Goal: Task Accomplishment & Management: Use online tool/utility

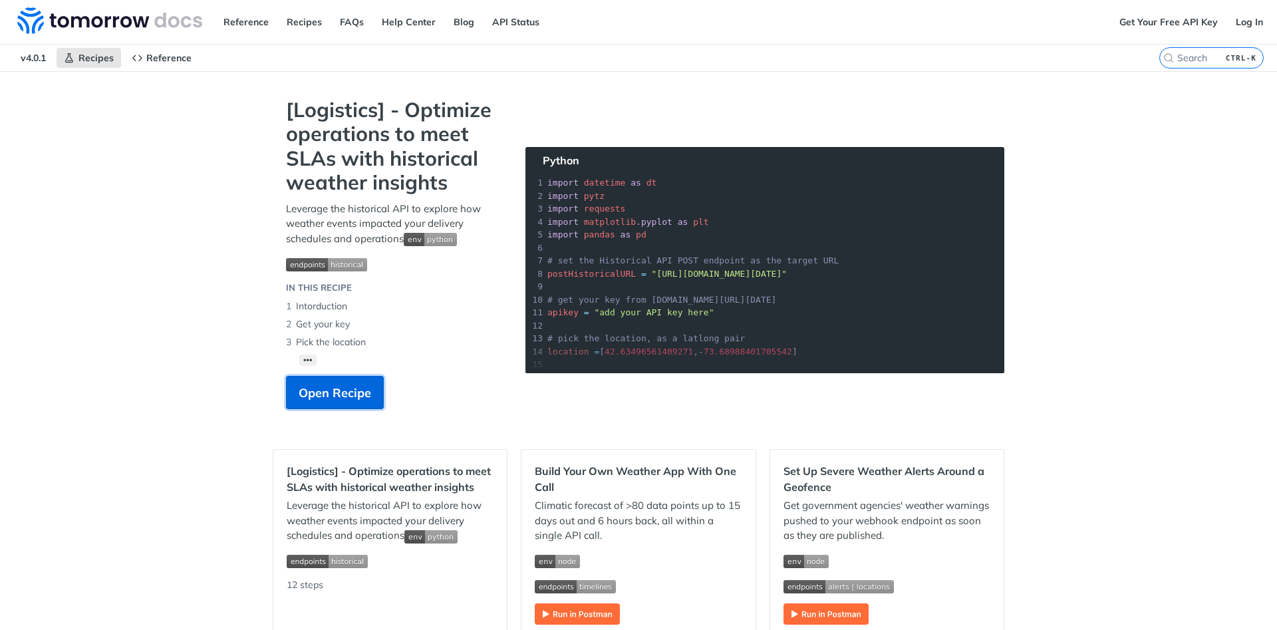
click at [347, 392] on span "Open Recipe" at bounding box center [335, 393] width 73 height 18
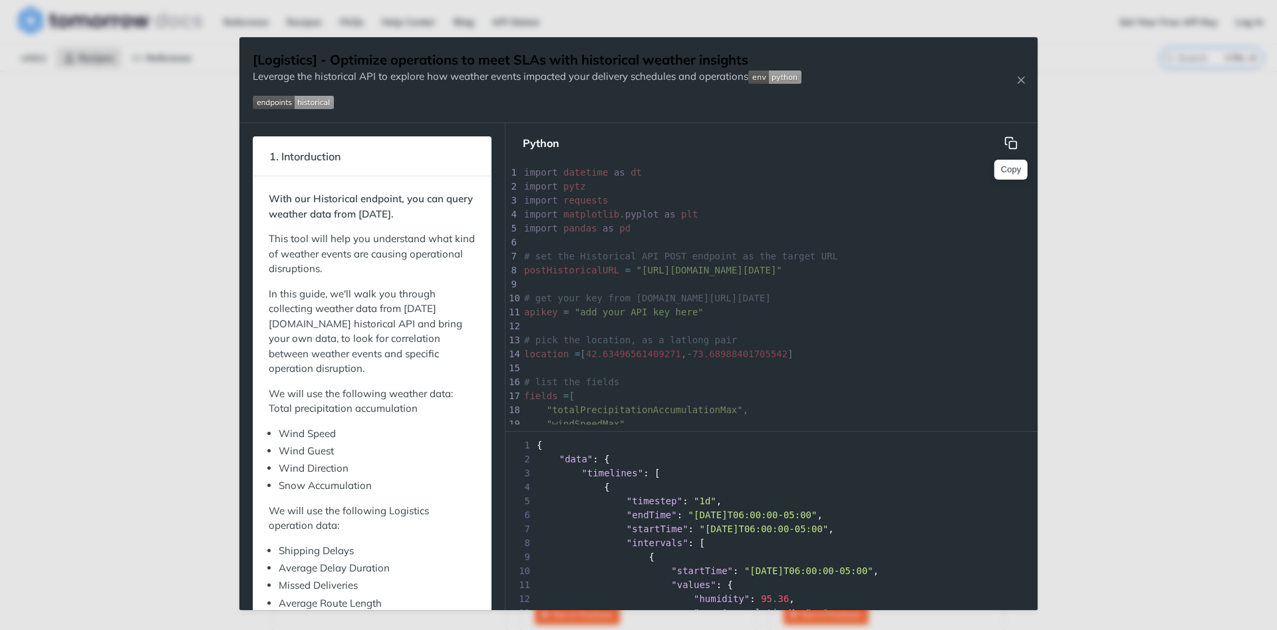
click at [1018, 142] on button "Copy" at bounding box center [1011, 143] width 27 height 27
click at [1022, 78] on icon "Close Recipe" at bounding box center [1021, 80] width 12 height 12
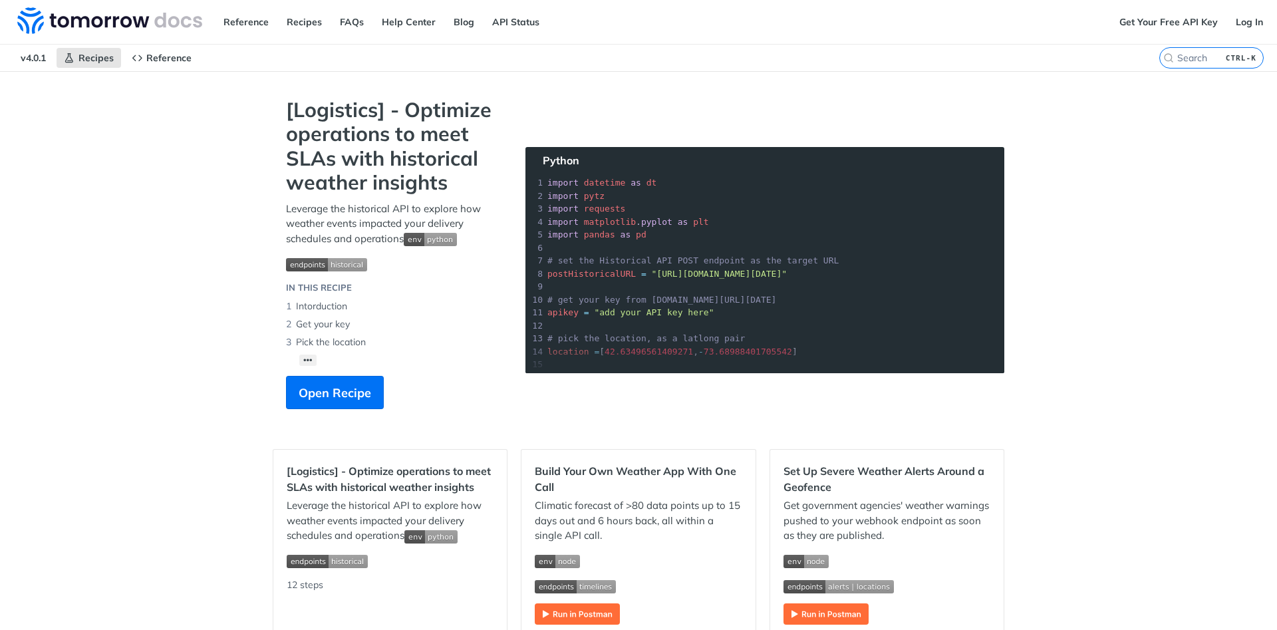
scroll to position [239, 0]
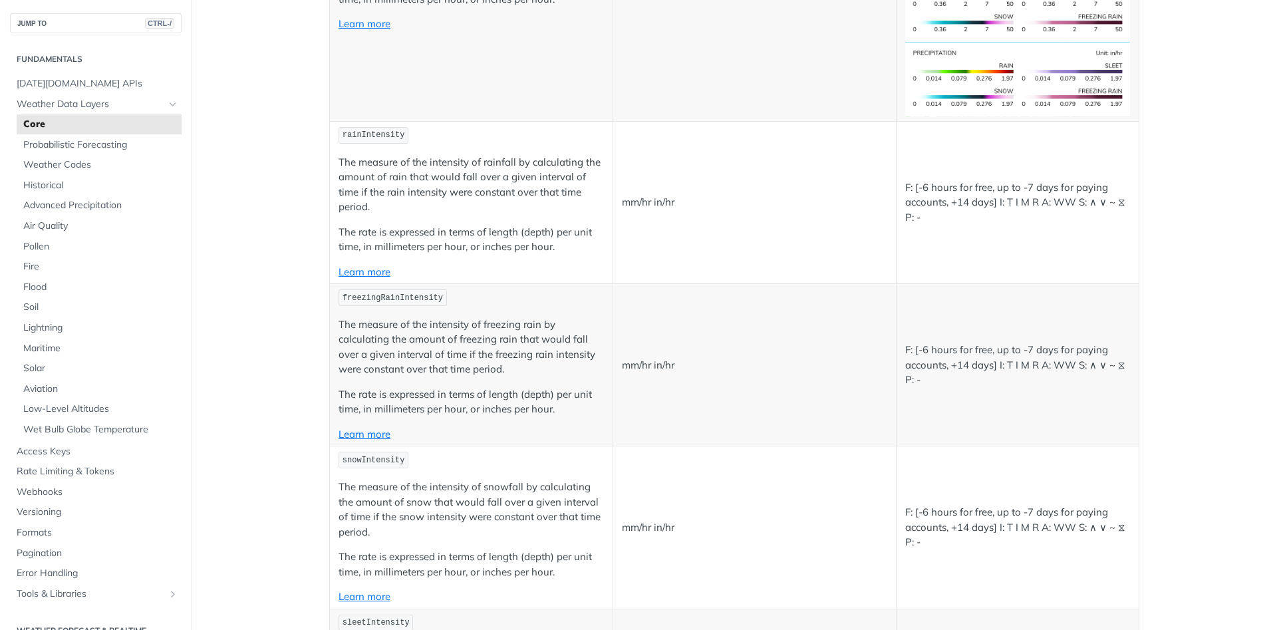
scroll to position [2395, 0]
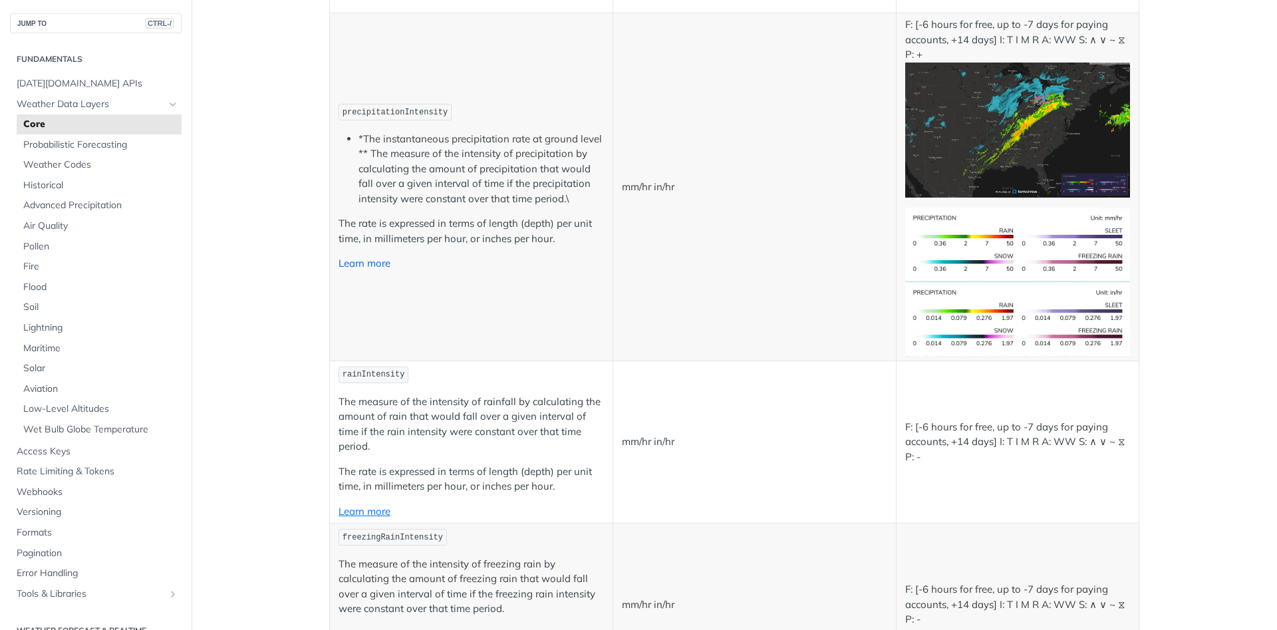
click at [360, 265] on link "Learn more" at bounding box center [365, 263] width 52 height 13
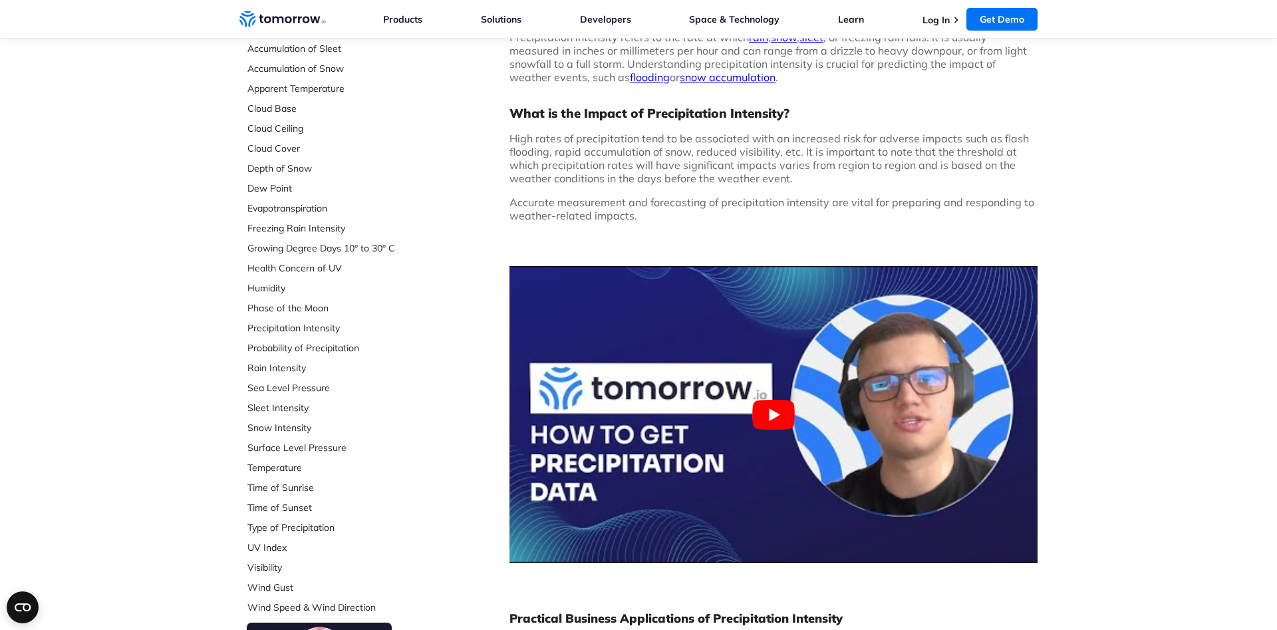
scroll to position [271, 0]
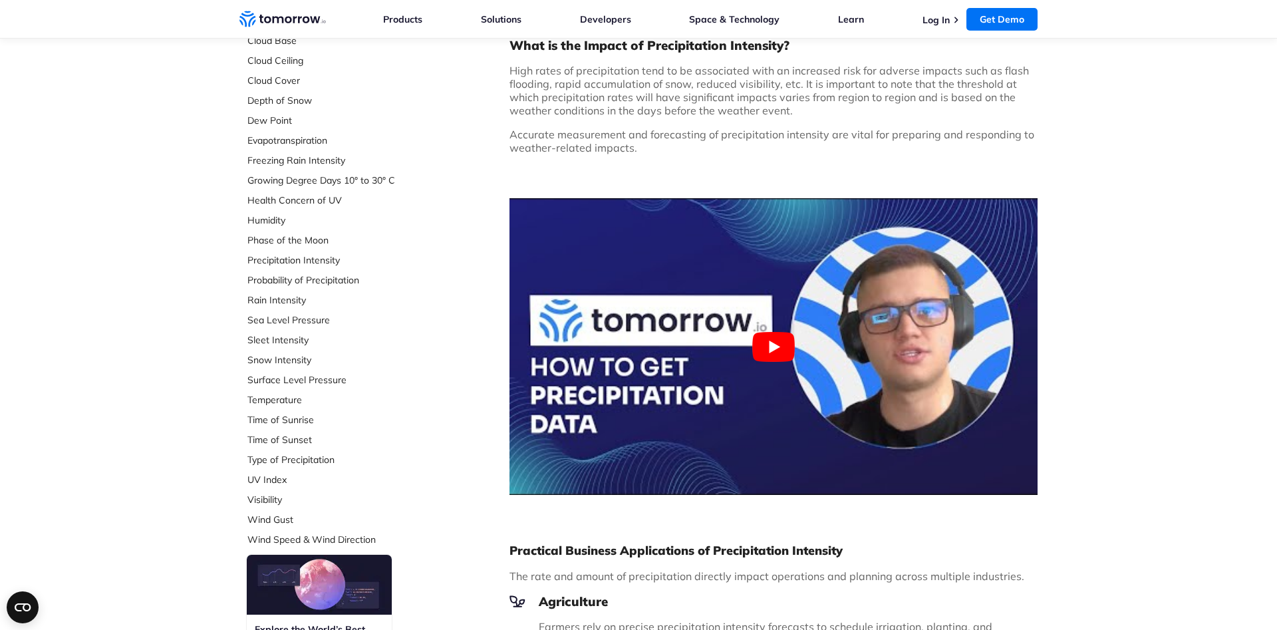
click at [304, 293] on ul "Accumulation of Ice Accumulation of LWE Snow (Snow Water Equivalent) Accumulati…" at bounding box center [335, 223] width 177 height 645
click at [284, 296] on link "Rain Intensity" at bounding box center [335, 299] width 177 height 13
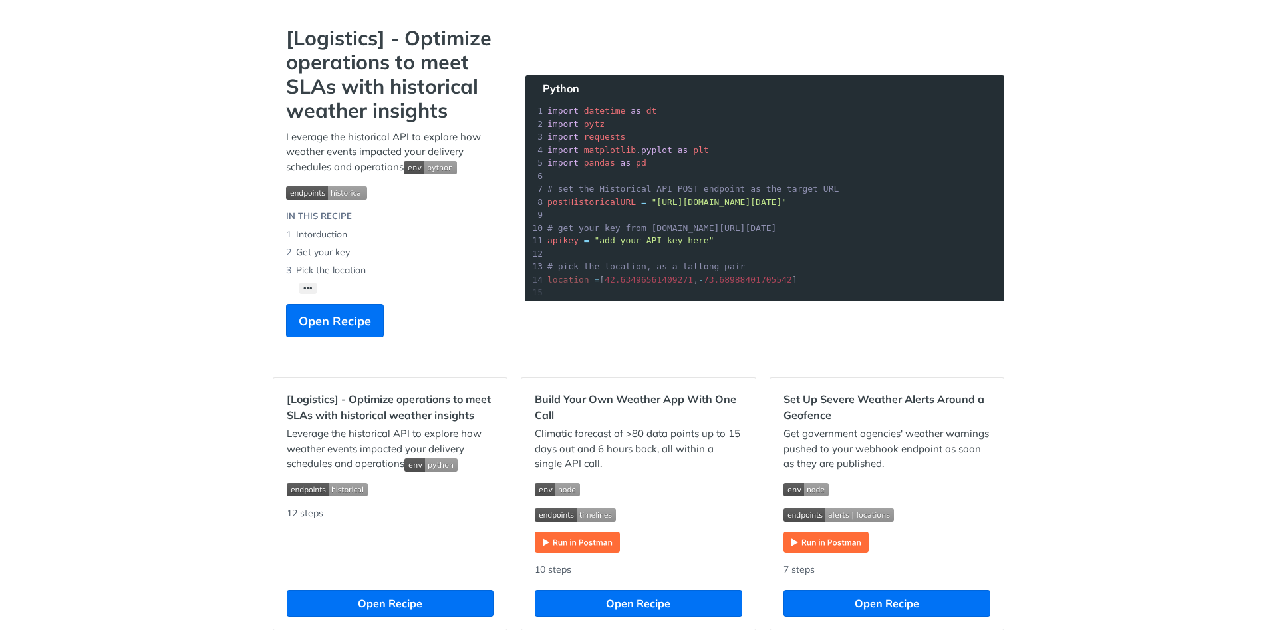
scroll to position [160, 0]
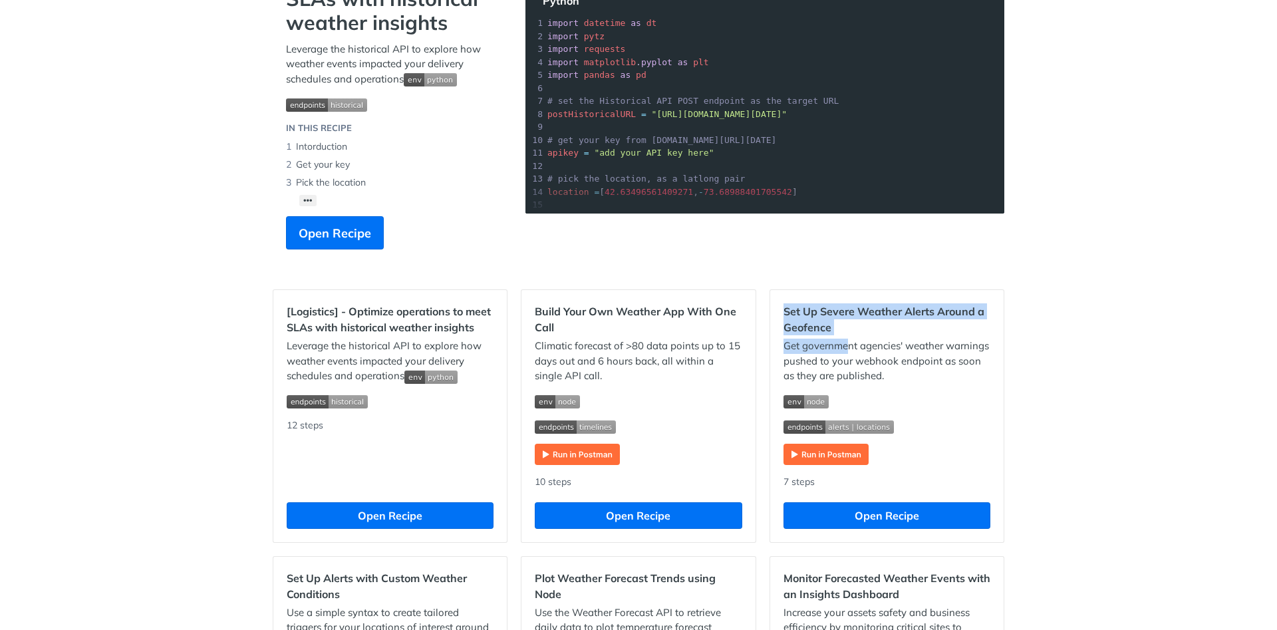
drag, startPoint x: 782, startPoint y: 313, endPoint x: 848, endPoint y: 343, distance: 72.6
click at [848, 343] on div "Set Up Severe Weather Alerts Around a Geofence Get government agencies' weather…" at bounding box center [886, 416] width 233 height 252
click at [853, 335] on h2 "Set Up Severe Weather Alerts Around a Geofence" at bounding box center [887, 319] width 207 height 32
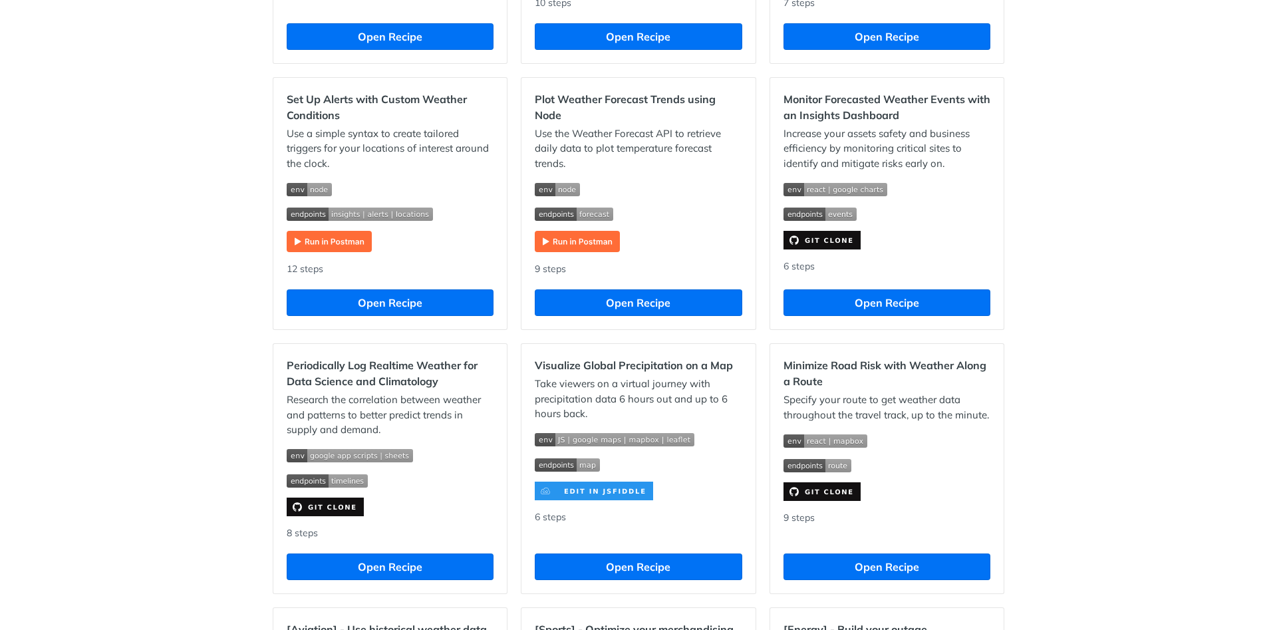
scroll to position [878, 0]
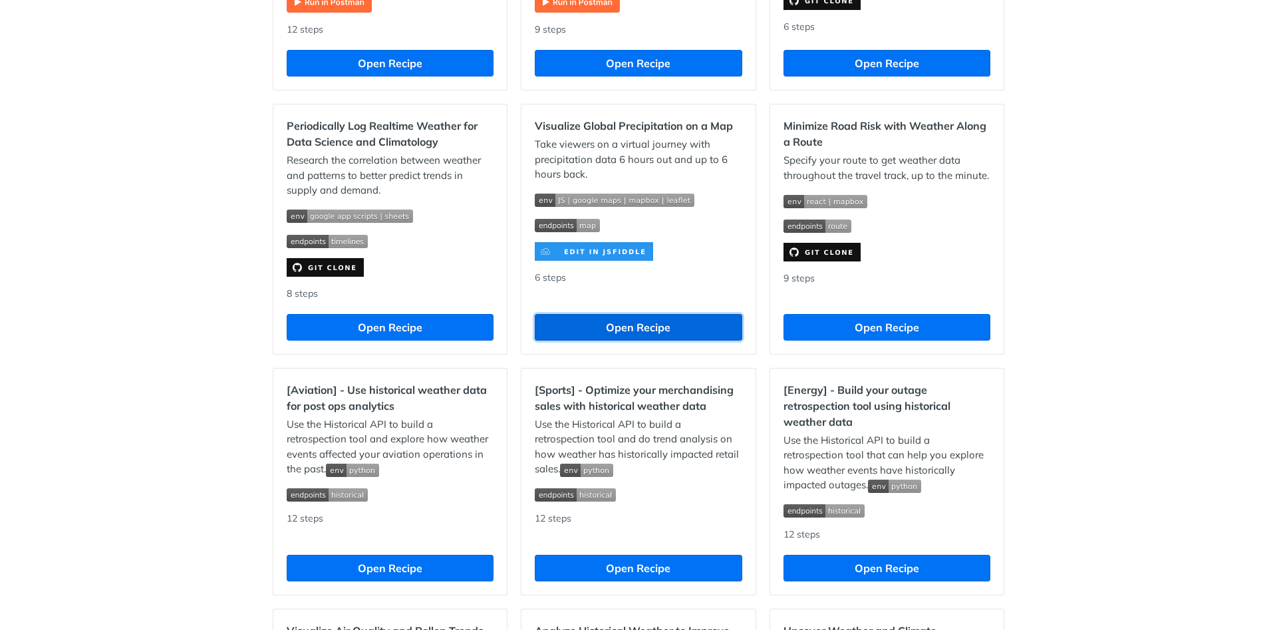
click at [613, 328] on button "Open Recipe" at bounding box center [638, 327] width 207 height 27
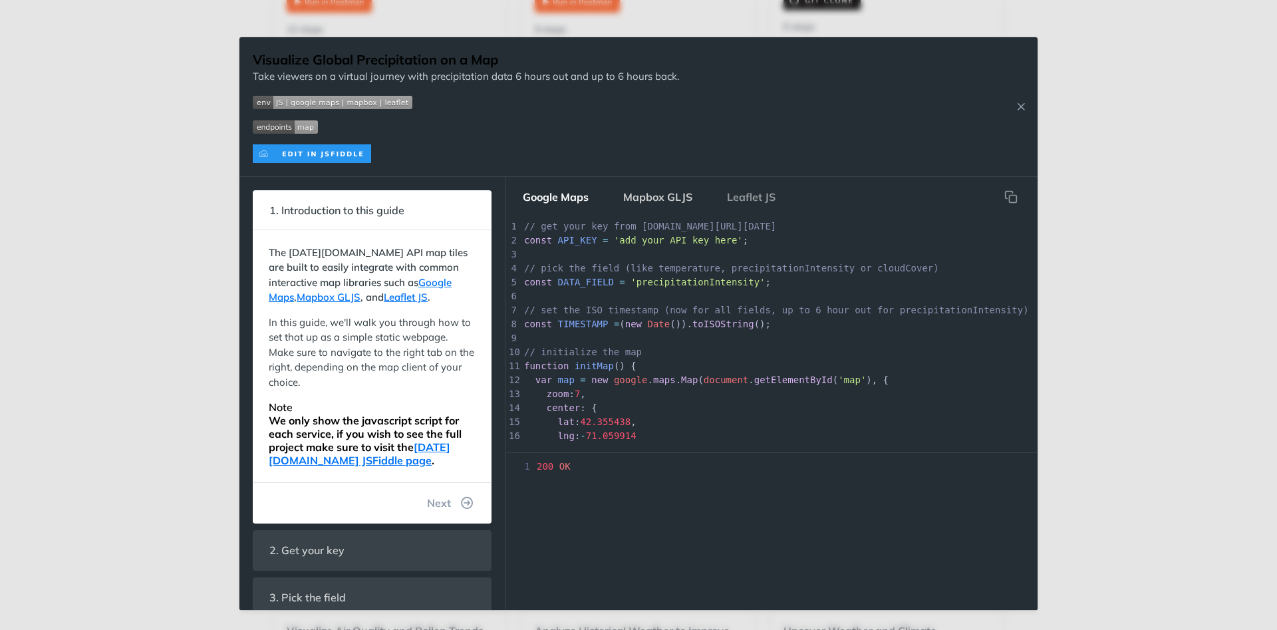
click at [666, 187] on button "Mapbox GLJS" at bounding box center [658, 197] width 90 height 27
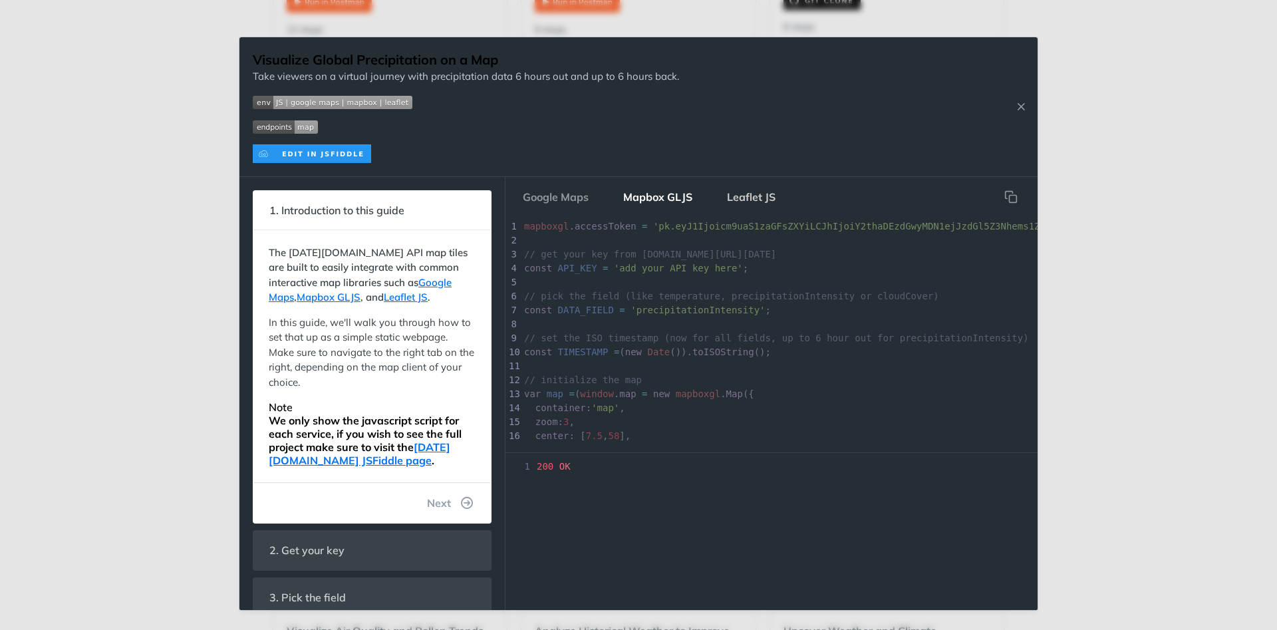
click at [762, 195] on button "Leaflet JS" at bounding box center [751, 197] width 70 height 27
click at [564, 203] on button "Google Maps" at bounding box center [555, 197] width 87 height 27
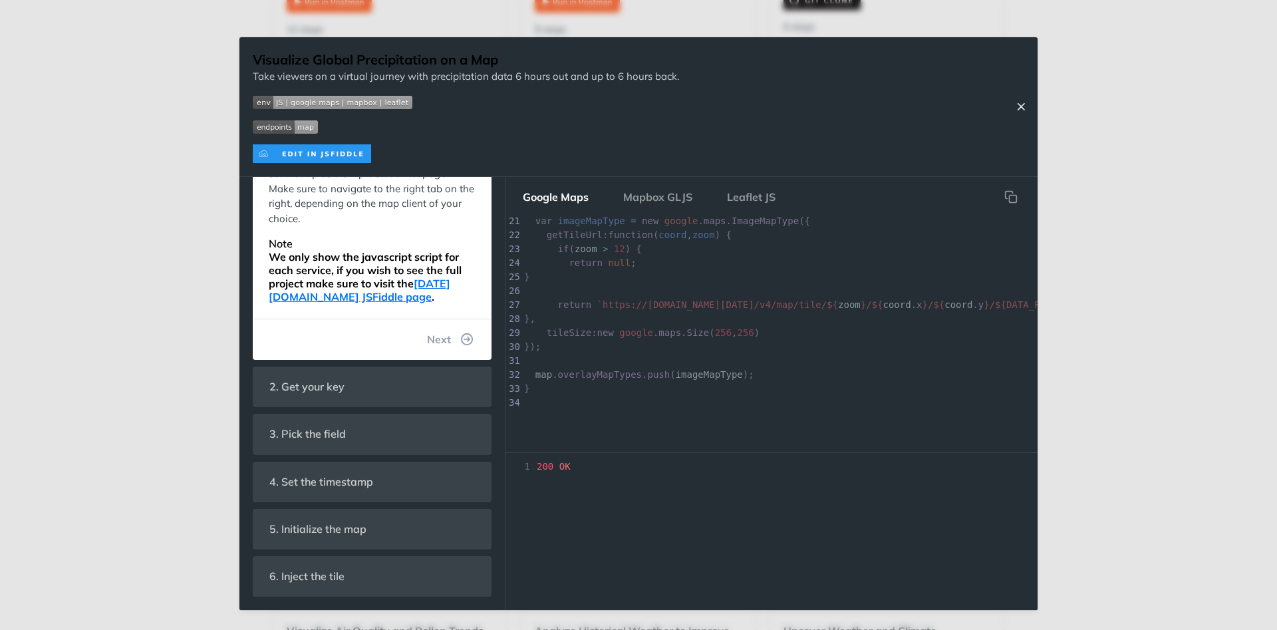
click at [1022, 103] on icon "Close Recipe" at bounding box center [1021, 106] width 12 height 12
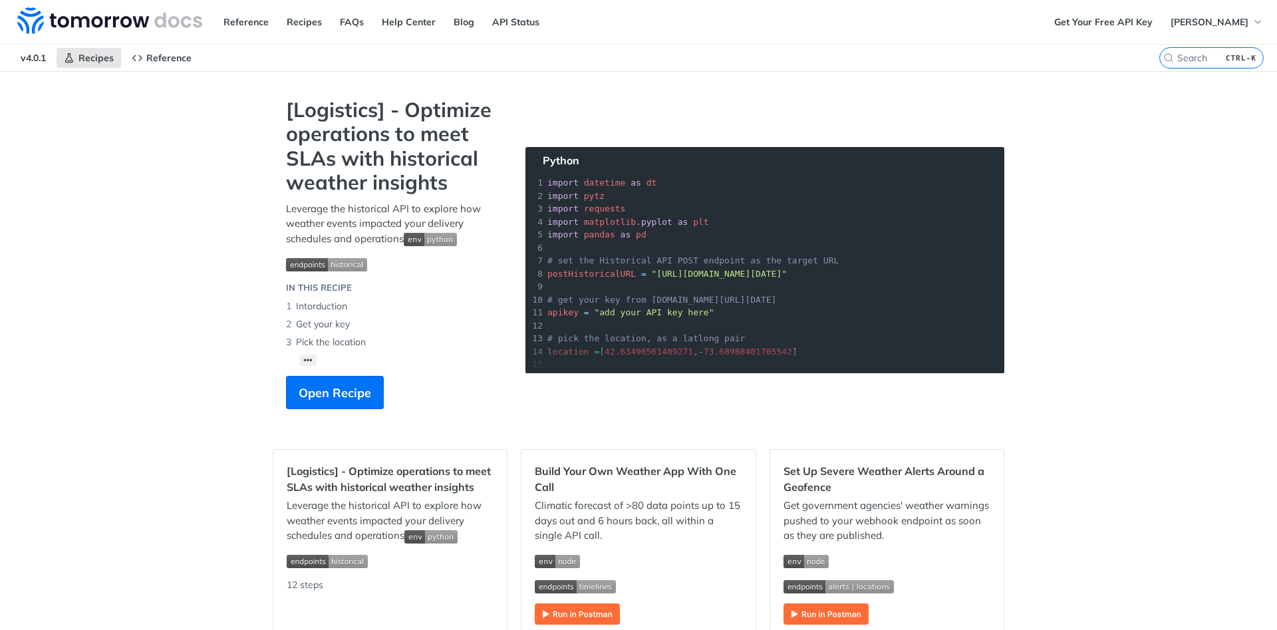
click at [314, 309] on li "Intorduction" at bounding box center [392, 306] width 213 height 18
click at [515, 374] on section "[Logistics] - Optimize operations to meet SLAs with historical weather insights…" at bounding box center [639, 267] width 732 height 338
click at [724, 309] on section "[Logistics] - Optimize operations to meet SLAs with historical weather insights…" at bounding box center [639, 267] width 732 height 338
click at [347, 396] on span "Open Recipe" at bounding box center [335, 393] width 73 height 18
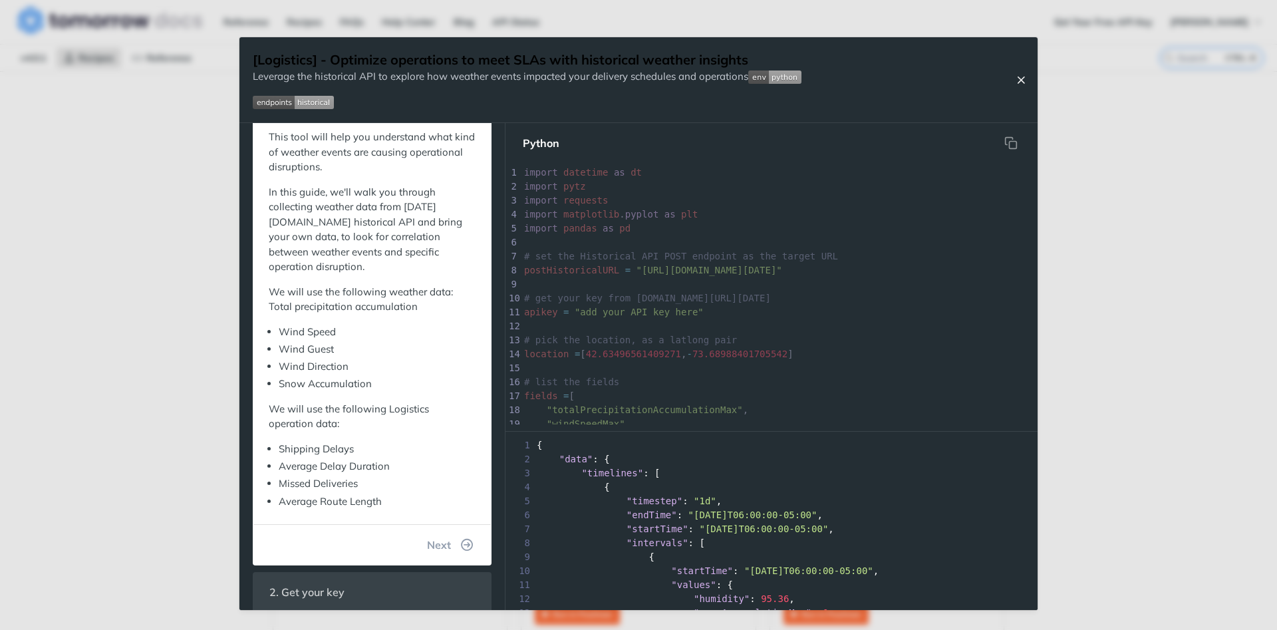
click at [1020, 78] on icon "Close Recipe" at bounding box center [1021, 80] width 12 height 12
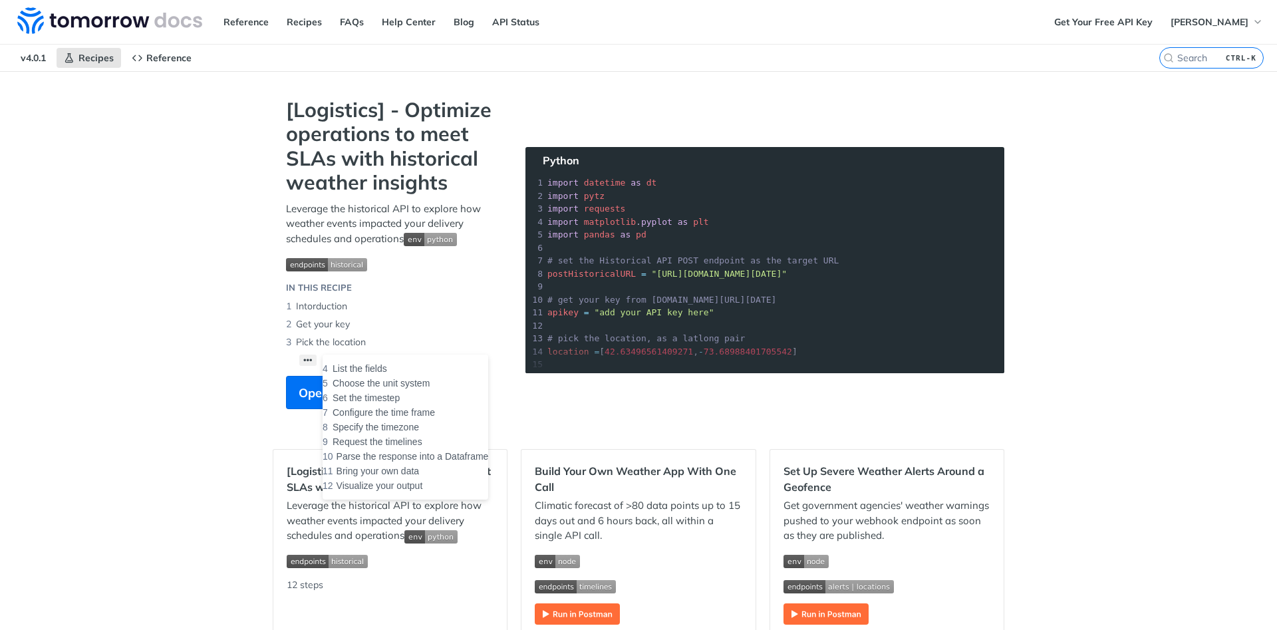
click at [309, 364] on button "••• List the fields Choose the unit system Set the timestep Configure the time …" at bounding box center [307, 360] width 17 height 11
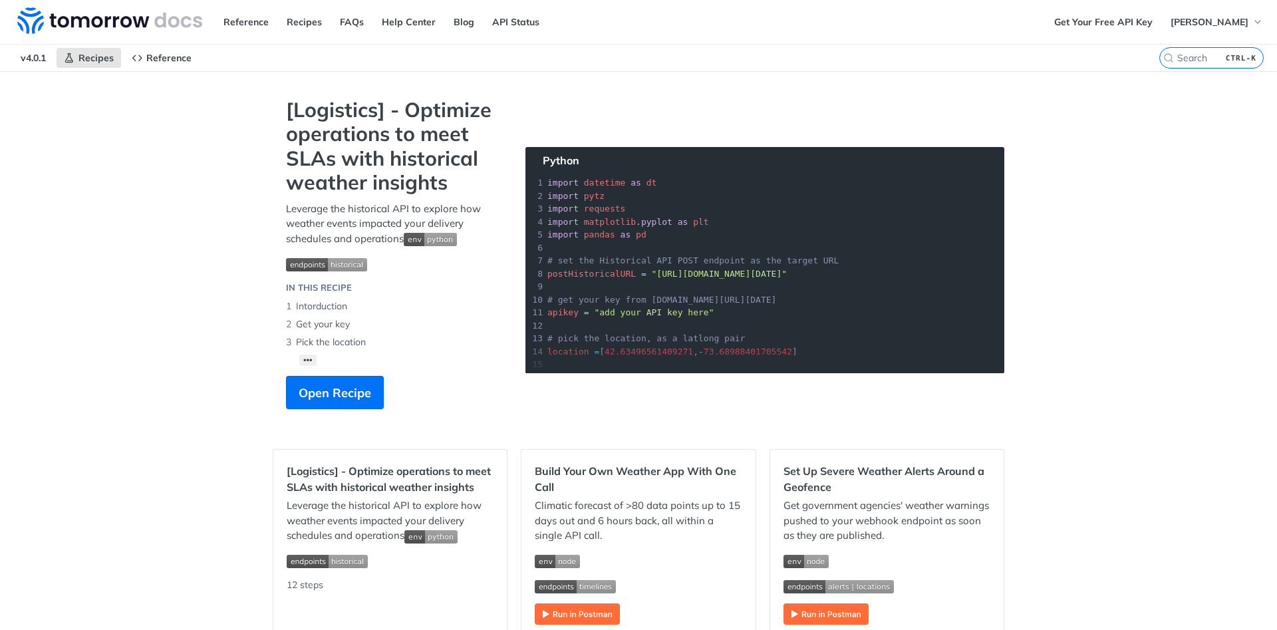
click at [409, 396] on div "[Logistics] - Optimize operations to meet SLAs with historical weather insights…" at bounding box center [392, 260] width 239 height 325
click at [329, 392] on span "Open Recipe" at bounding box center [335, 393] width 73 height 18
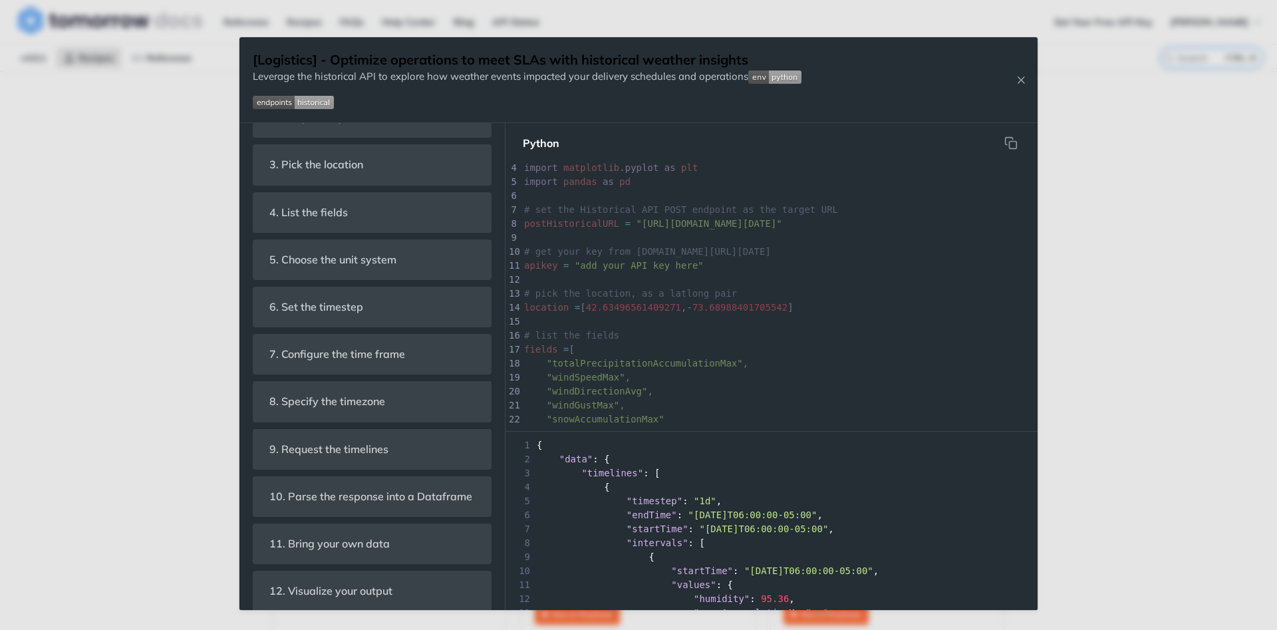
scroll to position [68, 0]
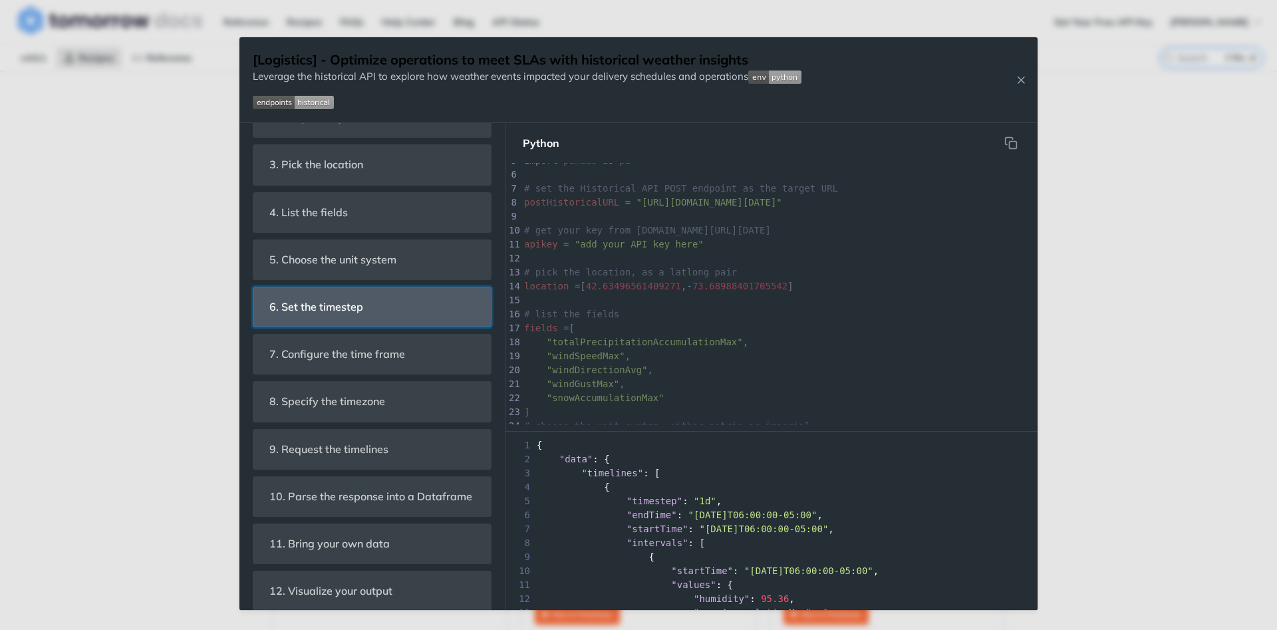
click at [300, 294] on span "6. Set the timestep" at bounding box center [316, 307] width 112 height 26
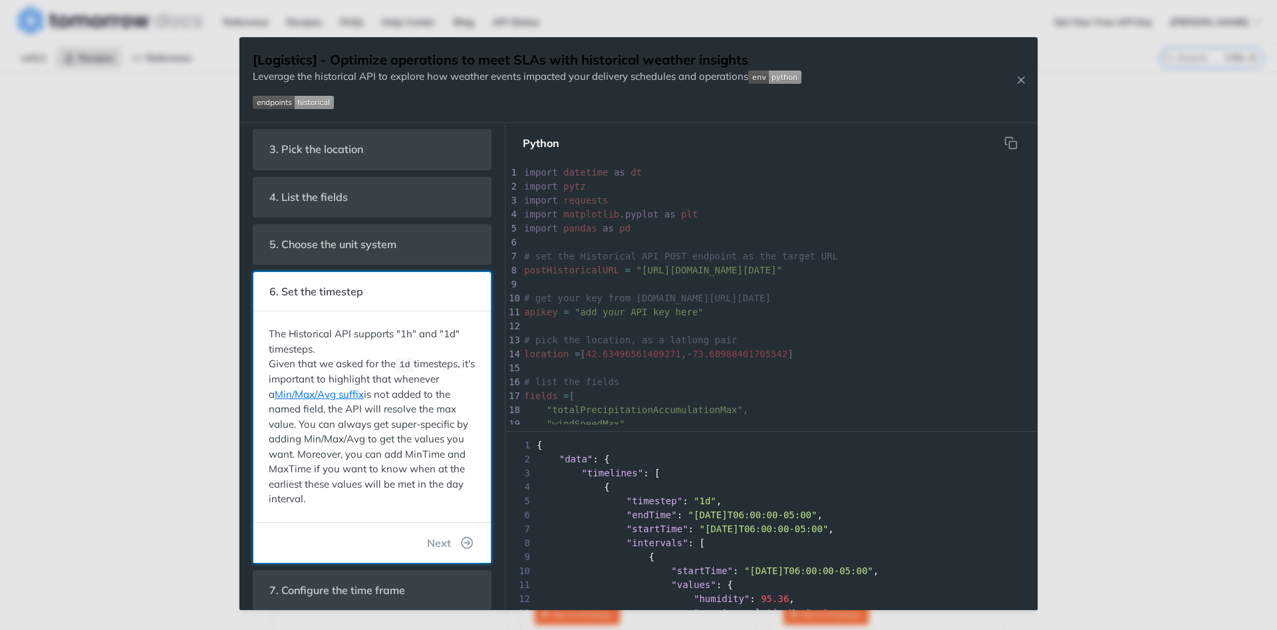
scroll to position [236, 0]
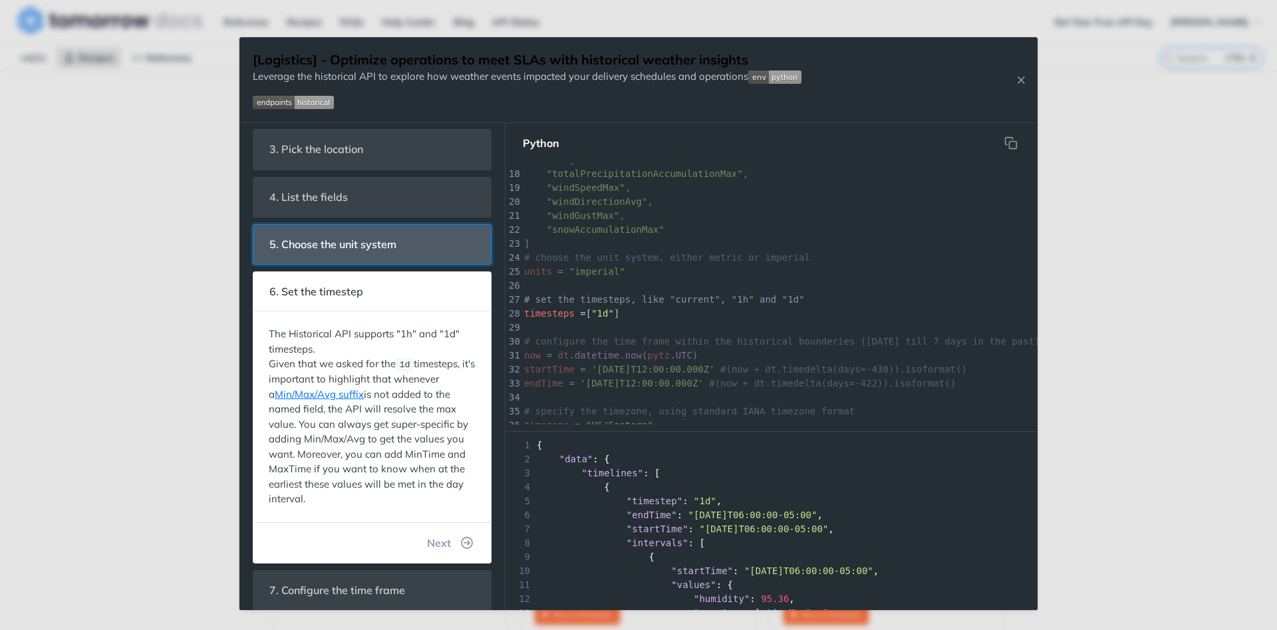
click at [317, 251] on span "5. Choose the unit system" at bounding box center [333, 245] width 146 height 26
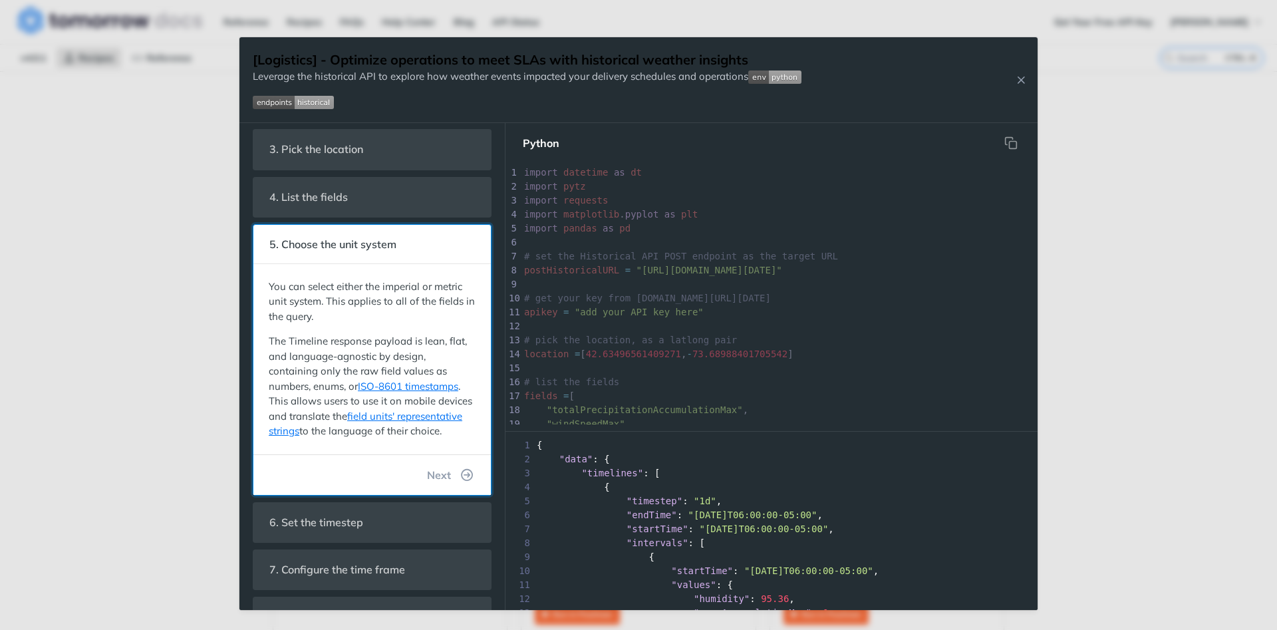
scroll to position [194, 0]
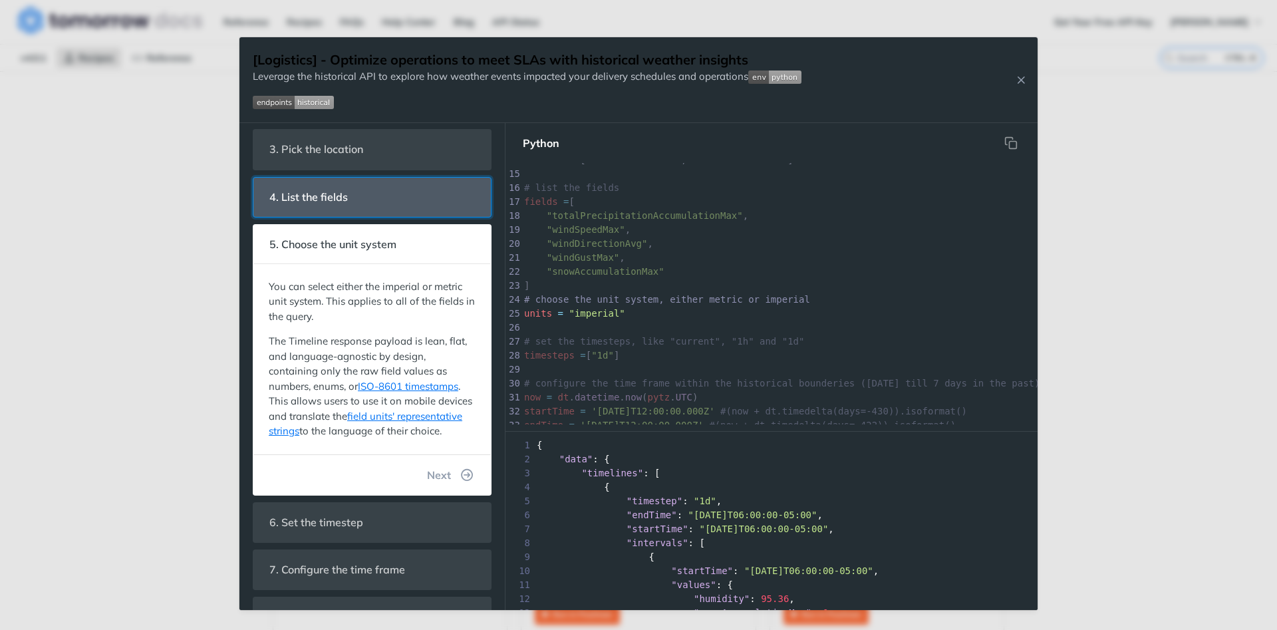
click at [324, 194] on span "4. List the fields" at bounding box center [308, 197] width 97 height 26
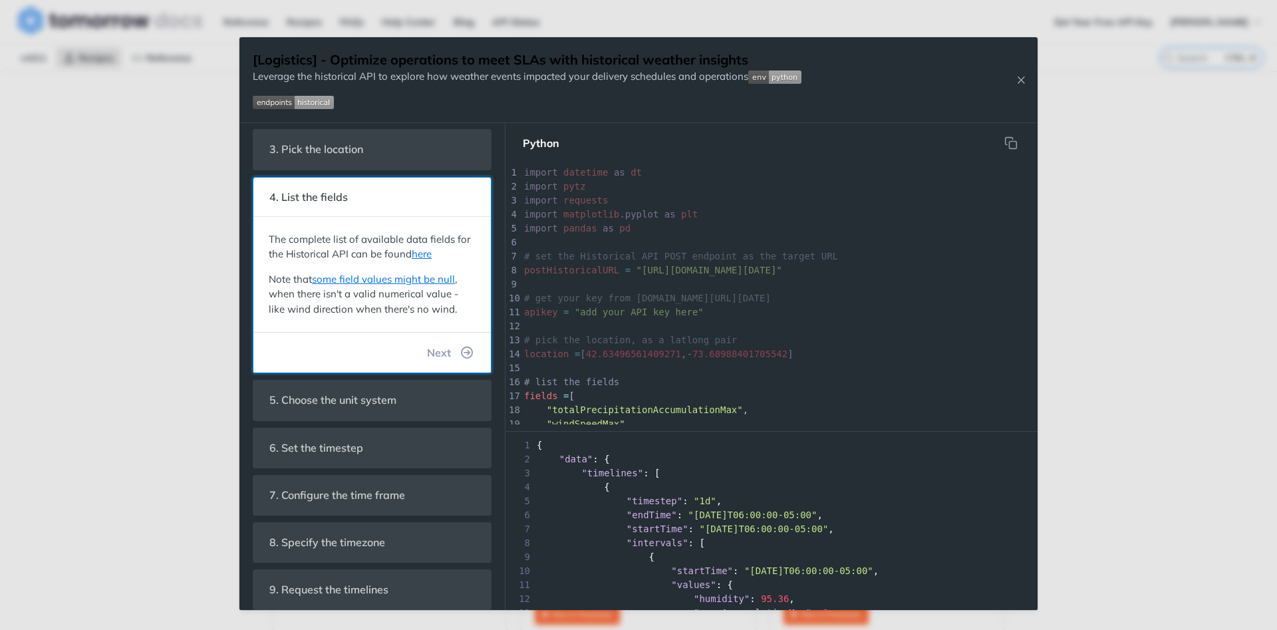
scroll to position [124, 0]
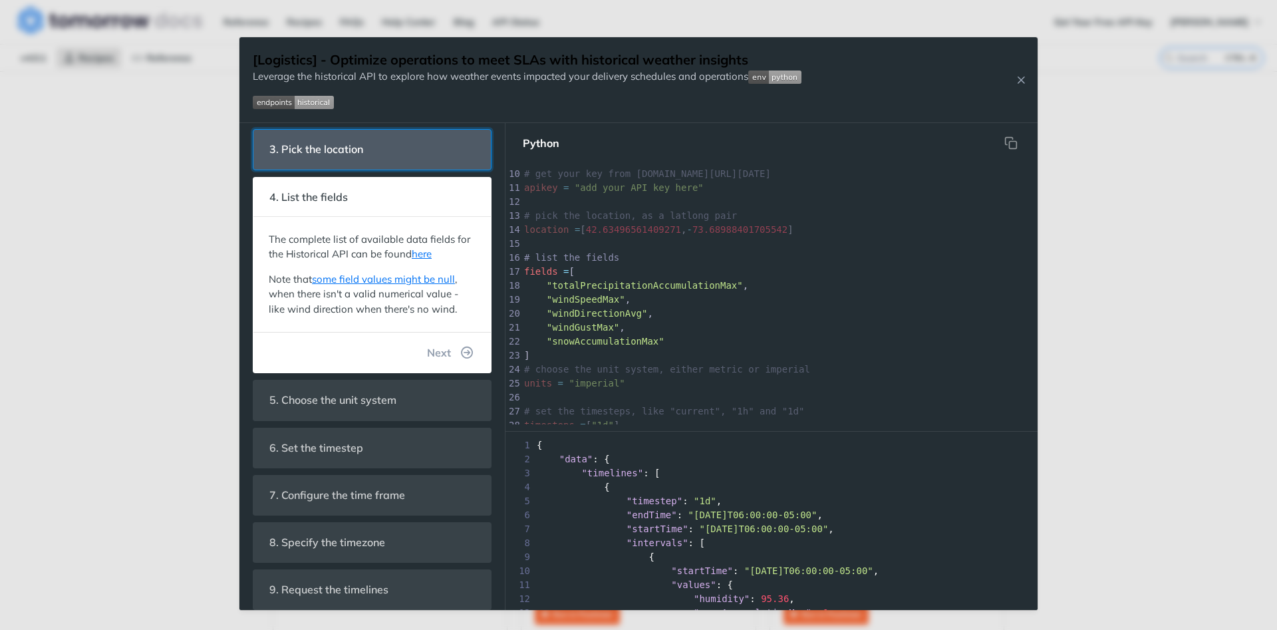
click at [326, 148] on span "3. Pick the location" at bounding box center [316, 149] width 112 height 26
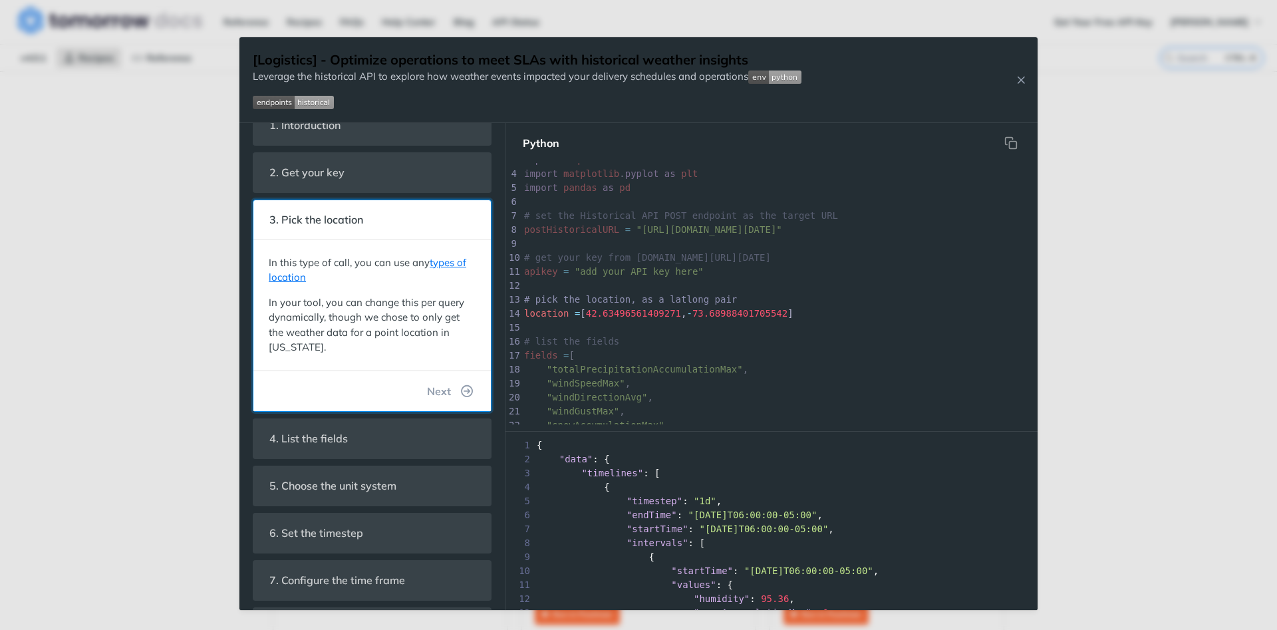
scroll to position [0, 0]
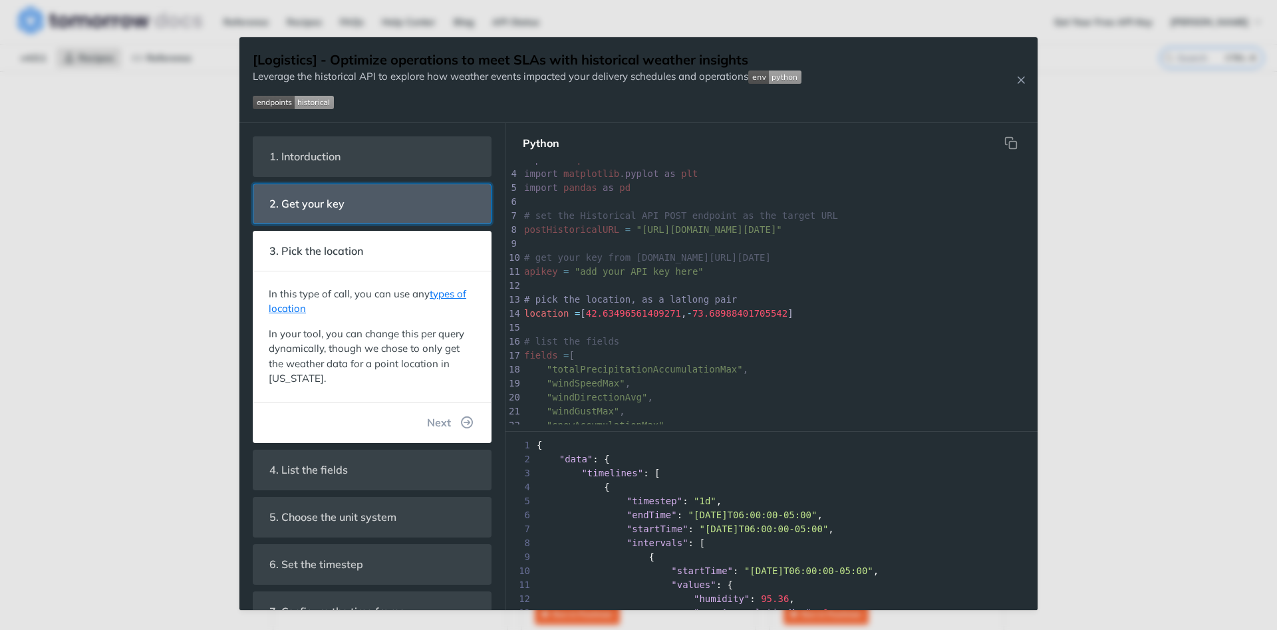
click at [324, 198] on span "2. Get your key" at bounding box center [307, 204] width 94 height 26
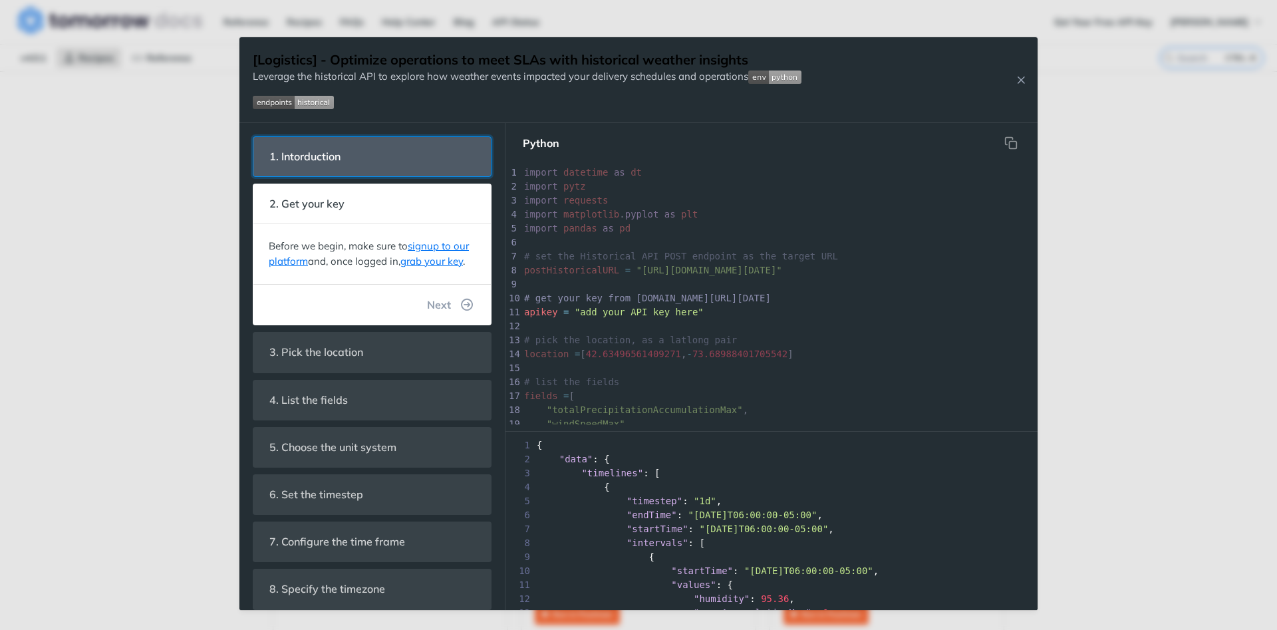
click at [324, 154] on span "1. Intorduction" at bounding box center [305, 157] width 90 height 26
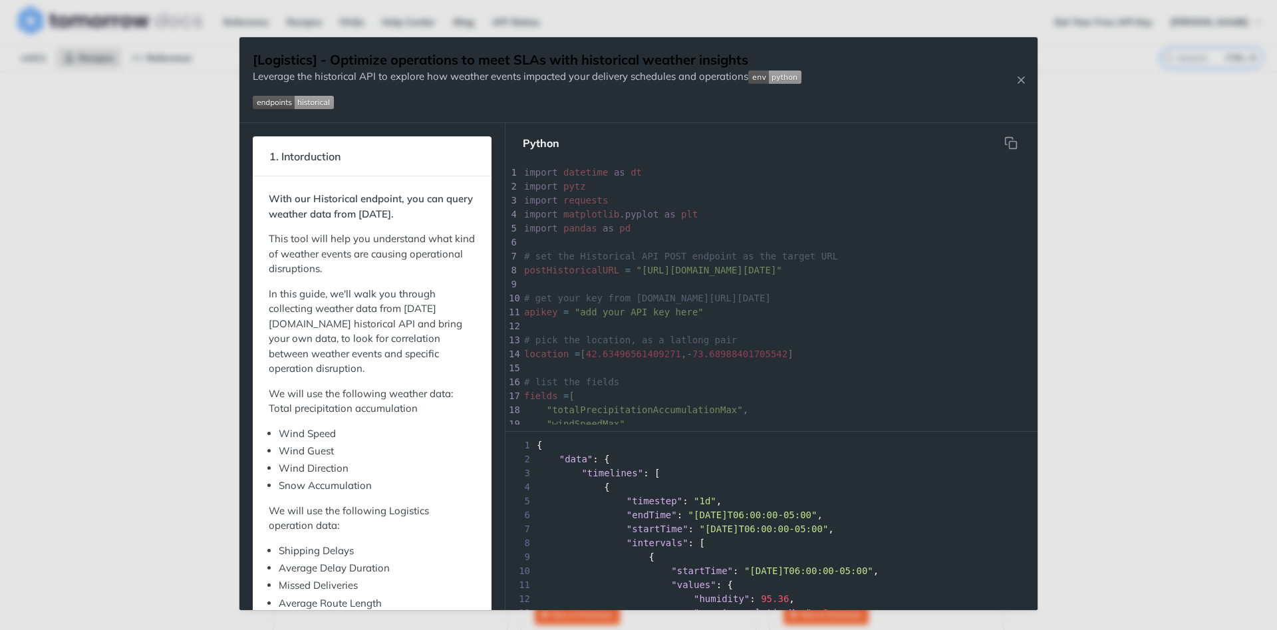
click at [613, 319] on pre "apikey = "add your API key here"" at bounding box center [897, 312] width 750 height 14
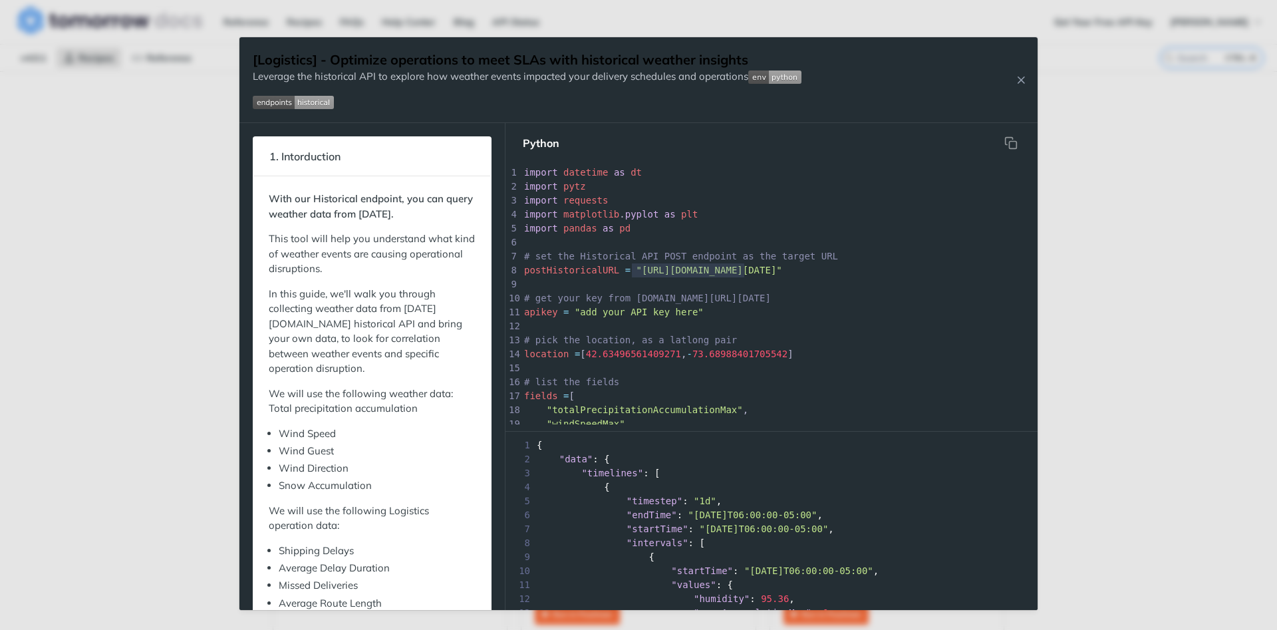
type textarea "https://api.tomorrow.io/v4/historical""
drag, startPoint x: 631, startPoint y: 274, endPoint x: 826, endPoint y: 266, distance: 194.4
click at [826, 266] on div "x print ( 'done' ) 1 import datetime as dt 2 import pytz 3 import requests 4 im…" at bounding box center [897, 361] width 750 height 391
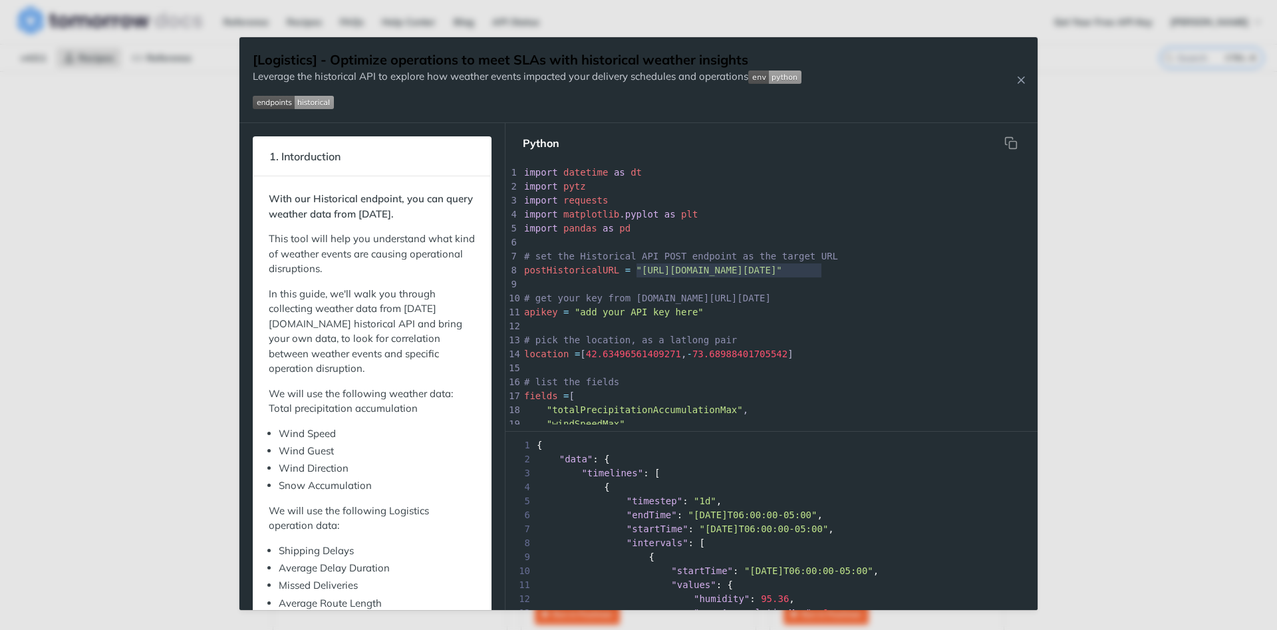
type textarea "https://api.tomorrow.io/v4/historical"
drag, startPoint x: 821, startPoint y: 269, endPoint x: 631, endPoint y: 270, distance: 190.3
click at [637, 270] on span ""https://api.tomorrow.io/v4/historical"" at bounding box center [710, 270] width 146 height 11
click at [1021, 79] on icon "Close Recipe" at bounding box center [1021, 80] width 12 height 12
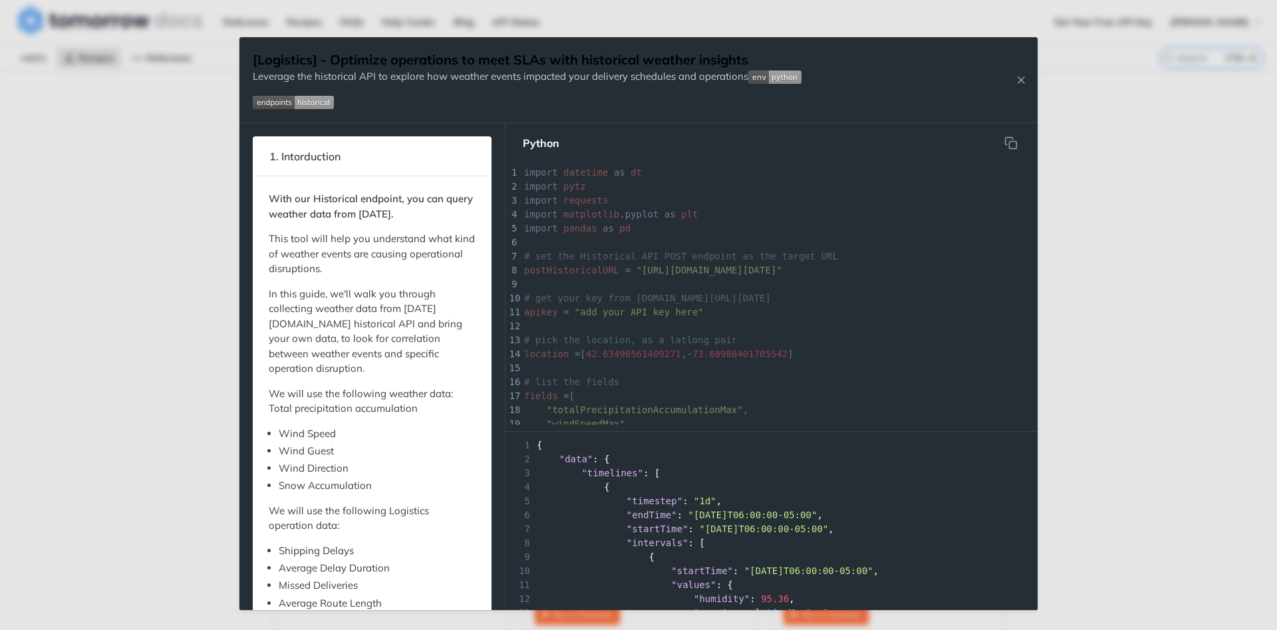
click at [273, 104] on img "Expand image" at bounding box center [293, 102] width 81 height 13
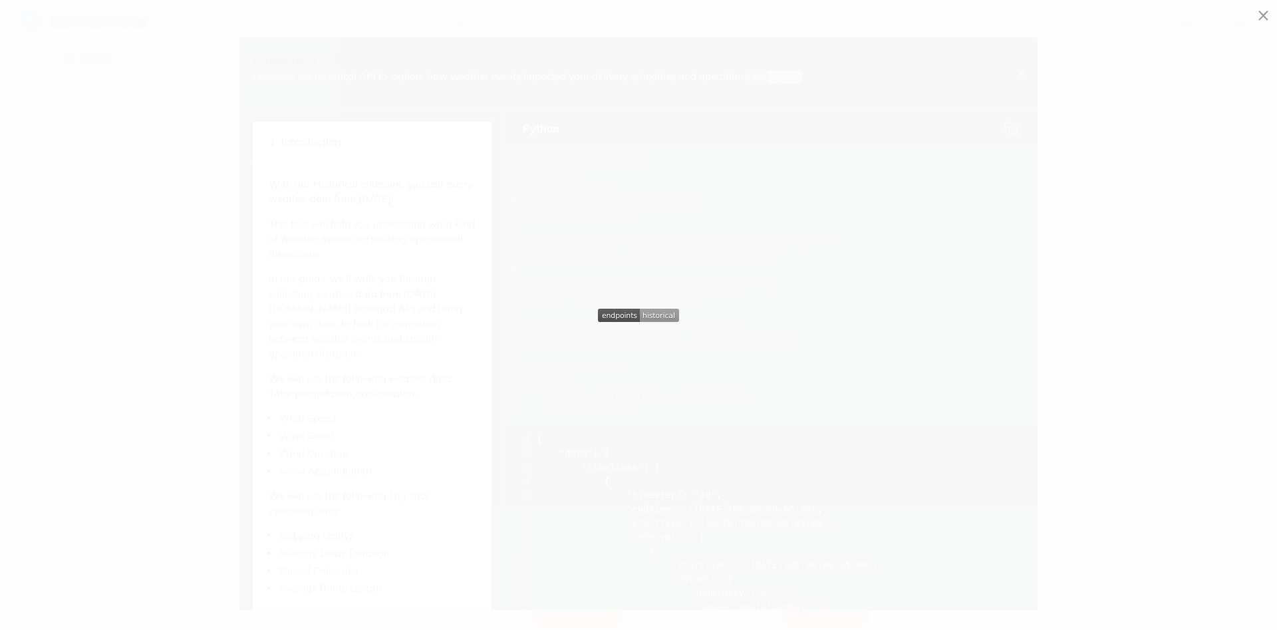
click at [633, 312] on img "Collapse image" at bounding box center [638, 315] width 81 height 13
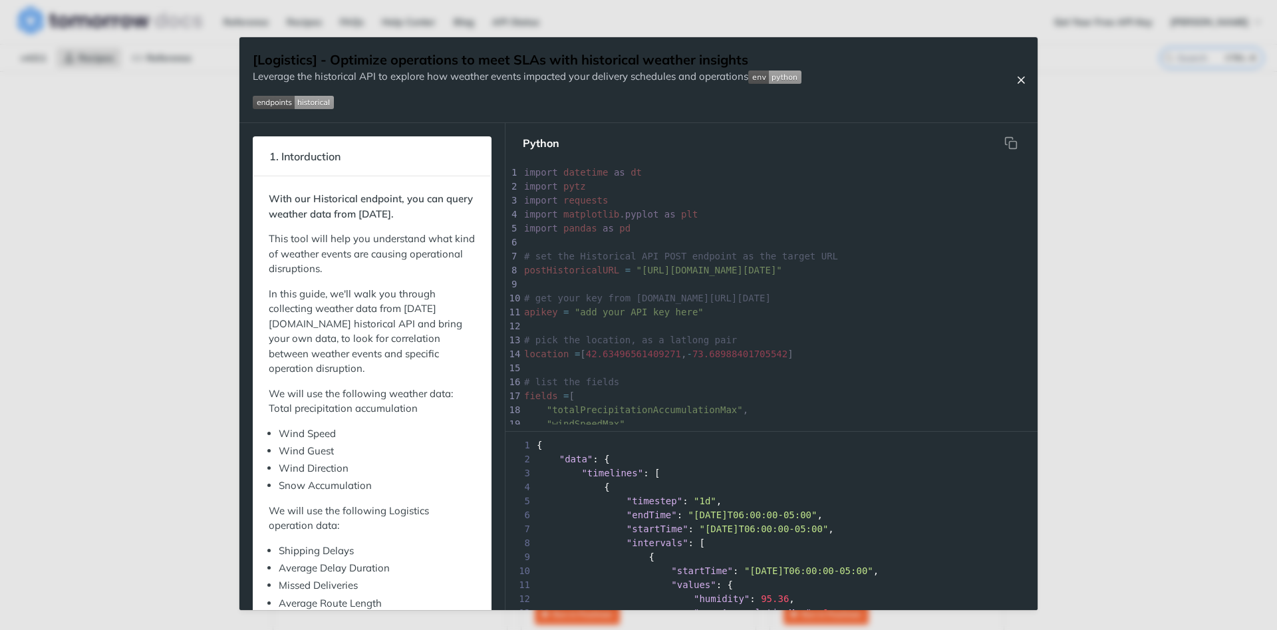
click at [1022, 77] on icon "Close Recipe" at bounding box center [1021, 80] width 12 height 12
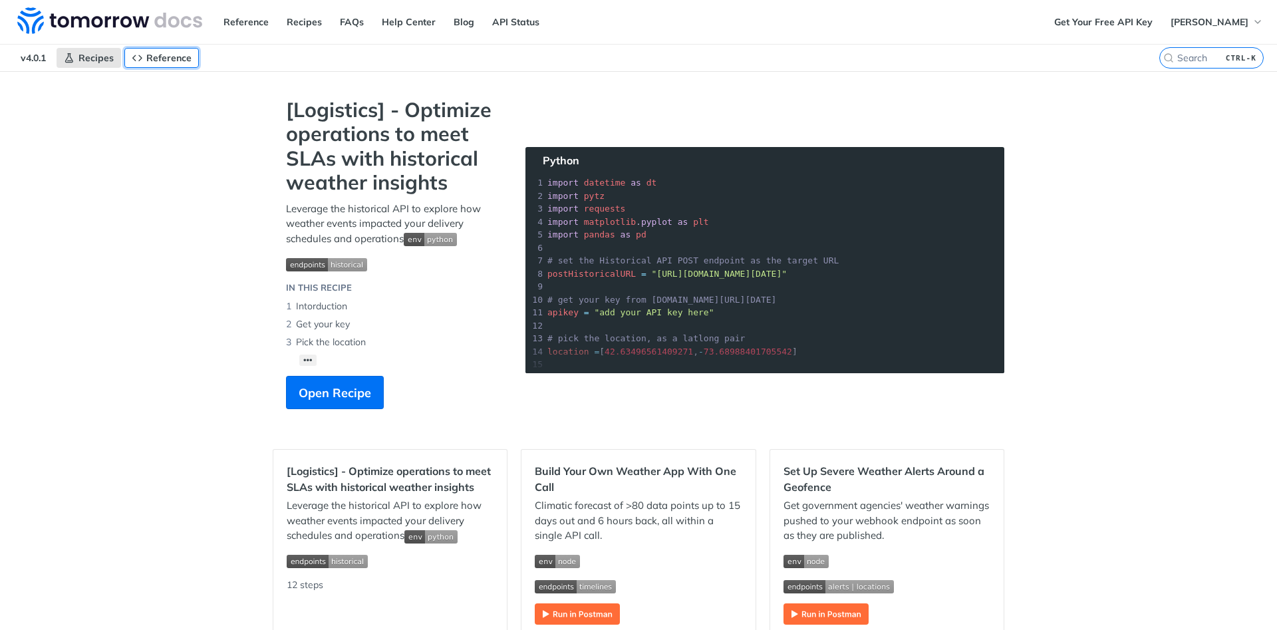
click at [159, 51] on link "Reference" at bounding box center [161, 58] width 75 height 20
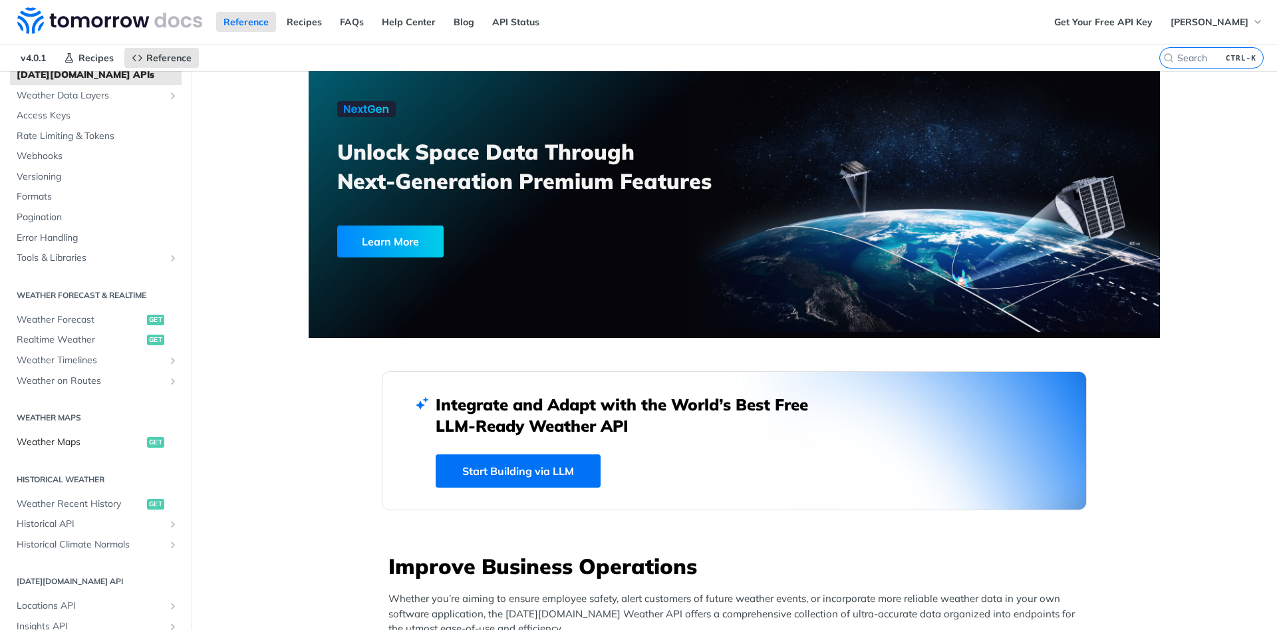
scroll to position [160, 0]
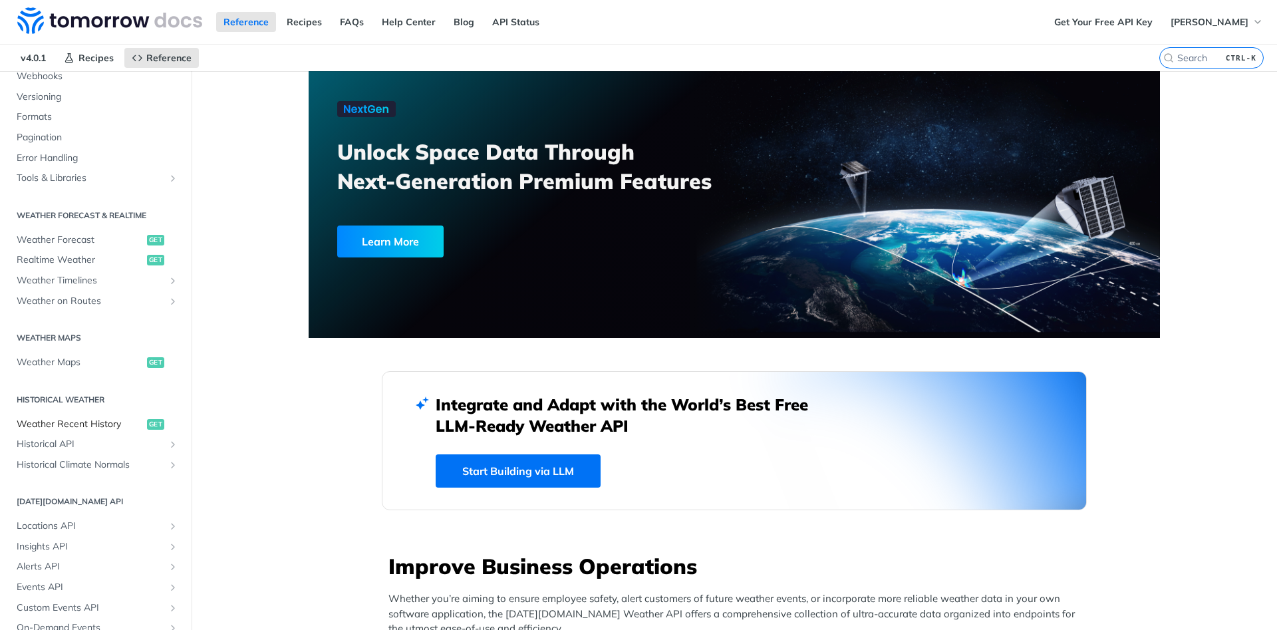
click at [79, 426] on span "Weather Recent History" at bounding box center [80, 424] width 127 height 13
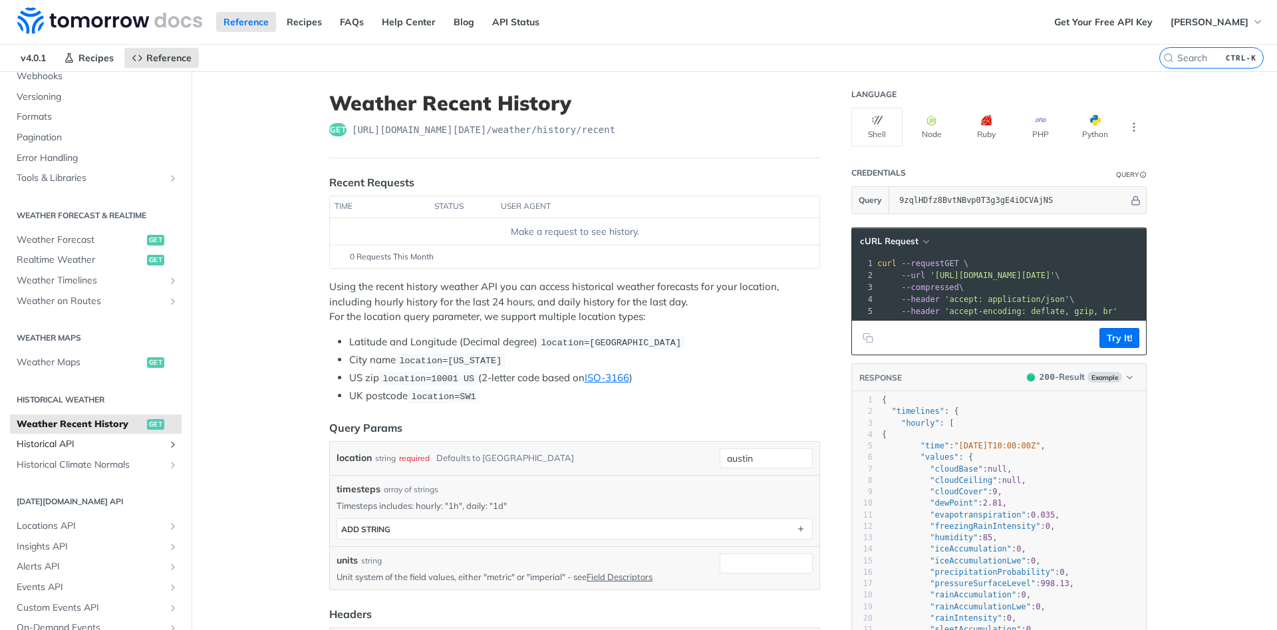
click at [72, 442] on span "Historical API" at bounding box center [91, 444] width 148 height 13
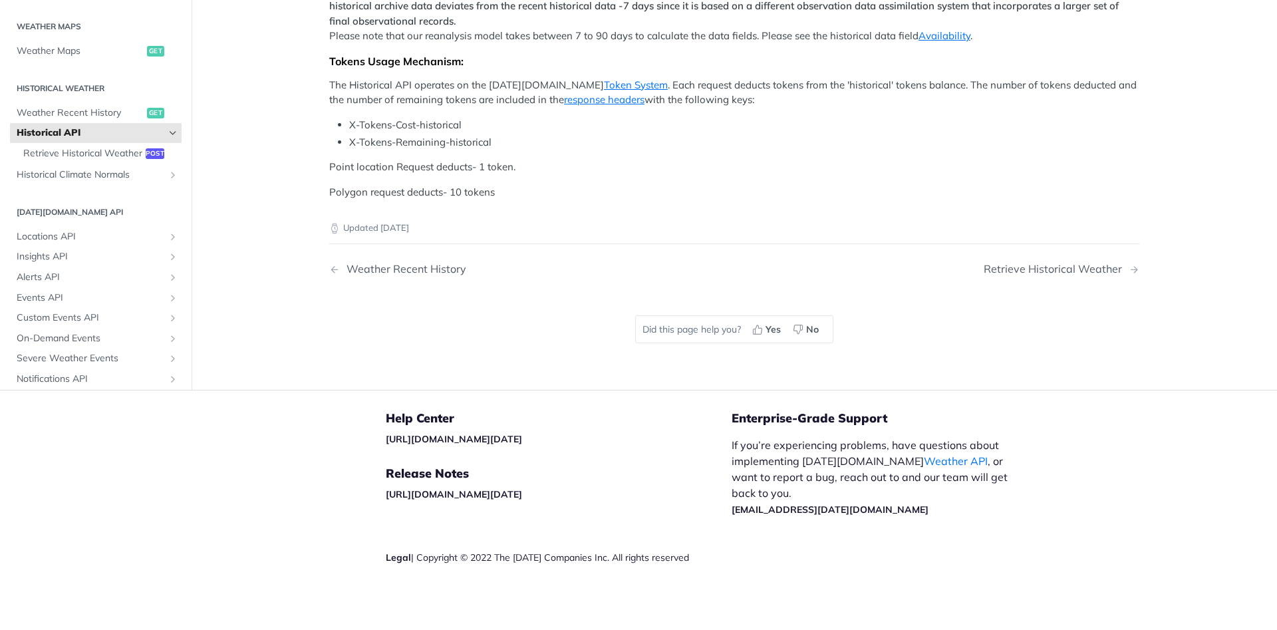
scroll to position [319, 0]
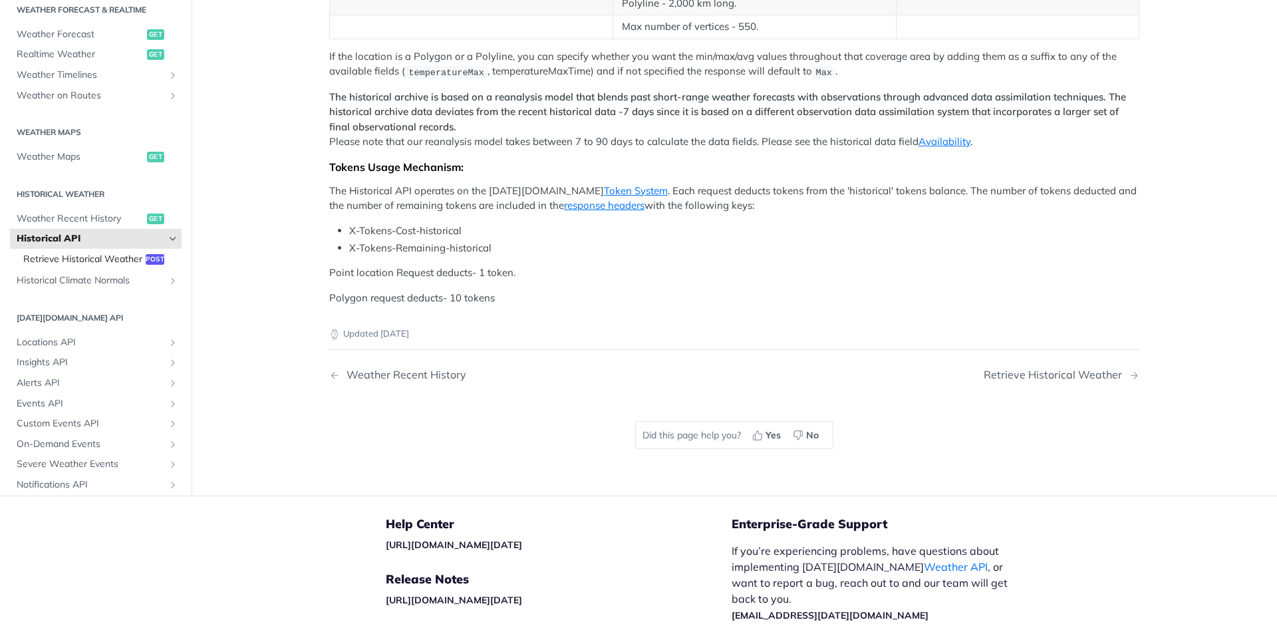
click at [130, 266] on span "Retrieve Historical Weather" at bounding box center [82, 259] width 119 height 13
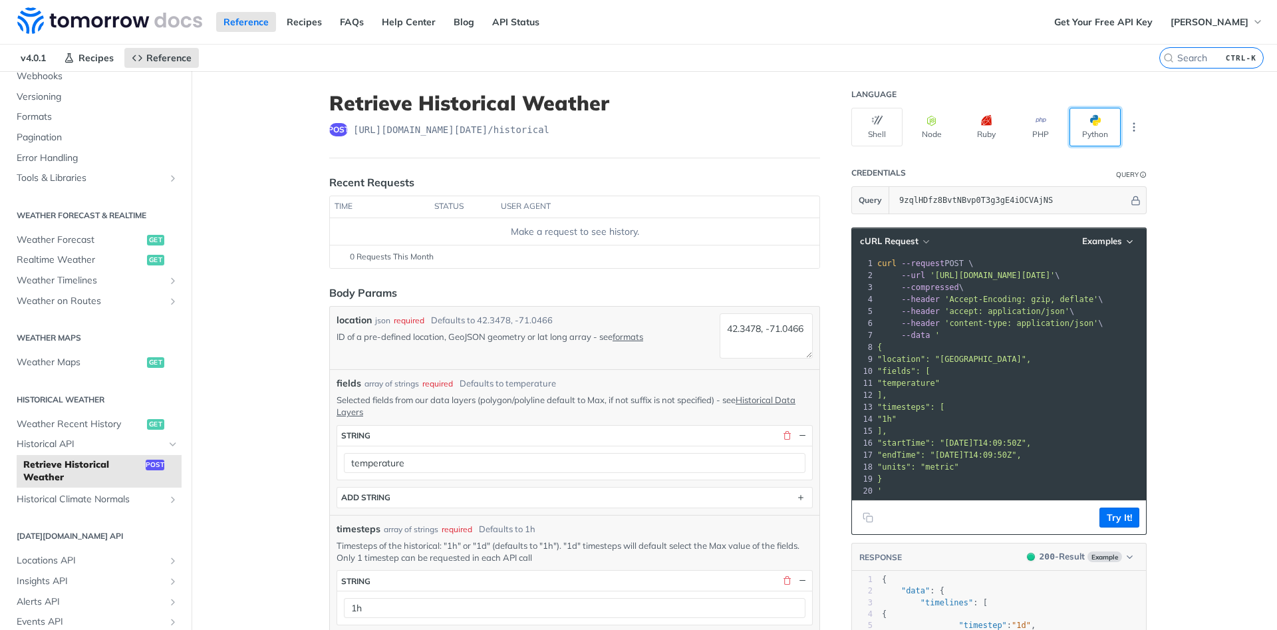
click at [1101, 124] on span "button" at bounding box center [1101, 120] width 0 height 11
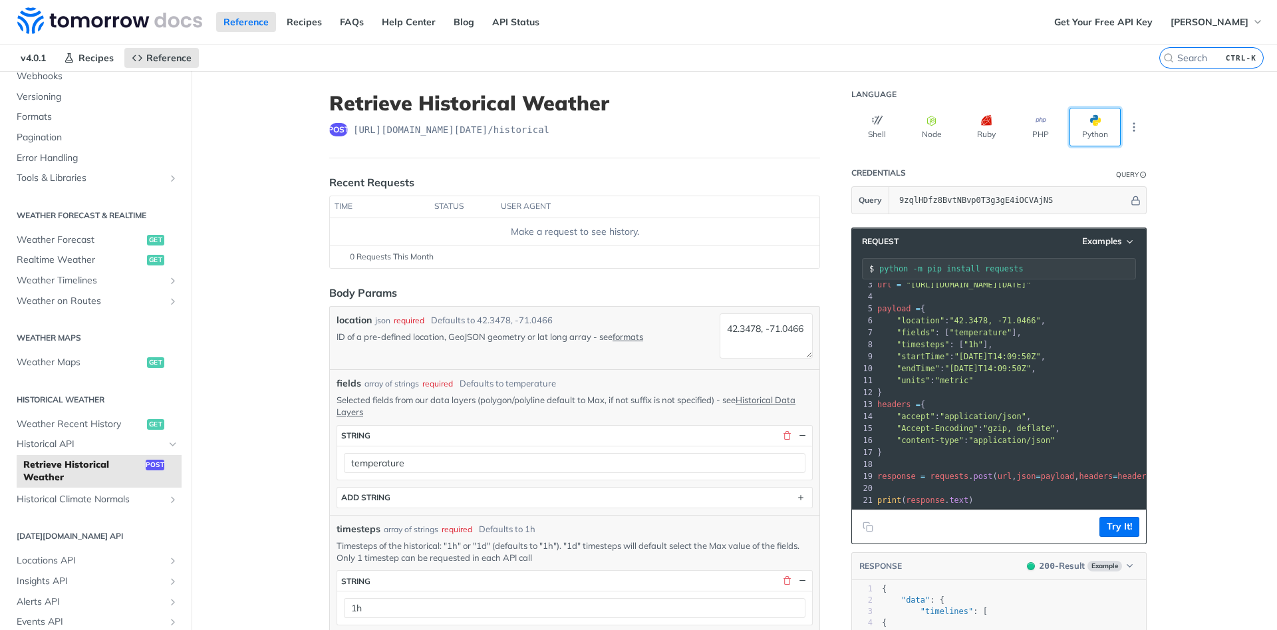
scroll to position [1, 0]
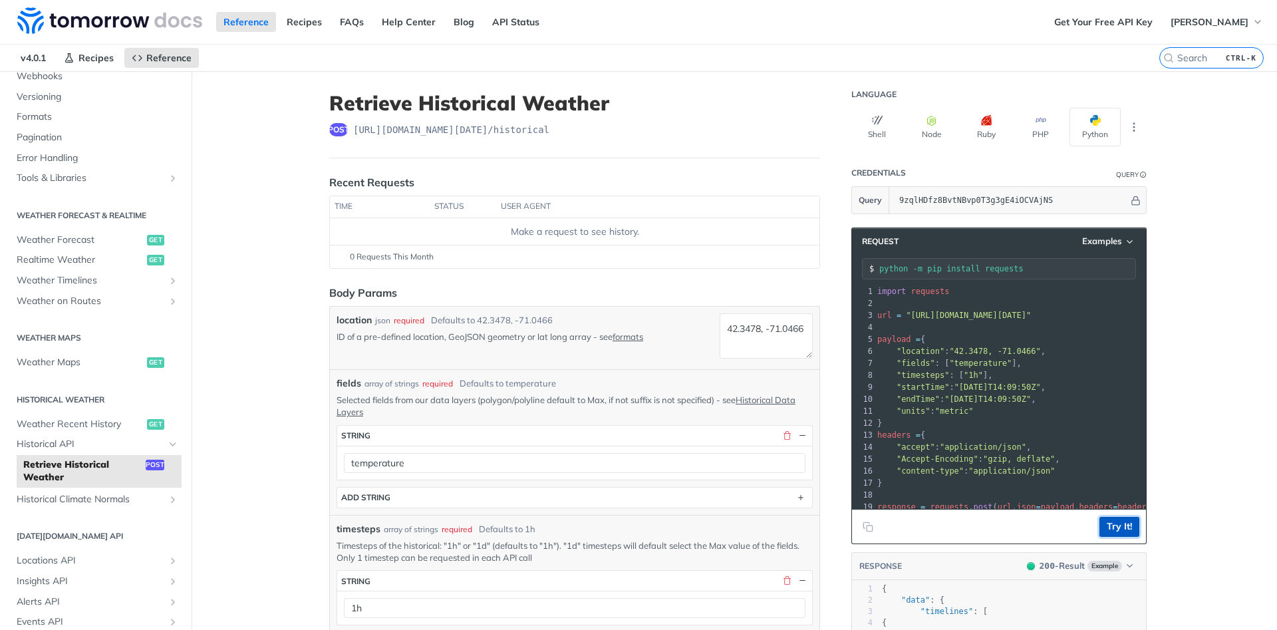
click at [1126, 530] on button "Try It!" at bounding box center [1120, 527] width 40 height 20
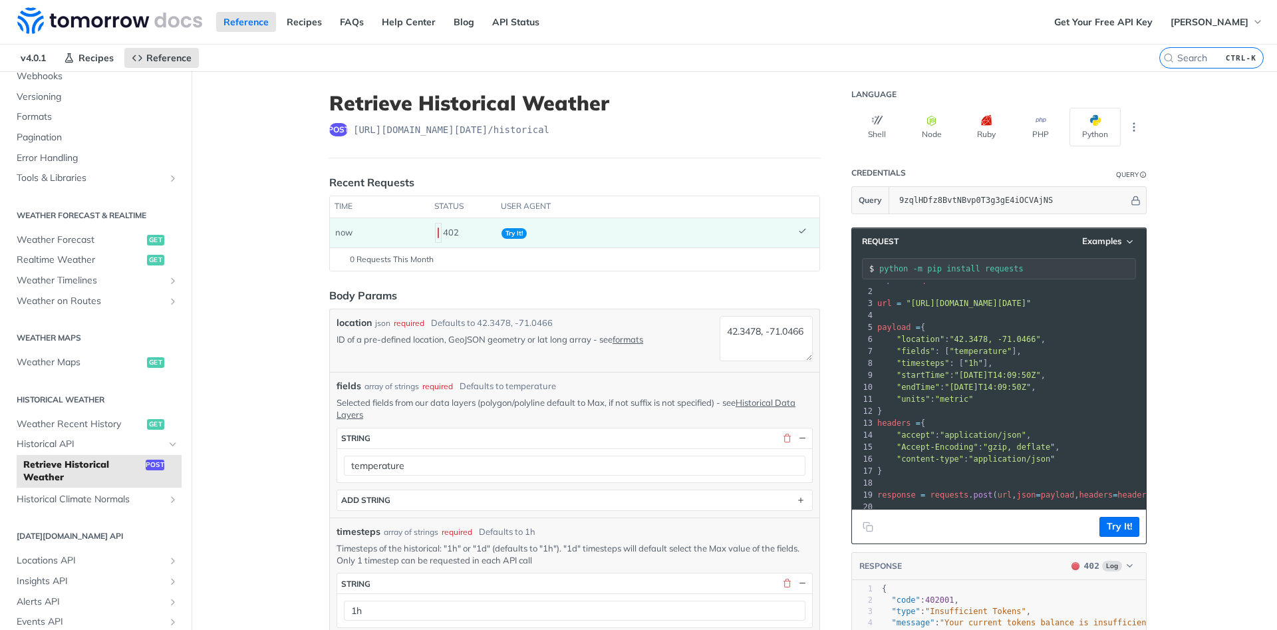
scroll to position [0, 0]
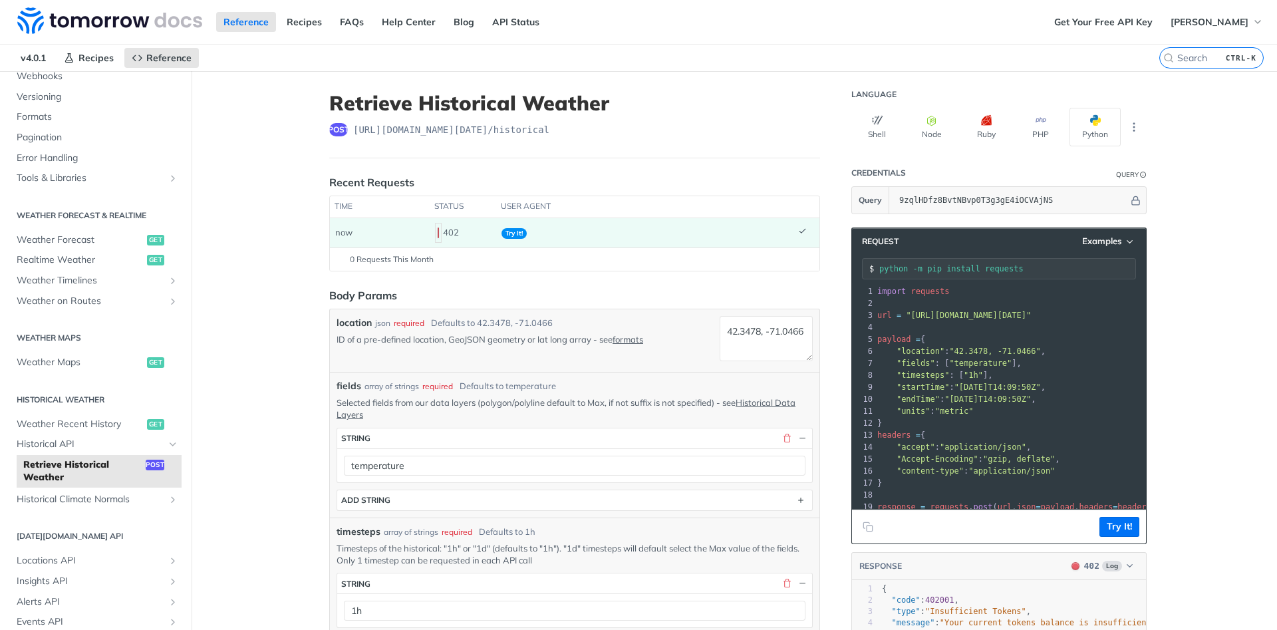
click at [434, 230] on td "402" at bounding box center [463, 232] width 67 height 29
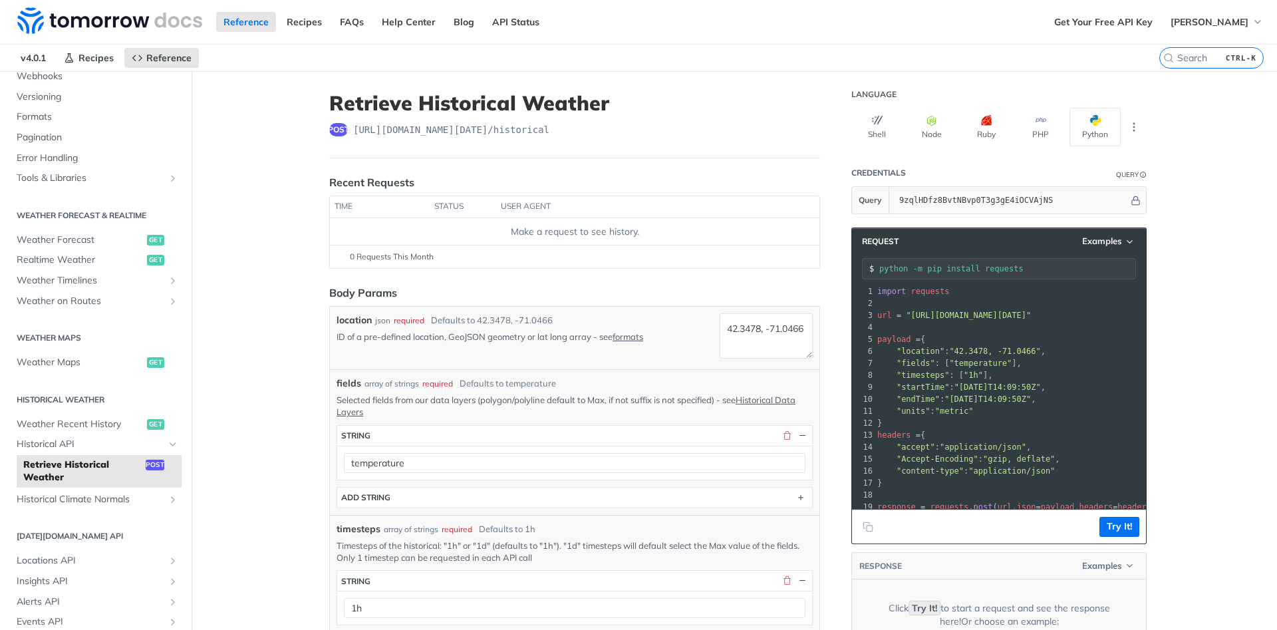
click at [455, 228] on div "Make a request to see history." at bounding box center [574, 232] width 479 height 14
click at [1134, 530] on button "Try It!" at bounding box center [1120, 527] width 40 height 20
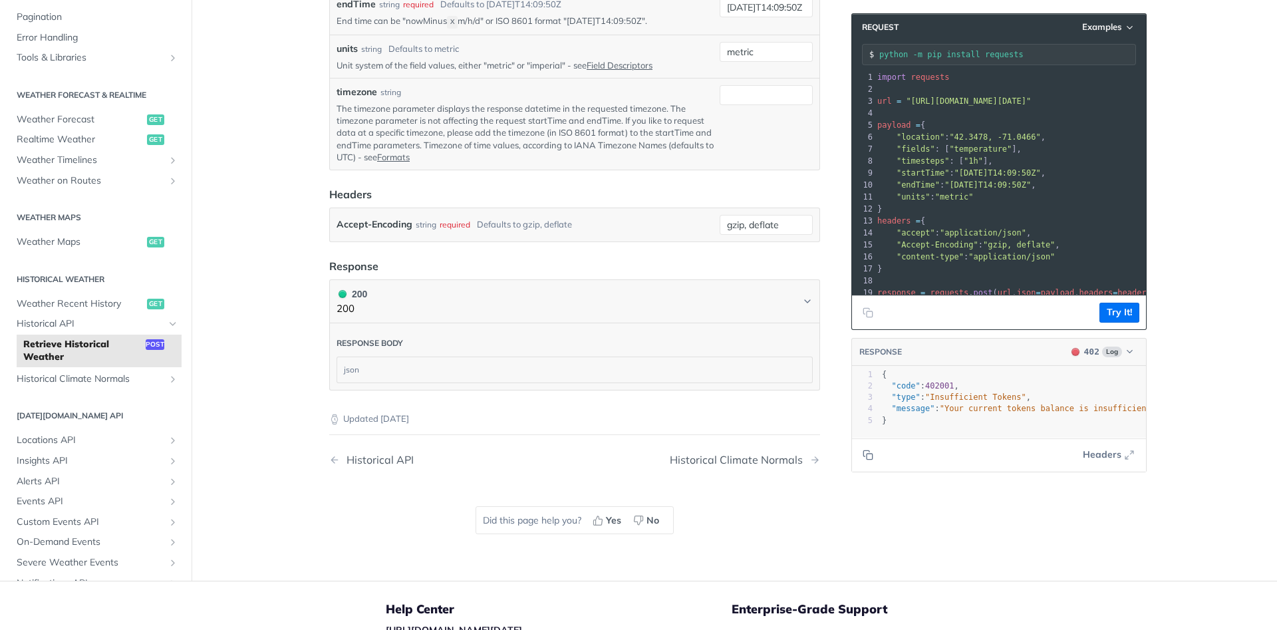
scroll to position [798, 0]
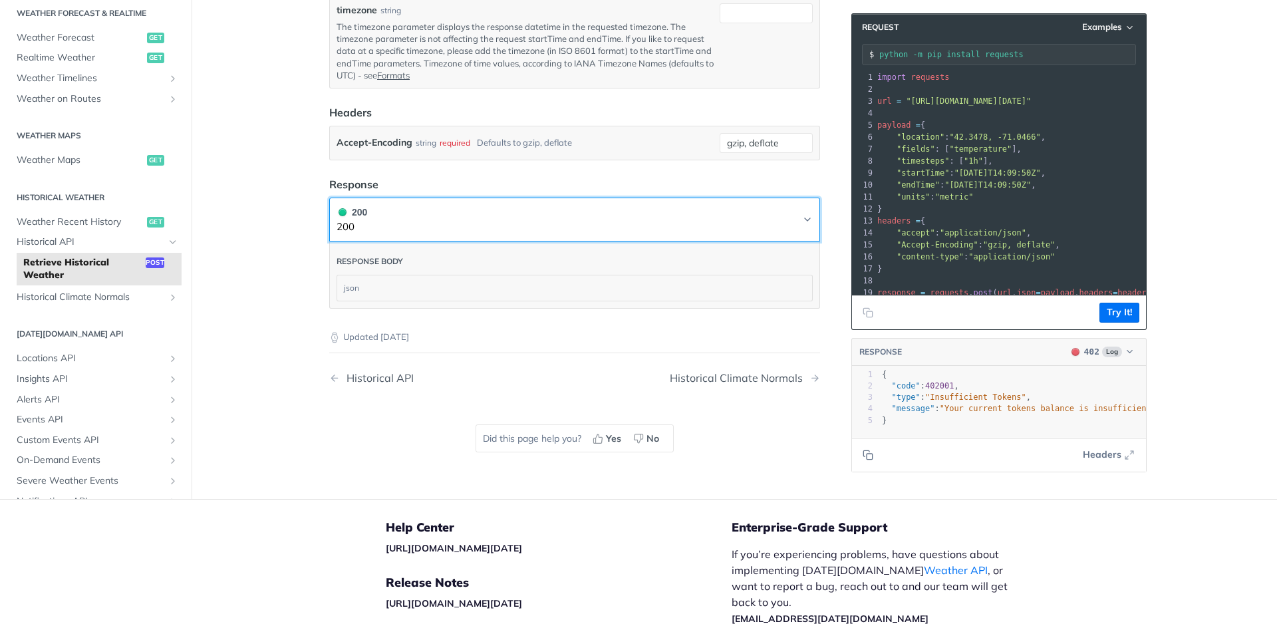
click at [805, 214] on icon "Chevron" at bounding box center [807, 219] width 11 height 11
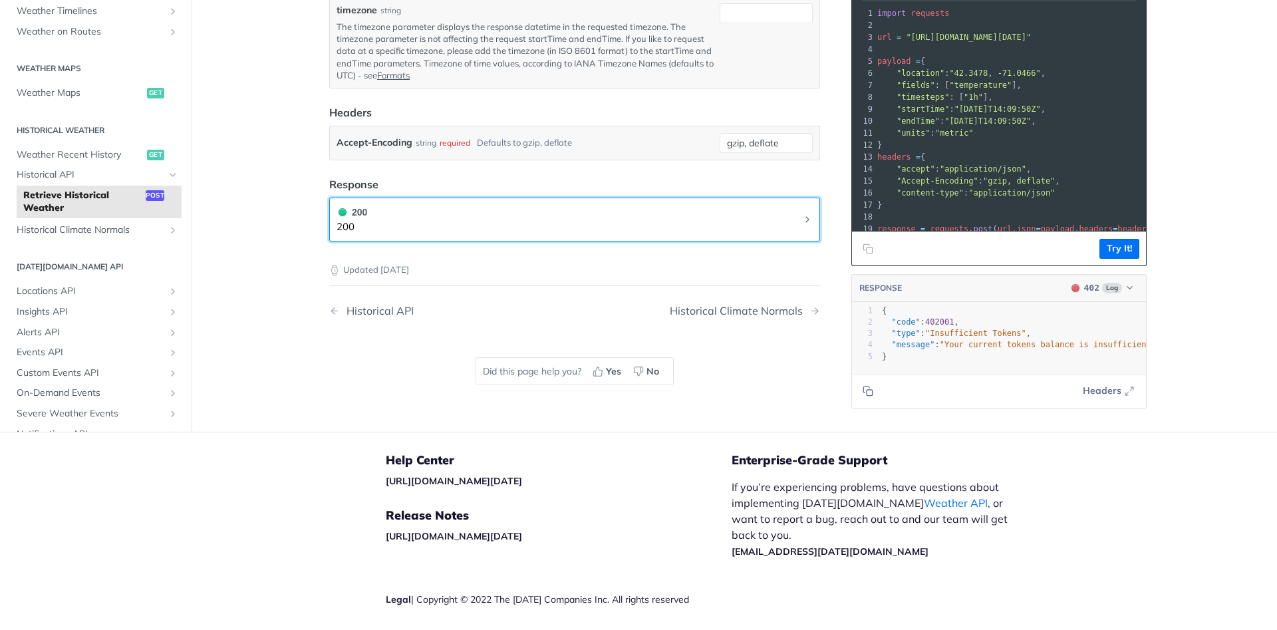
click at [805, 214] on icon "Chevron" at bounding box center [807, 219] width 11 height 11
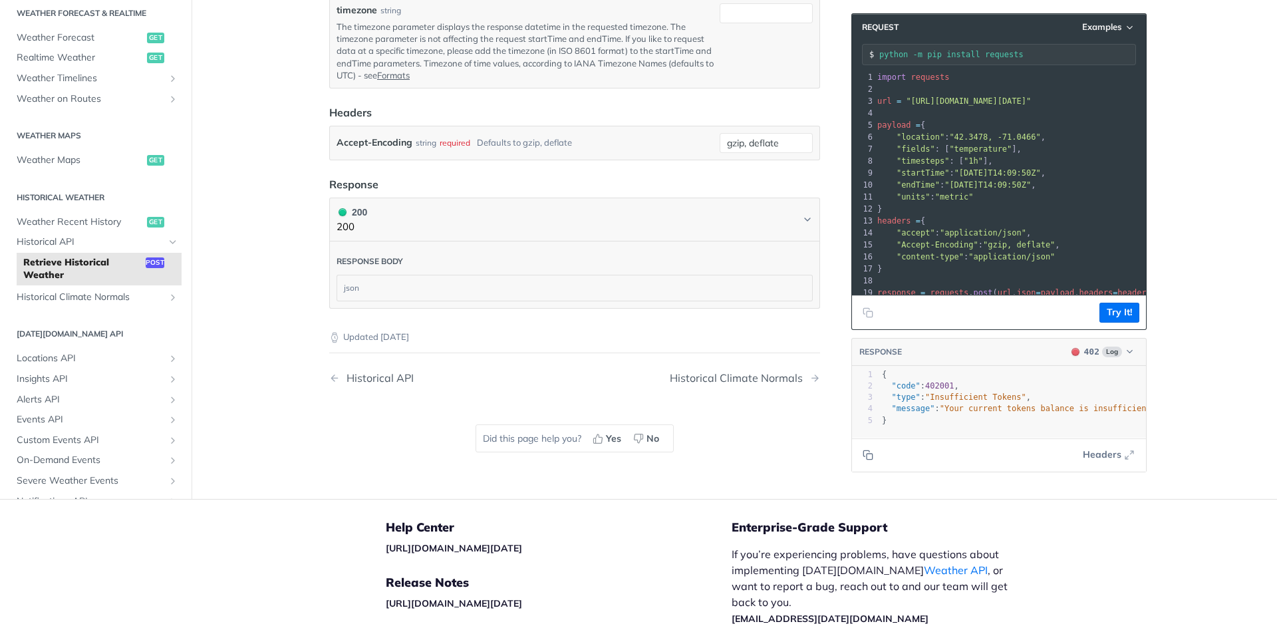
click at [356, 285] on div "json" at bounding box center [574, 287] width 475 height 25
click at [386, 281] on div "json" at bounding box center [574, 287] width 475 height 25
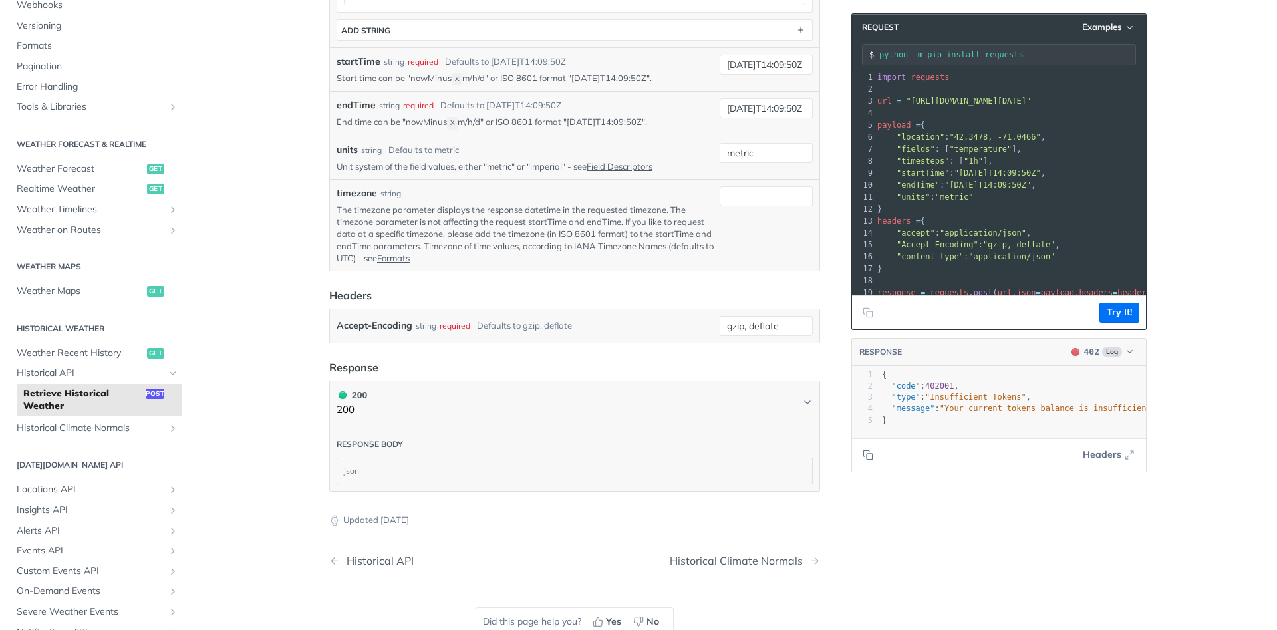
scroll to position [479, 0]
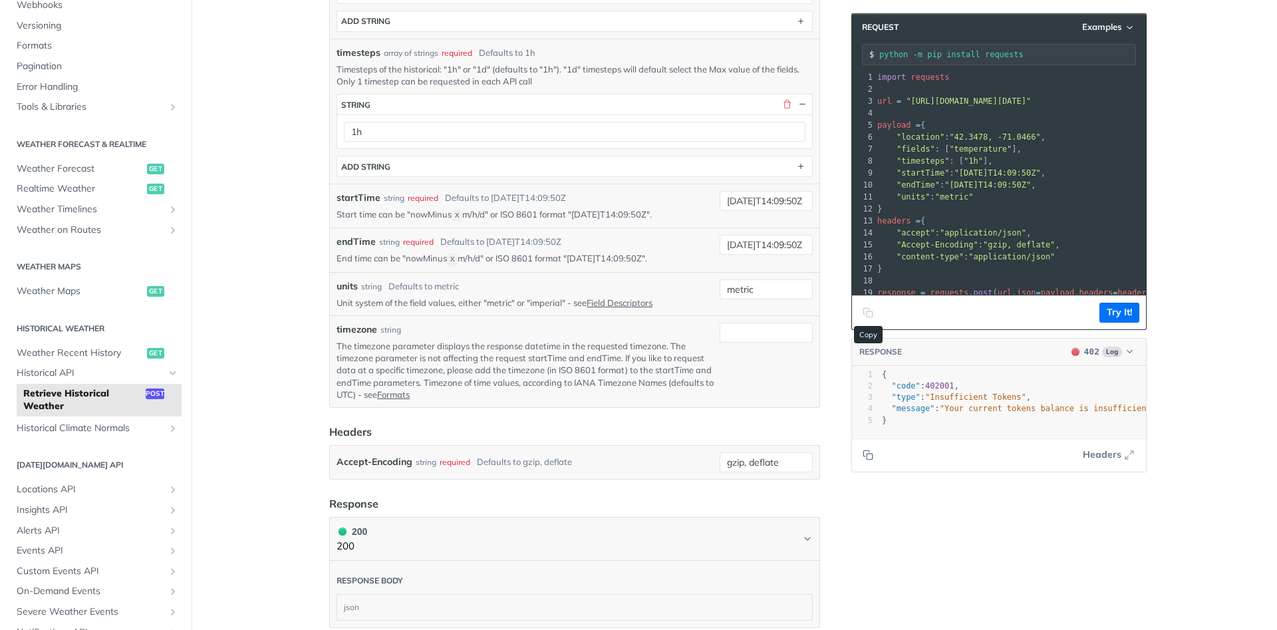
click at [861, 311] on button "Copy to clipboard" at bounding box center [868, 313] width 19 height 20
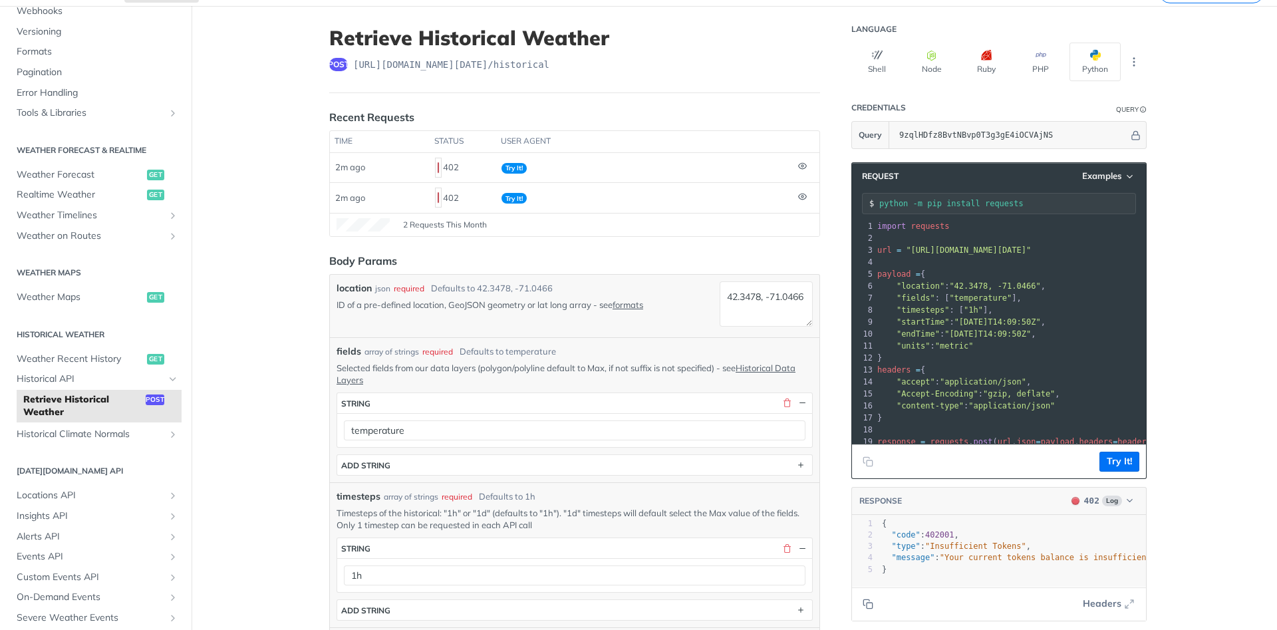
scroll to position [0, 0]
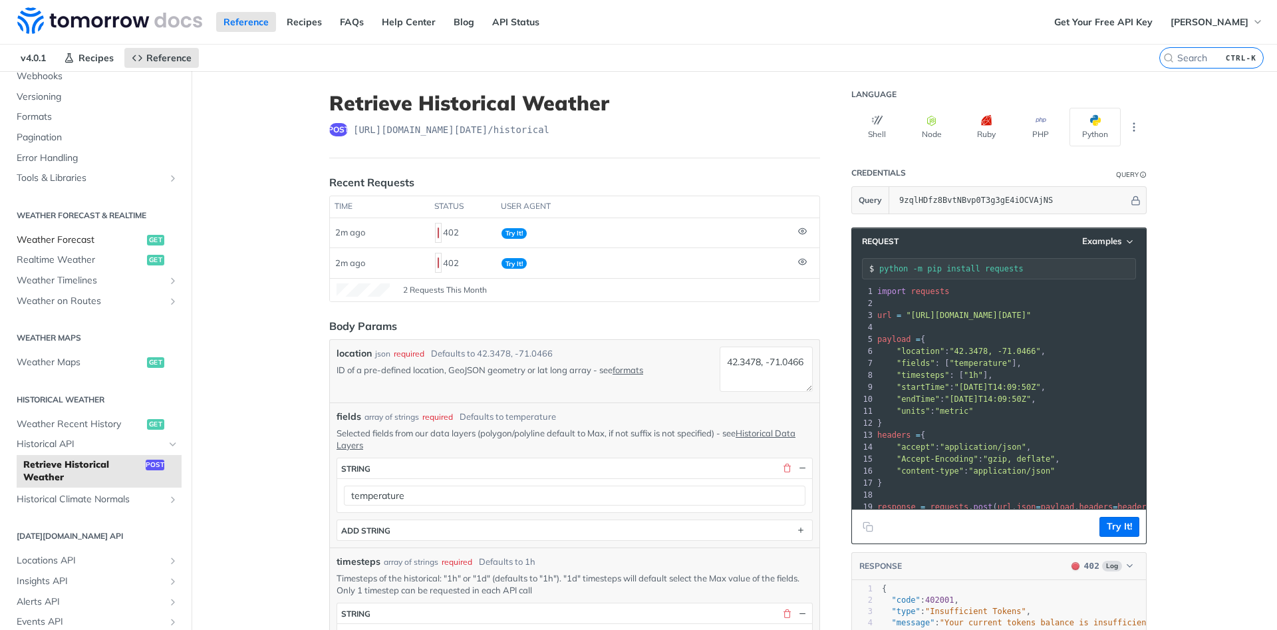
click at [76, 235] on span "Weather Forecast" at bounding box center [80, 239] width 127 height 13
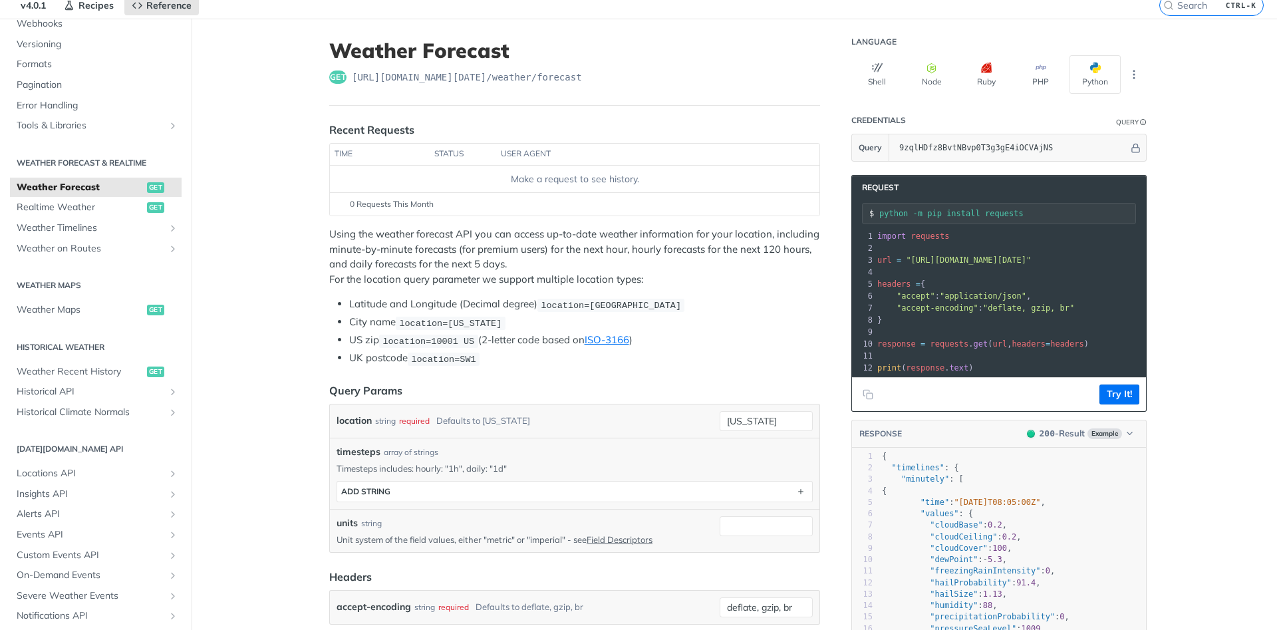
scroll to position [80, 0]
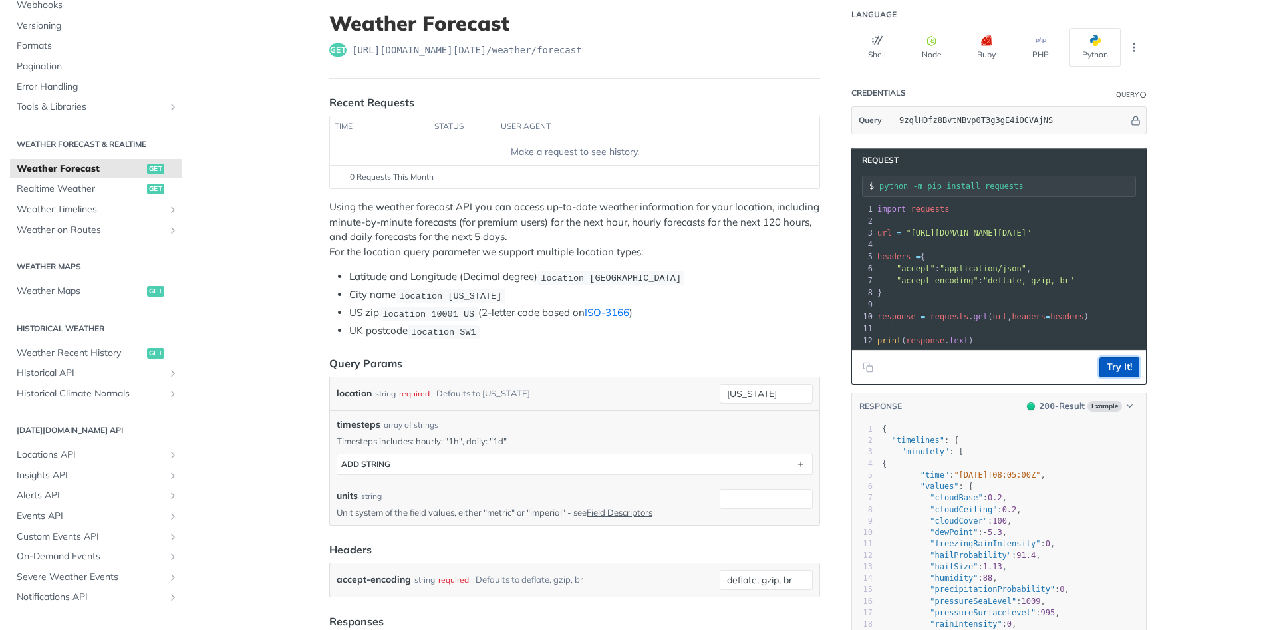
click at [1138, 367] on button "Try It!" at bounding box center [1120, 367] width 40 height 20
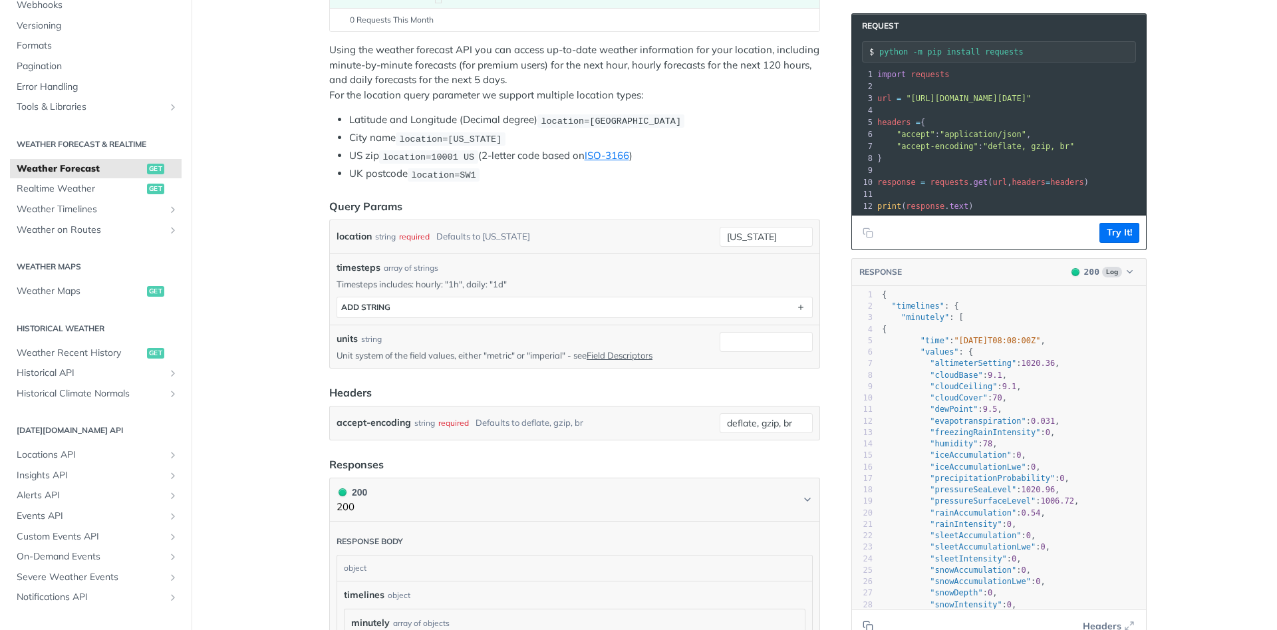
scroll to position [0, 0]
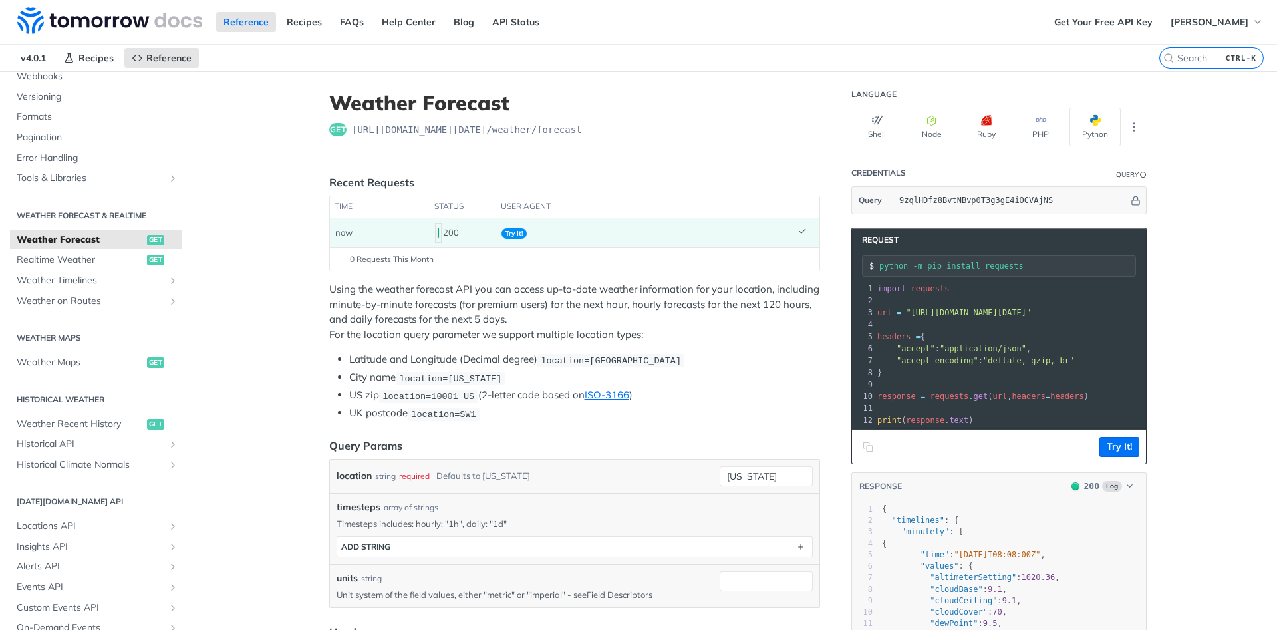
click at [863, 450] on icon "Copy to clipboard" at bounding box center [868, 447] width 11 height 11
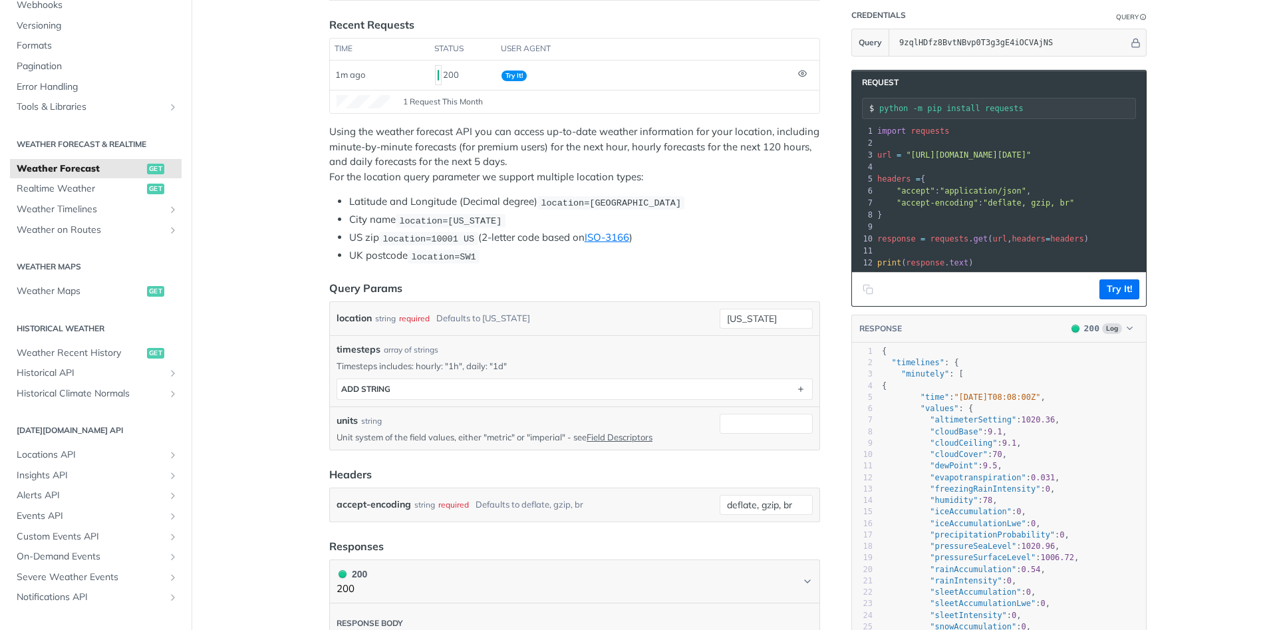
scroll to position [160, 0]
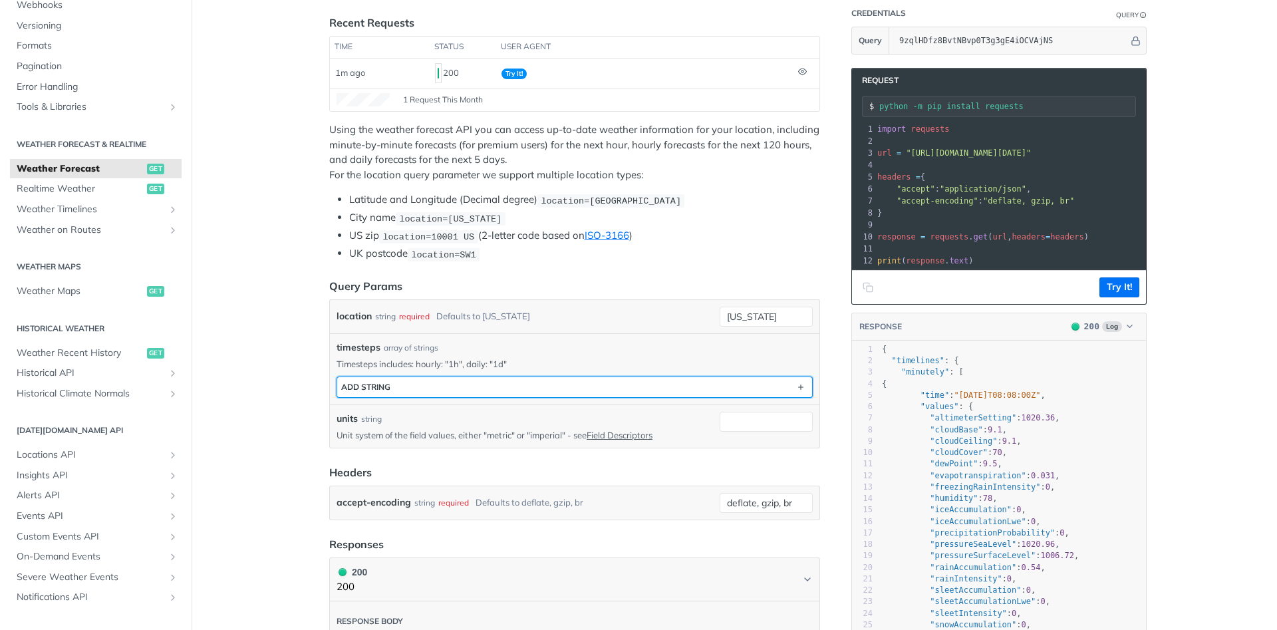
click at [584, 385] on button "ADD string" at bounding box center [574, 387] width 475 height 20
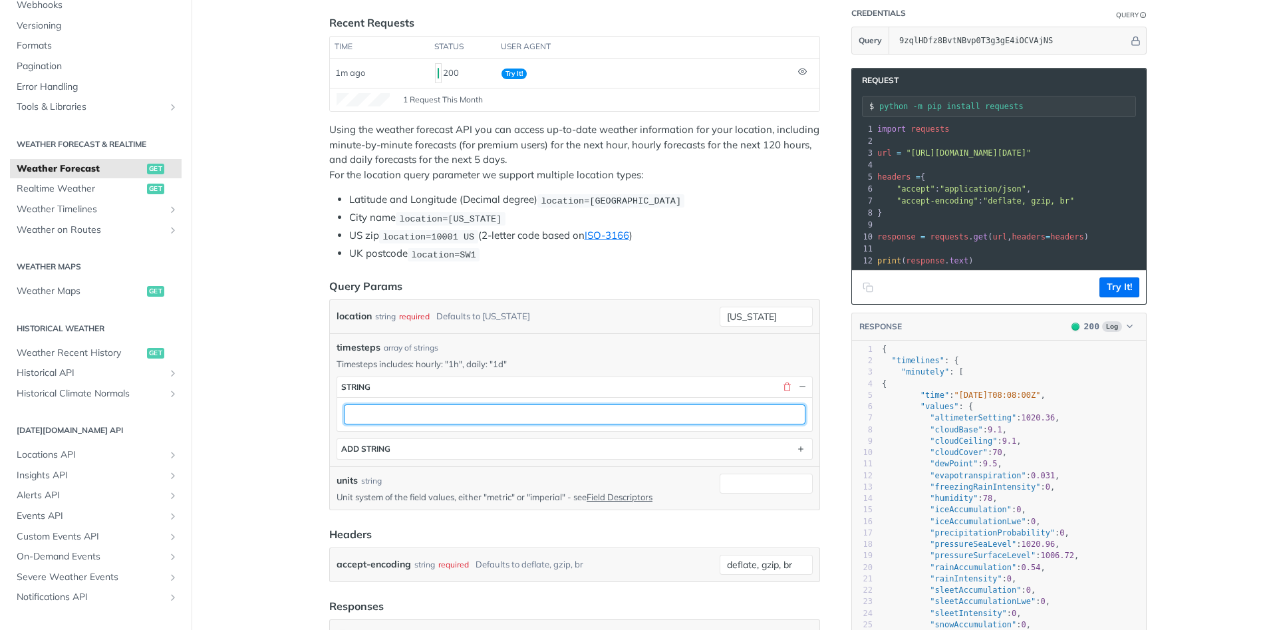
click at [564, 406] on input "text" at bounding box center [575, 414] width 462 height 20
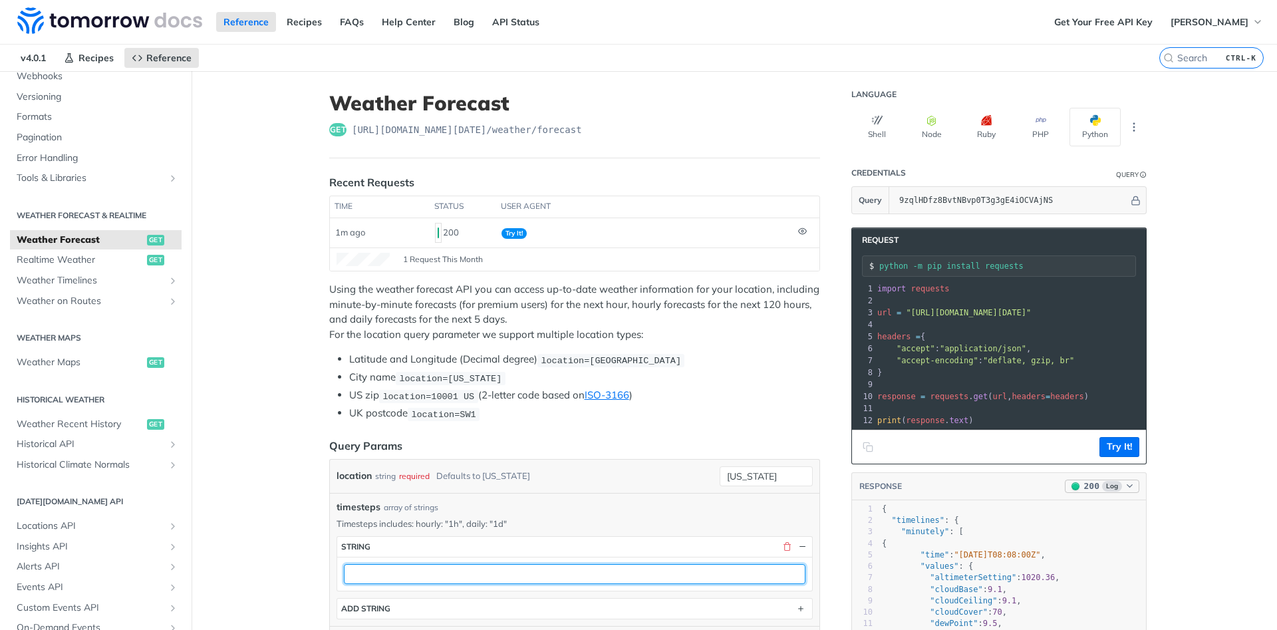
scroll to position [319, 0]
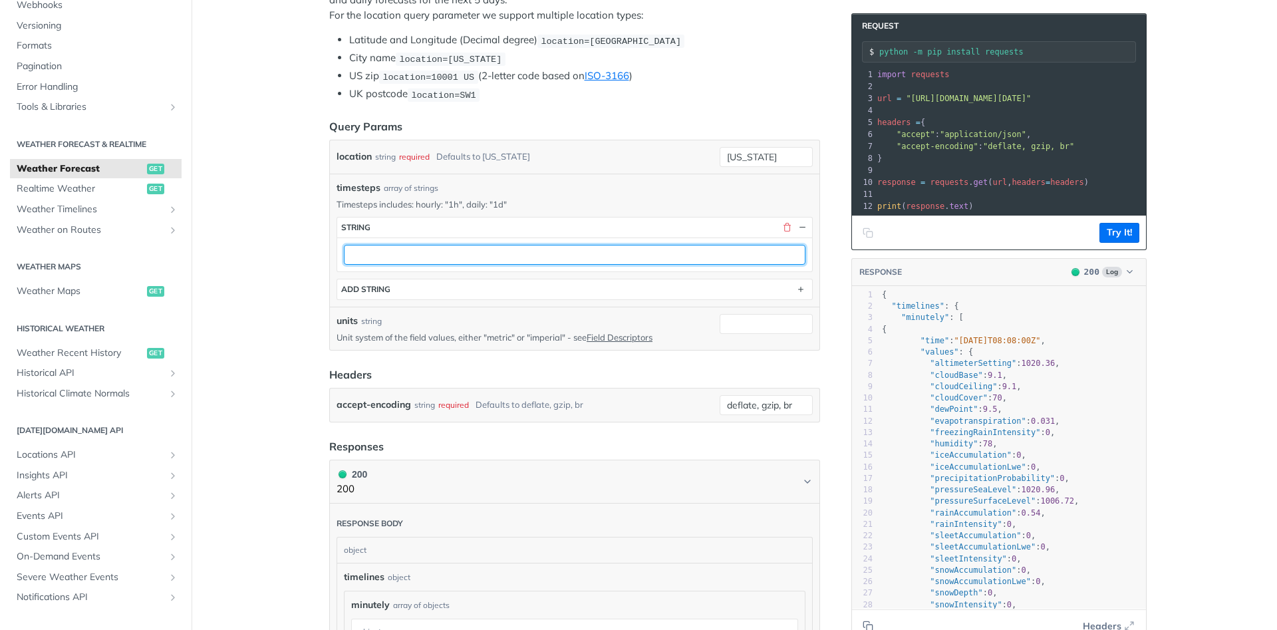
click at [458, 250] on input "text" at bounding box center [575, 255] width 462 height 20
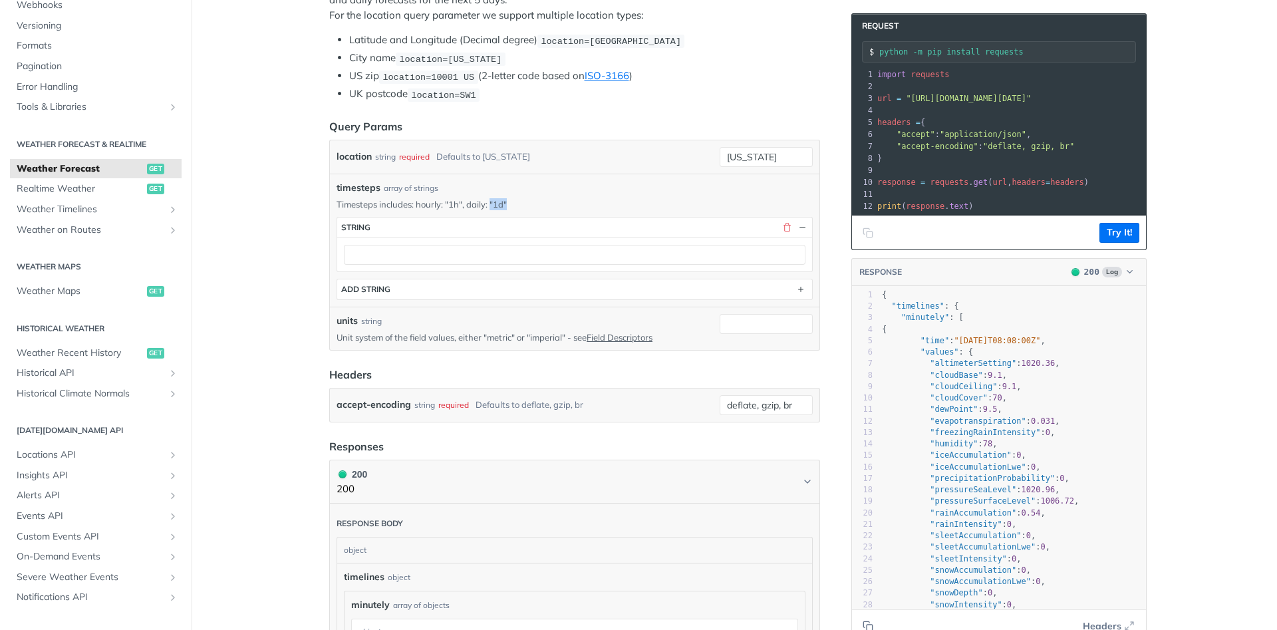
drag, startPoint x: 492, startPoint y: 202, endPoint x: 506, endPoint y: 202, distance: 14.7
click at [506, 202] on p "Timesteps includes: hourly: "1h", daily: "1d"" at bounding box center [575, 204] width 476 height 12
drag, startPoint x: 503, startPoint y: 202, endPoint x: 494, endPoint y: 202, distance: 8.7
click at [494, 202] on p "Timesteps includes: hourly: "1h", daily: "1d"" at bounding box center [575, 204] width 476 height 12
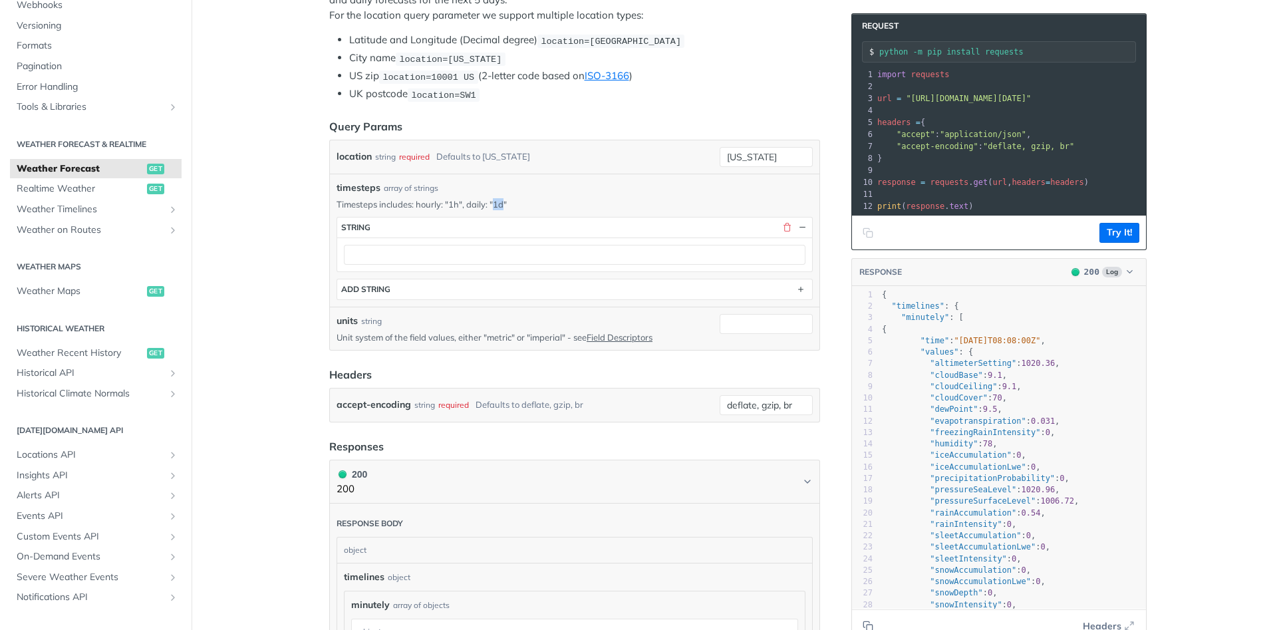
copy p "1d"
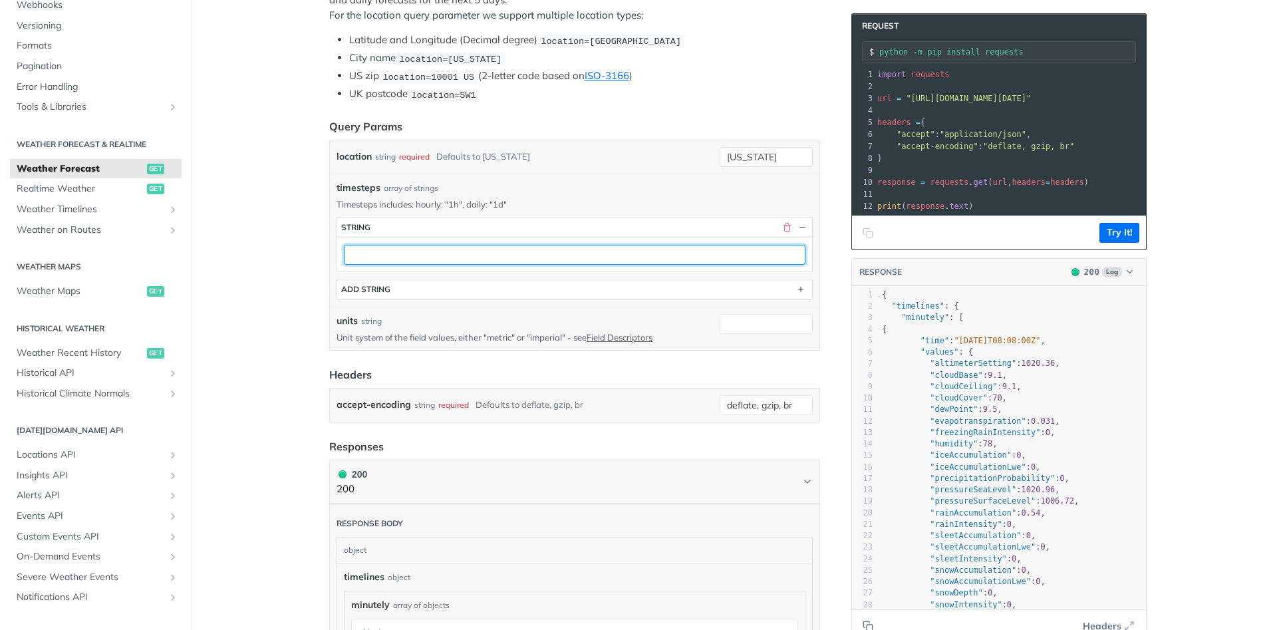
click at [456, 251] on input "text" at bounding box center [575, 255] width 462 height 20
paste input "1d"
type input "1d"
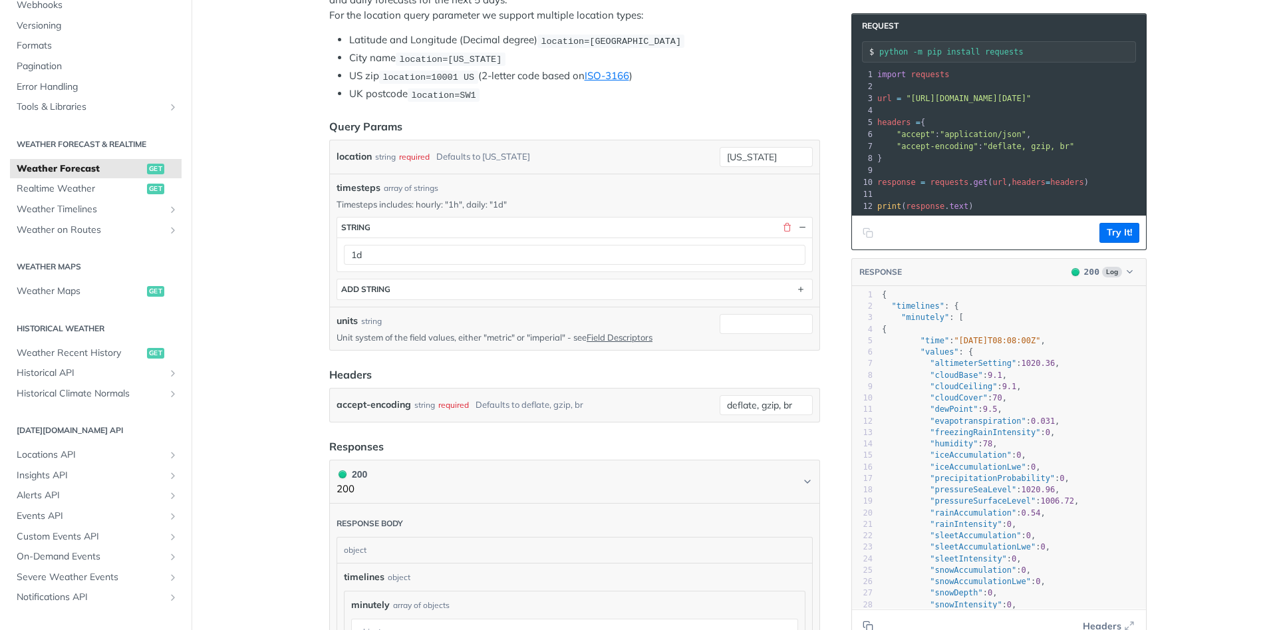
click at [291, 289] on main "JUMP TO CTRL-/ Fundamentals Tomorrow.io APIs Weather Data Layers Core Probabili…" at bounding box center [638, 608] width 1277 height 1712
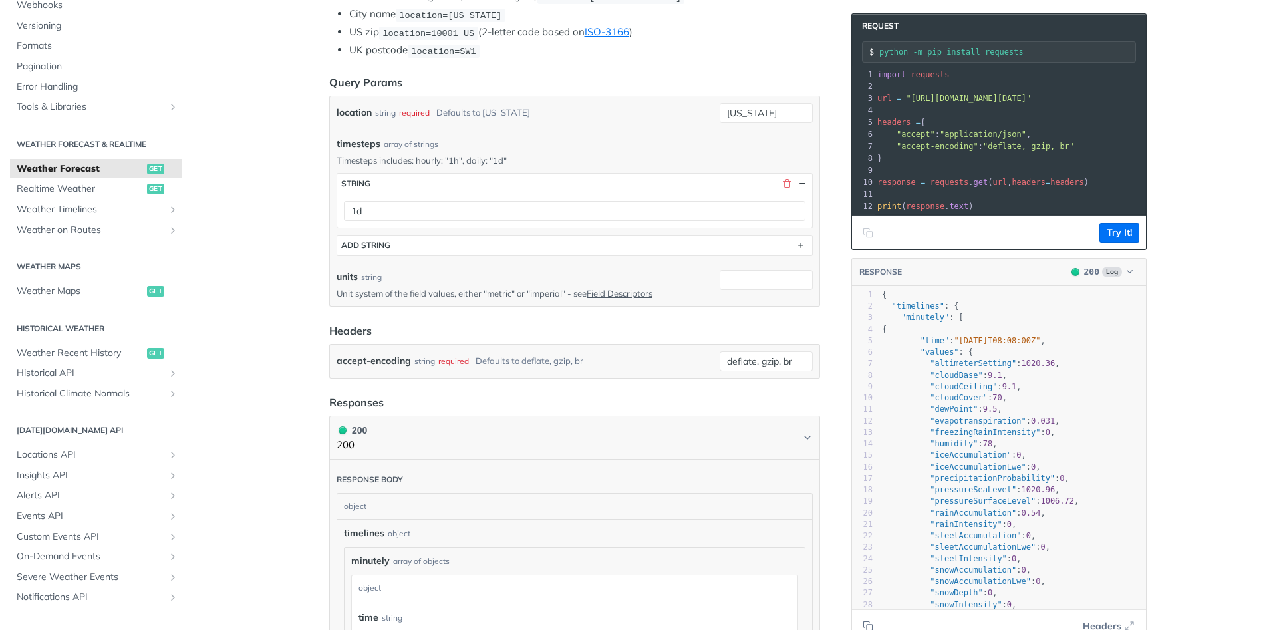
scroll to position [399, 0]
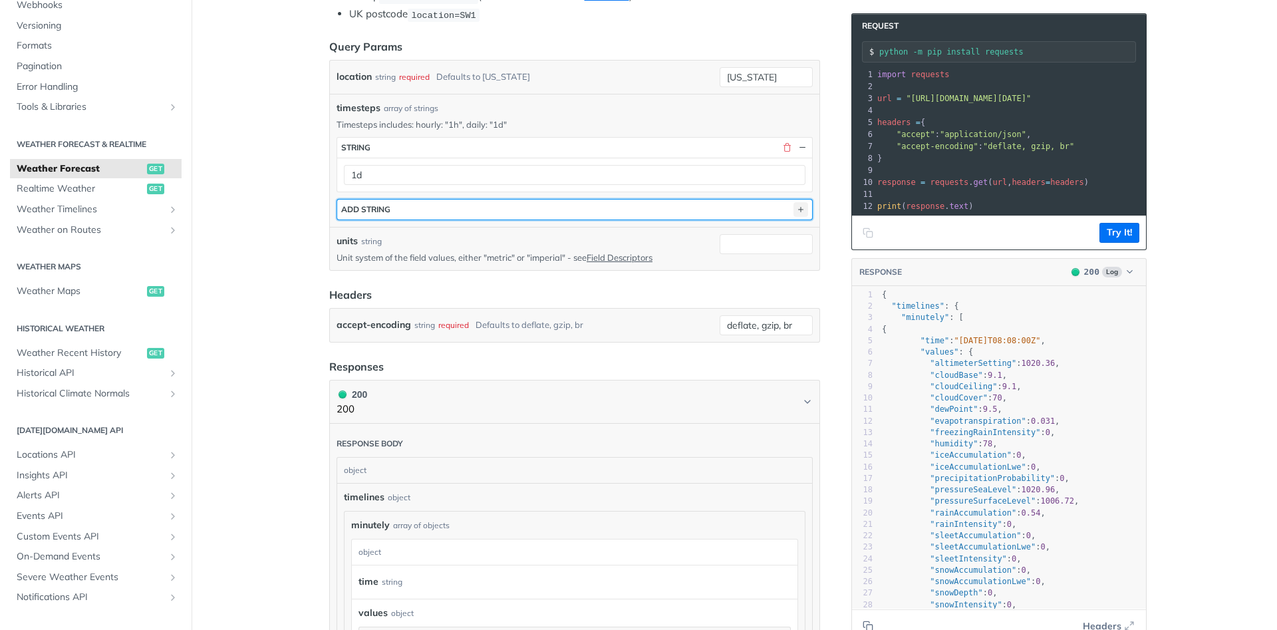
click at [801, 211] on icon "button" at bounding box center [801, 209] width 15 height 15
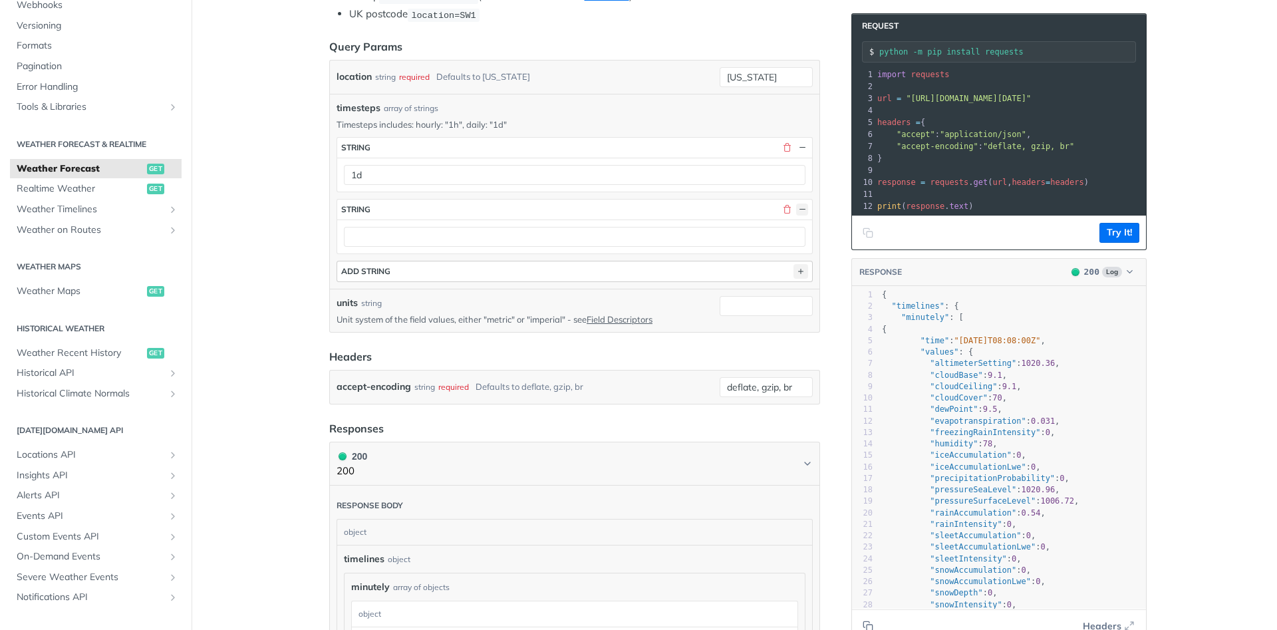
click at [801, 211] on button "button" at bounding box center [802, 210] width 12 height 12
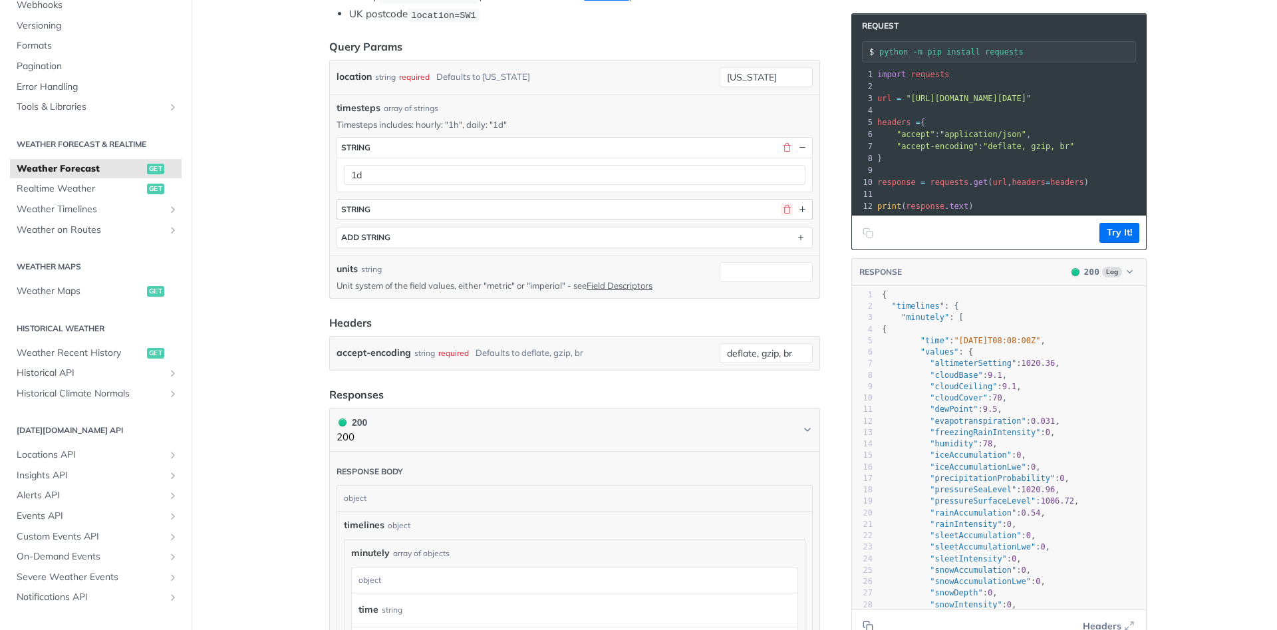
click at [788, 206] on button "button" at bounding box center [787, 210] width 12 height 12
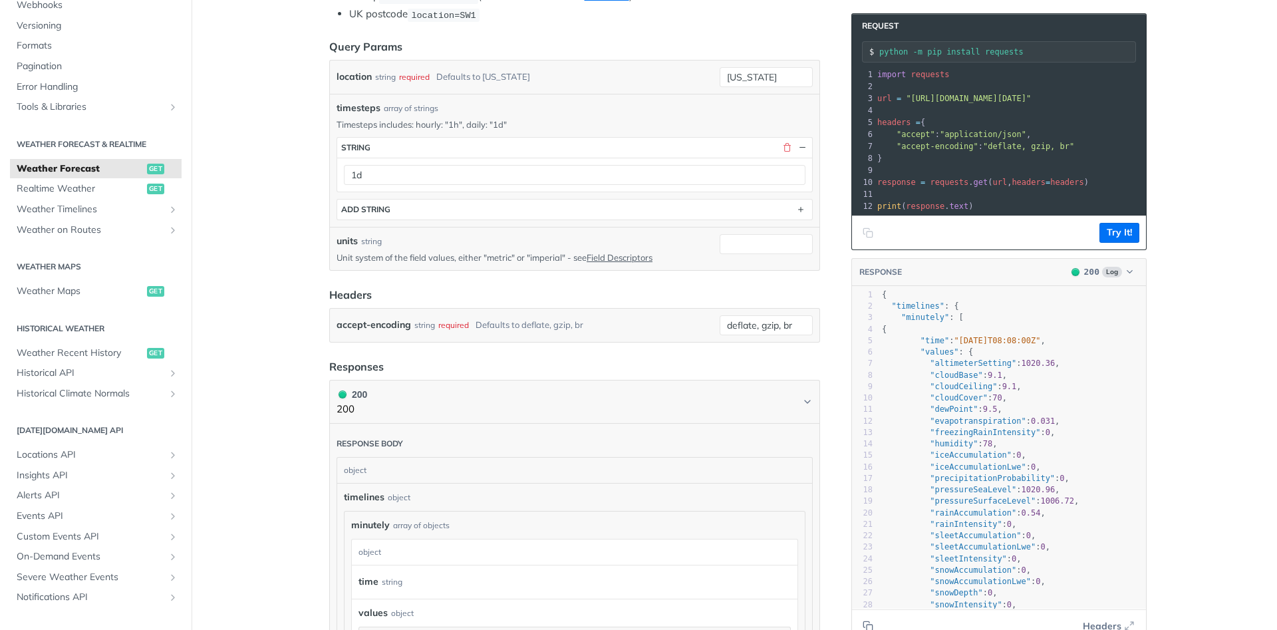
click at [498, 255] on p "Unit system of the field values, either "metric" or "imperial" - see Field Desc…" at bounding box center [526, 257] width 378 height 12
copy p "metric"
click at [731, 243] on input "units" at bounding box center [766, 244] width 93 height 20
paste input "metric"
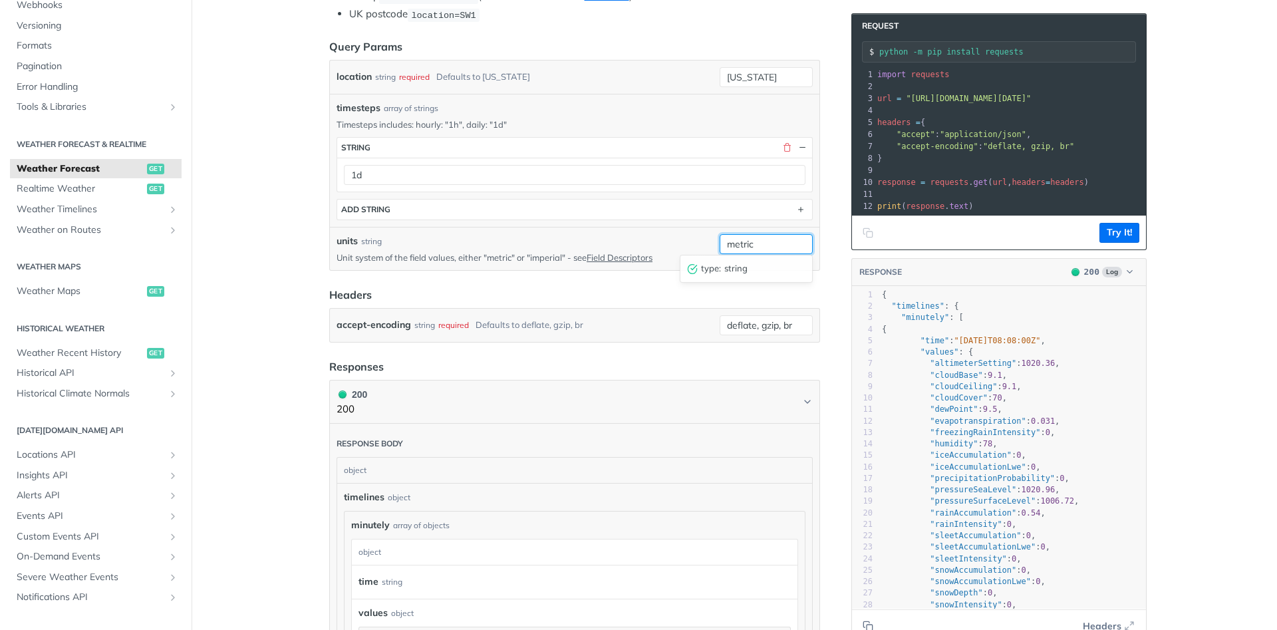
type input "metric"
click at [426, 283] on form "Query Params location string required Defaults to new york new york timesteps a…" at bounding box center [574, 191] width 491 height 304
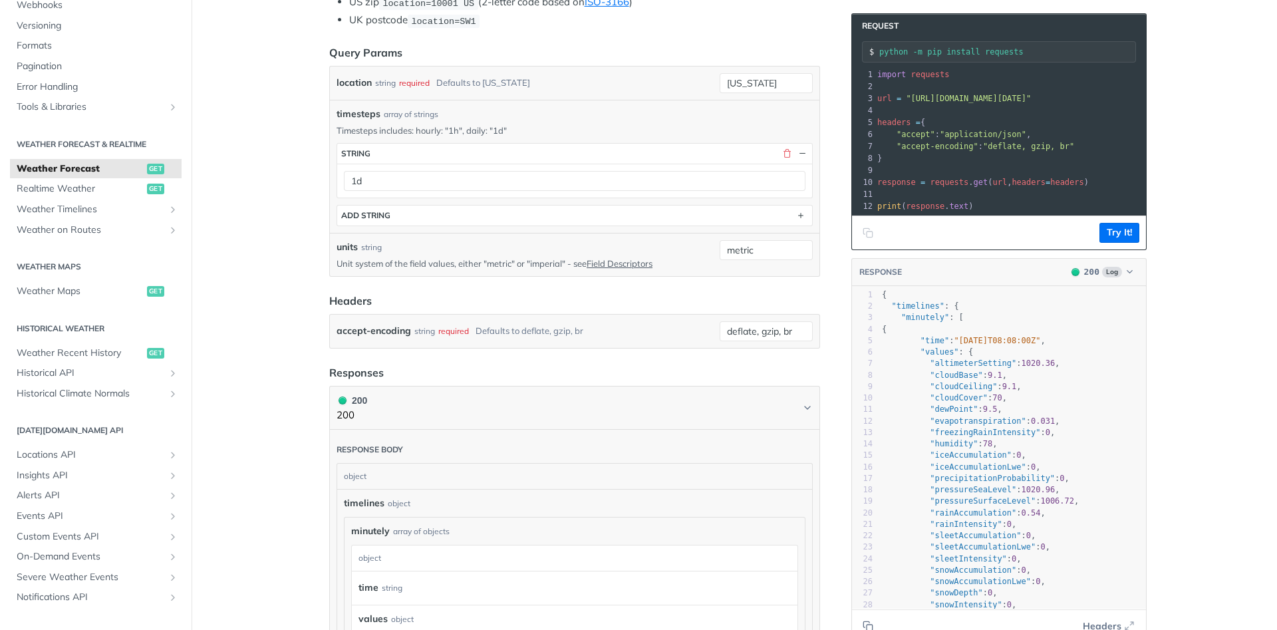
scroll to position [239, 0]
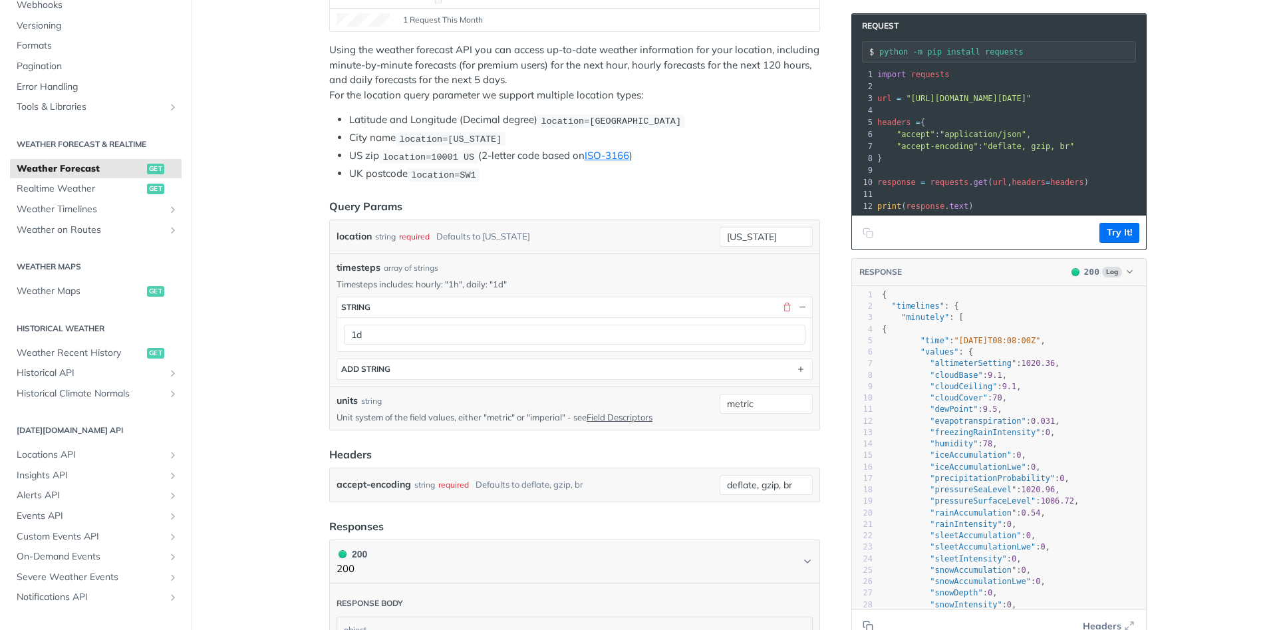
click at [1038, 164] on pre "}" at bounding box center [1206, 158] width 663 height 12
click at [1066, 156] on pre "}" at bounding box center [1206, 158] width 663 height 12
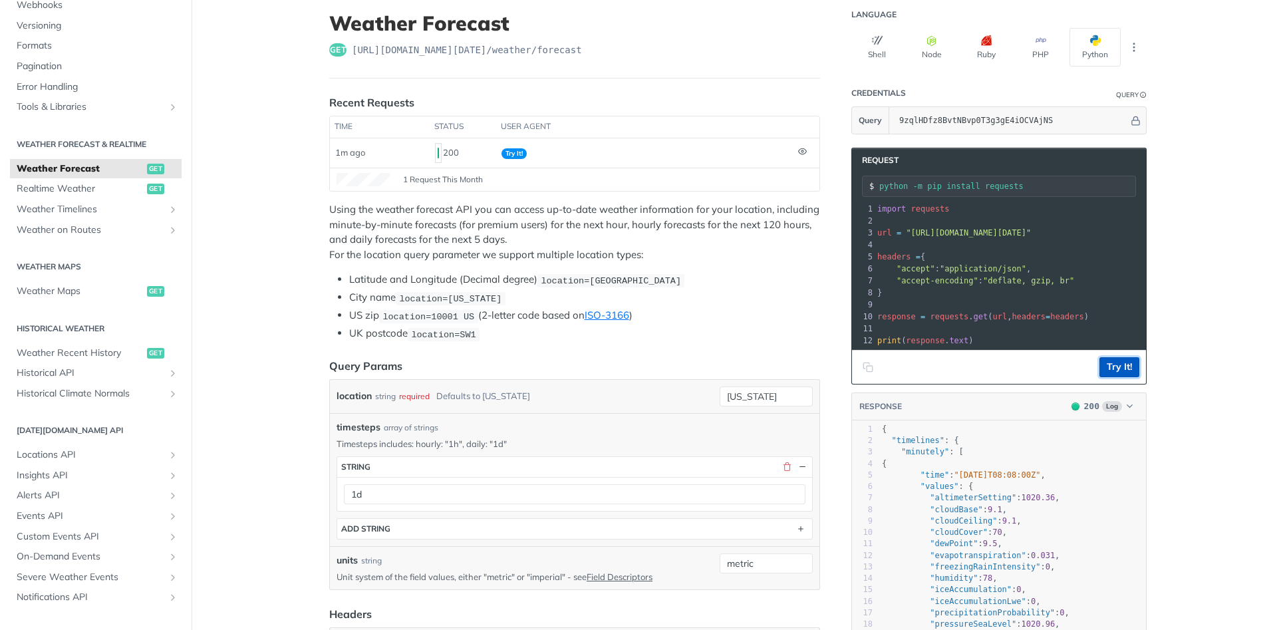
click at [1118, 368] on button "Try It!" at bounding box center [1120, 367] width 40 height 20
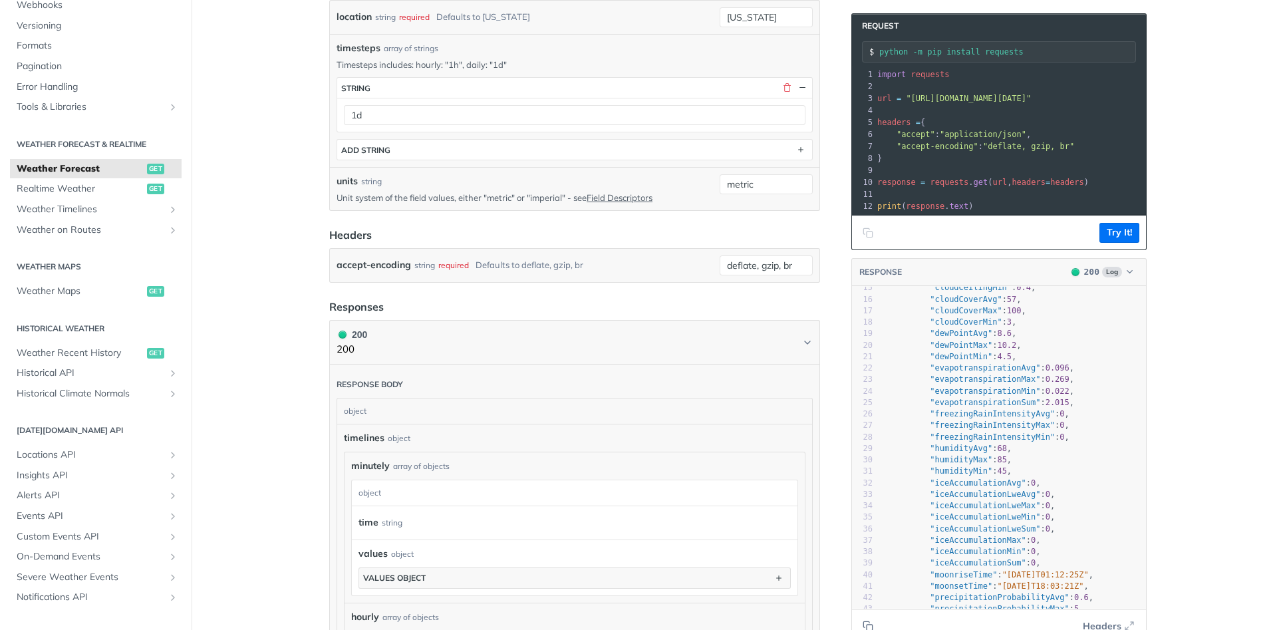
scroll to position [479, 0]
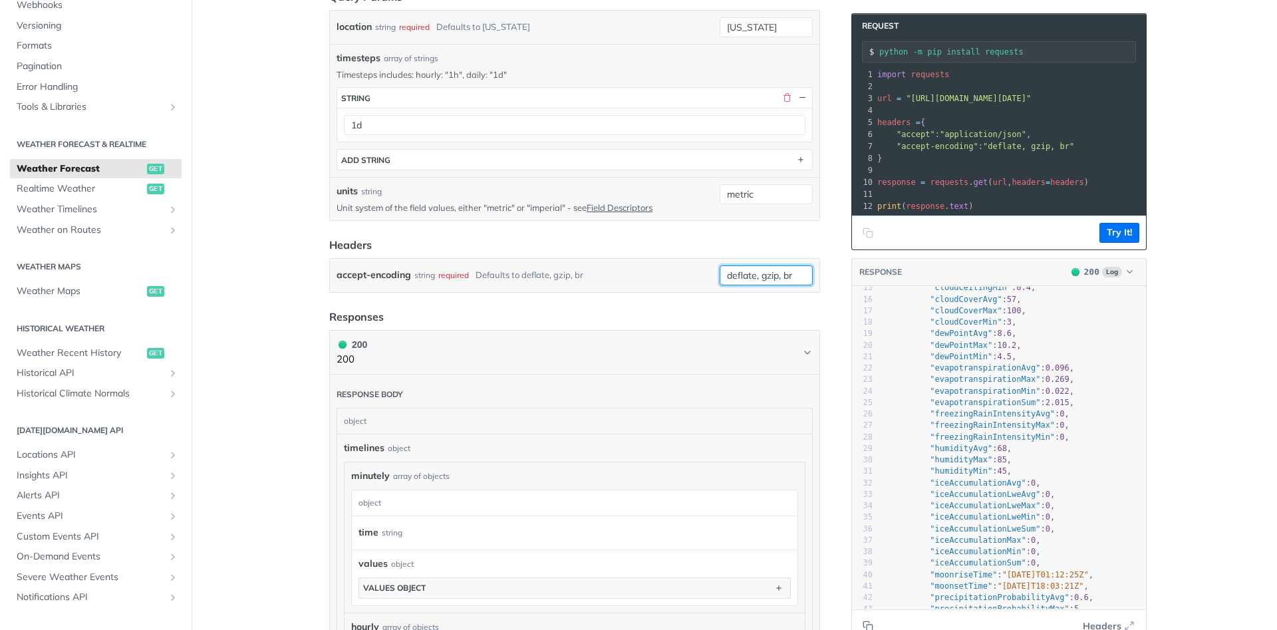
click at [781, 273] on input "deflate, gzip, br" at bounding box center [766, 275] width 93 height 20
click at [800, 268] on input "deflate, gzip, br" at bounding box center [766, 275] width 93 height 20
click at [800, 279] on input "deflate, gzip, br" at bounding box center [766, 275] width 93 height 20
click at [832, 308] on article "Weather Forecast get https://api.tomorrow.io/v4 /weather/forecast Recent Reques…" at bounding box center [575, 463] width 532 height 1742
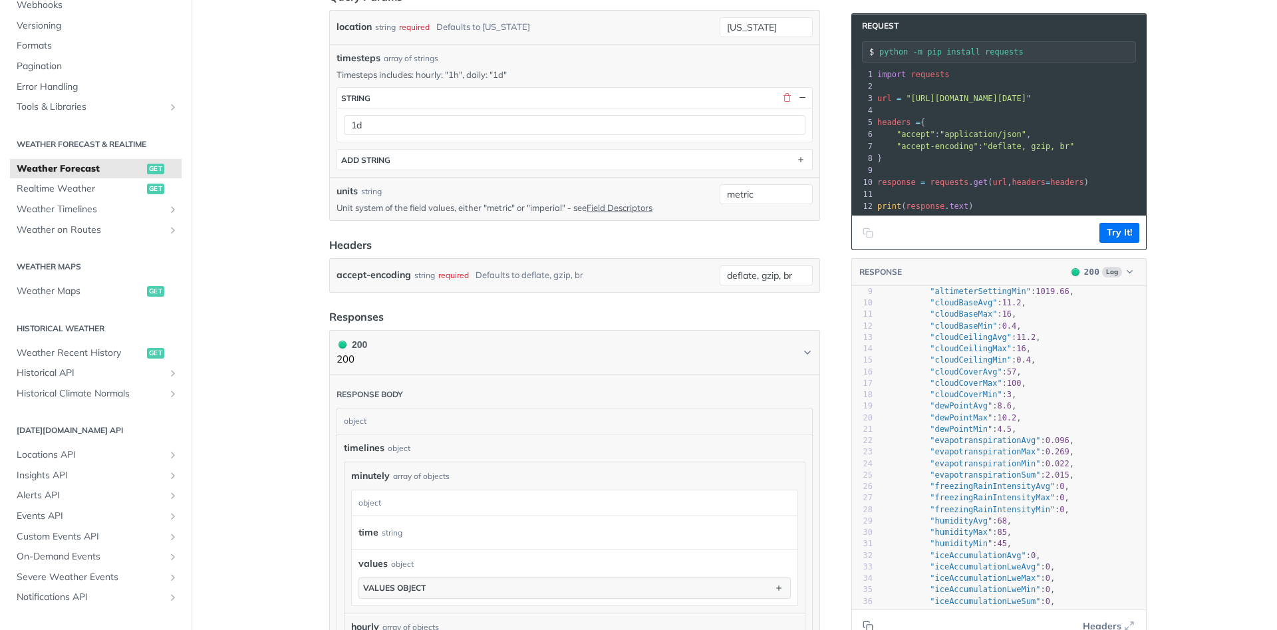
scroll to position [0, 0]
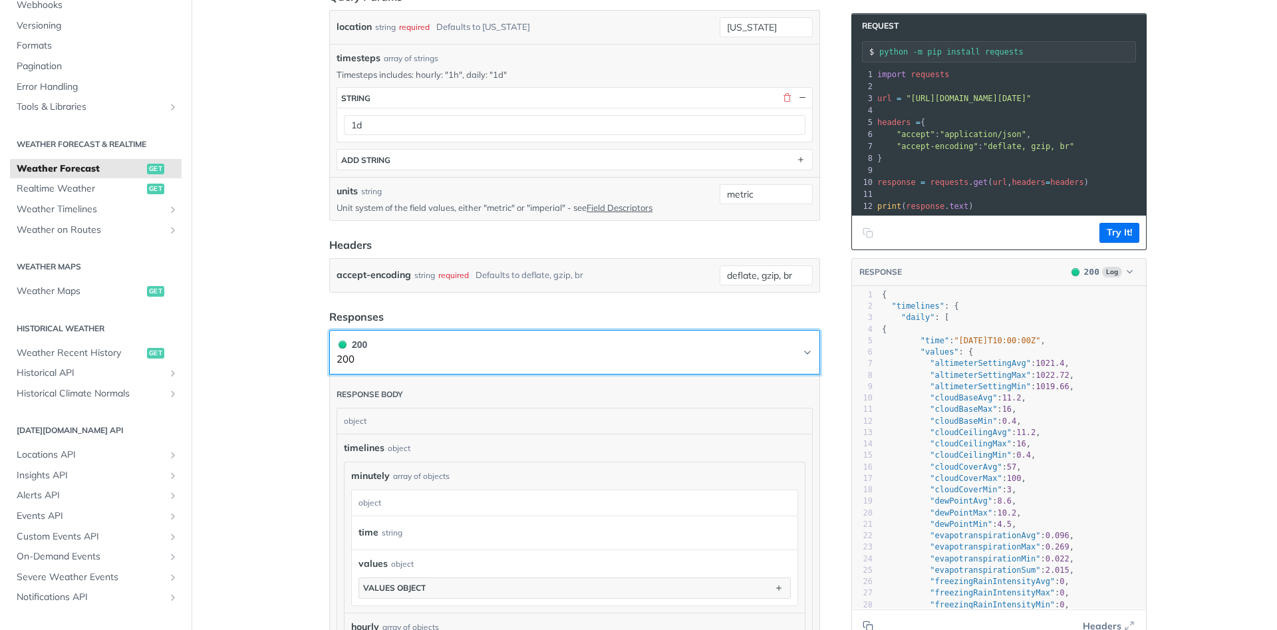
click at [803, 347] on icon "Chevron" at bounding box center [807, 352] width 11 height 11
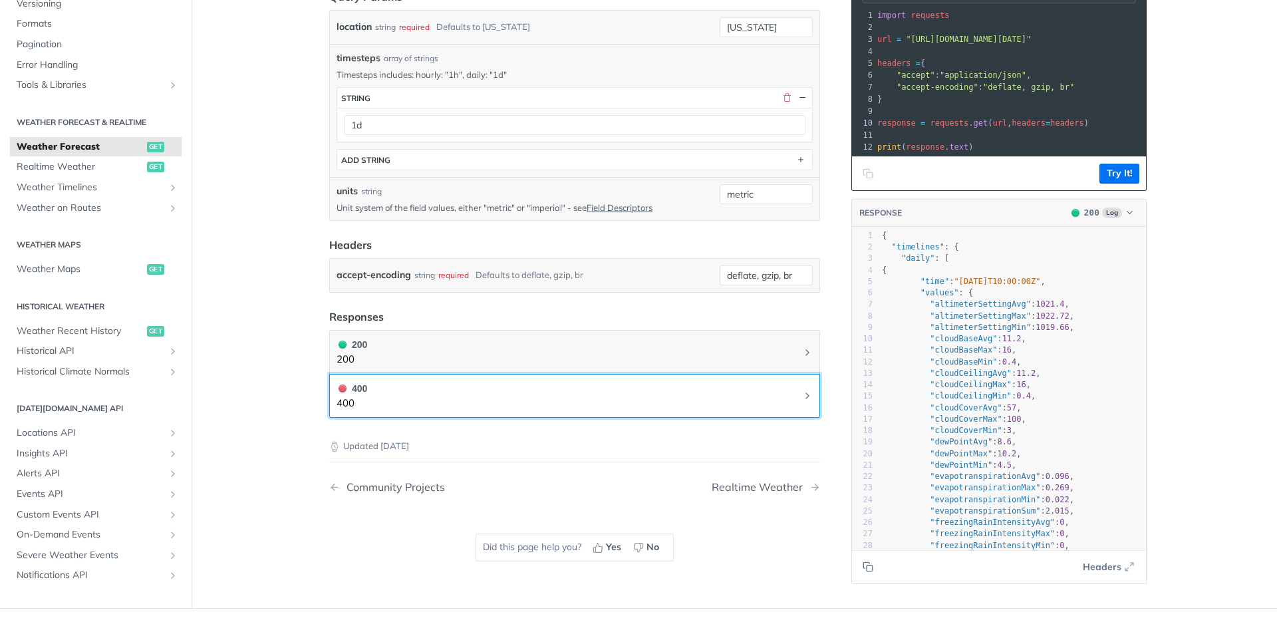
click at [807, 396] on icon "Chevron" at bounding box center [807, 395] width 3 height 5
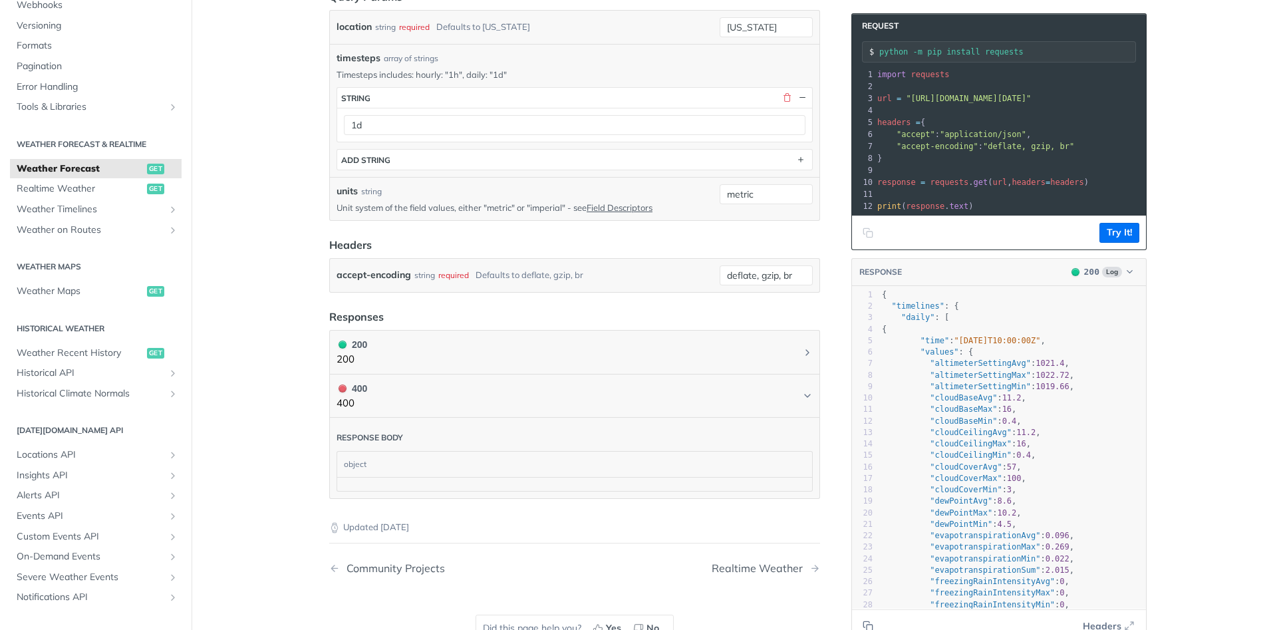
click at [704, 477] on div at bounding box center [574, 484] width 475 height 14
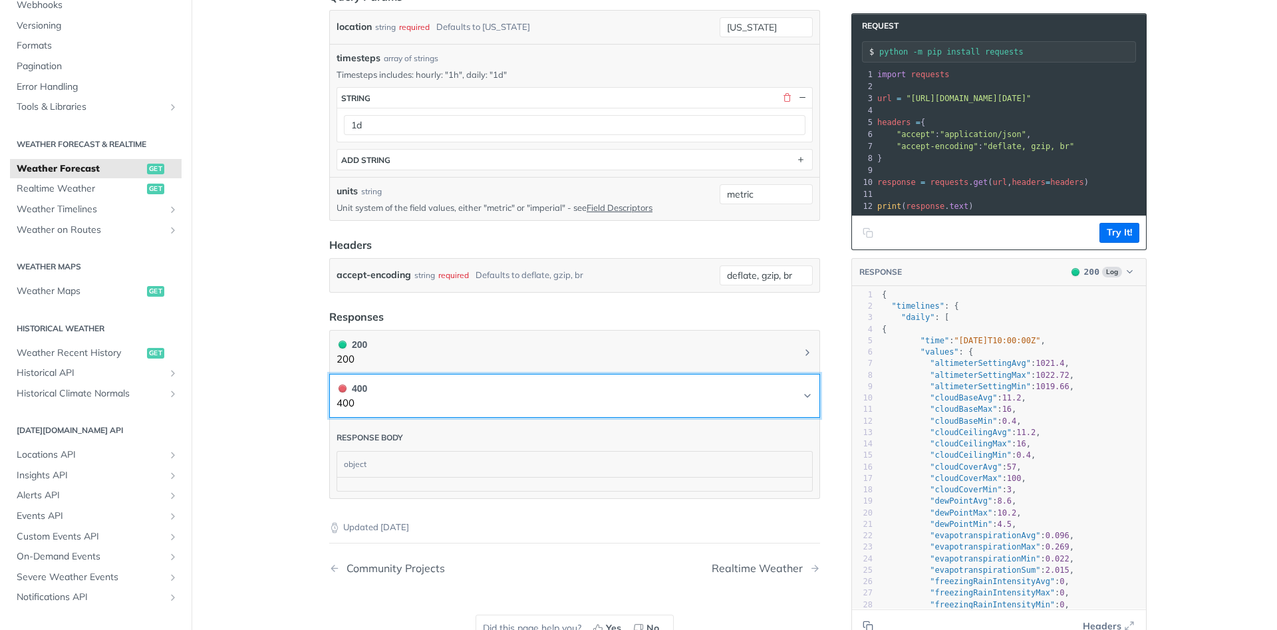
click at [806, 390] on icon "Chevron" at bounding box center [807, 395] width 11 height 11
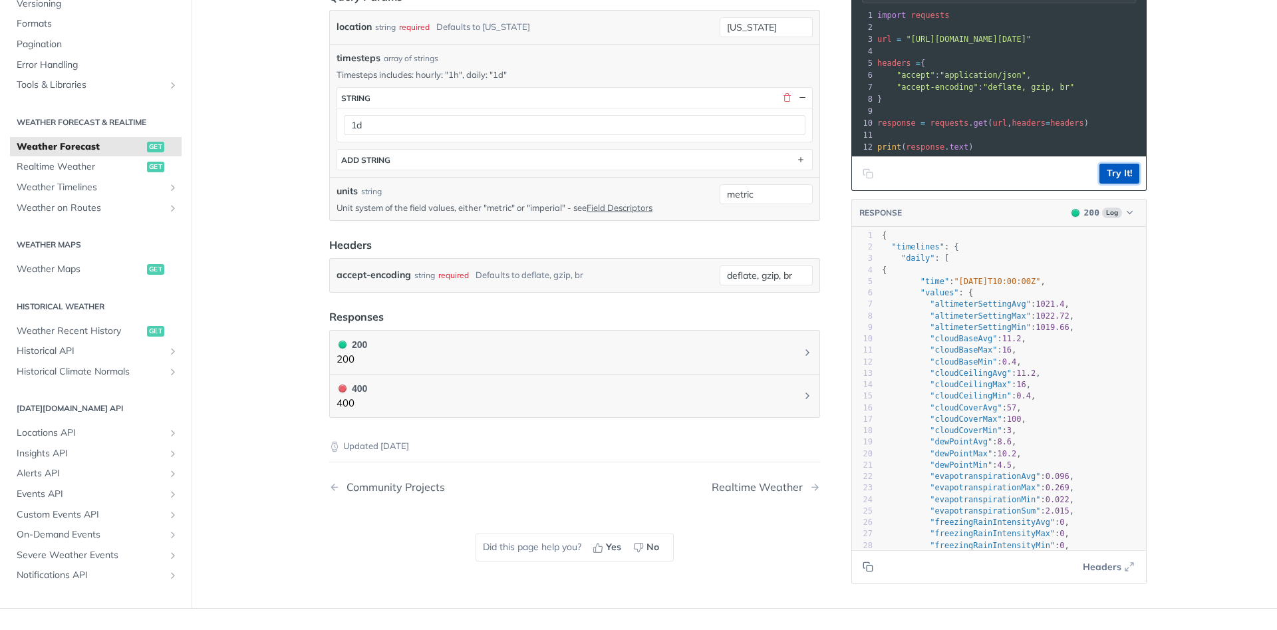
click at [1118, 170] on button "Try It!" at bounding box center [1120, 174] width 40 height 20
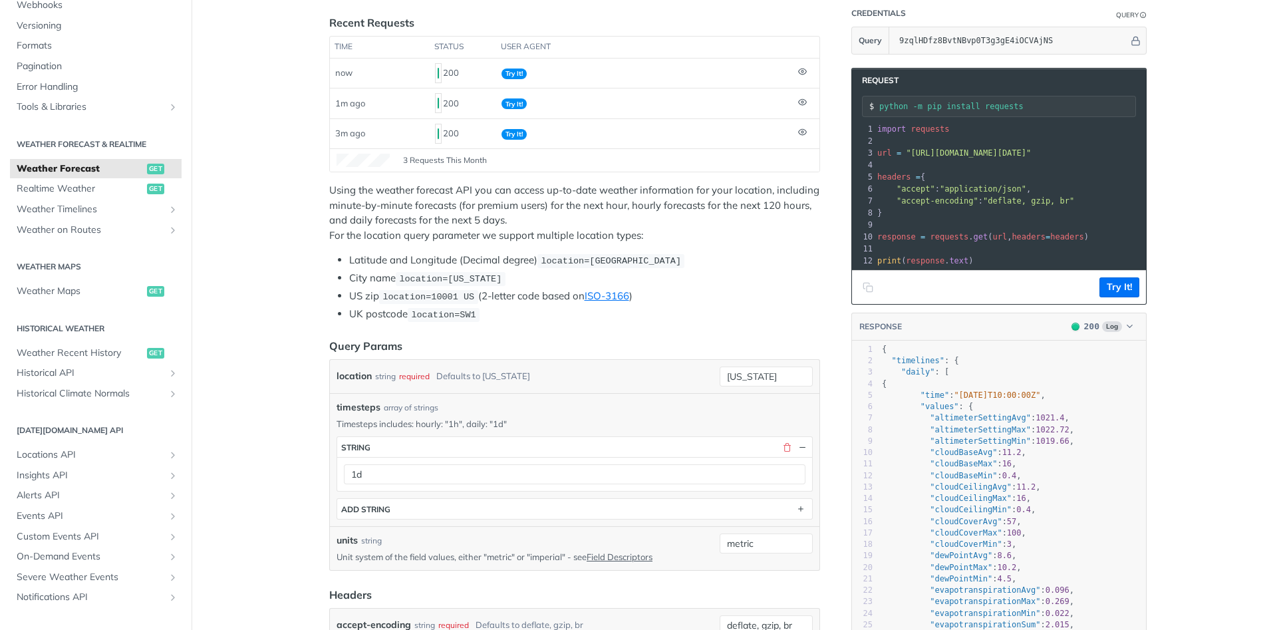
click at [648, 244] on div "Using the weather forecast API you can access up-to-date weather information fo…" at bounding box center [574, 252] width 491 height 139
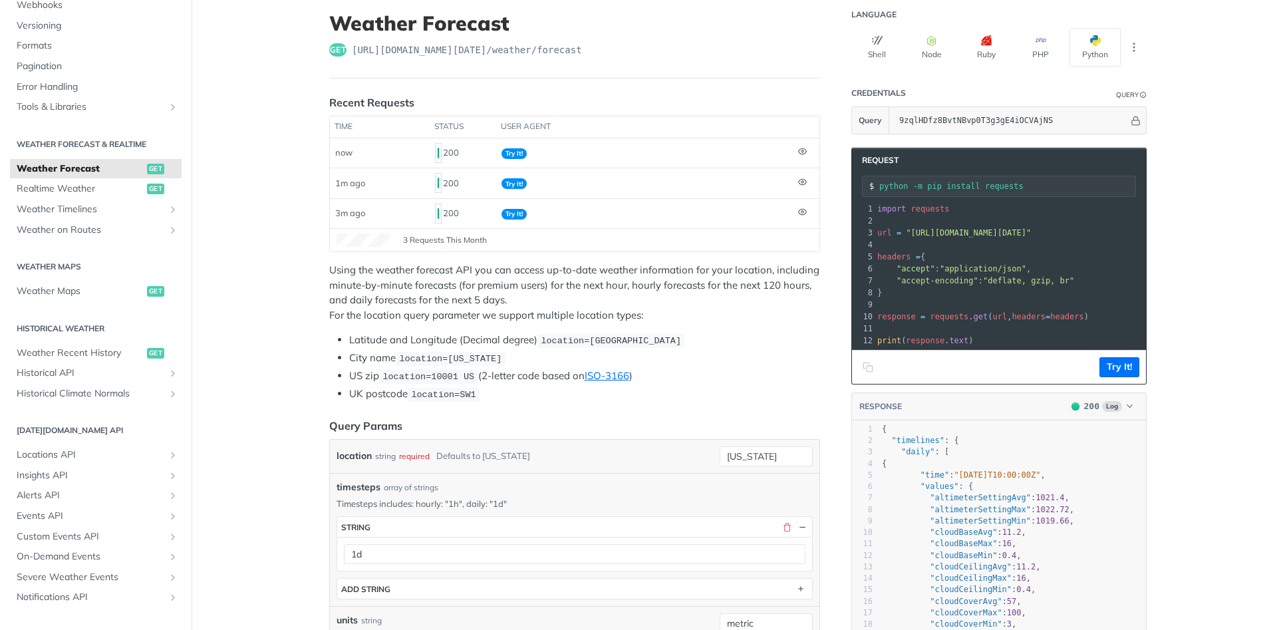
click at [869, 366] on icon "Copy to clipboard" at bounding box center [870, 369] width 6 height 6
drag, startPoint x: 540, startPoint y: 341, endPoint x: 677, endPoint y: 335, distance: 137.1
click at [677, 335] on li "Latitude and Longitude (Decimal degree) location=42.3478, -71.0466" at bounding box center [584, 340] width 471 height 15
copy span "location=[GEOGRAPHIC_DATA]"
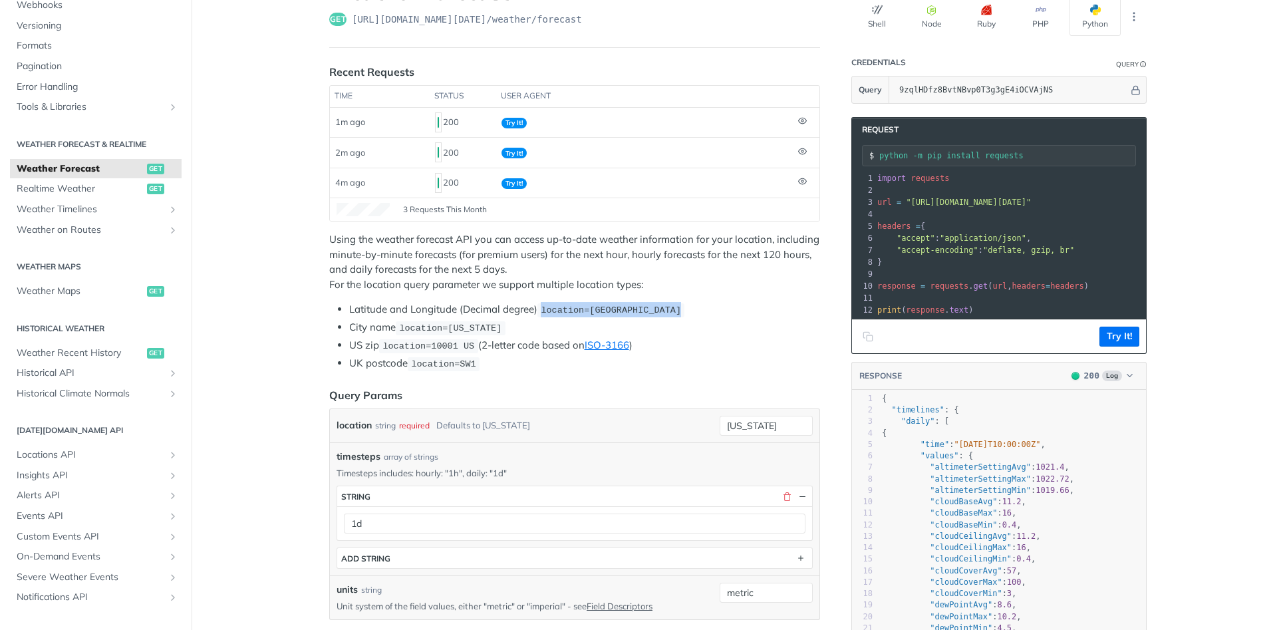
scroll to position [80, 0]
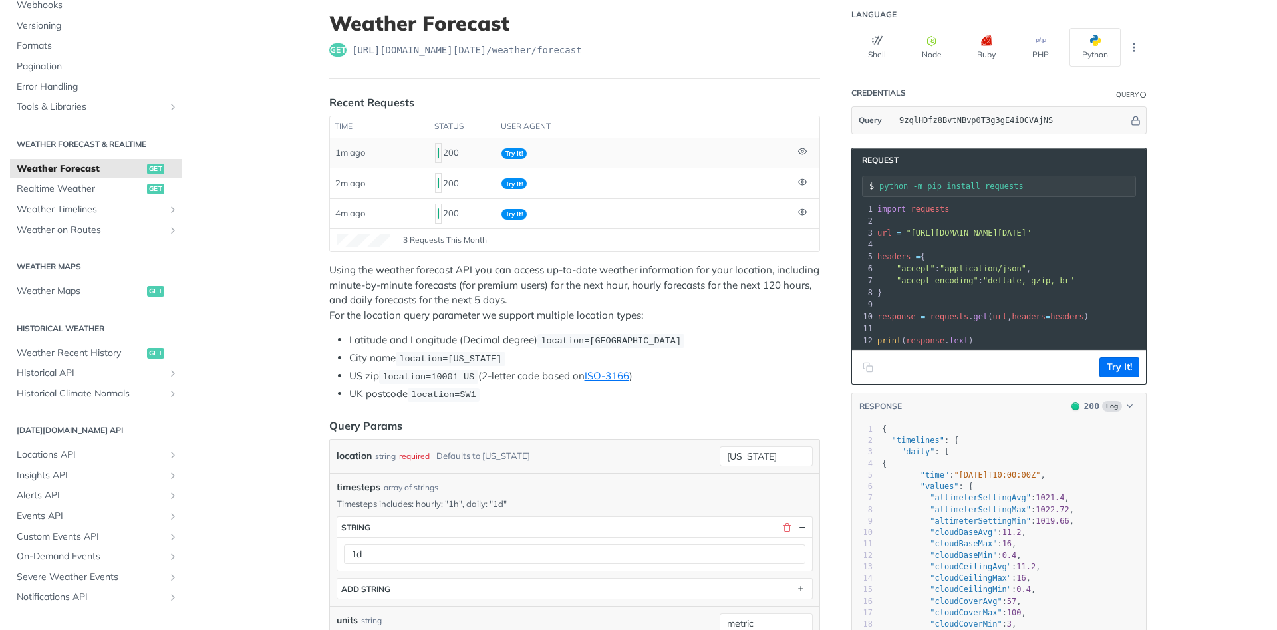
click at [803, 156] on icon at bounding box center [802, 151] width 9 height 9
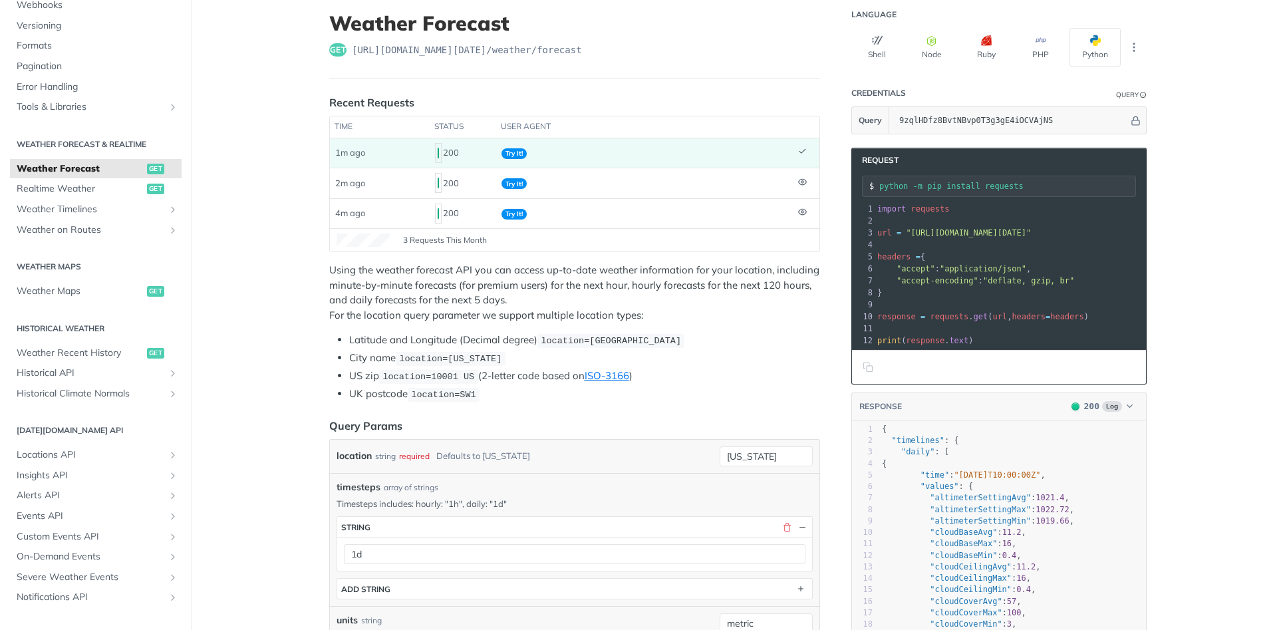
click at [803, 156] on icon at bounding box center [802, 151] width 9 height 9
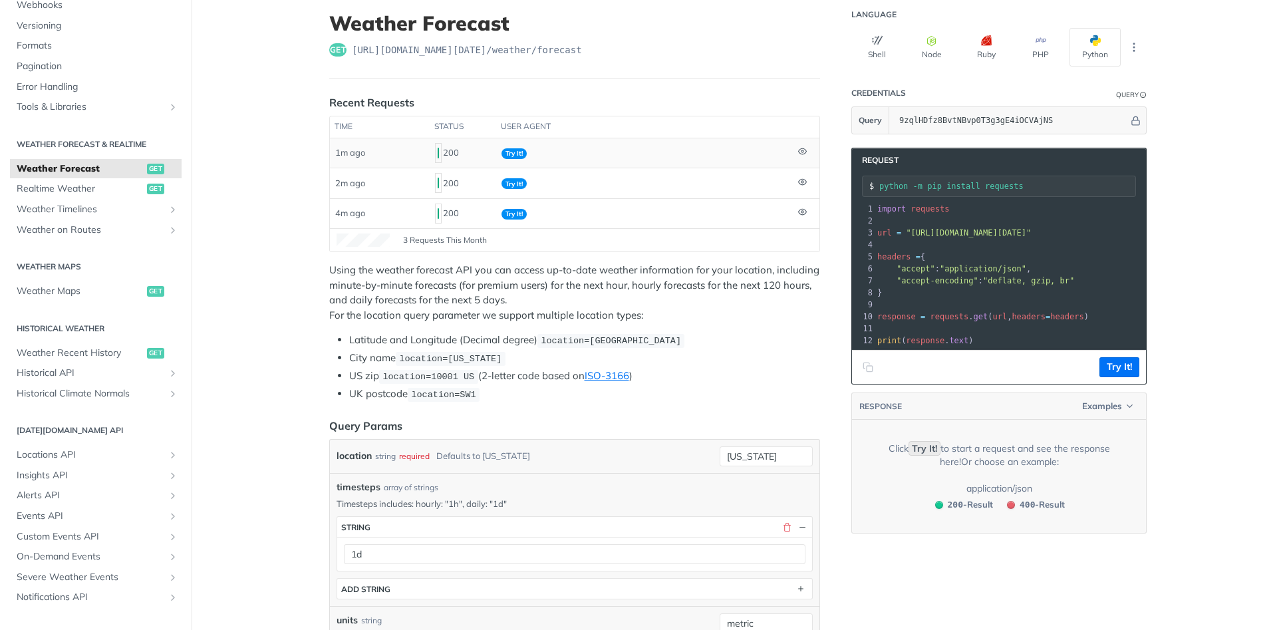
click at [803, 156] on icon at bounding box center [802, 151] width 9 height 9
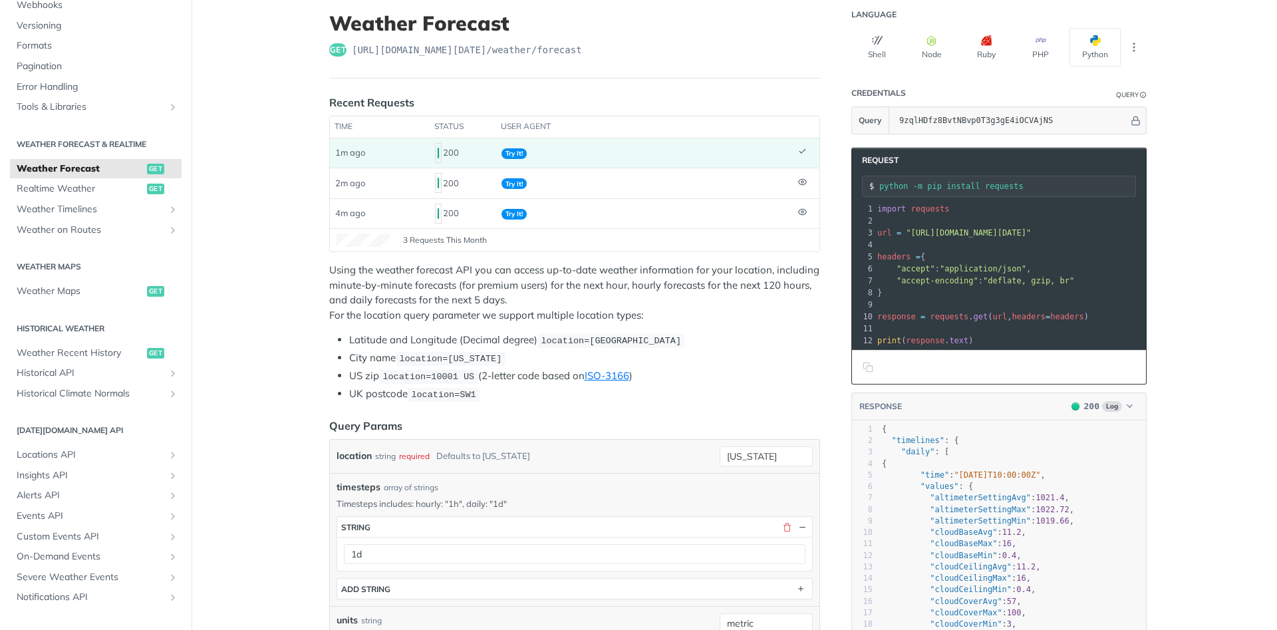
click at [803, 156] on icon at bounding box center [802, 151] width 9 height 9
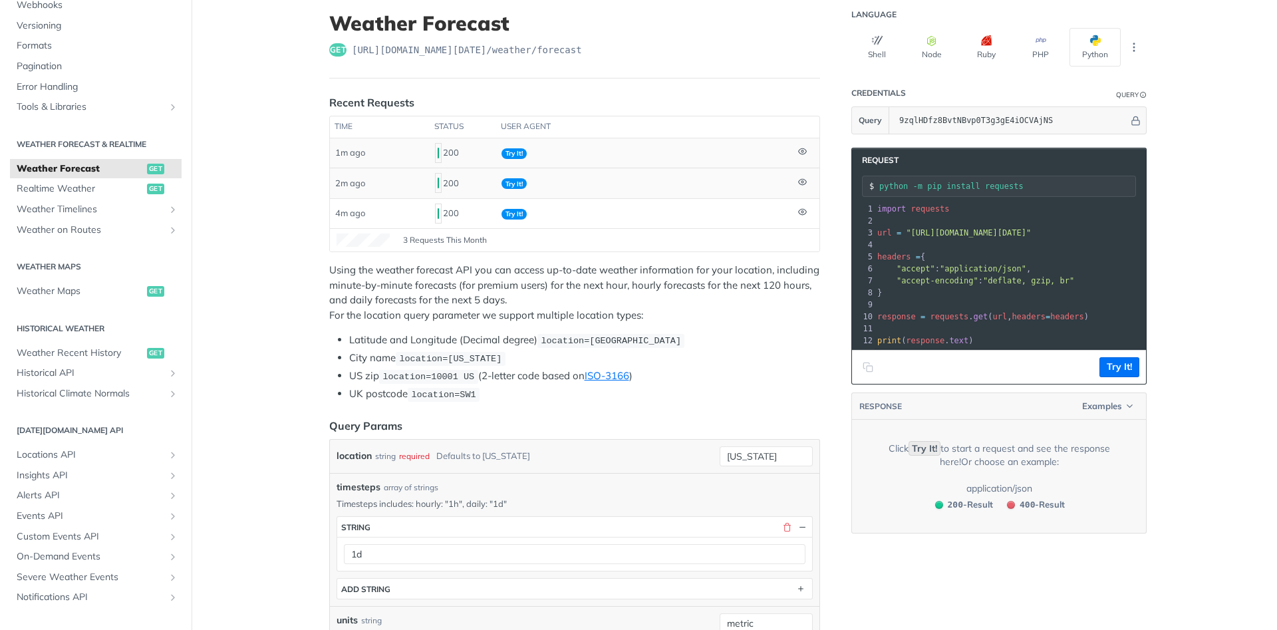
click at [806, 181] on icon at bounding box center [802, 182] width 8 height 6
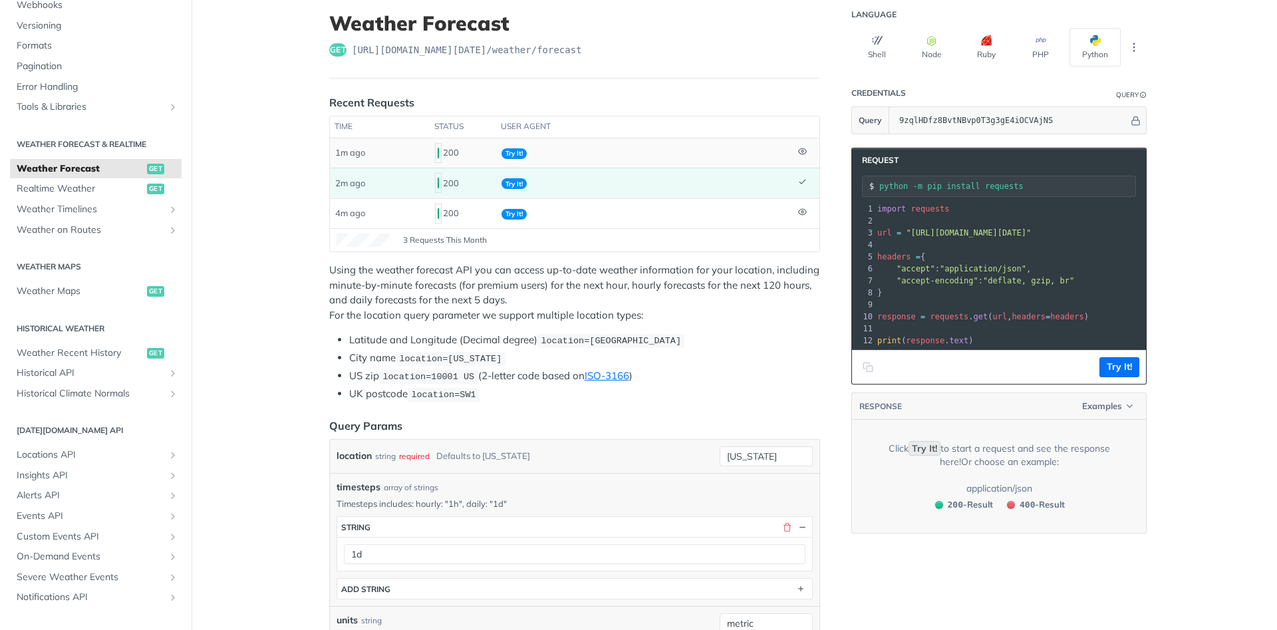
click at [806, 182] on icon at bounding box center [802, 182] width 9 height 9
click at [804, 207] on td at bounding box center [806, 213] width 27 height 30
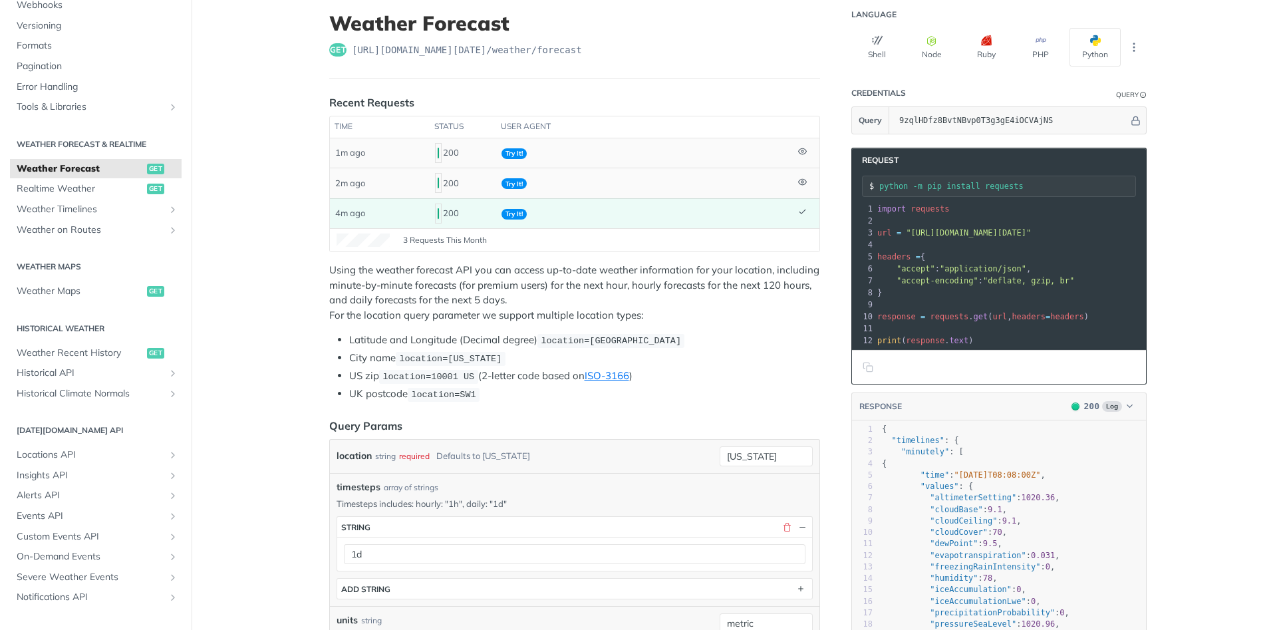
click at [804, 207] on td at bounding box center [806, 213] width 27 height 30
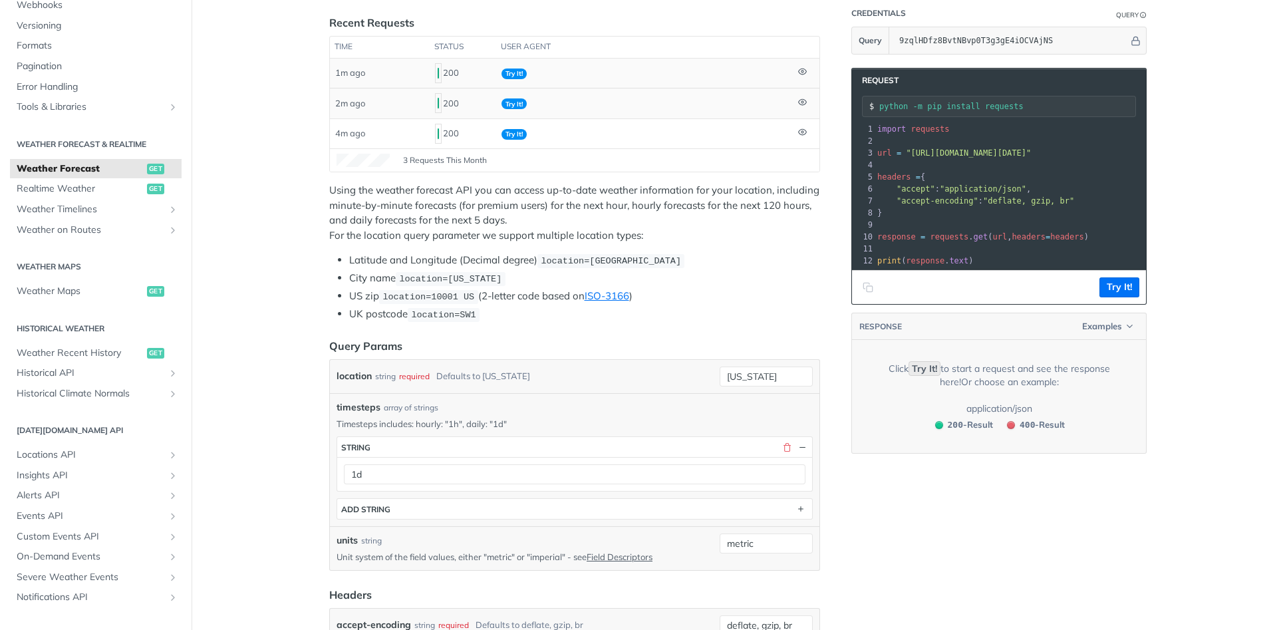
scroll to position [0, 0]
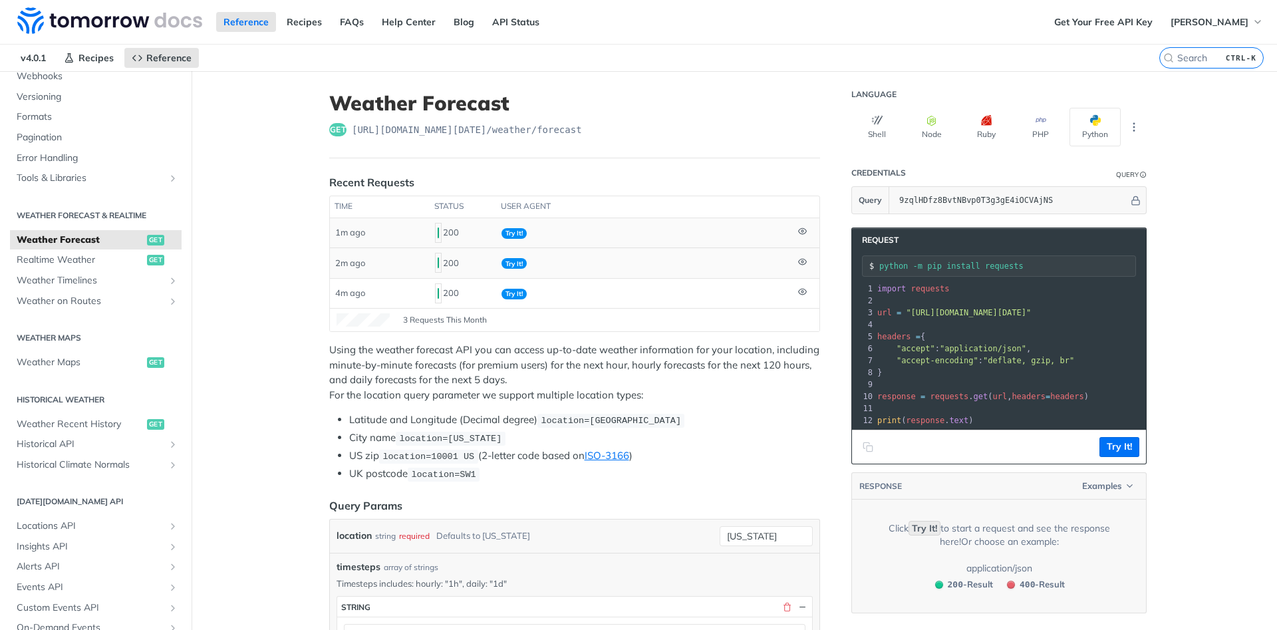
click at [1035, 359] on span ""deflate, gzip, br"" at bounding box center [1028, 360] width 91 height 9
click at [932, 379] on pre "​" at bounding box center [1206, 385] width 663 height 12
drag, startPoint x: 932, startPoint y: 379, endPoint x: 918, endPoint y: 400, distance: 25.5
click at [918, 400] on div "1 import requests 2 ​ 3 url = "https://api.tomorrow.io/v4/weather/forecast?loca…" at bounding box center [1206, 355] width 663 height 144
click at [915, 387] on pre "​" at bounding box center [1206, 385] width 663 height 12
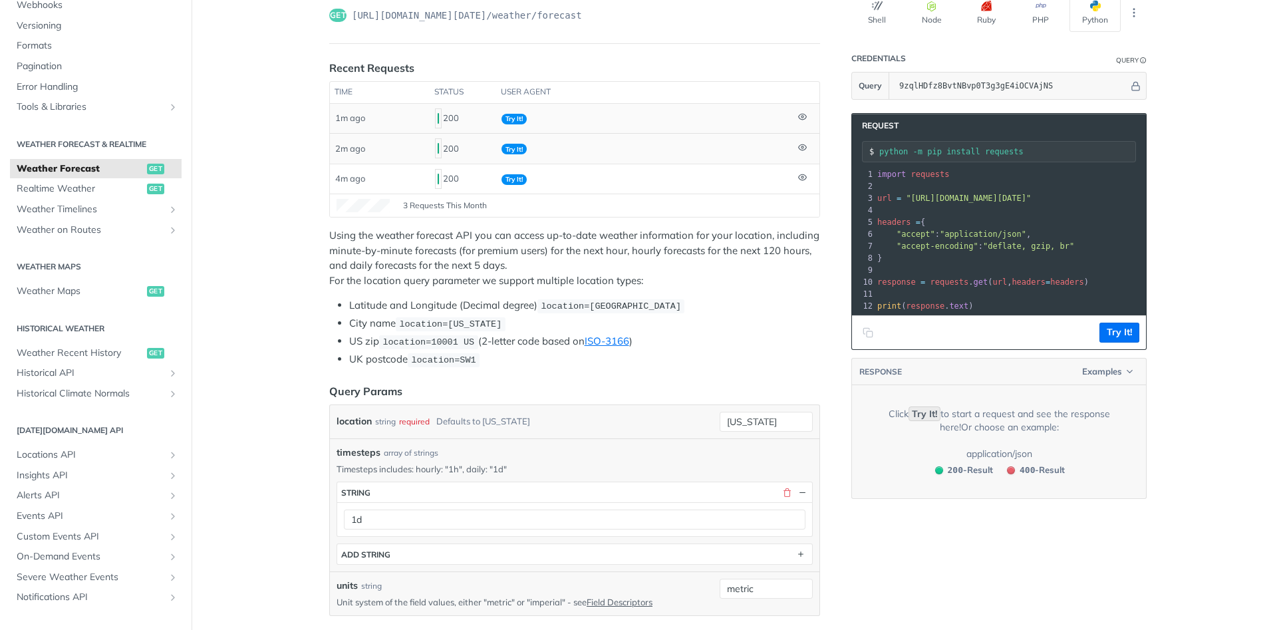
scroll to position [160, 0]
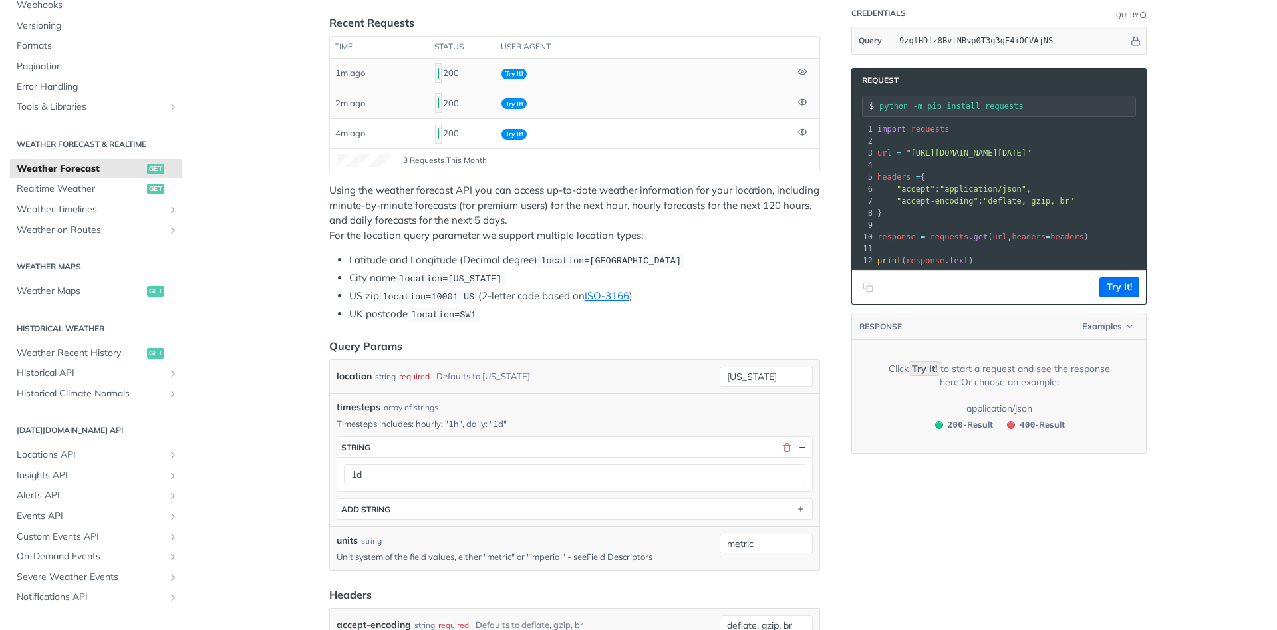
click at [1006, 249] on pre "​" at bounding box center [1206, 249] width 663 height 12
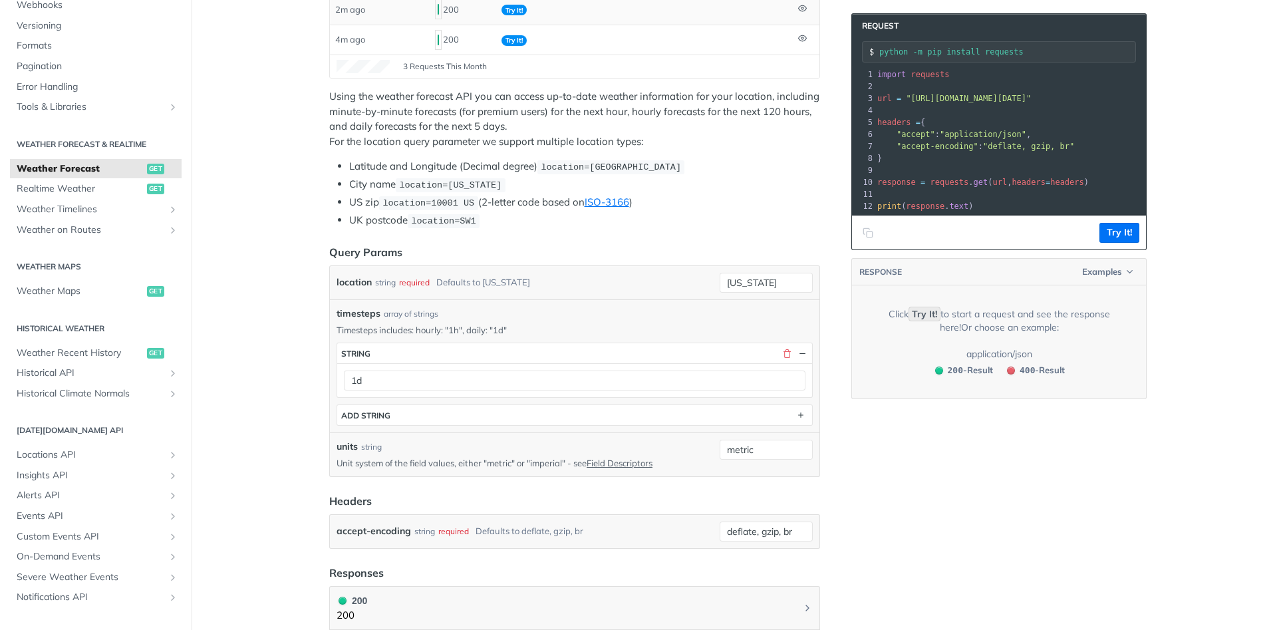
scroll to position [319, 0]
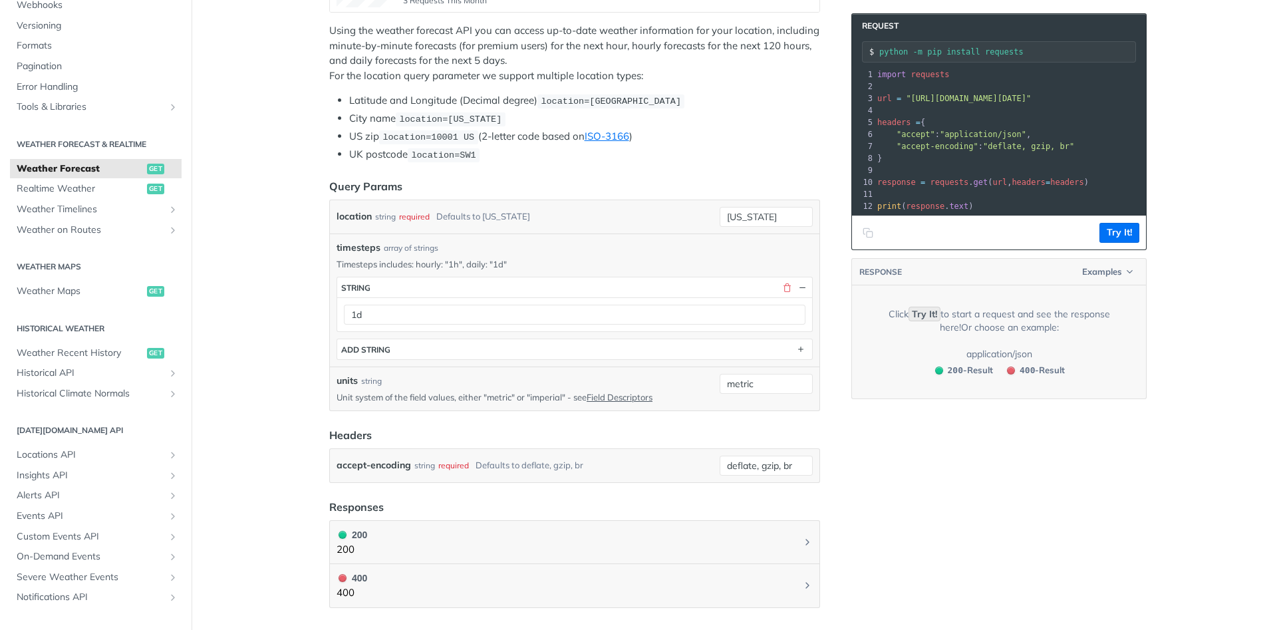
click at [353, 246] on span "timesteps" at bounding box center [359, 248] width 44 height 14
click at [740, 213] on input "[US_STATE]" at bounding box center [766, 217] width 93 height 20
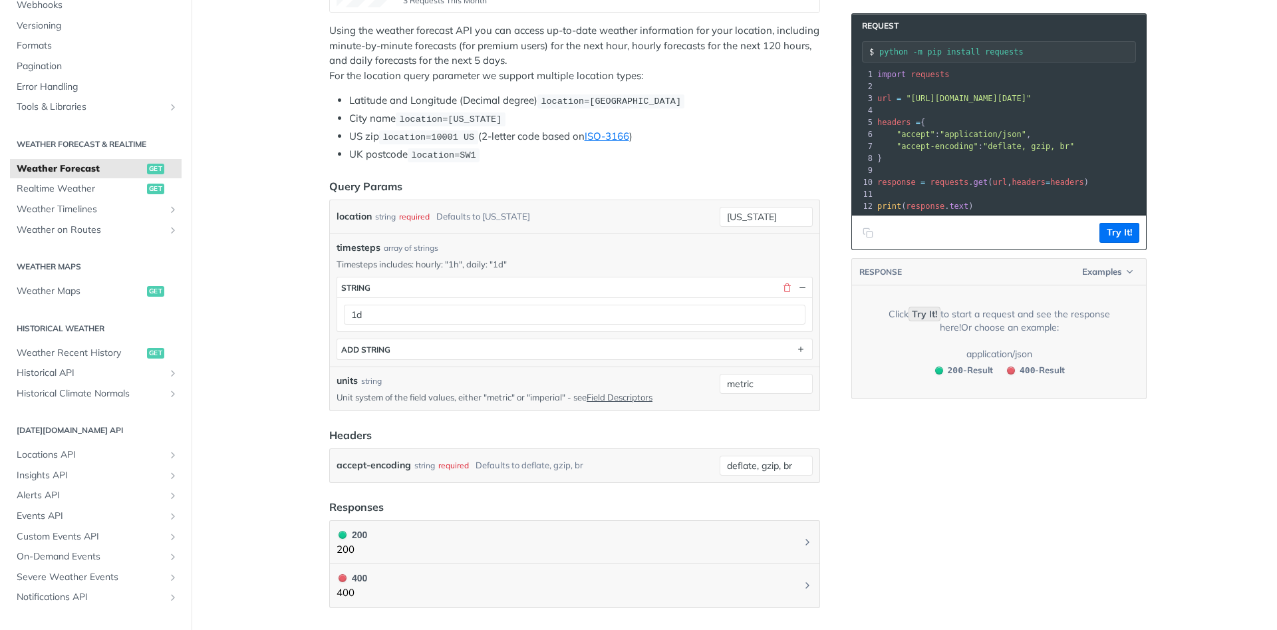
click at [629, 224] on div "location string required Defaults to new york" at bounding box center [526, 217] width 378 height 20
click at [577, 223] on div "location string required Defaults to new york" at bounding box center [526, 217] width 378 height 20
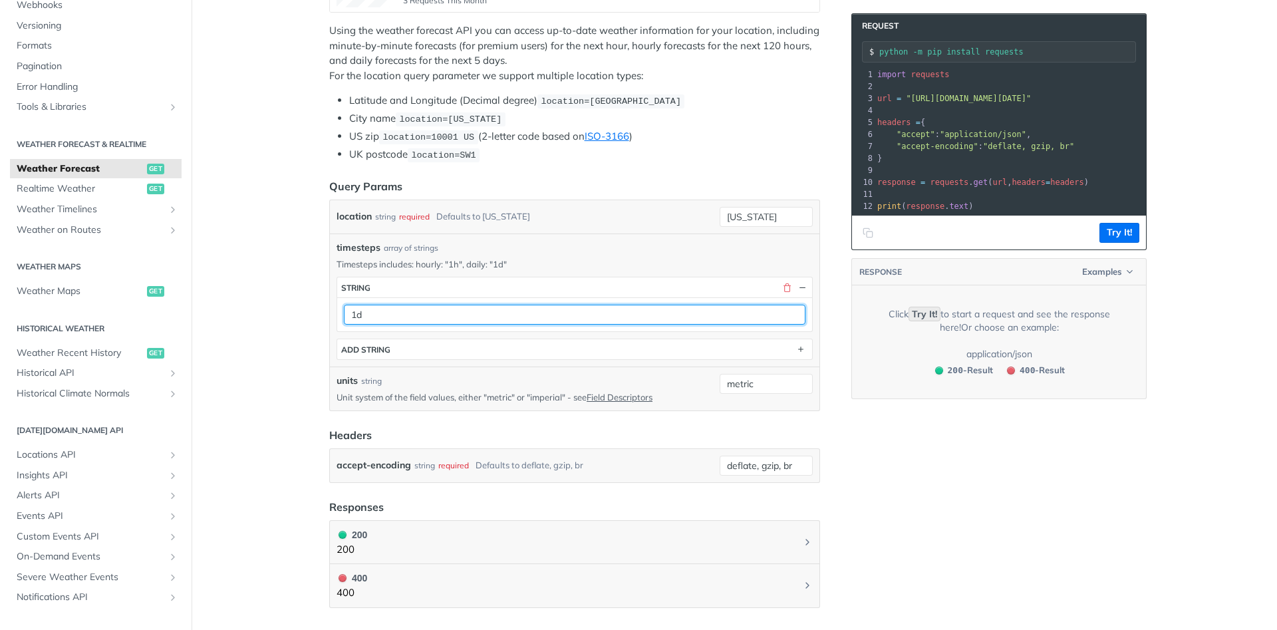
click at [355, 311] on input "1d" at bounding box center [575, 315] width 462 height 20
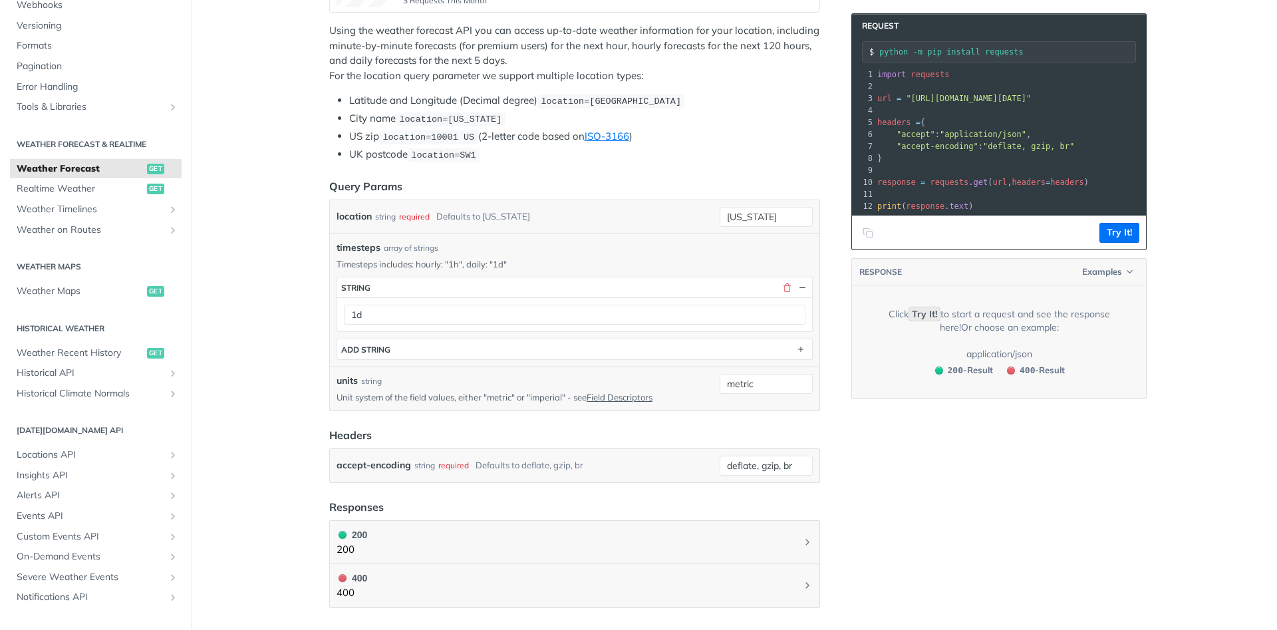
click at [361, 261] on p "Timesteps includes: hourly: "1h", daily: "1d"" at bounding box center [575, 264] width 476 height 12
click at [365, 244] on span "timesteps" at bounding box center [359, 248] width 44 height 14
copy span "timesteps"
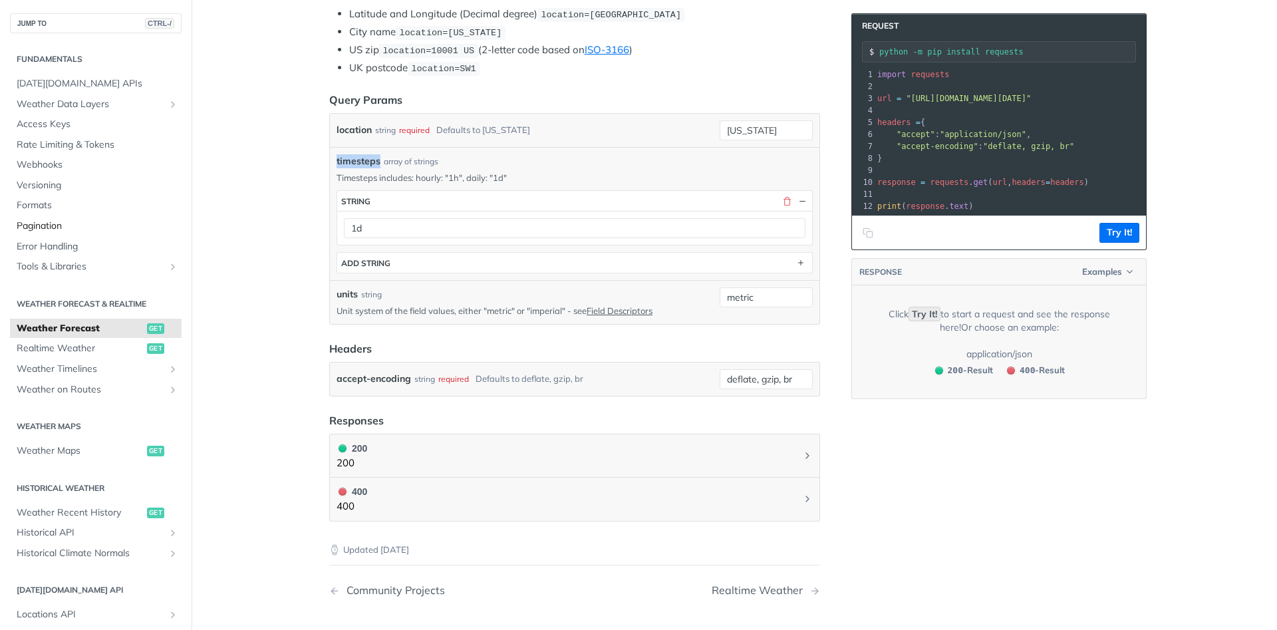
scroll to position [80, 0]
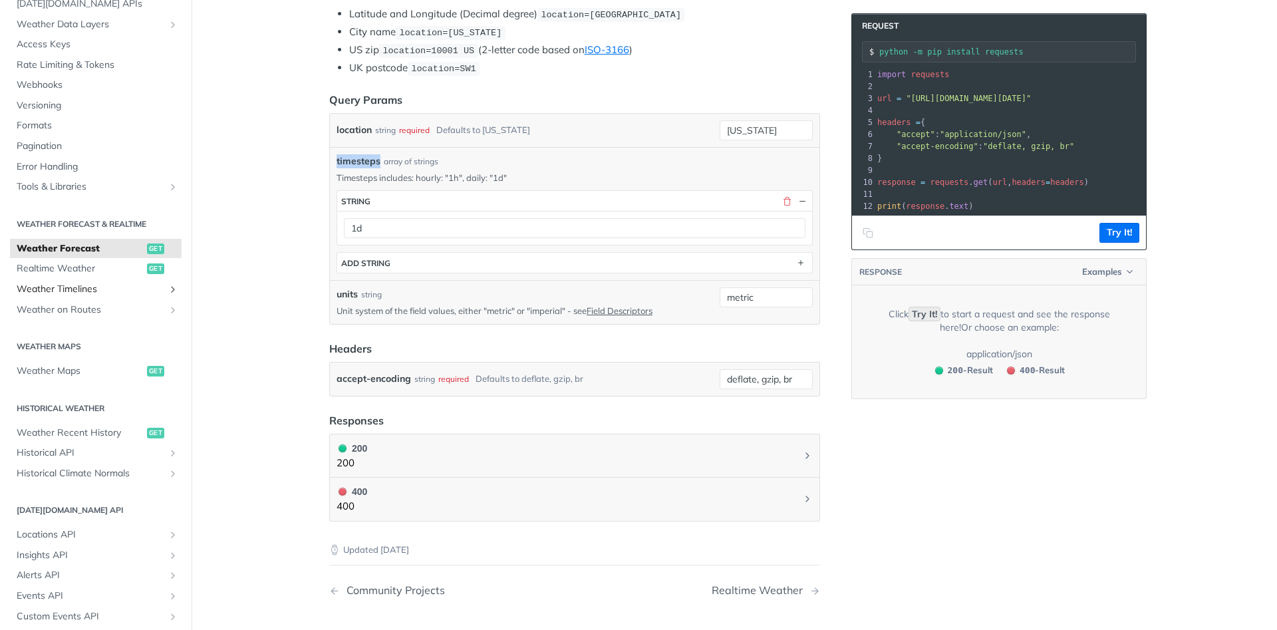
click at [164, 288] on span "Weather Timelines" at bounding box center [91, 289] width 148 height 13
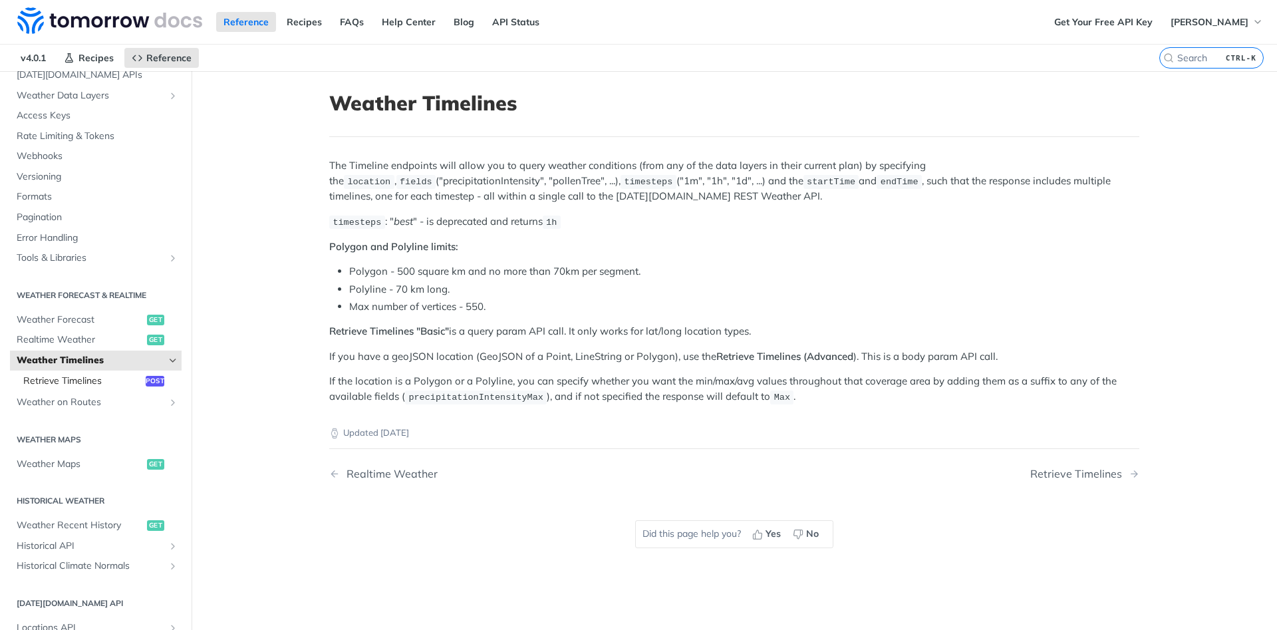
click at [95, 383] on span "Retrieve Timelines" at bounding box center [82, 381] width 119 height 13
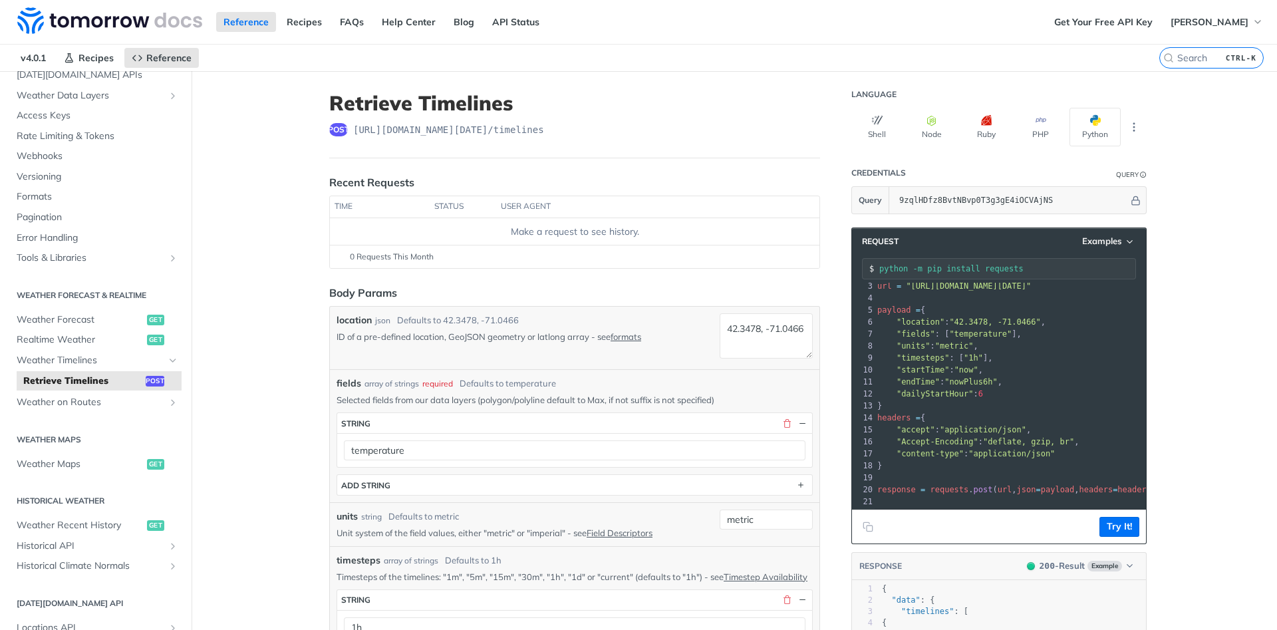
scroll to position [43, 0]
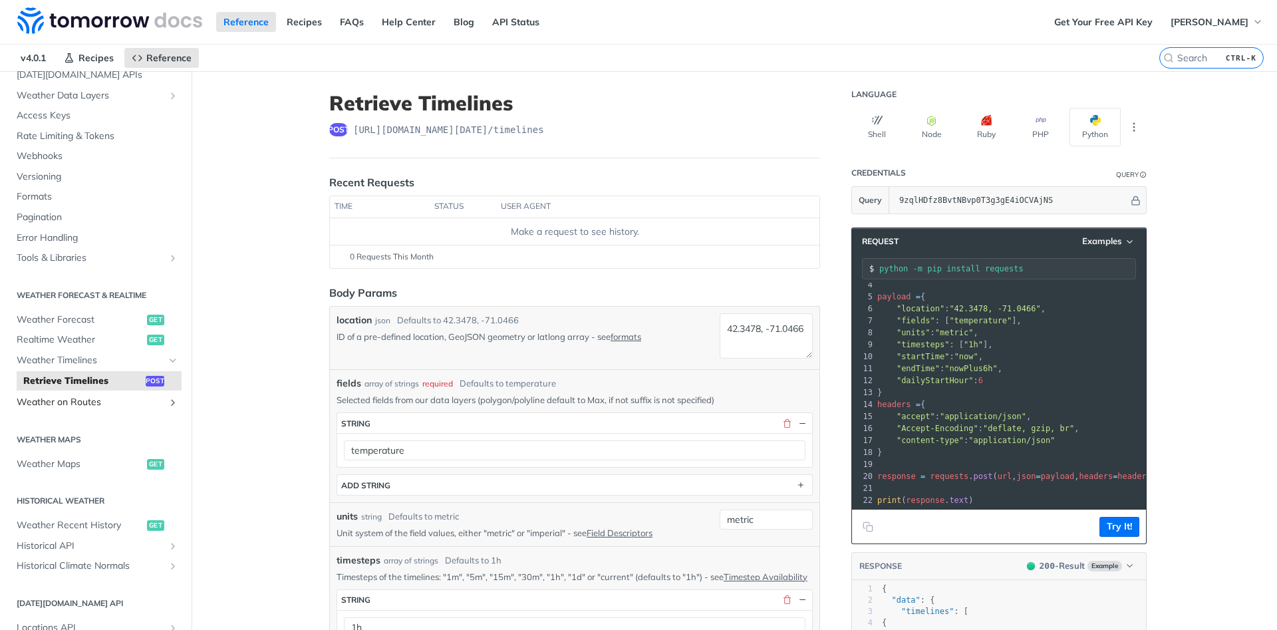
click at [107, 402] on span "Weather on Routes" at bounding box center [91, 402] width 148 height 13
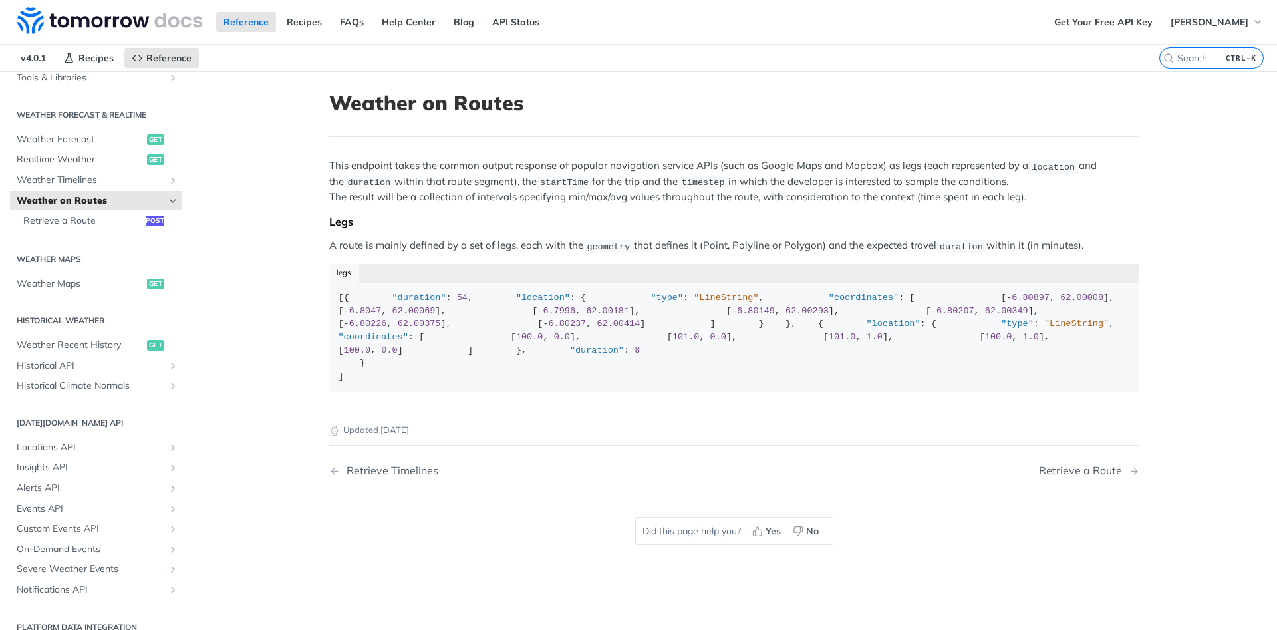
scroll to position [276, 0]
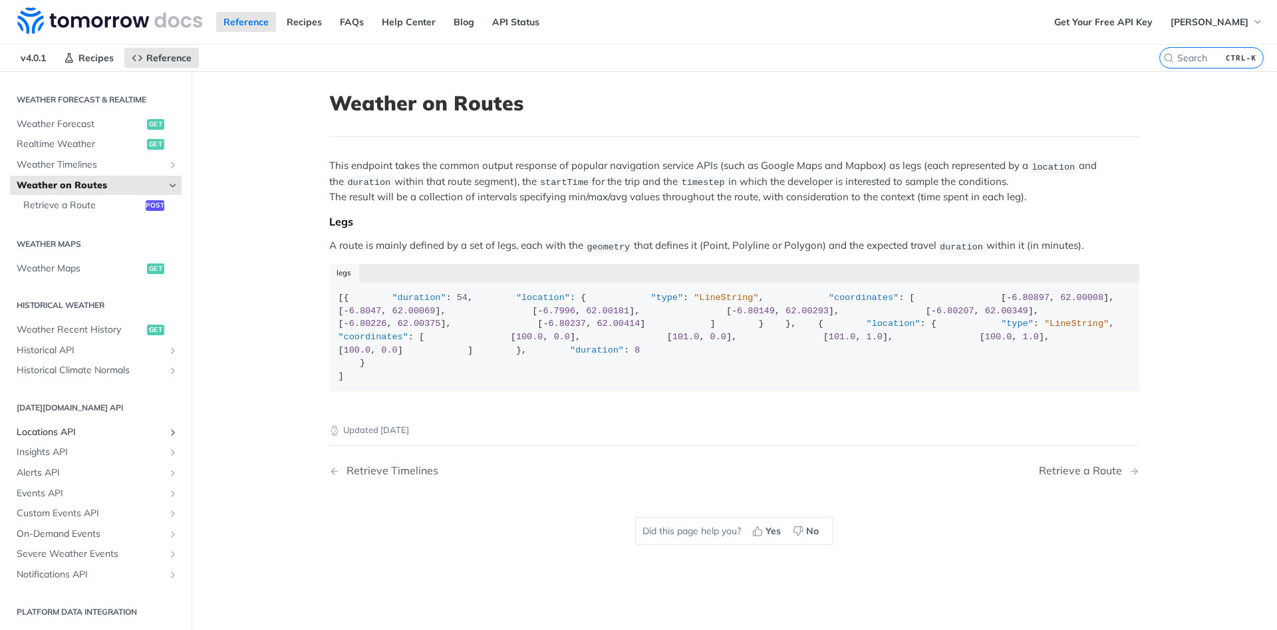
click at [80, 431] on span "Locations API" at bounding box center [91, 432] width 148 height 13
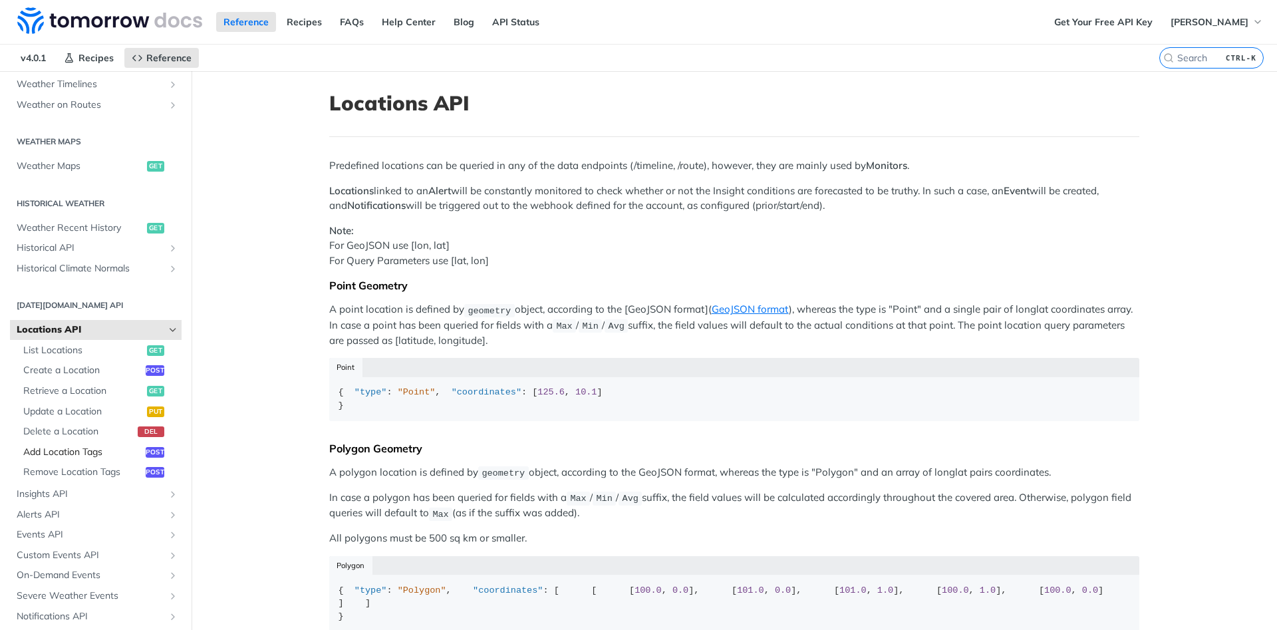
scroll to position [398, 0]
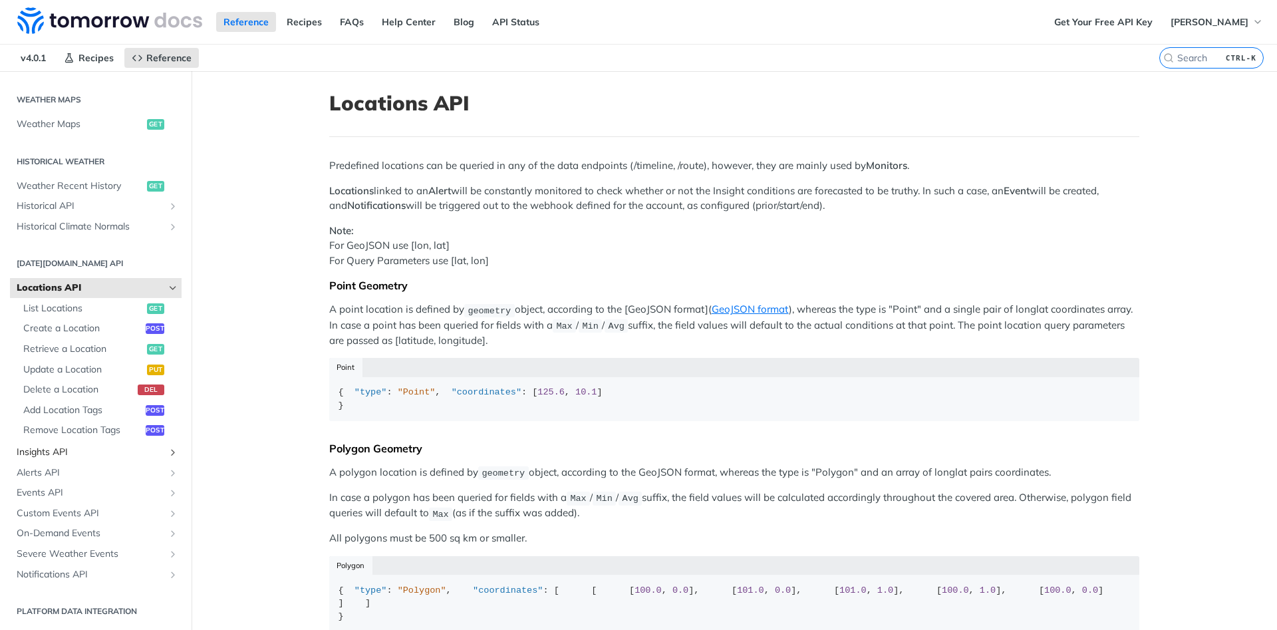
click at [62, 454] on span "Insights API" at bounding box center [91, 452] width 148 height 13
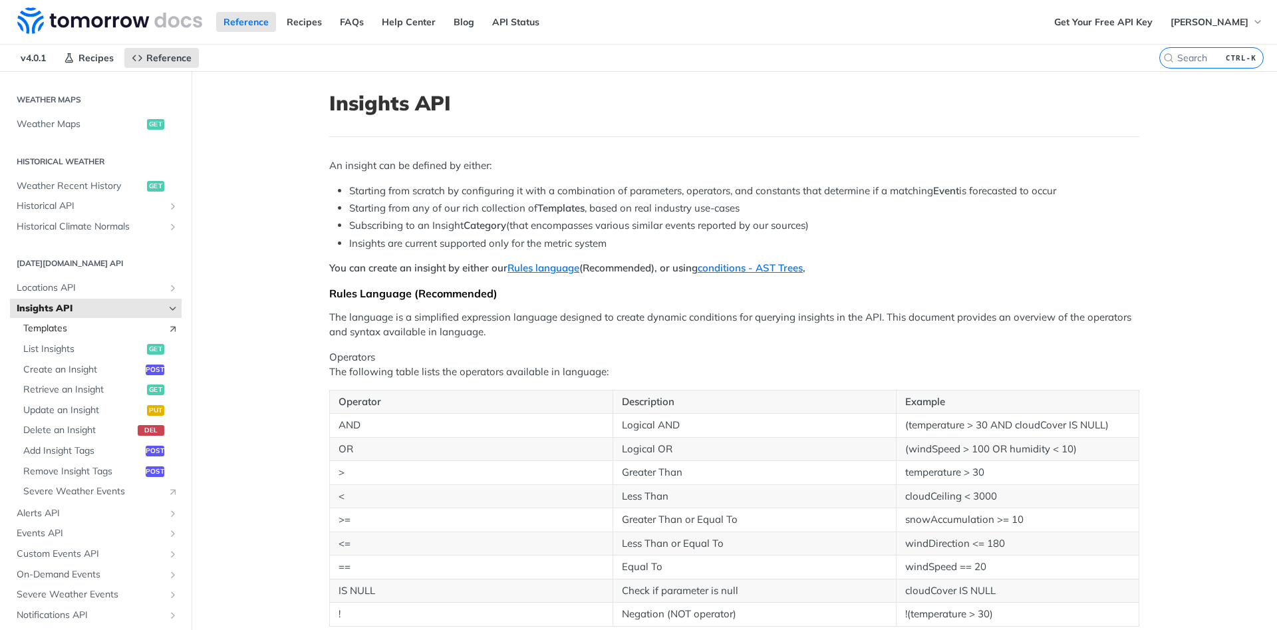
click at [64, 325] on span "Templates" at bounding box center [92, 328] width 138 height 13
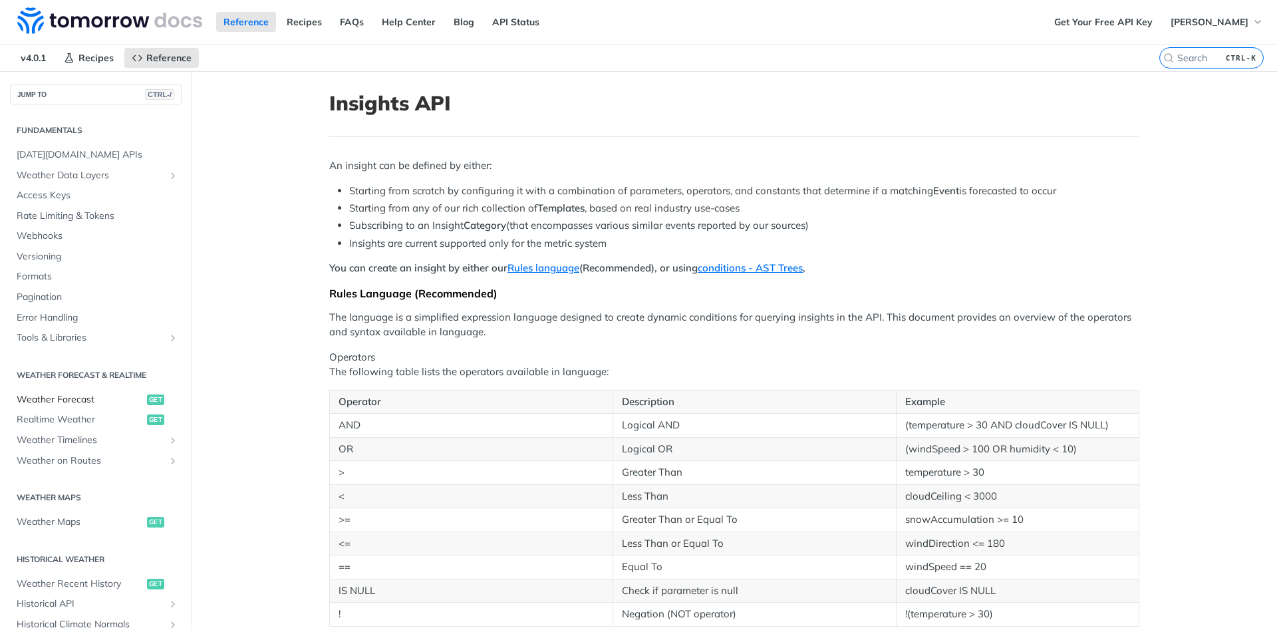
click at [63, 399] on span "Weather Forecast" at bounding box center [80, 399] width 127 height 13
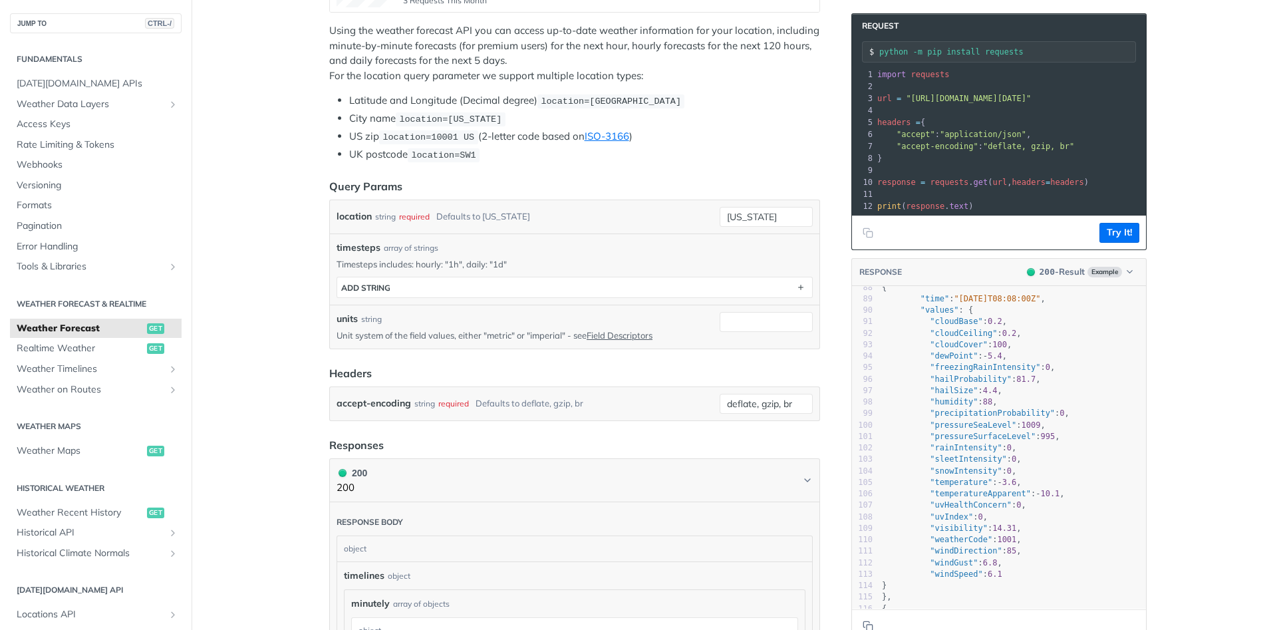
scroll to position [1006, 0]
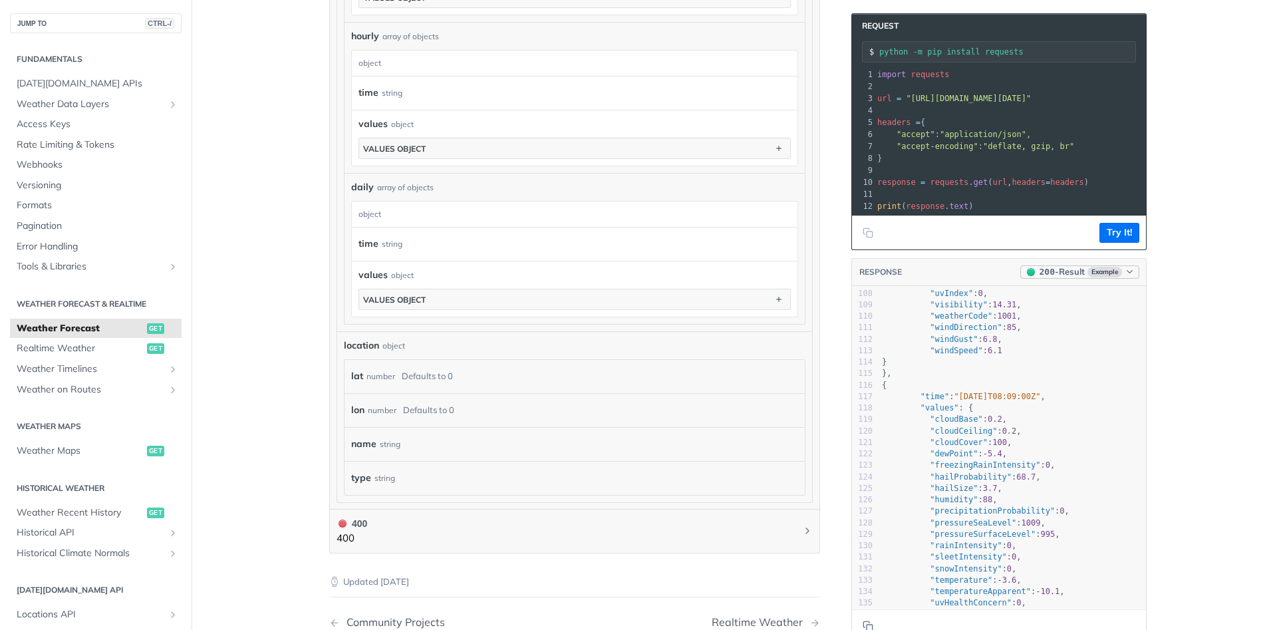
click at [1118, 269] on span "Example" at bounding box center [1105, 272] width 35 height 11
click at [1058, 365] on div "Clear Example" at bounding box center [1065, 361] width 145 height 21
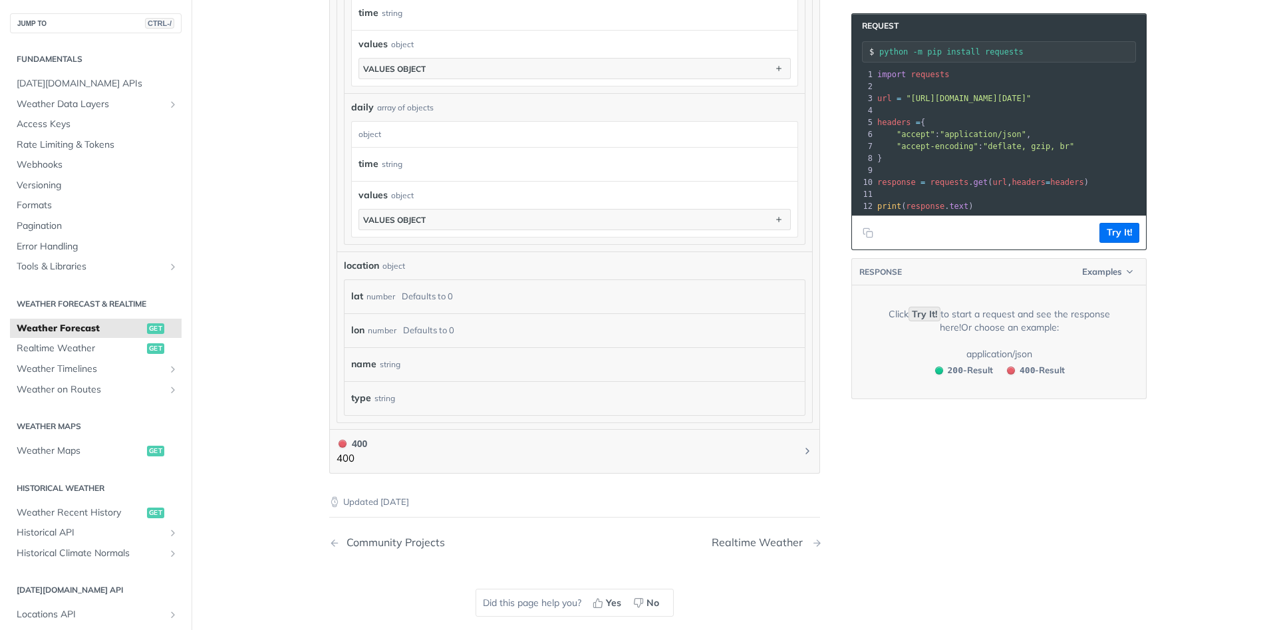
click at [758, 536] on div "Realtime Weather" at bounding box center [761, 542] width 98 height 13
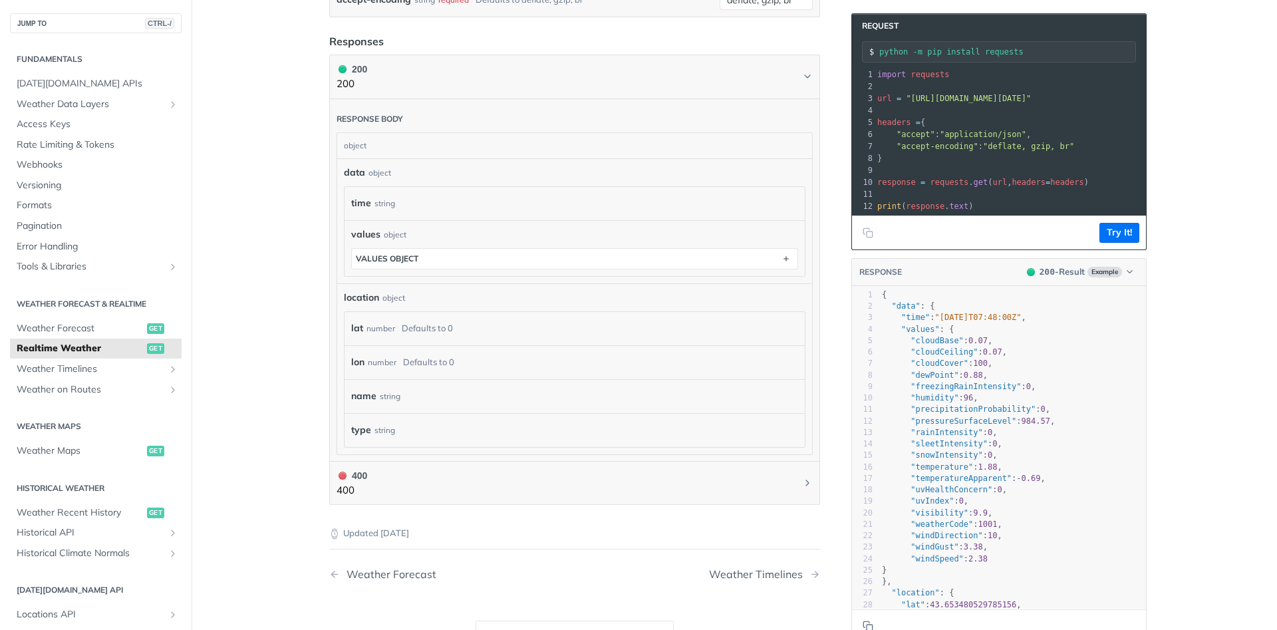
scroll to position [877, 0]
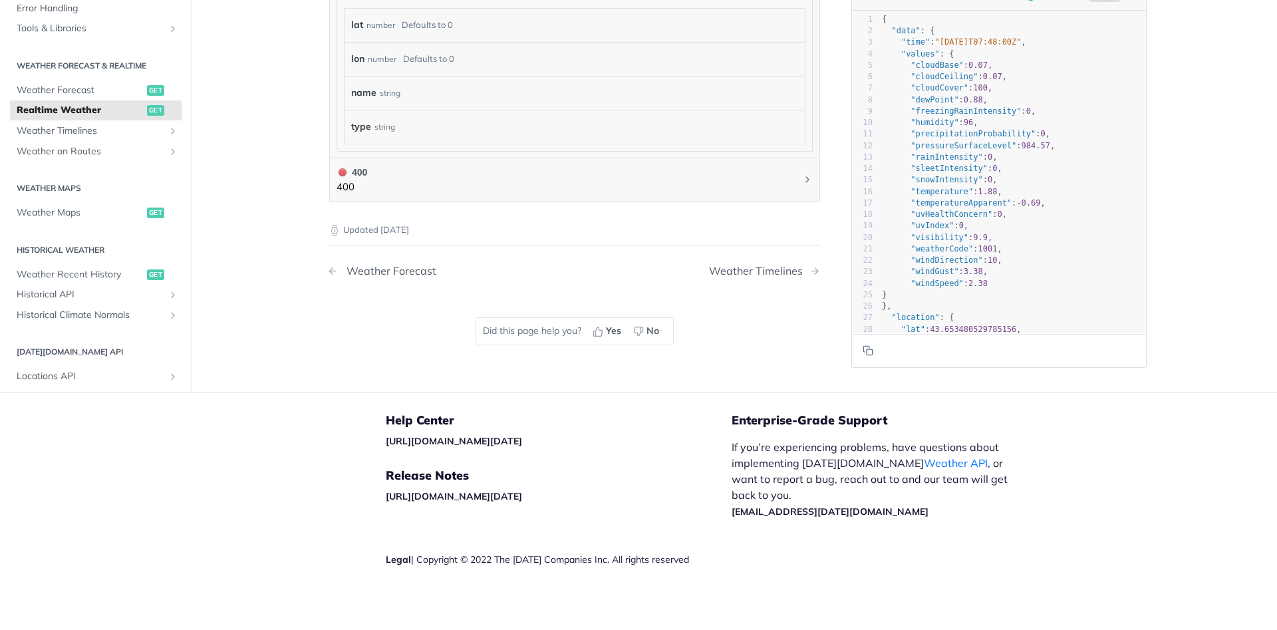
click at [392, 265] on div "Weather Forecast" at bounding box center [388, 271] width 96 height 13
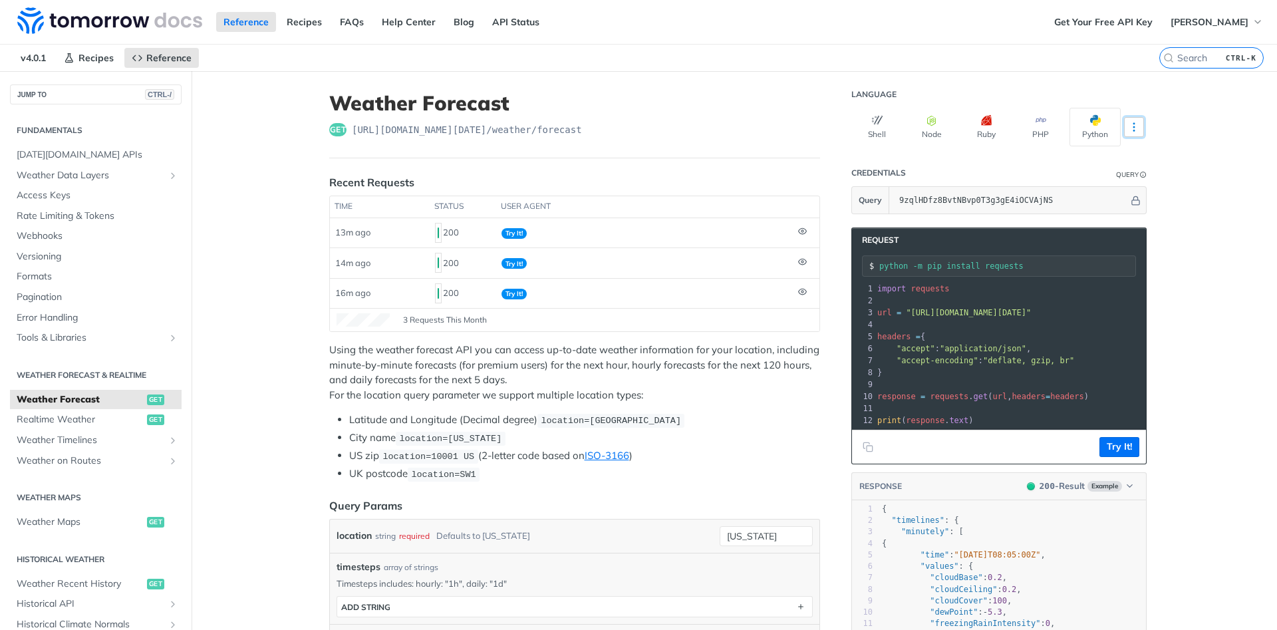
click at [1130, 128] on icon "More ellipsis" at bounding box center [1134, 127] width 12 height 12
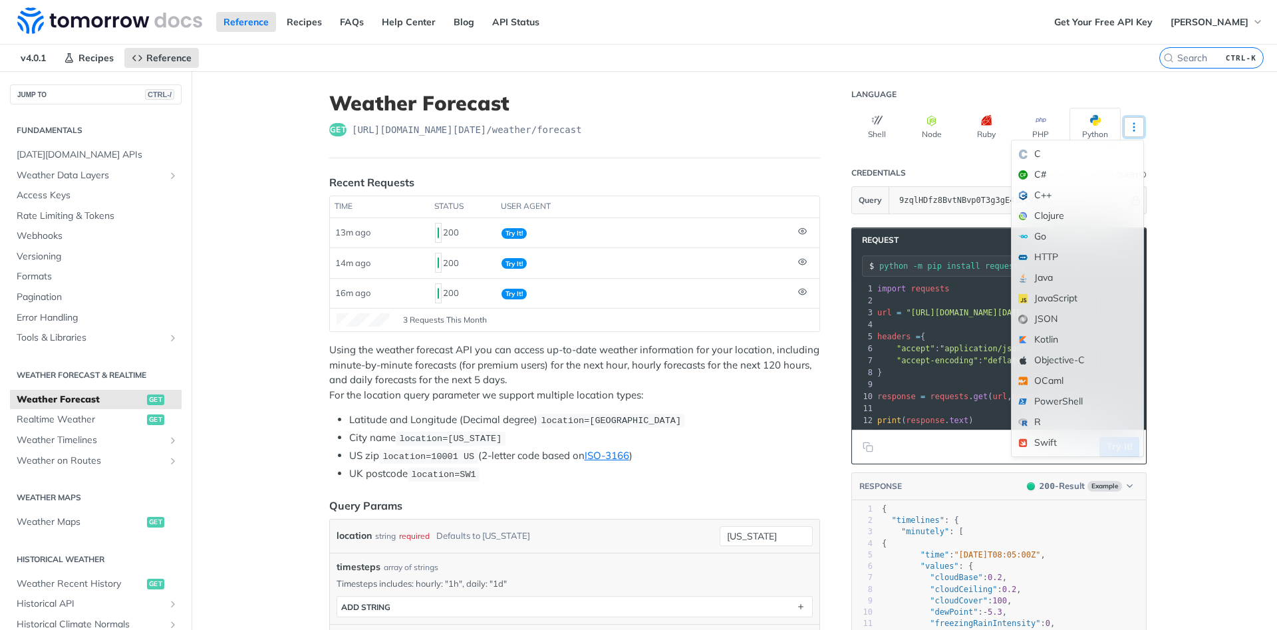
click at [1130, 128] on icon "More ellipsis" at bounding box center [1134, 127] width 12 height 12
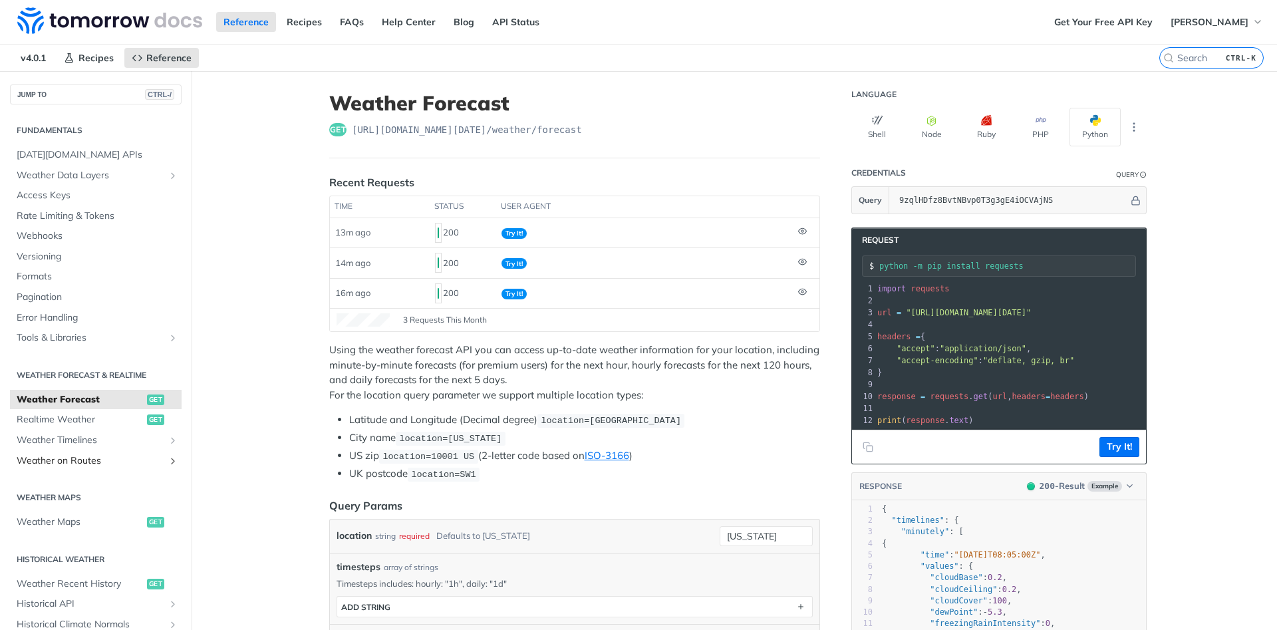
scroll to position [239, 0]
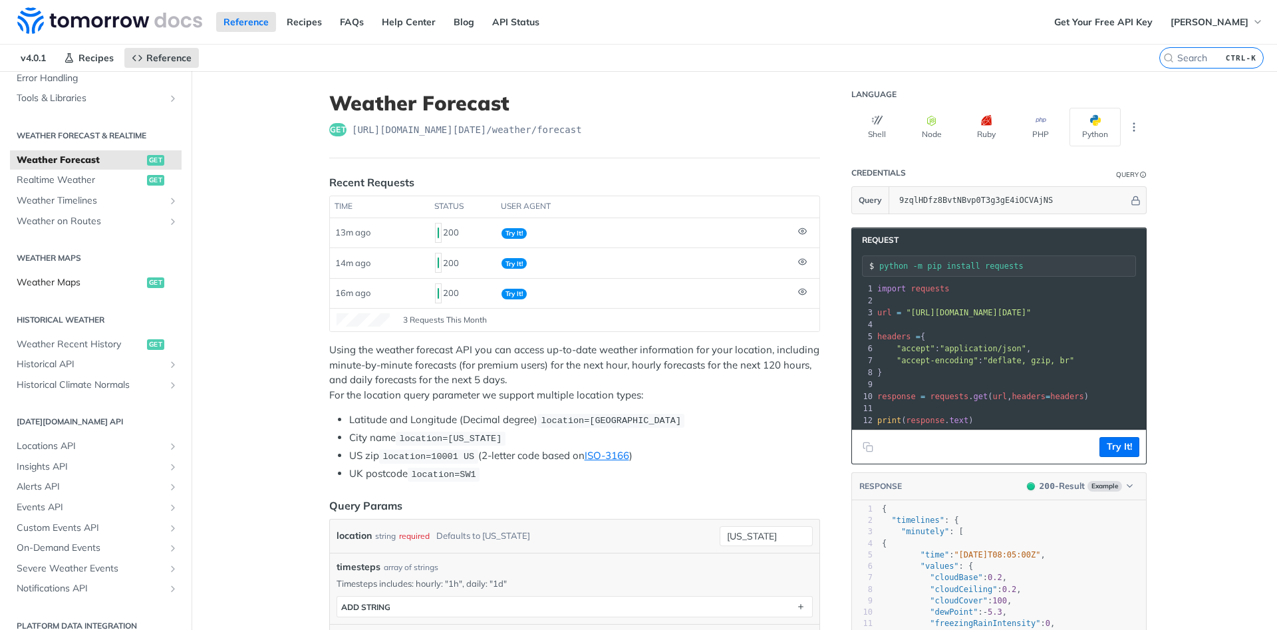
click at [73, 282] on span "Weather Maps" at bounding box center [80, 282] width 127 height 13
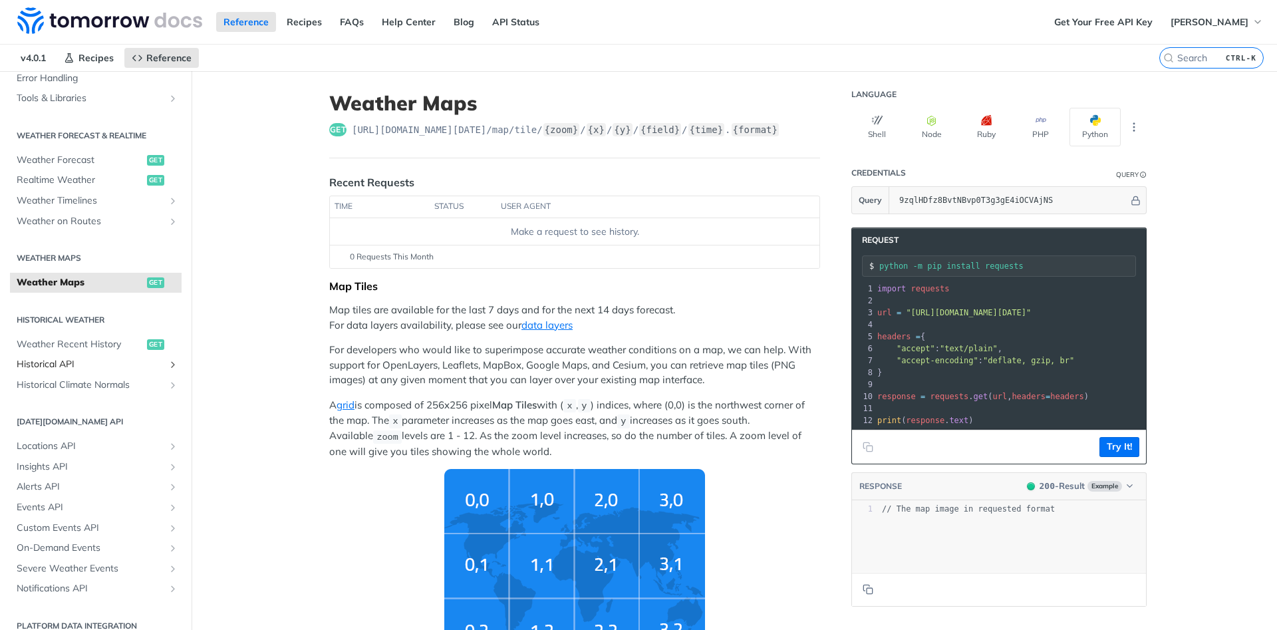
scroll to position [254, 0]
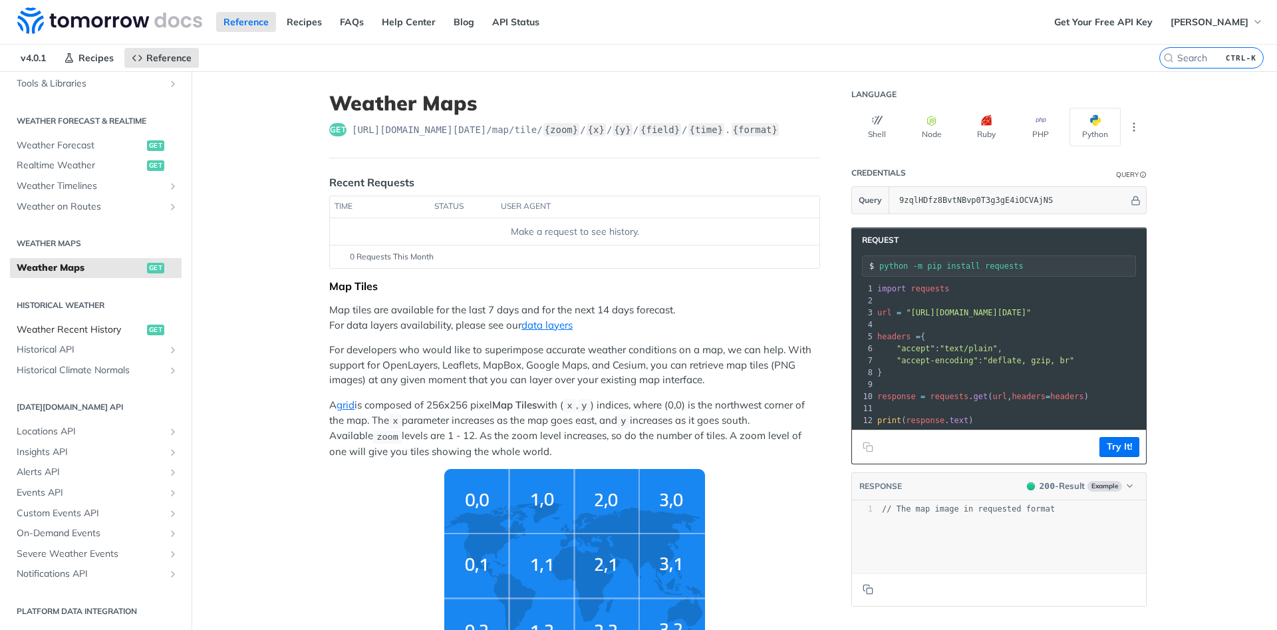
click at [96, 327] on span "Weather Recent History" at bounding box center [80, 329] width 127 height 13
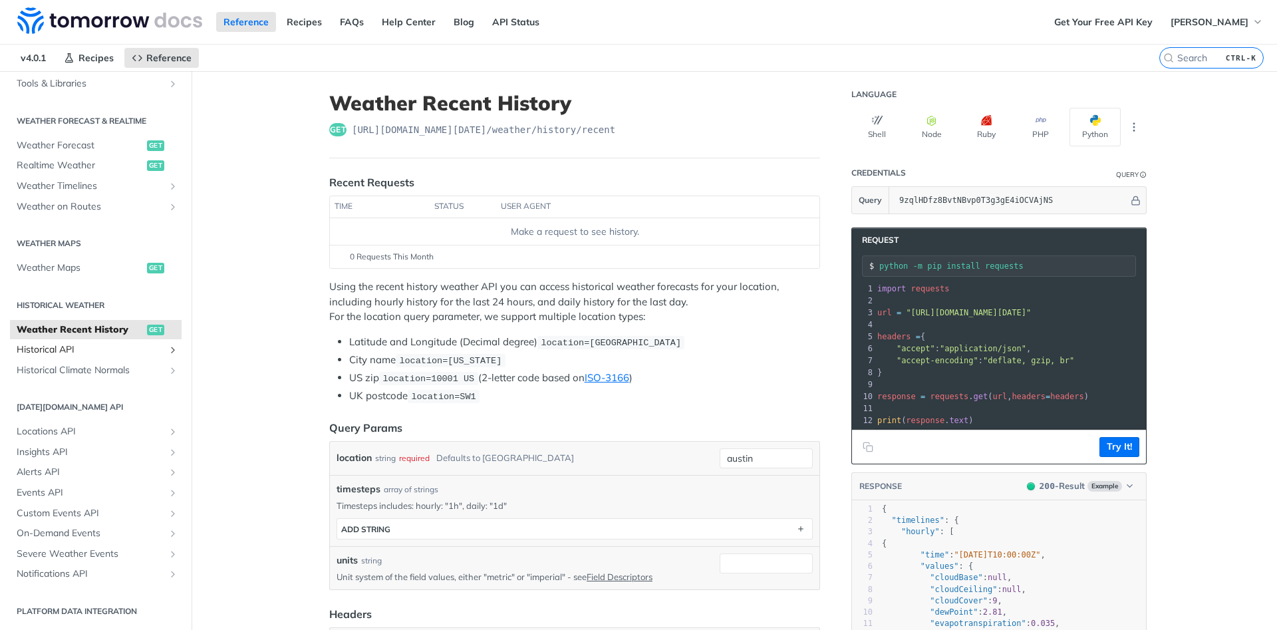
click at [73, 349] on span "Historical API" at bounding box center [91, 349] width 148 height 13
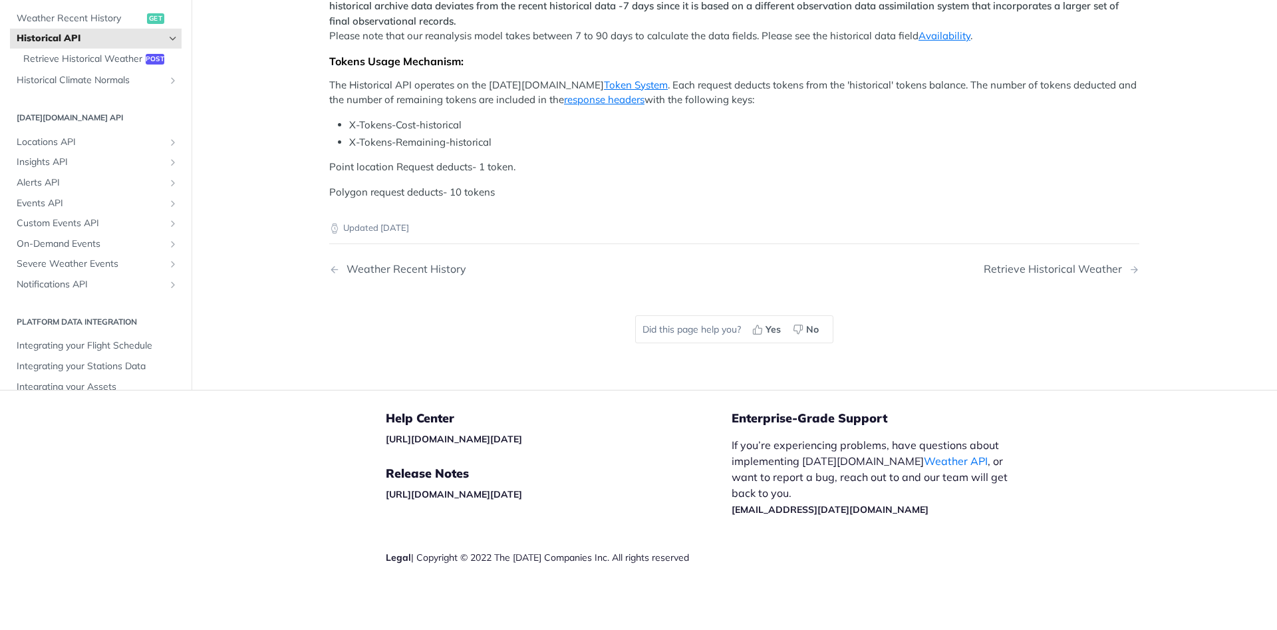
scroll to position [399, 0]
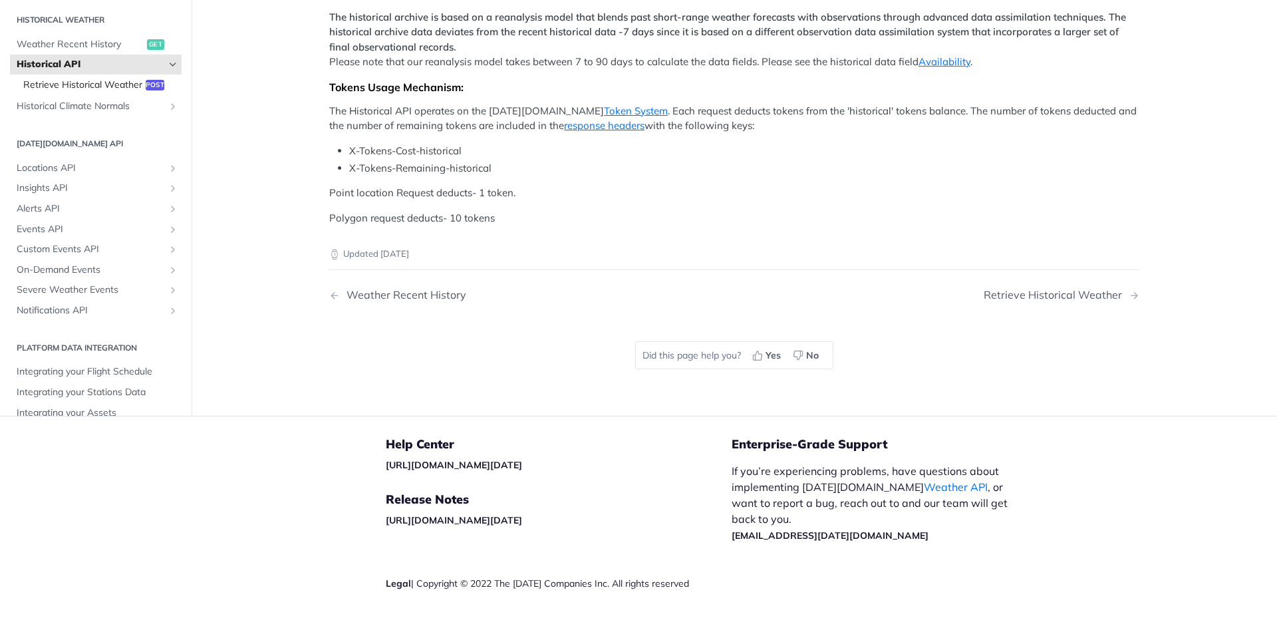
click at [111, 92] on span "Retrieve Historical Weather" at bounding box center [82, 84] width 119 height 13
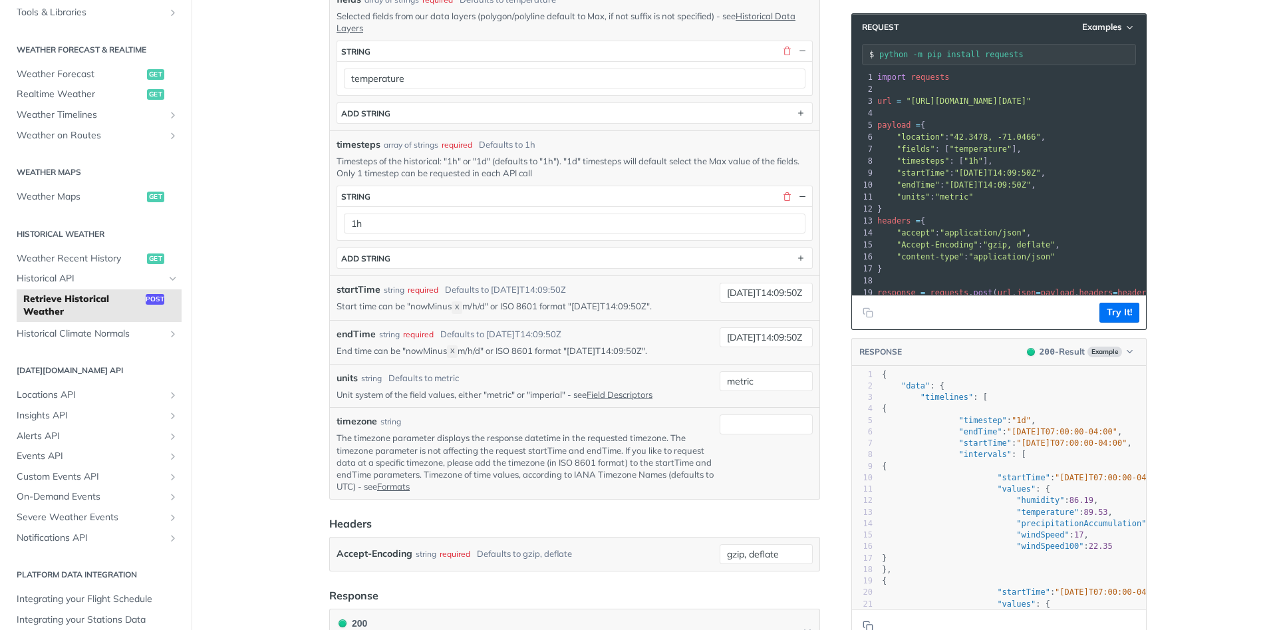
scroll to position [278, 0]
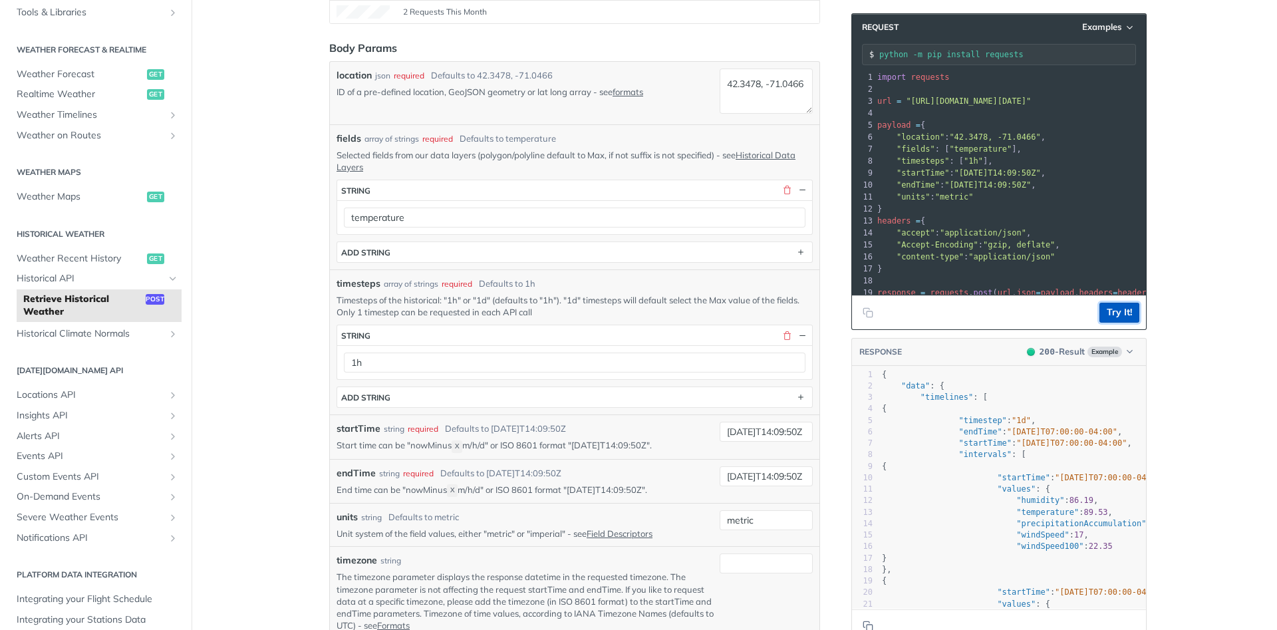
click at [1119, 313] on button "Try It!" at bounding box center [1120, 313] width 40 height 20
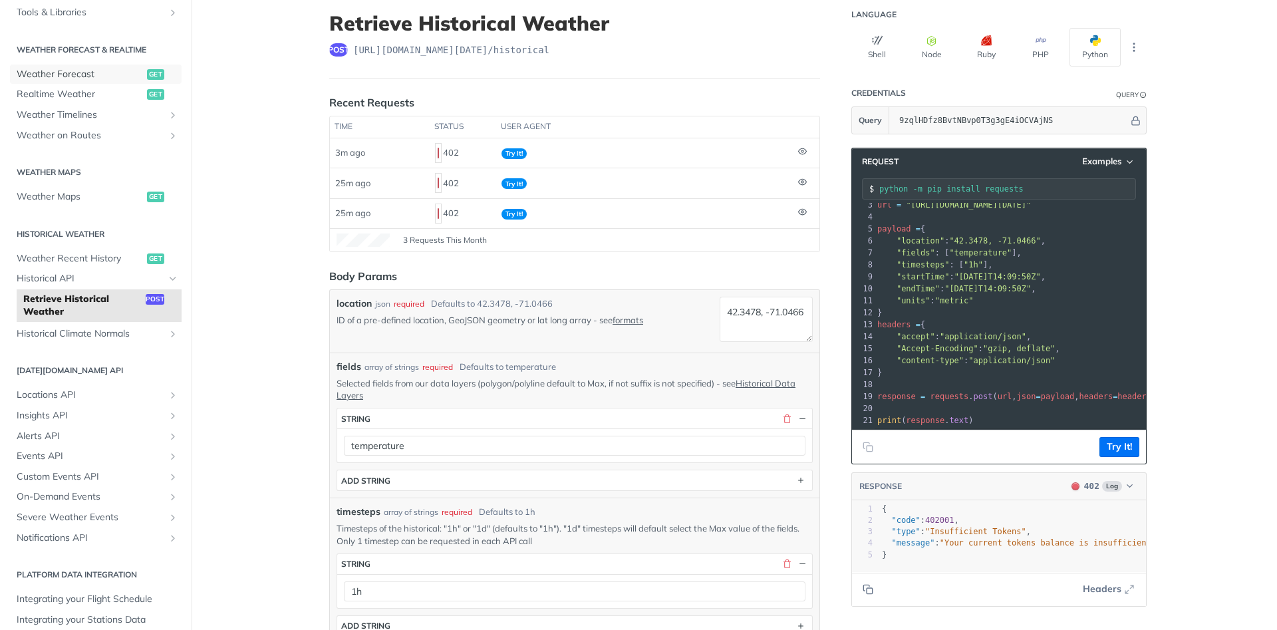
scroll to position [0, 0]
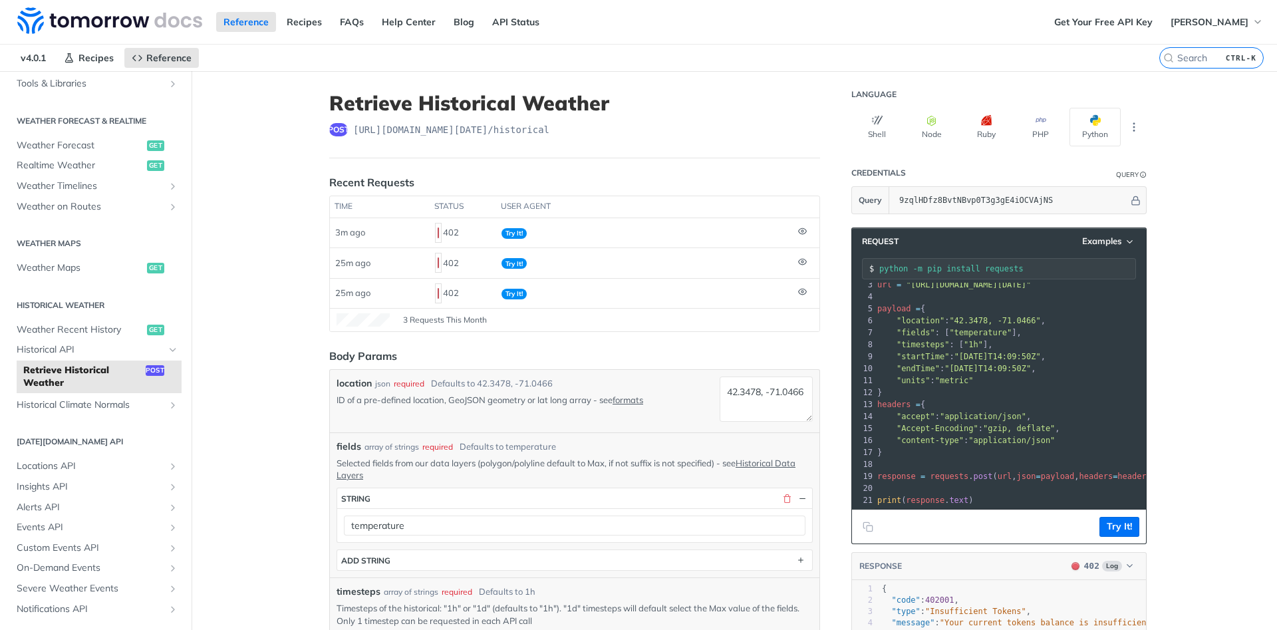
click at [60, 352] on span "Historical API" at bounding box center [91, 349] width 148 height 13
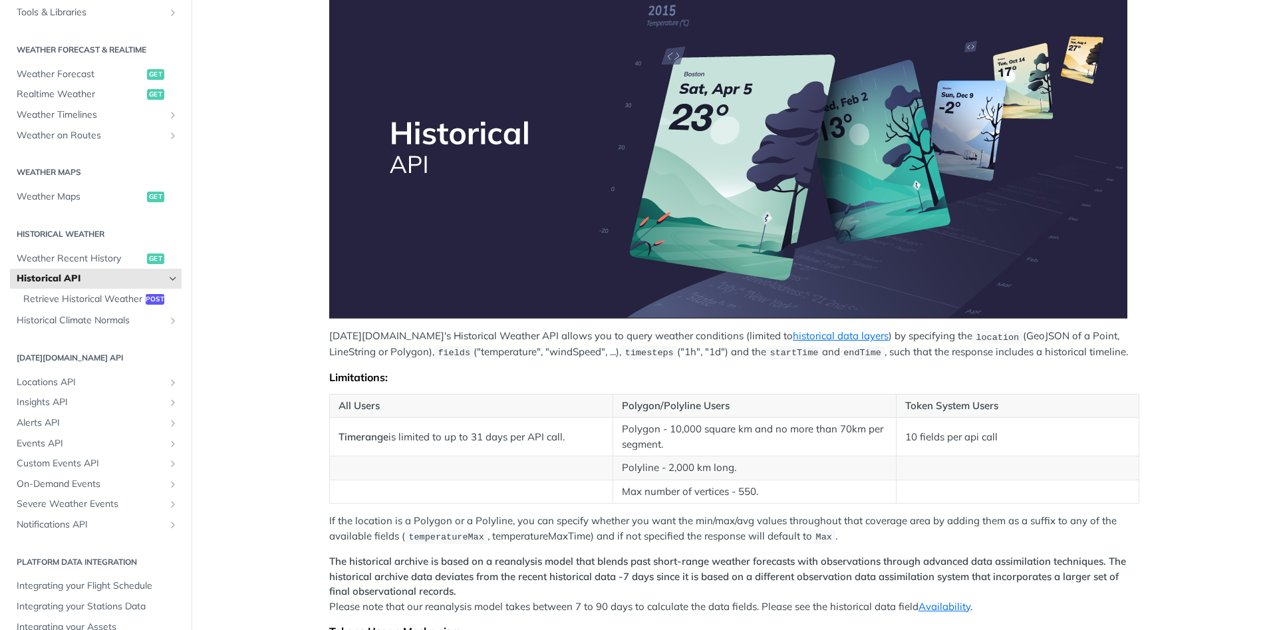
scroll to position [239, 0]
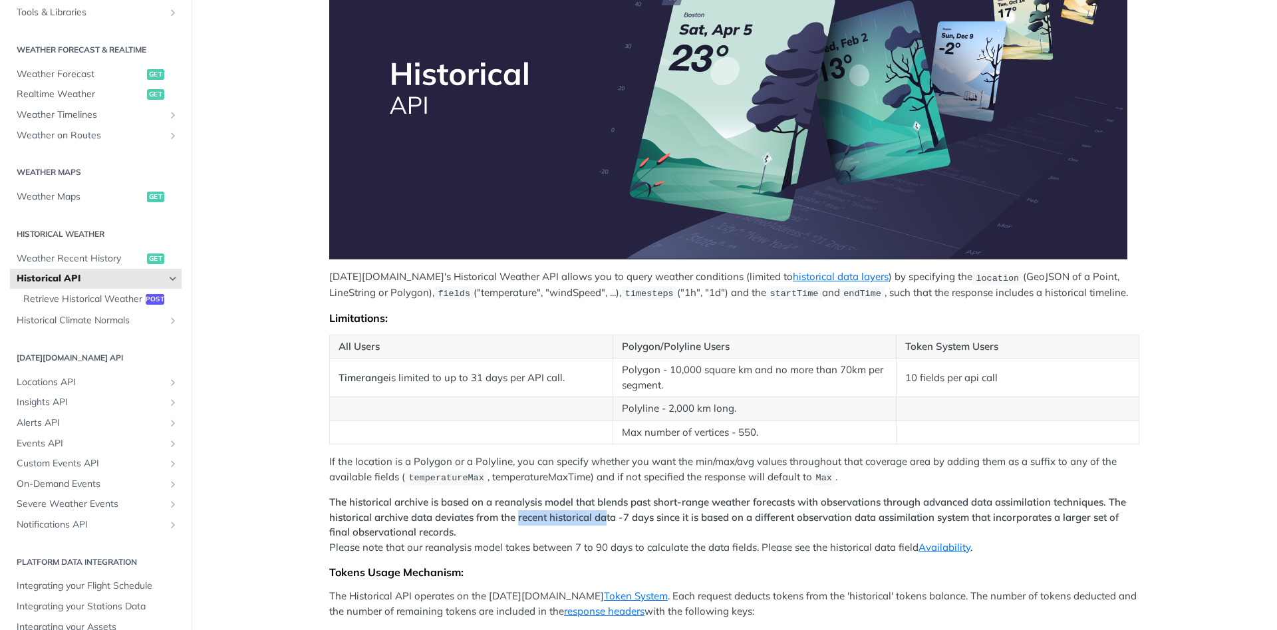
drag, startPoint x: 519, startPoint y: 517, endPoint x: 609, endPoint y: 516, distance: 90.5
click at [609, 516] on strong "The historical archive is based on a reanalysis model that blends past short-ra…" at bounding box center [727, 517] width 797 height 43
click at [496, 549] on p "The historical archive is based on a reanalysis model that blends past short-ra…" at bounding box center [734, 525] width 810 height 60
drag, startPoint x: 496, startPoint y: 549, endPoint x: 608, endPoint y: 543, distance: 112.6
click at [608, 543] on p "The historical archive is based on a reanalysis model that blends past short-ra…" at bounding box center [734, 525] width 810 height 60
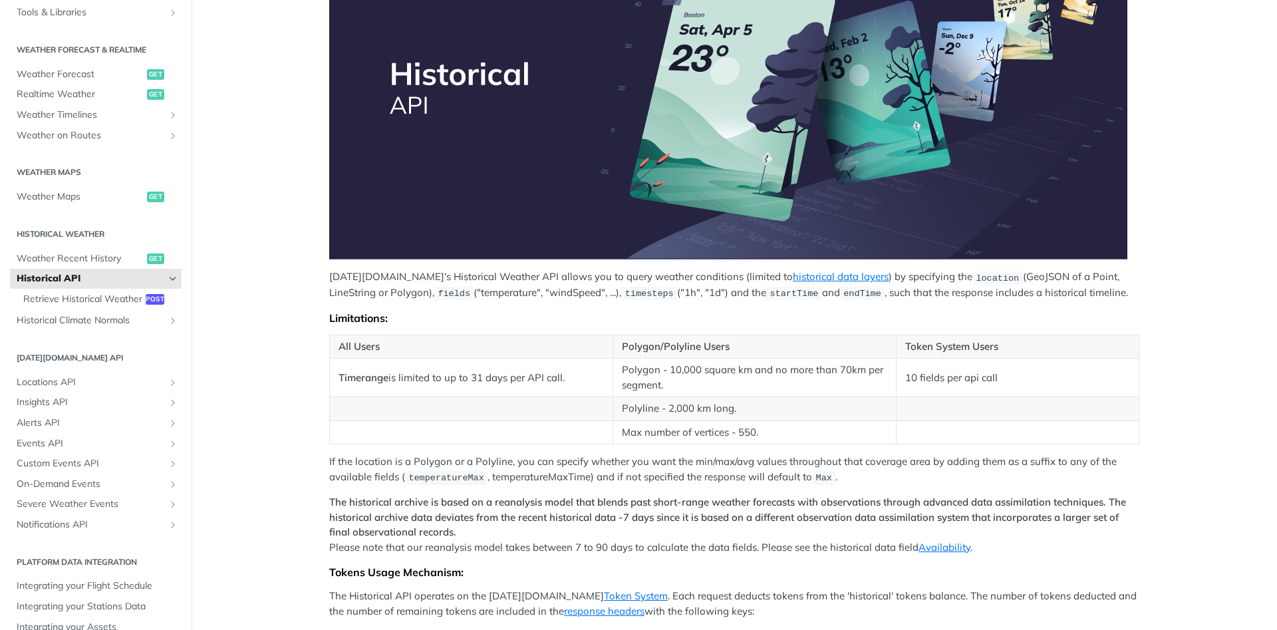
click at [662, 541] on p "The historical archive is based on a reanalysis model that blends past short-ra…" at bounding box center [734, 525] width 810 height 60
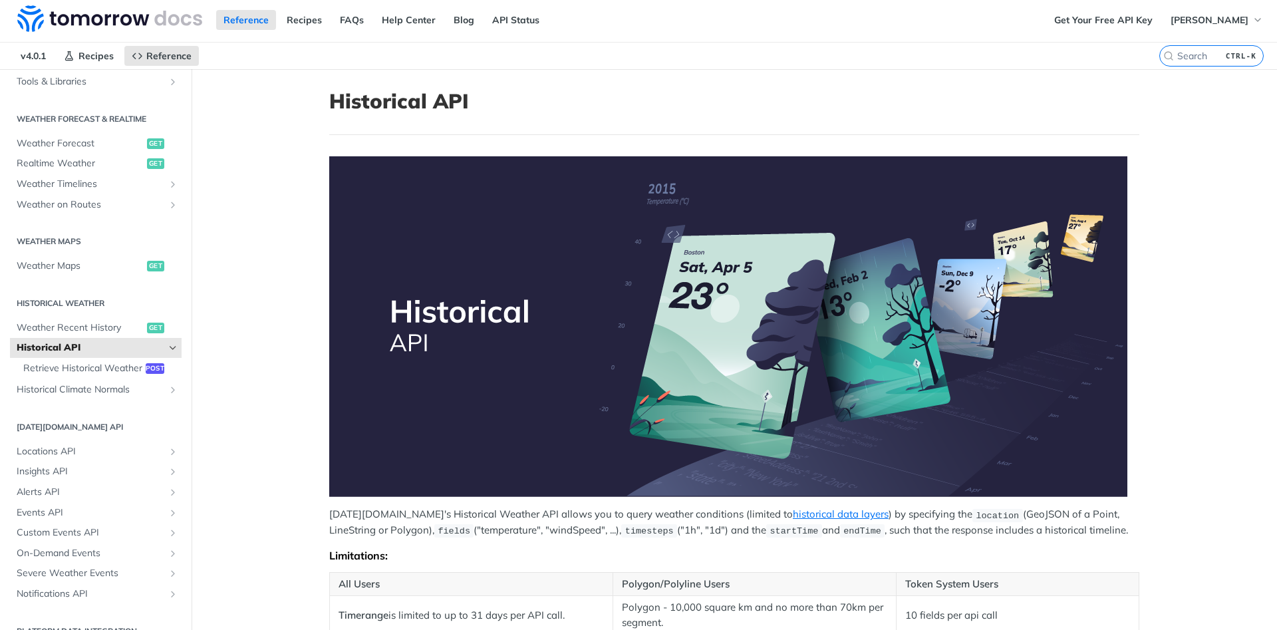
scroll to position [0, 0]
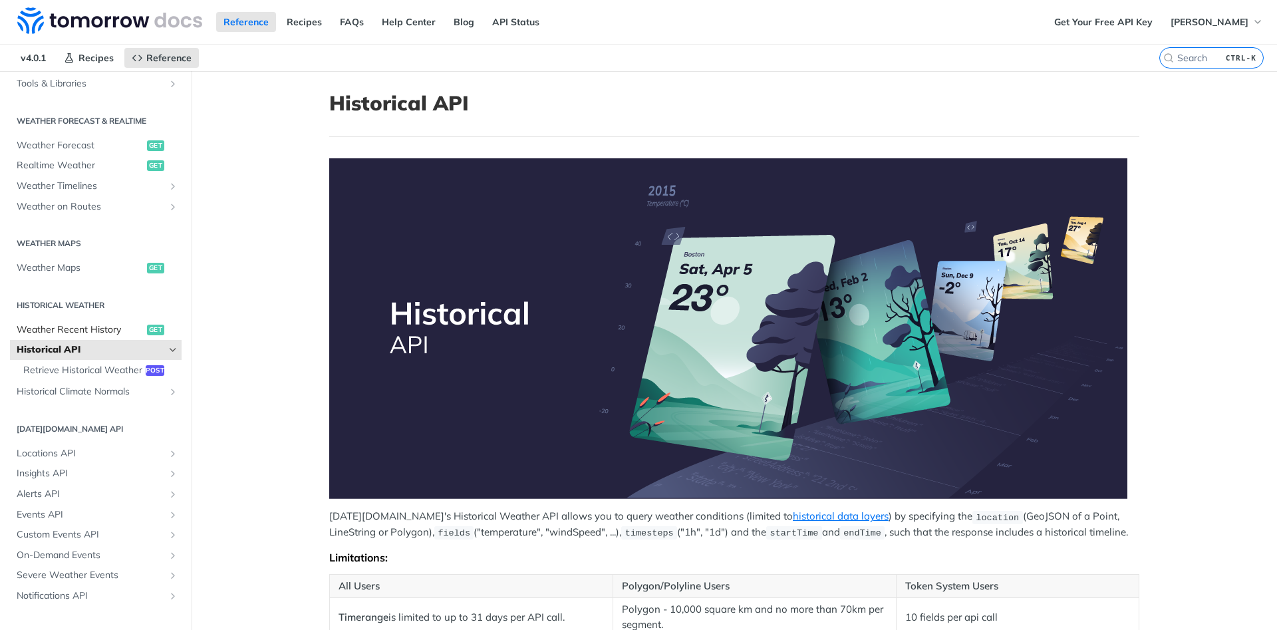
click at [39, 331] on span "Weather Recent History" at bounding box center [80, 329] width 127 height 13
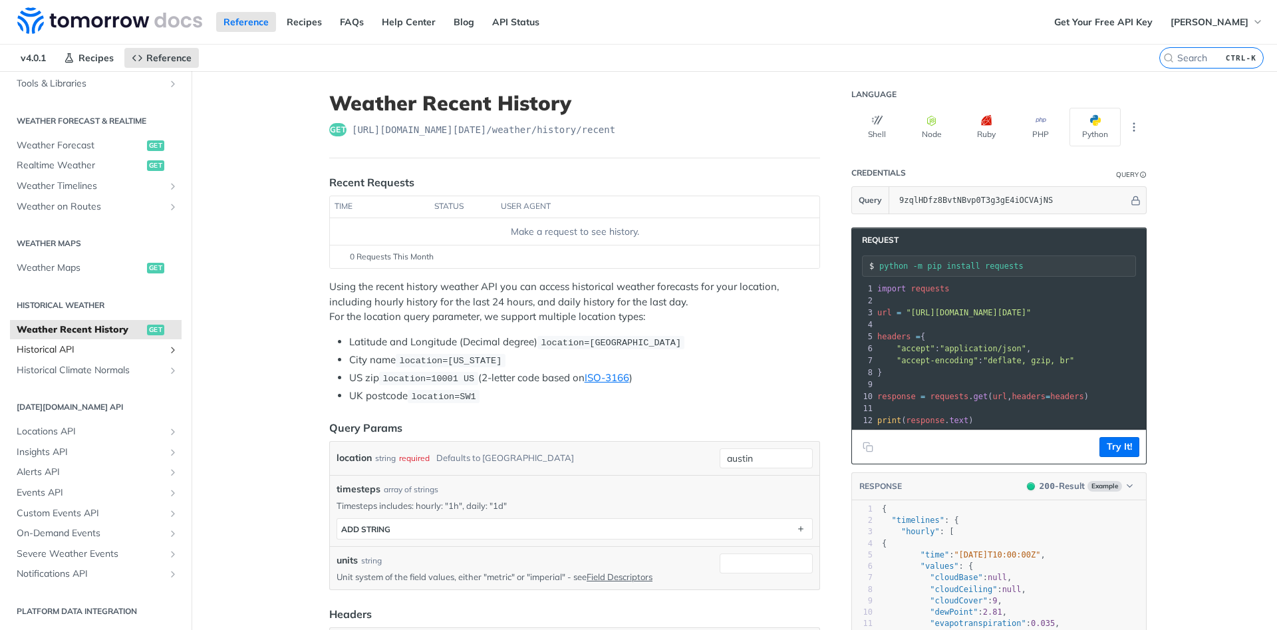
click at [77, 349] on span "Historical API" at bounding box center [91, 349] width 148 height 13
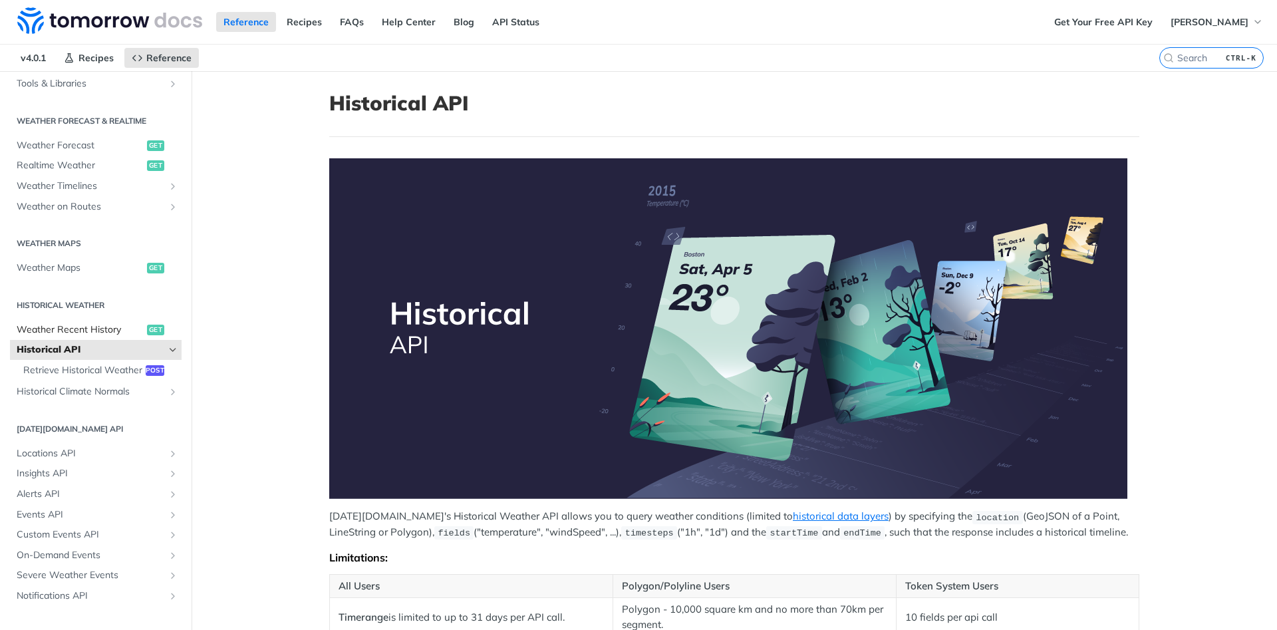
click at [79, 329] on span "Weather Recent History" at bounding box center [80, 329] width 127 height 13
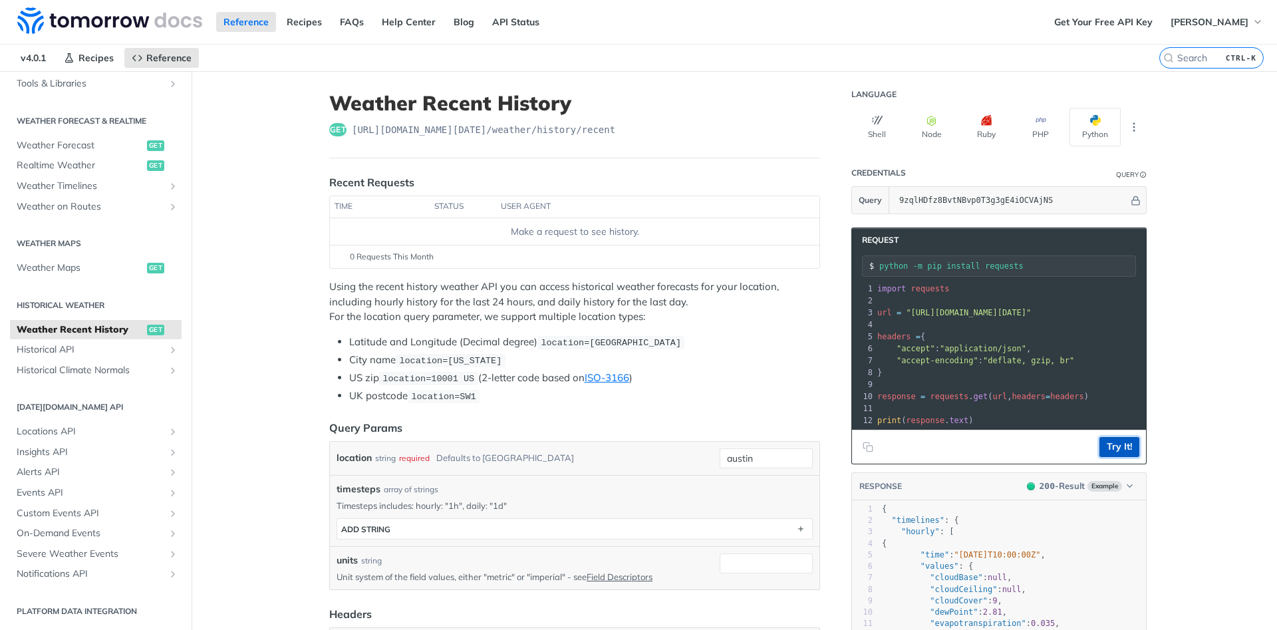
click at [1120, 448] on button "Try It!" at bounding box center [1120, 447] width 40 height 20
click at [166, 185] on link "Weather Timelines" at bounding box center [96, 186] width 172 height 20
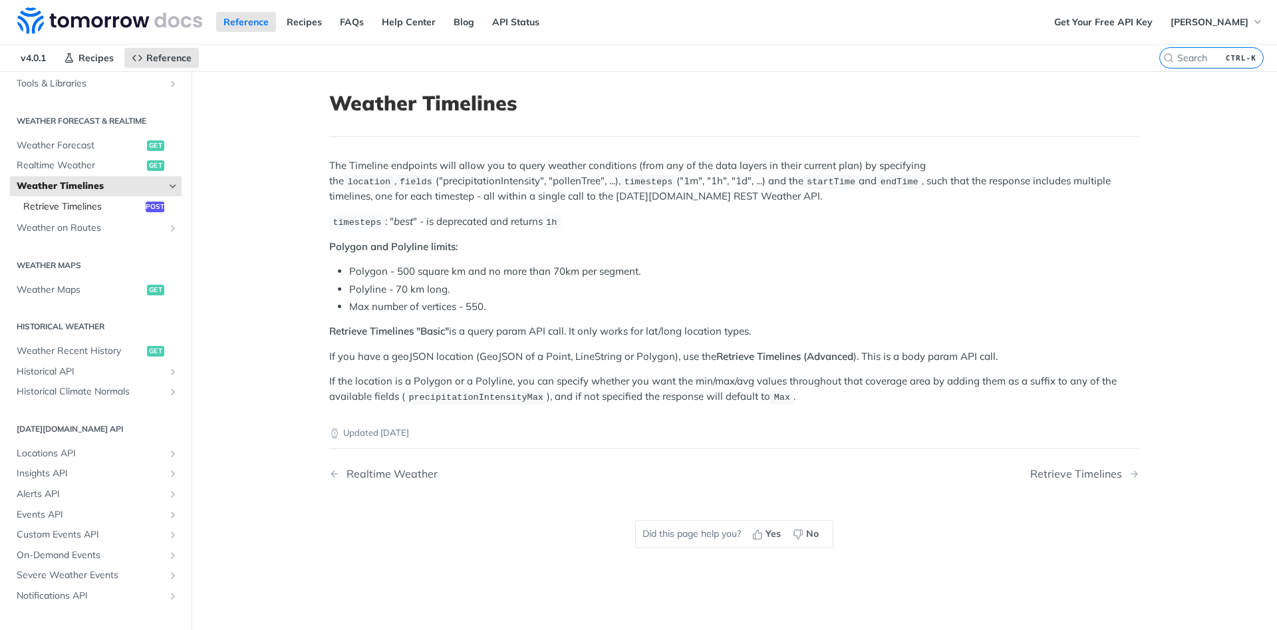
click at [105, 209] on span "Retrieve Timelines" at bounding box center [82, 206] width 119 height 13
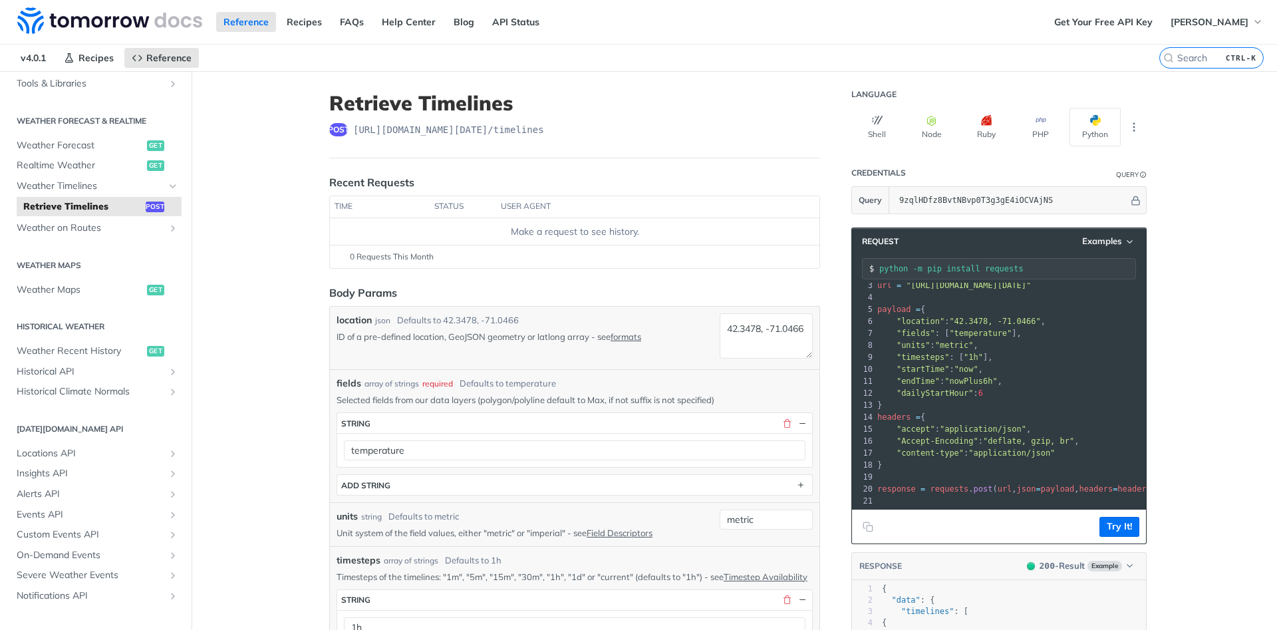
scroll to position [43, 0]
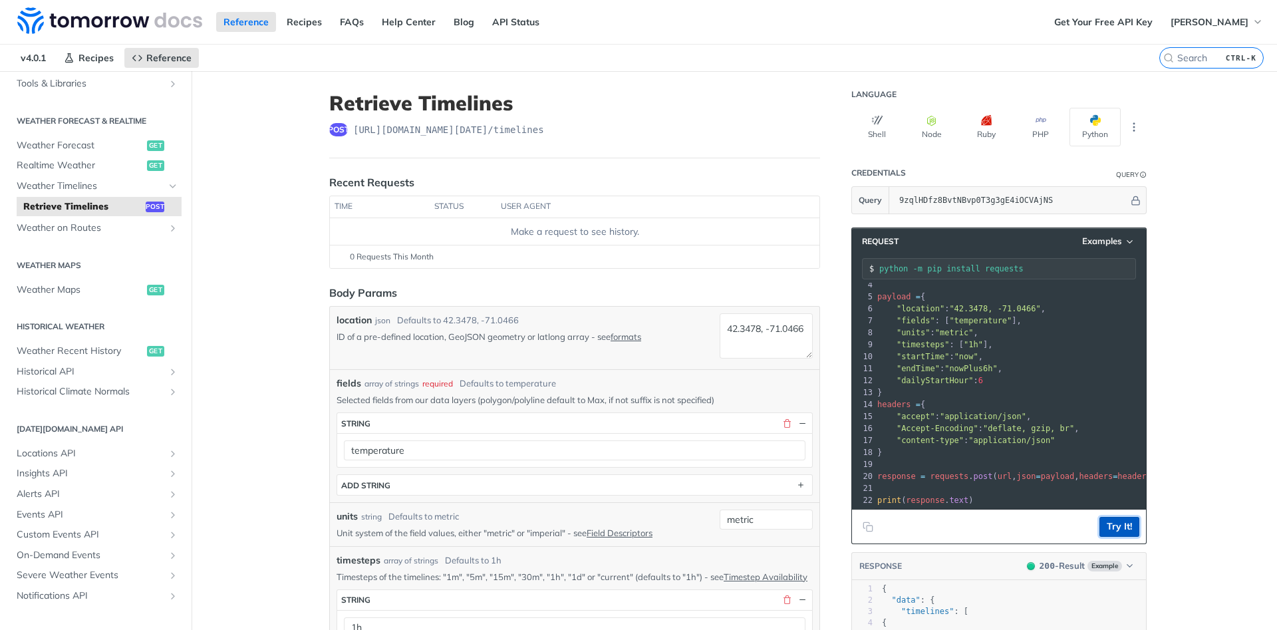
click at [1118, 530] on button "Try It!" at bounding box center [1120, 527] width 40 height 20
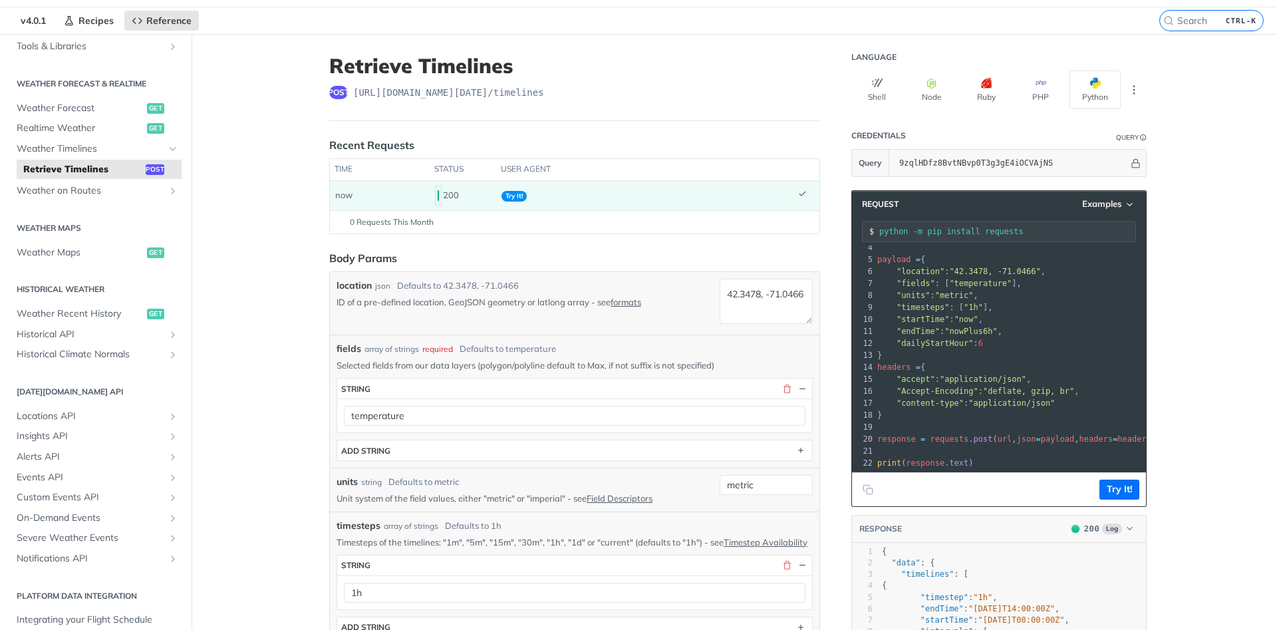
scroll to position [0, 0]
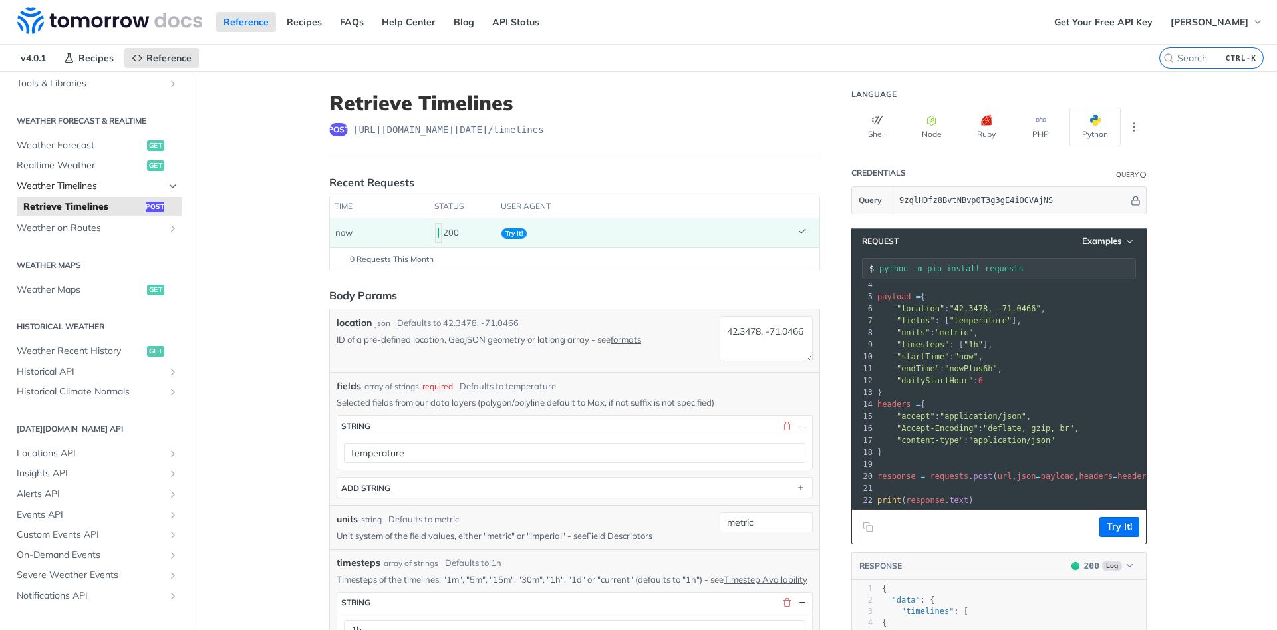
click at [36, 188] on span "Weather Timelines" at bounding box center [91, 186] width 148 height 13
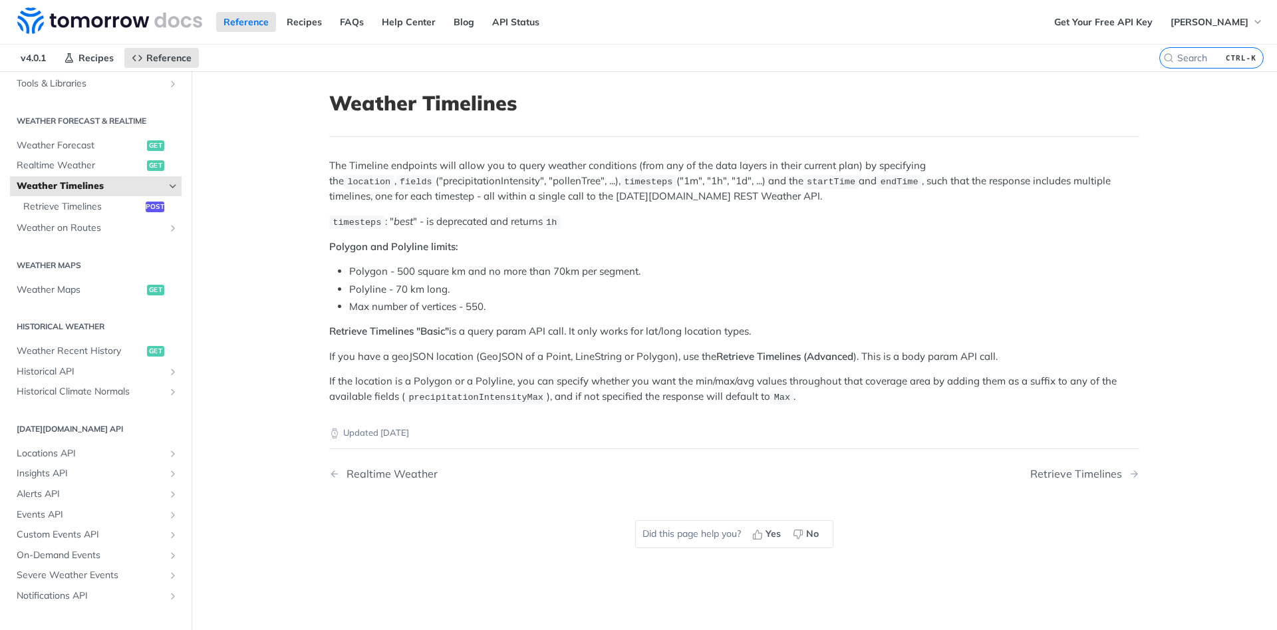
click at [122, 191] on span "Weather Timelines" at bounding box center [91, 186] width 148 height 13
click at [170, 184] on icon "Hide subpages for Weather Timelines" at bounding box center [173, 186] width 11 height 11
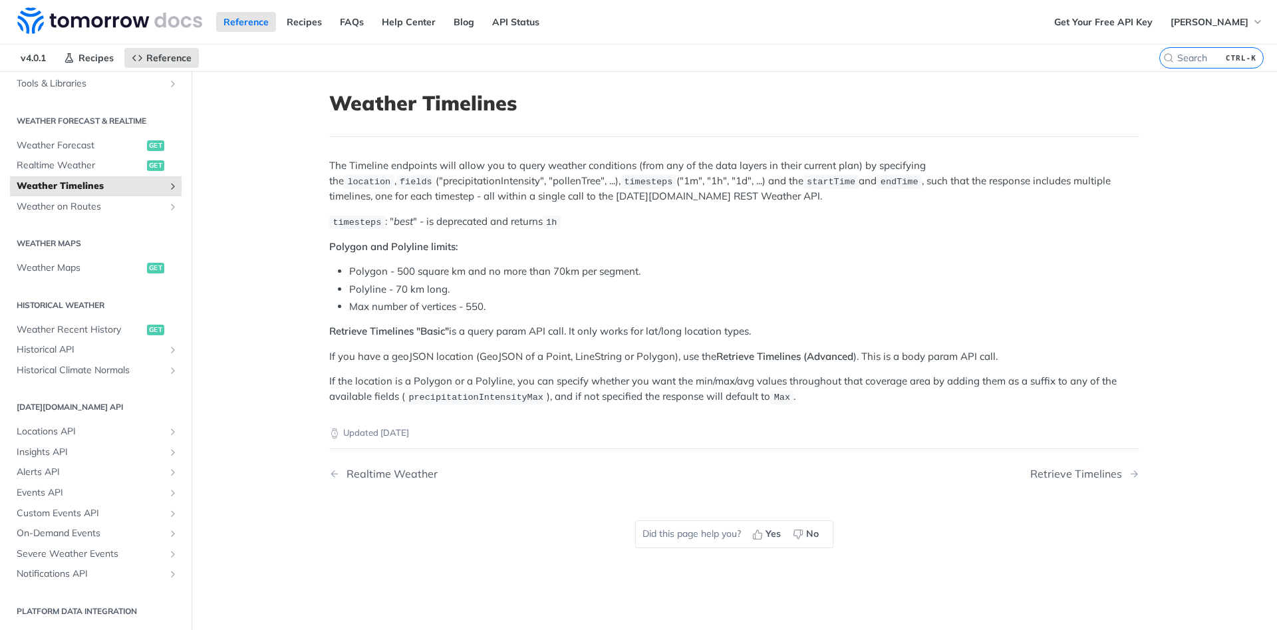
click at [170, 184] on icon "Show subpages for Weather Timelines" at bounding box center [173, 186] width 11 height 11
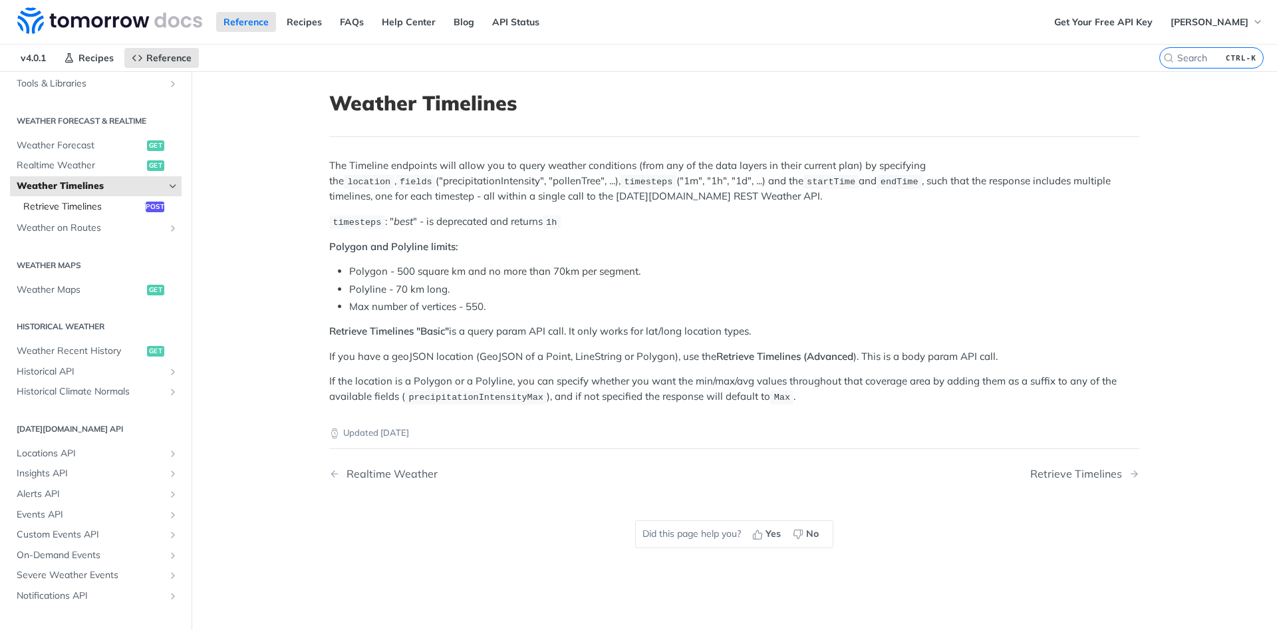
click at [113, 211] on span "Retrieve Timelines" at bounding box center [82, 206] width 119 height 13
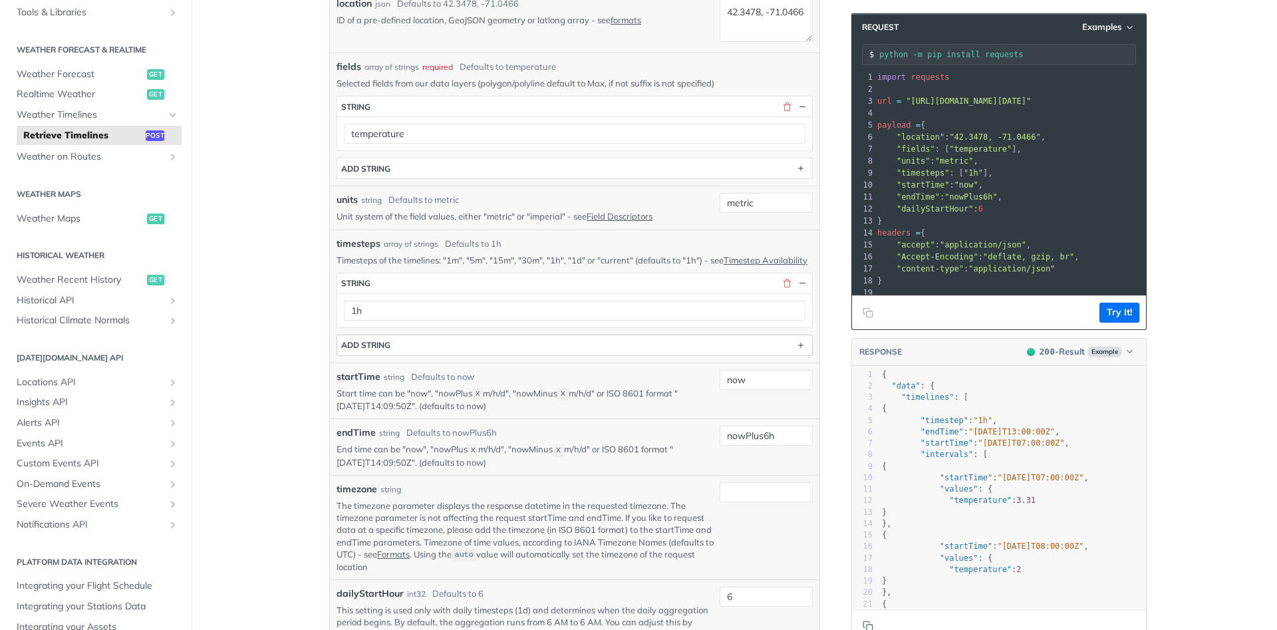
scroll to position [399, 0]
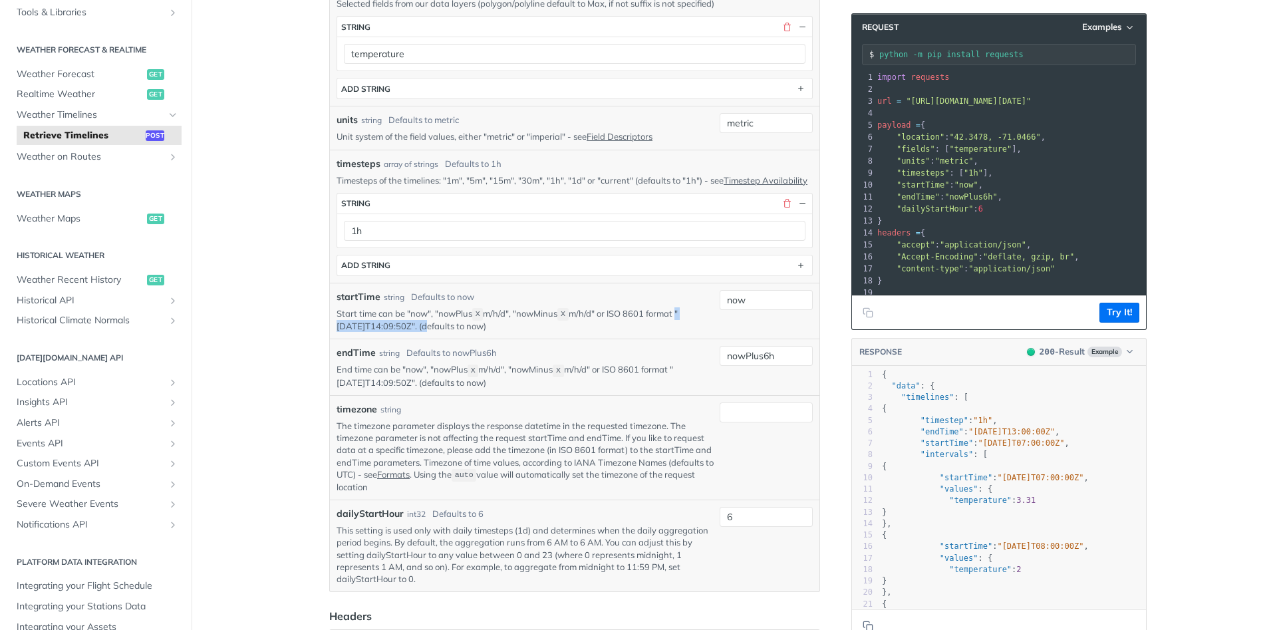
drag, startPoint x: 337, startPoint y: 335, endPoint x: 437, endPoint y: 339, distance: 100.6
click at [437, 333] on p "Start time can be "now", "nowPlus X m/h/d", "nowMinus X m/h/d" or ISO 8601 form…" at bounding box center [526, 319] width 378 height 25
copy p ""2019-03-20T14:09:50Z""
click at [736, 310] on input "now" at bounding box center [766, 300] width 93 height 20
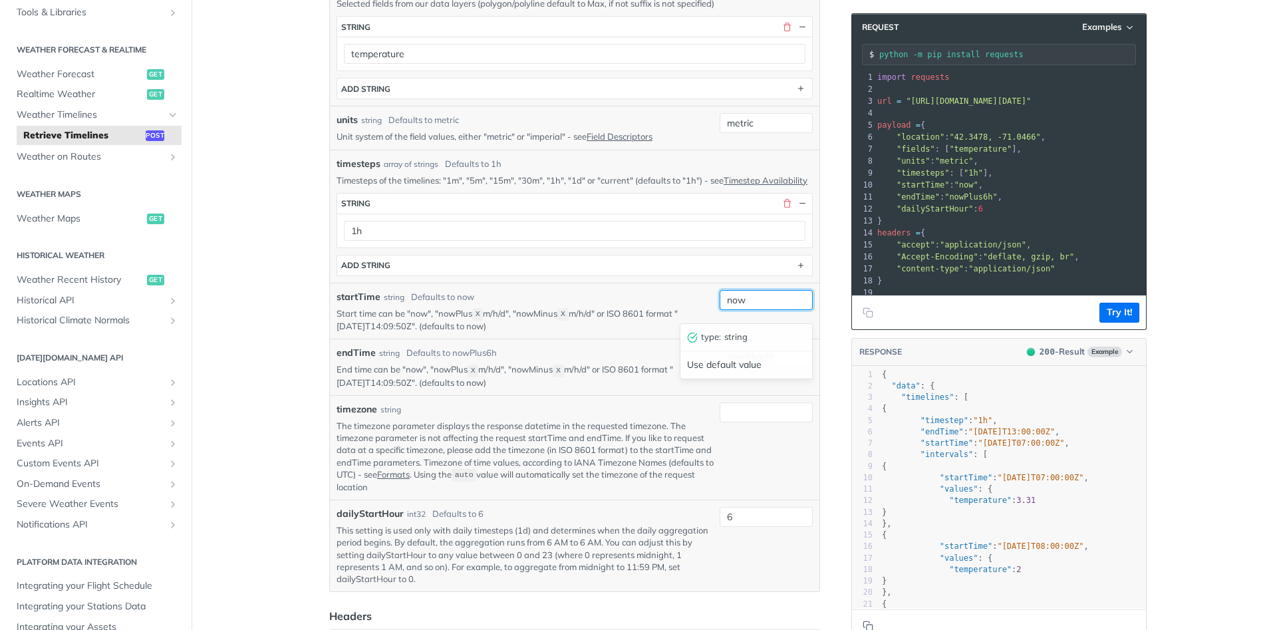
click at [736, 310] on input "now" at bounding box center [766, 300] width 93 height 20
paste input ""2019-03-20T14:09:50Z""
click at [654, 360] on div "endTime string Defaults to nowPlus6h" at bounding box center [526, 353] width 378 height 14
click at [805, 310] on input ""2019-03-20T14:09:50Z"" at bounding box center [766, 300] width 93 height 20
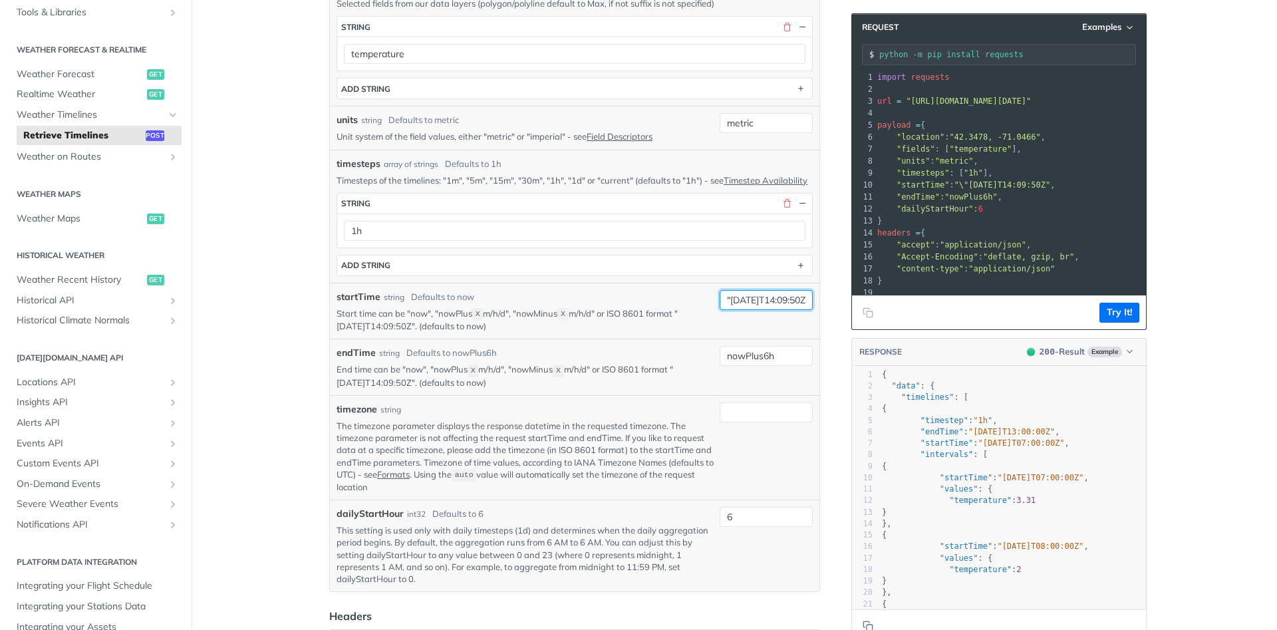
scroll to position [0, 0]
type input "2019-03-20T14:09:50Z"
click at [783, 333] on div "2019-03-20T14:09:50Z" at bounding box center [766, 311] width 93 height 43
drag, startPoint x: 339, startPoint y: 391, endPoint x: 433, endPoint y: 393, distance: 93.8
click at [433, 388] on p "End time can be "now", "nowPlus X m/h/d", "nowMinus X m/h/d" or ISO 8601 format…" at bounding box center [526, 375] width 378 height 25
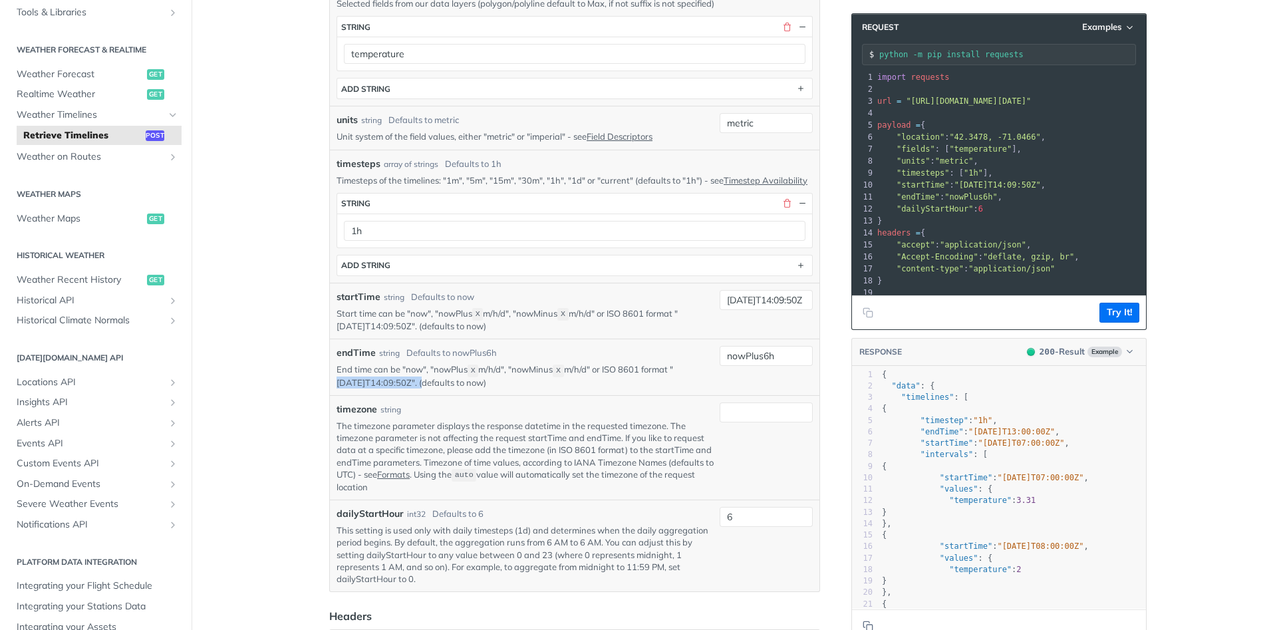
copy p "2019-03-20T14:09:50Z"
click at [753, 366] on input "nowPlus6h" at bounding box center [766, 356] width 93 height 20
paste input "2019-03-20T14:09:50Z"
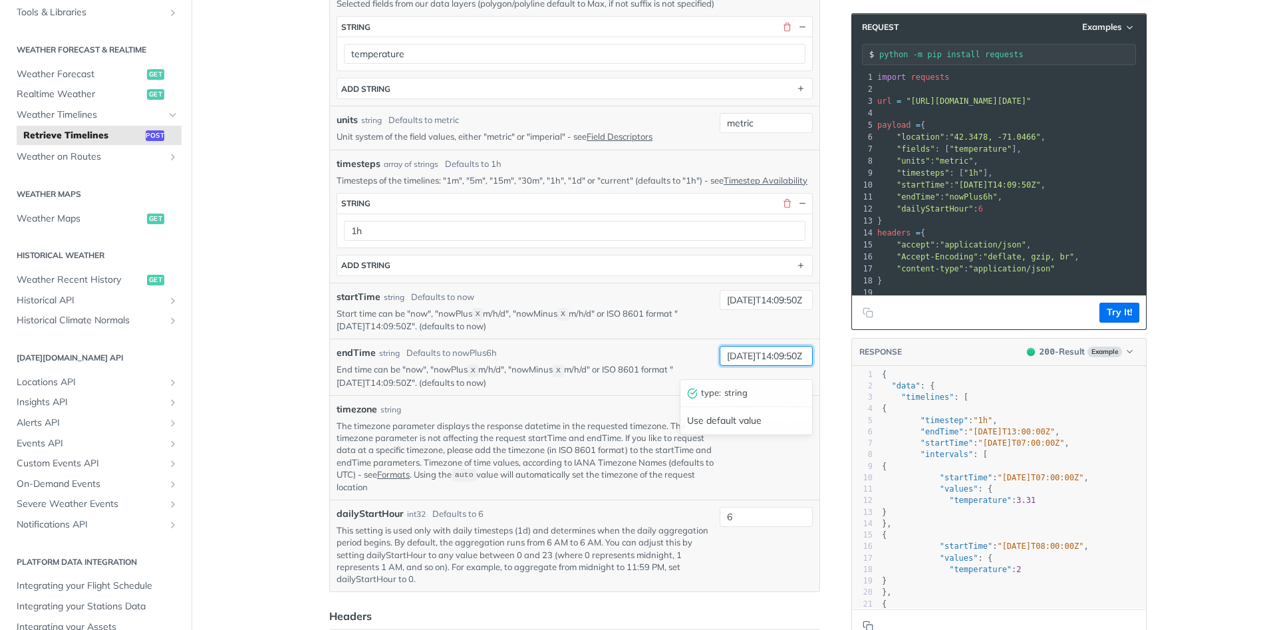
scroll to position [0, 23]
click at [685, 360] on div "endTime string Defaults to nowPlus6h" at bounding box center [526, 353] width 378 height 14
click at [806, 366] on input "2019-03-20T14:09:50Z" at bounding box center [766, 356] width 93 height 20
type input "2019-03-21T14:09:50Z"
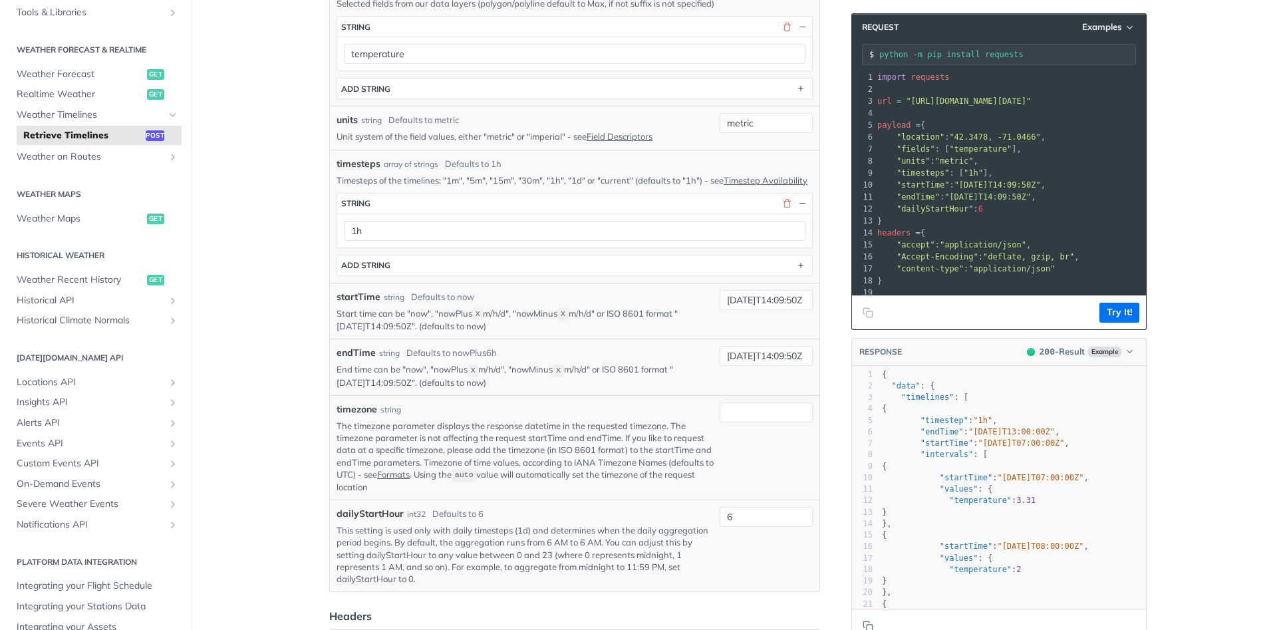
click at [768, 154] on div "timesteps array of strings Defaults to 1h Timesteps of the timelines: "1m", "5m…" at bounding box center [575, 216] width 490 height 133
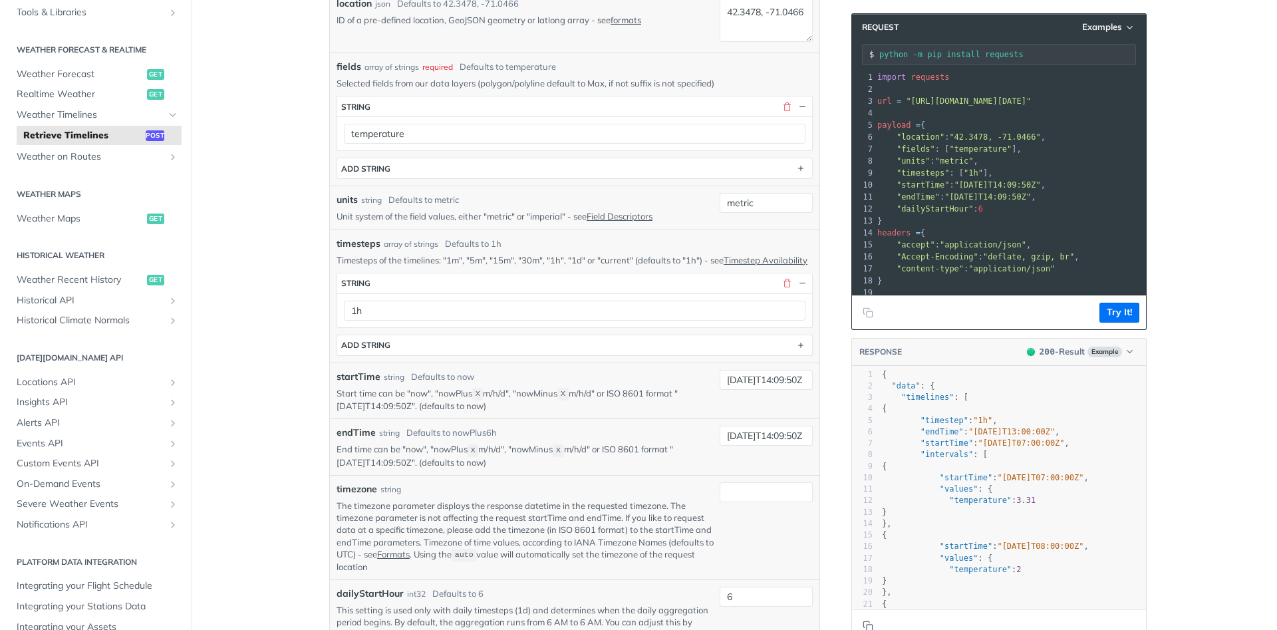
scroll to position [239, 0]
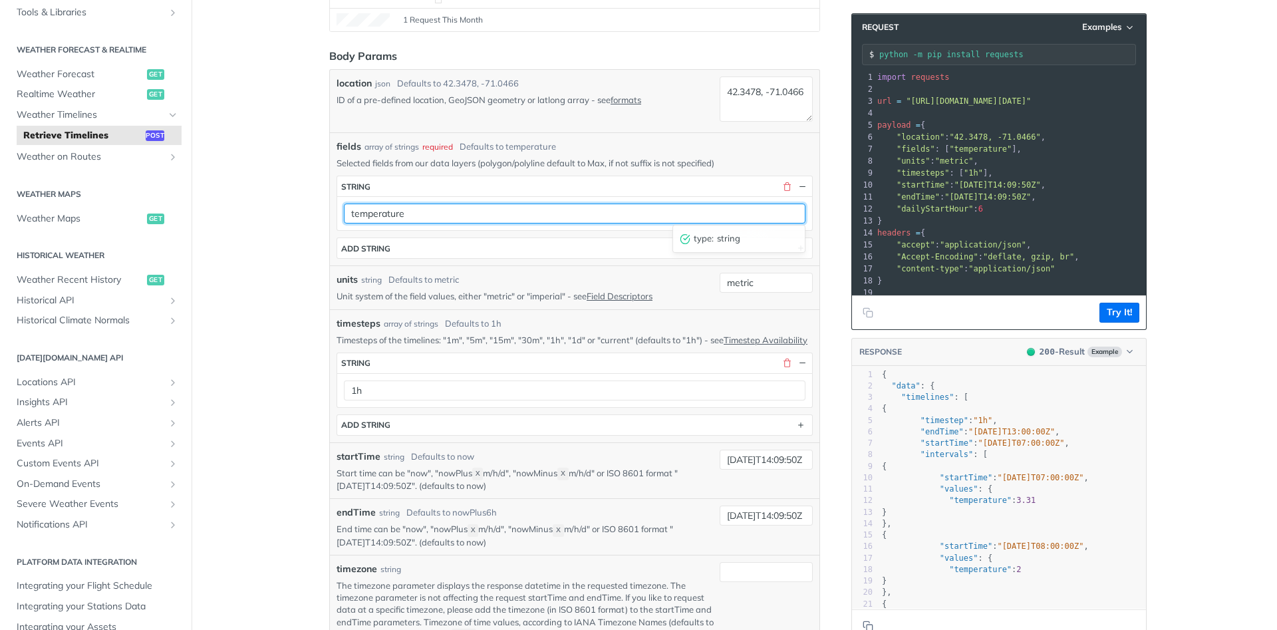
click at [726, 212] on input "temperature" at bounding box center [575, 214] width 462 height 20
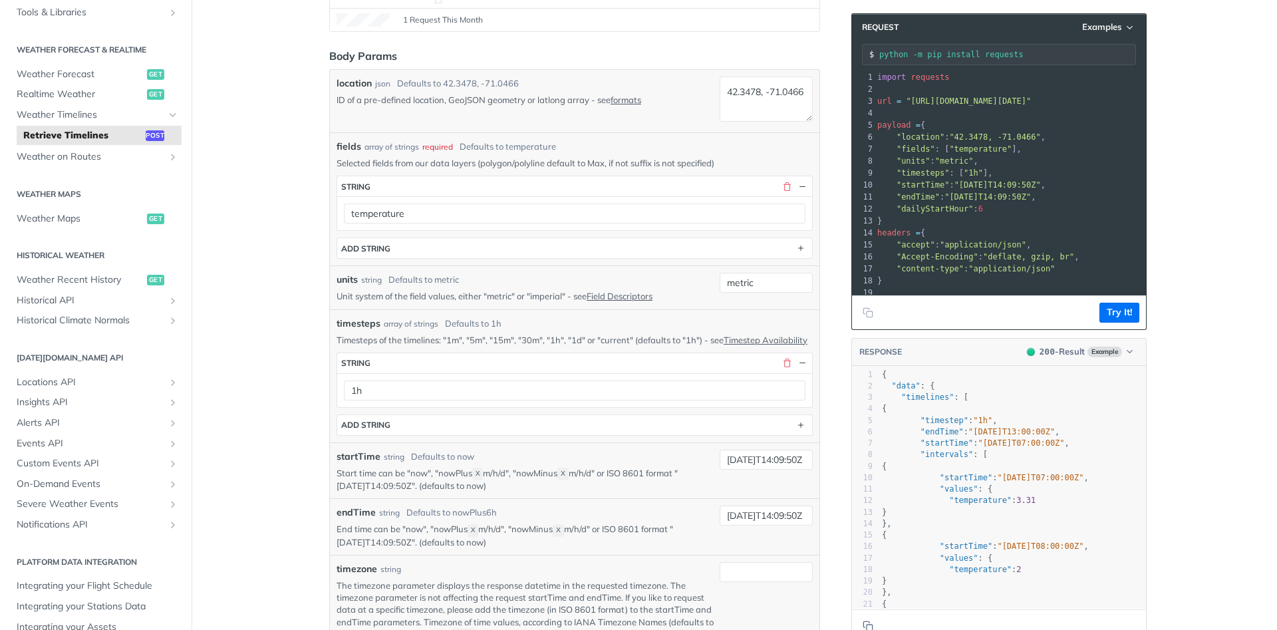
click at [690, 157] on p "Selected fields from our data layers (polygon/polyline default to Max, if not s…" at bounding box center [575, 163] width 476 height 12
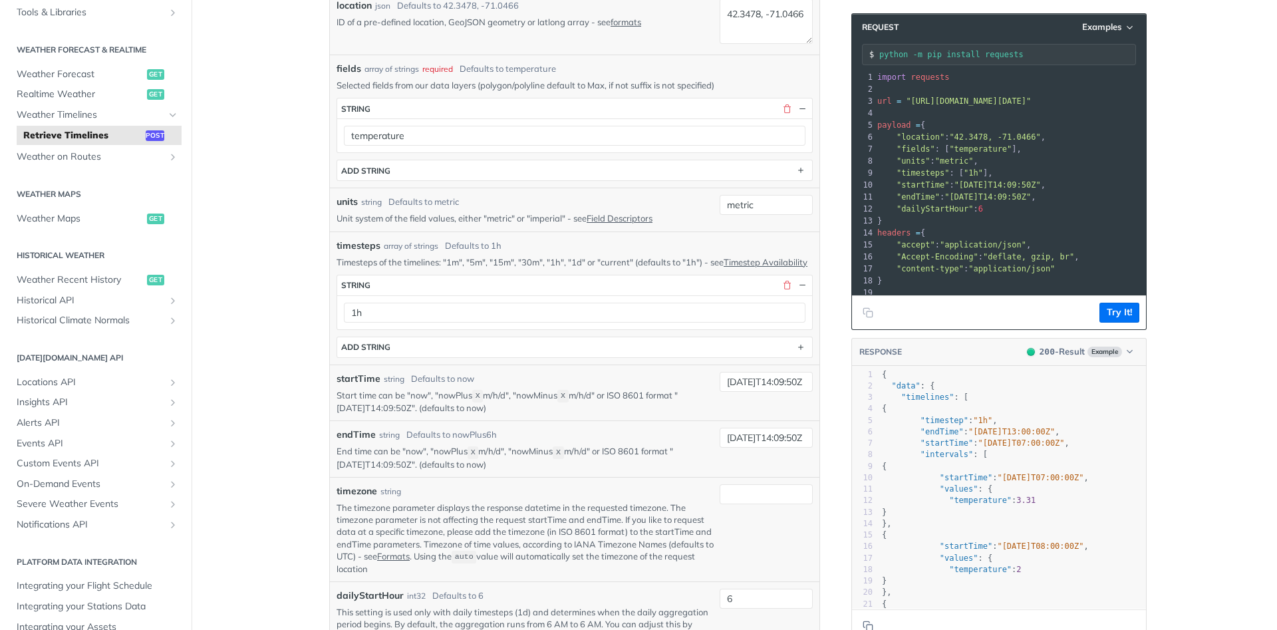
scroll to position [319, 0]
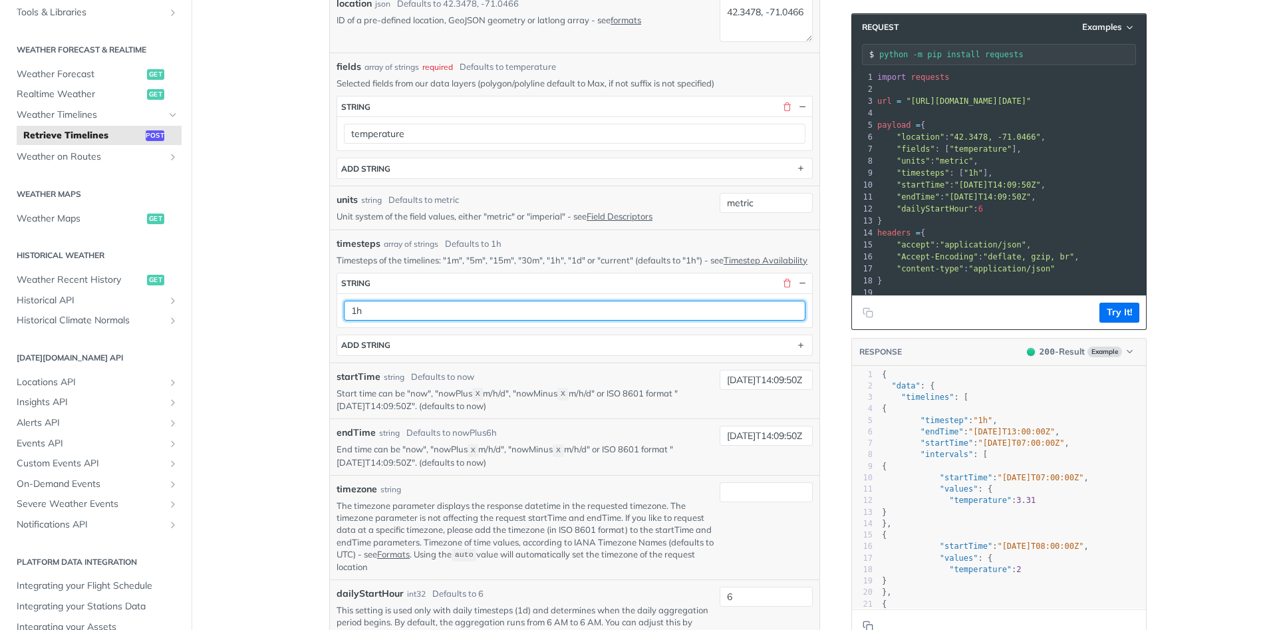
click at [558, 321] on input "1h" at bounding box center [575, 311] width 462 height 20
type input "1d"
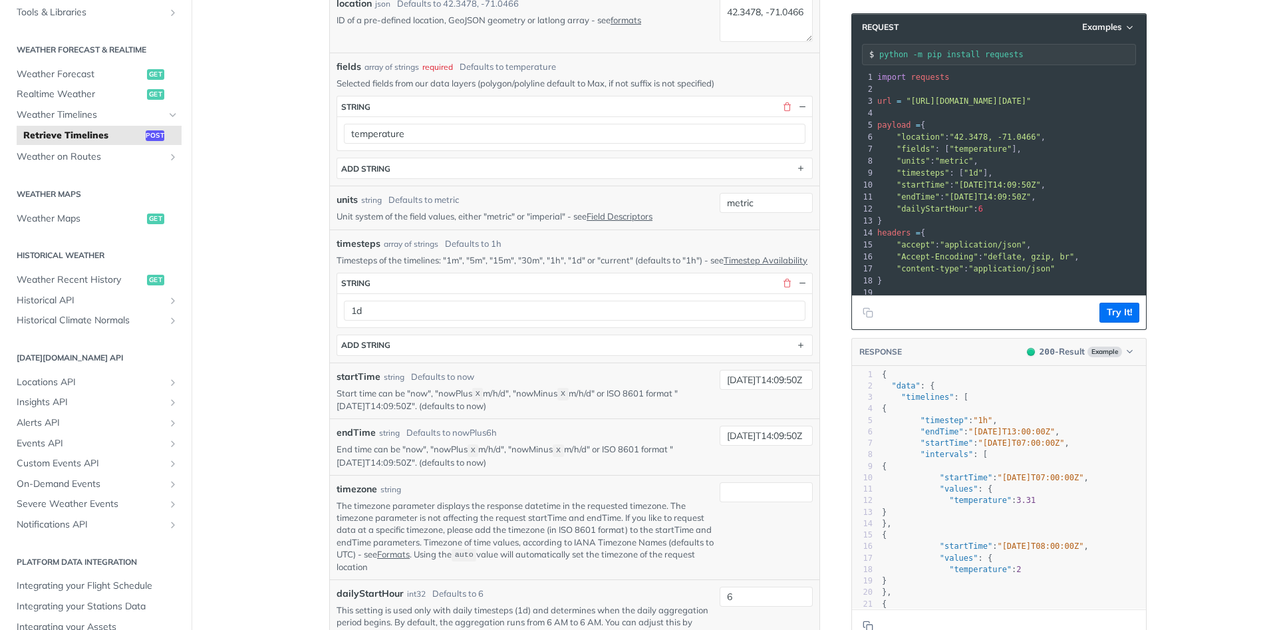
click at [656, 440] on div "endTime string Defaults to nowPlus6h" at bounding box center [526, 433] width 378 height 14
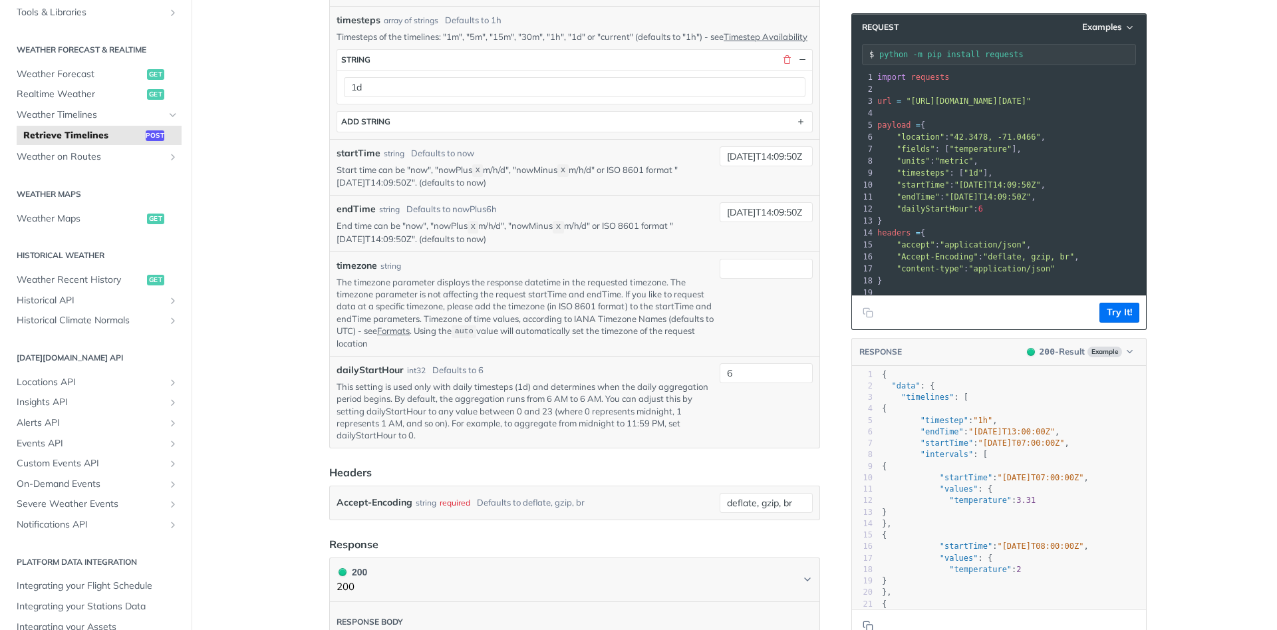
scroll to position [559, 0]
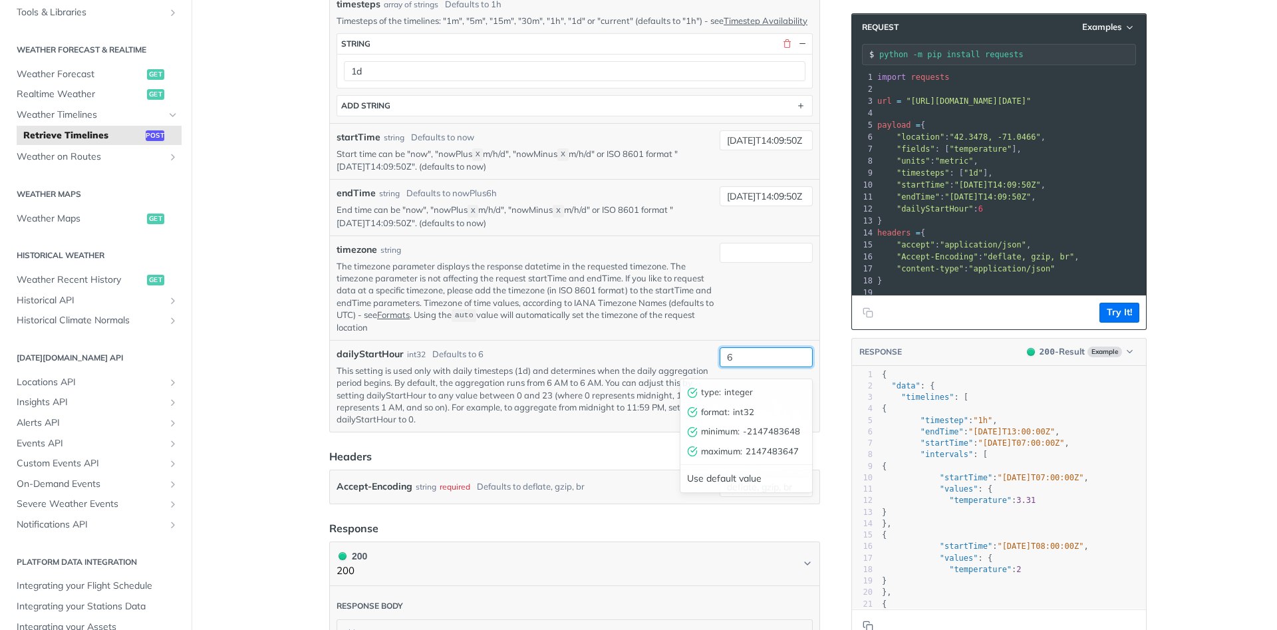
click at [758, 367] on input "6" at bounding box center [766, 357] width 93 height 20
type input "0"
click at [738, 327] on div at bounding box center [766, 288] width 93 height 90
click at [1116, 309] on button "Try It!" at bounding box center [1120, 313] width 40 height 20
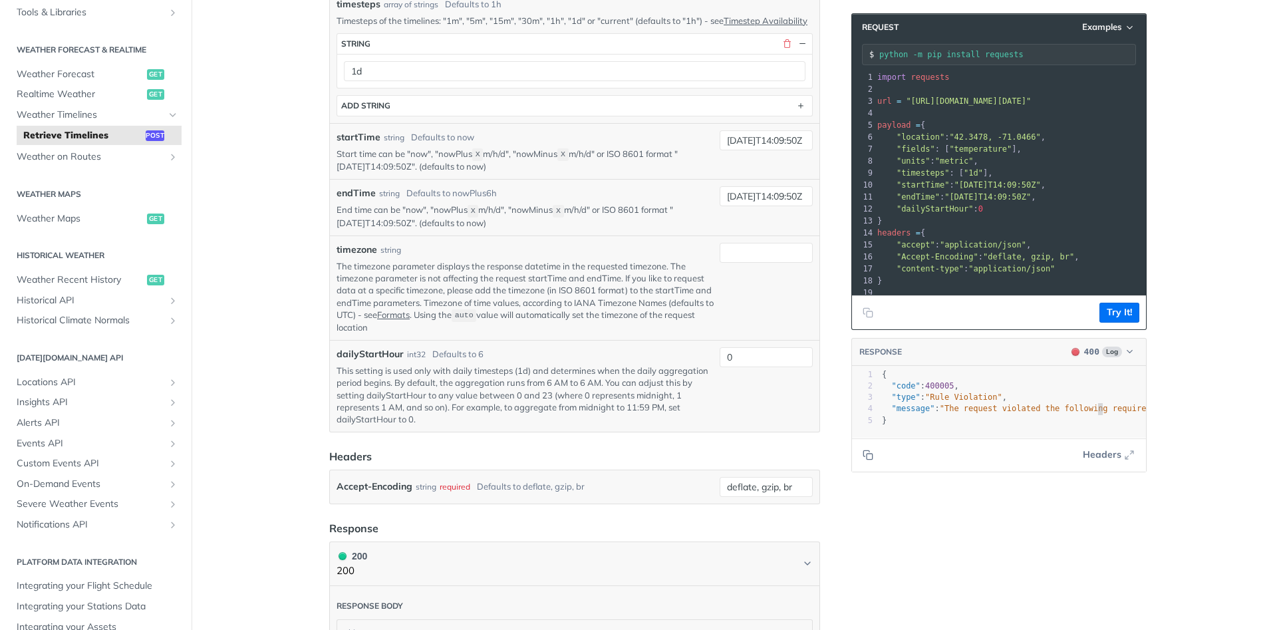
click at [1096, 411] on span ""The request violated the following requirements: start time must be after 2025…" at bounding box center [1161, 408] width 442 height 9
type textarea ""message": "The request violated the following requirements: start time must be…"
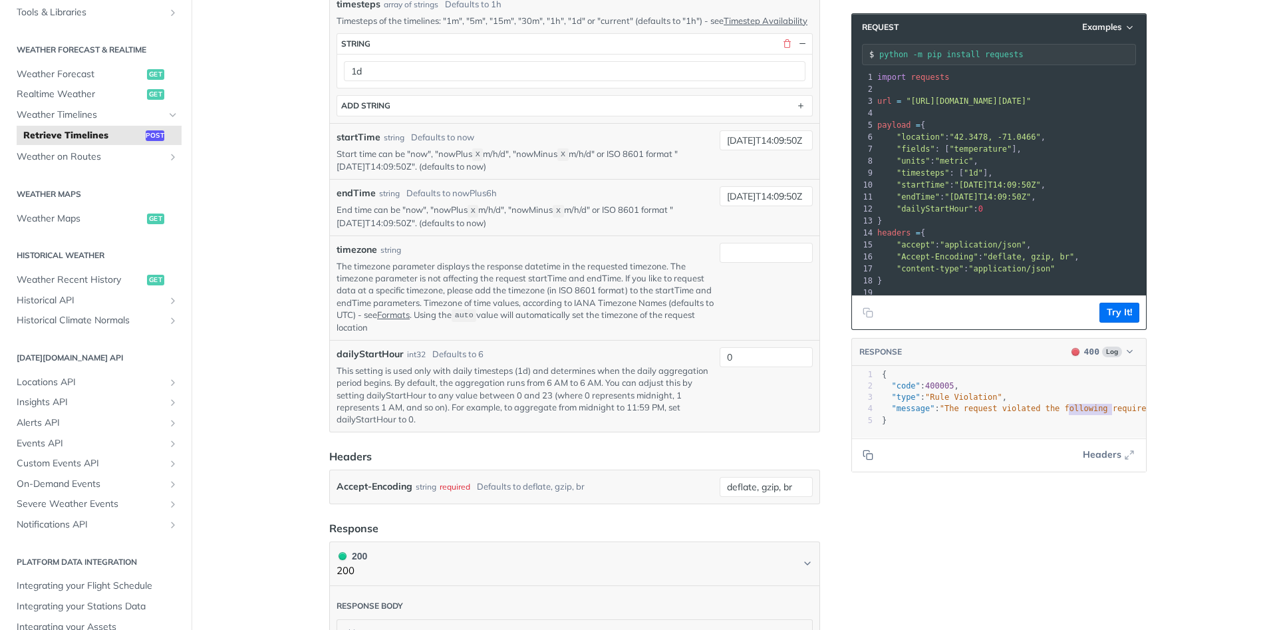
click at [1096, 411] on span ""The request violated the following requirements: start time must be after 2025…" at bounding box center [1161, 408] width 442 height 9
click at [1114, 458] on span "Headers" at bounding box center [1102, 455] width 39 height 14
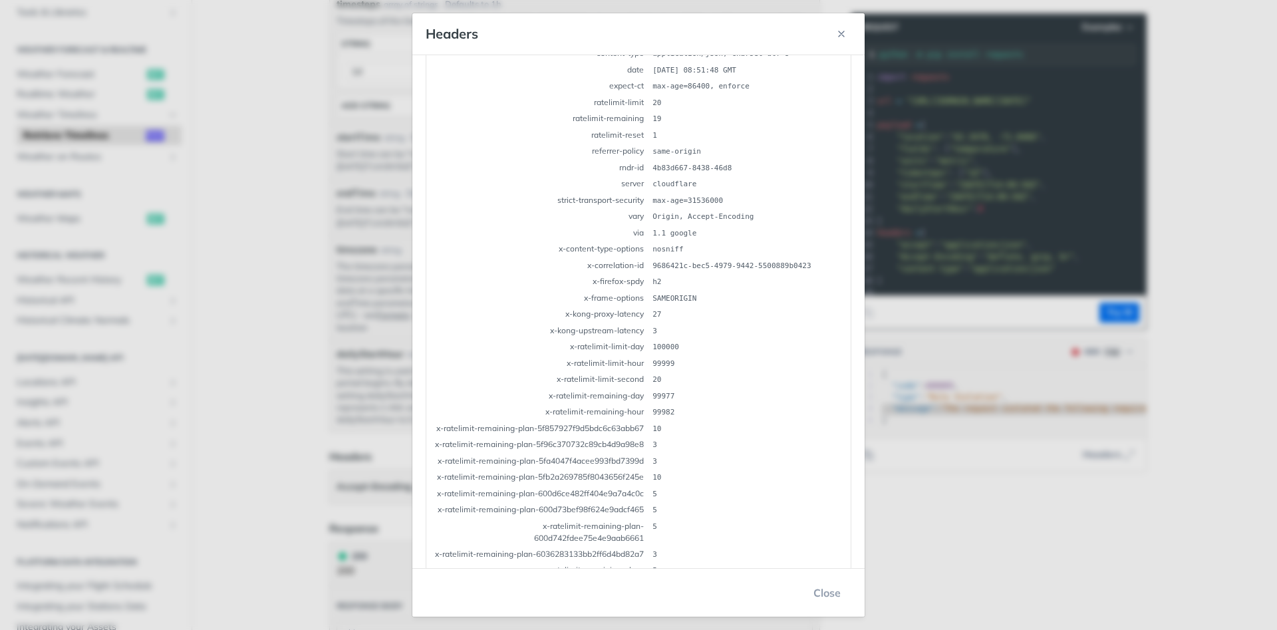
scroll to position [0, 0]
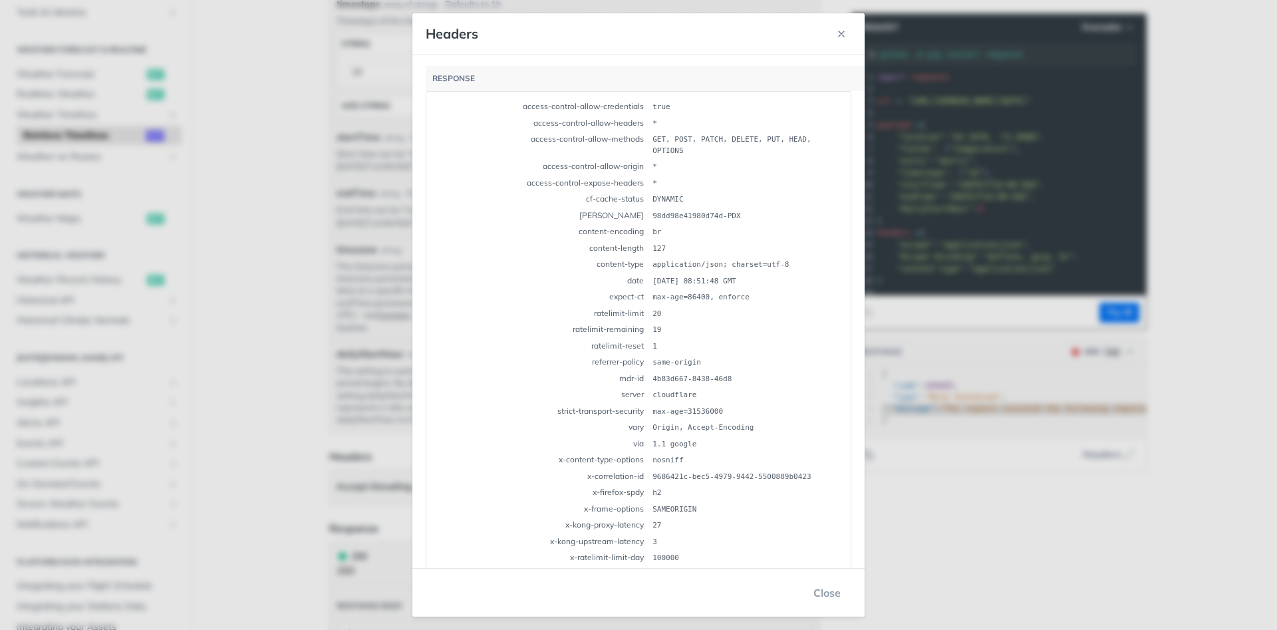
click at [1241, 575] on div "Headers Response access-control-allow-credentials true access-control-allow-hea…" at bounding box center [638, 315] width 1277 height 630
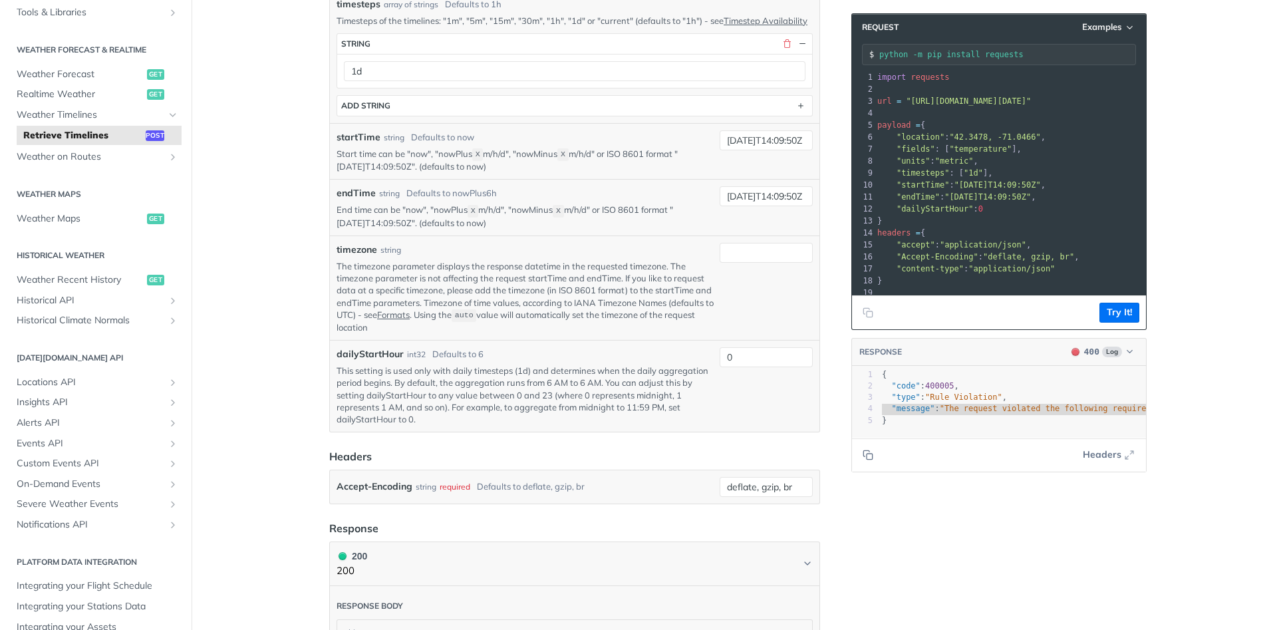
click at [1110, 410] on span ""The request violated the following requirements: start time must be after 2025…" at bounding box center [1161, 408] width 442 height 9
type textarea "2025-10-05"
drag, startPoint x: 1043, startPoint y: 406, endPoint x: 1092, endPoint y: 409, distance: 48.6
click at [1092, 409] on span ""The request violated the following requirements: start time must be after 2025…" at bounding box center [900, 408] width 442 height 9
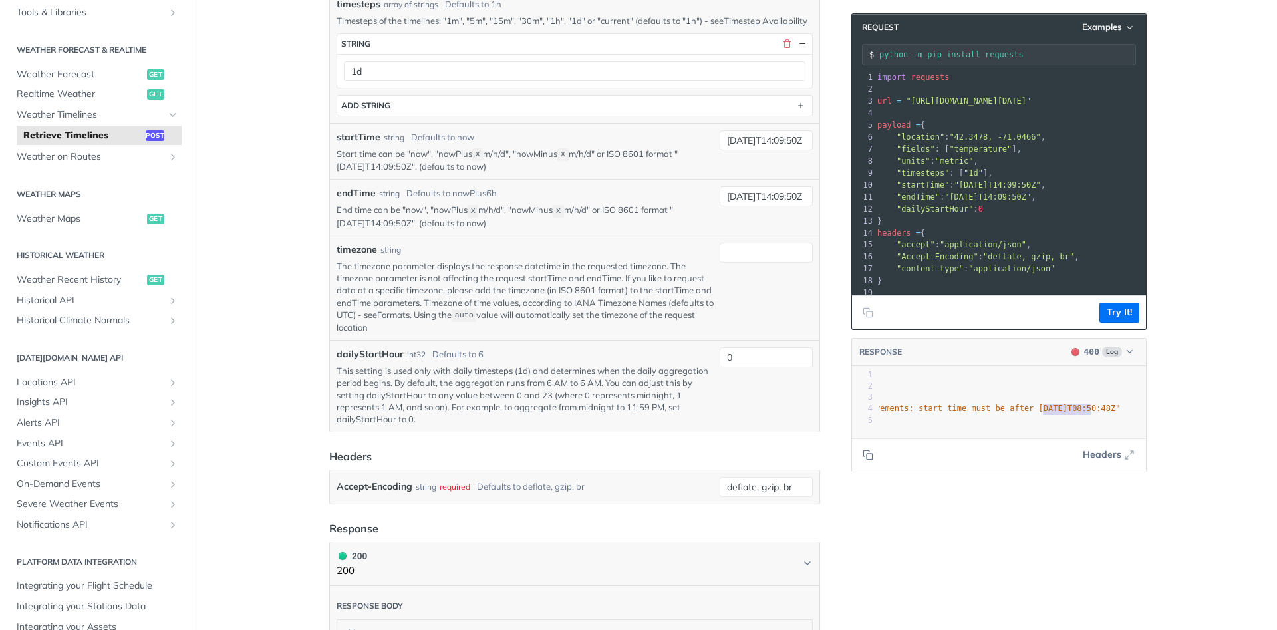
scroll to position [589, 0]
click at [1052, 417] on pre "}" at bounding box center [882, 420] width 528 height 11
click at [762, 150] on input "2019-03-20T14:09:50Z" at bounding box center [766, 140] width 93 height 20
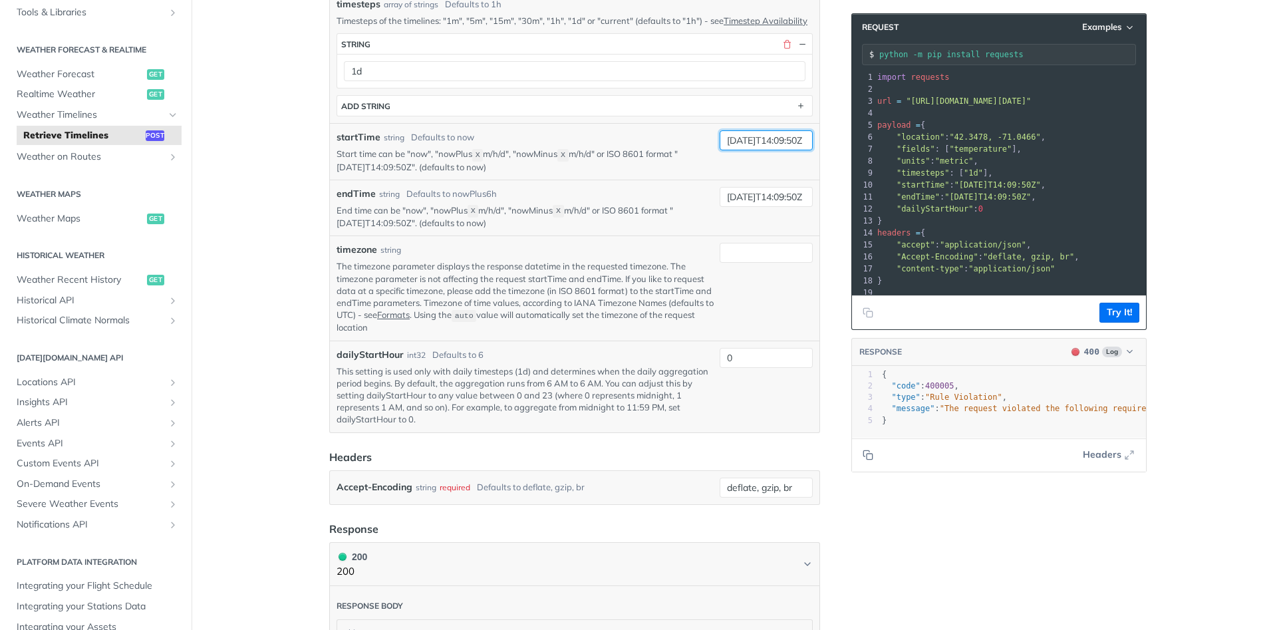
type input "2025-10-05T14:09:50Z"
click at [649, 144] on div "startTime string Defaults to now" at bounding box center [526, 137] width 378 height 14
click at [757, 206] on input "2019-03-21T14:09:50Z" at bounding box center [766, 197] width 93 height 20
click at [746, 205] on input "2019-03-21T14:09:50Z" at bounding box center [766, 197] width 93 height 20
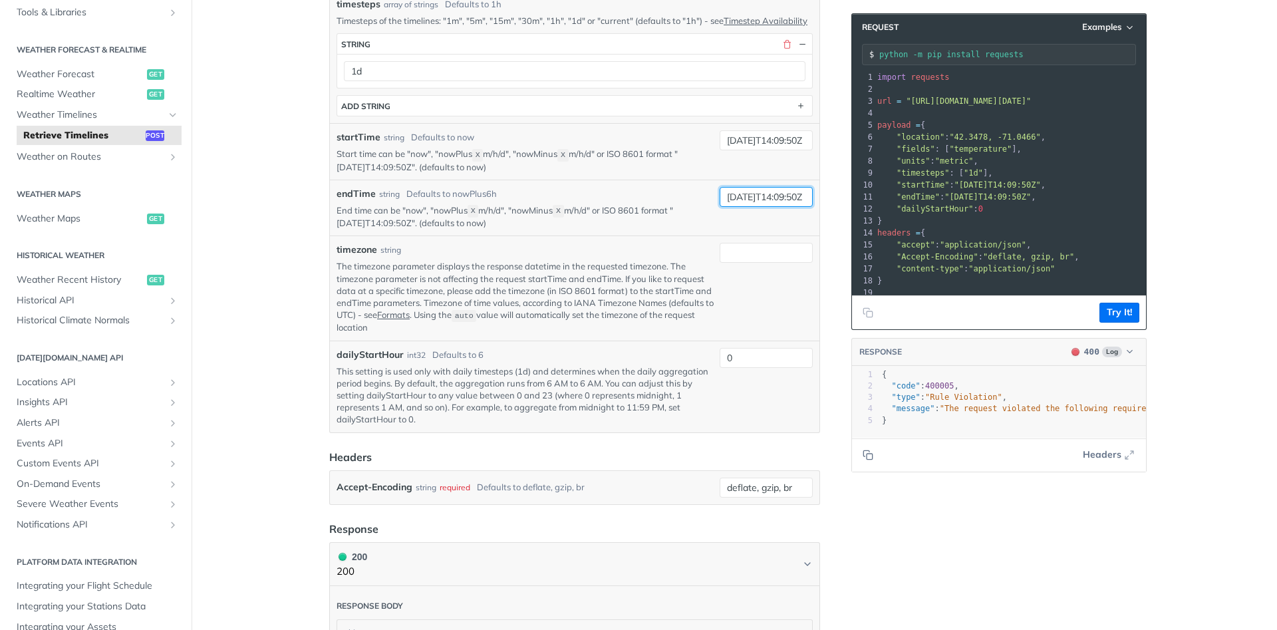
type input "2025-10-7T14:09:50Z"
click at [833, 329] on article "Retrieve Timelines post https://api.tomorrow.io/v4 /timelines Recent Requests t…" at bounding box center [575, 337] width 532 height 1710
click at [1130, 315] on button "Try It!" at bounding box center [1120, 313] width 40 height 20
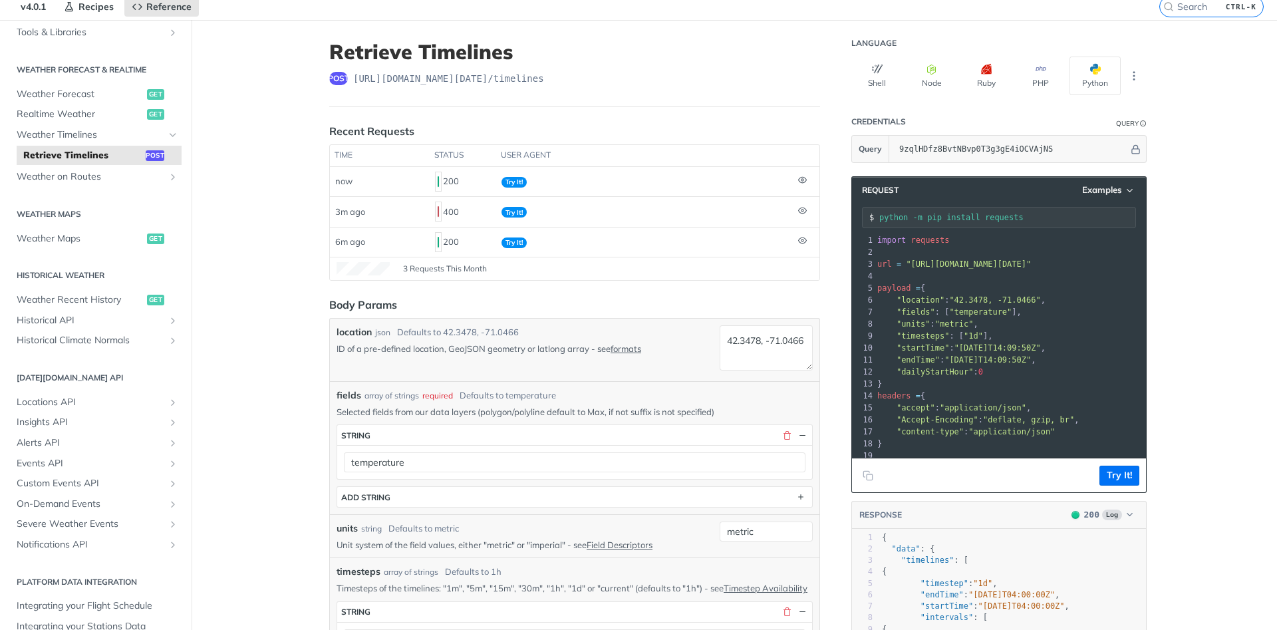
scroll to position [0, 0]
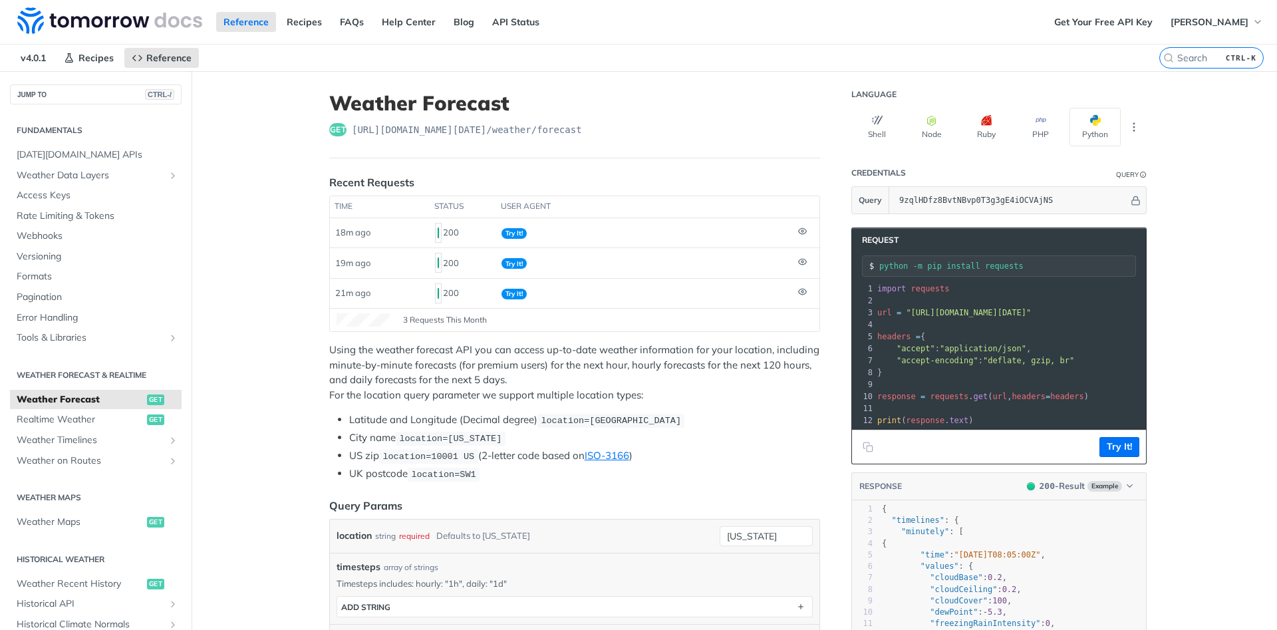
click at [742, 456] on li "US zip location=10001 [GEOGRAPHIC_DATA] (2-letter code based on ISO-3166 )" at bounding box center [584, 455] width 471 height 15
click at [1238, 23] on span "[PERSON_NAME]" at bounding box center [1210, 22] width 78 height 12
click at [864, 28] on div "Reference Recipes FAQs Help Center Blog API Status" at bounding box center [523, 22] width 1047 height 44
